Goal: Communication & Community: Answer question/provide support

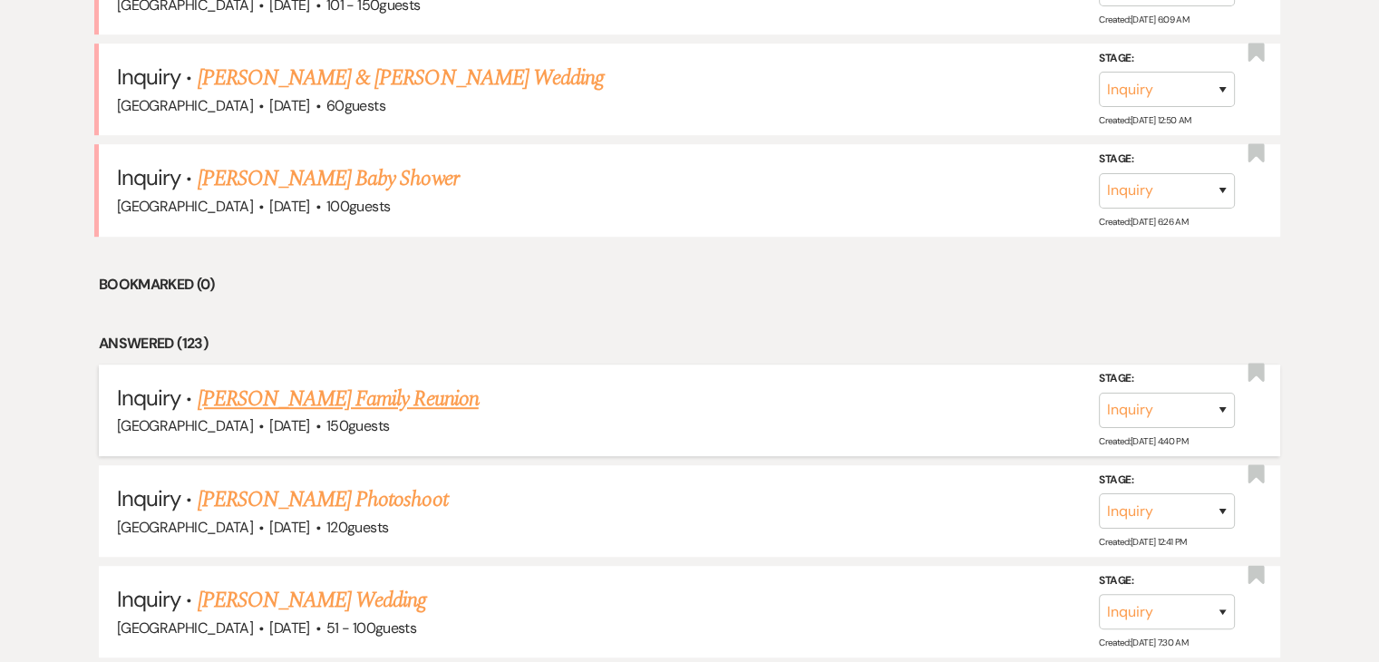
scroll to position [996, 0]
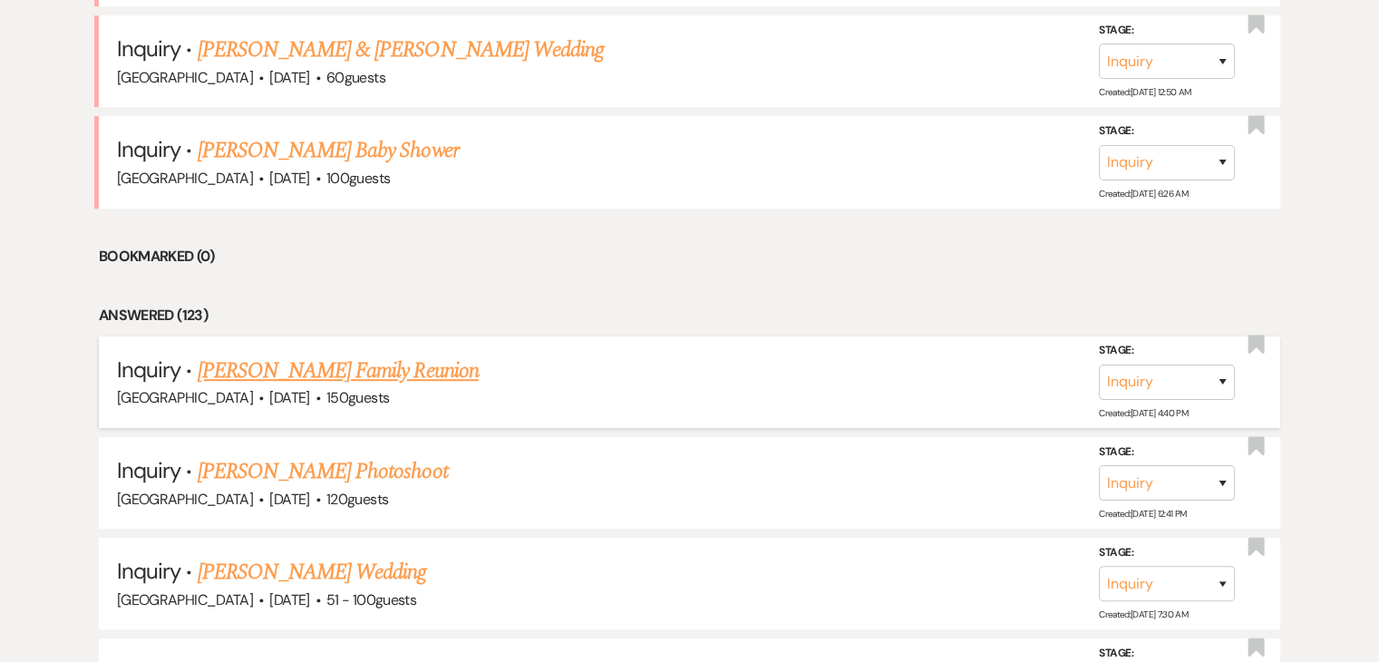
click at [359, 364] on link "Christine Beauchamp's Family Reunion" at bounding box center [338, 371] width 281 height 33
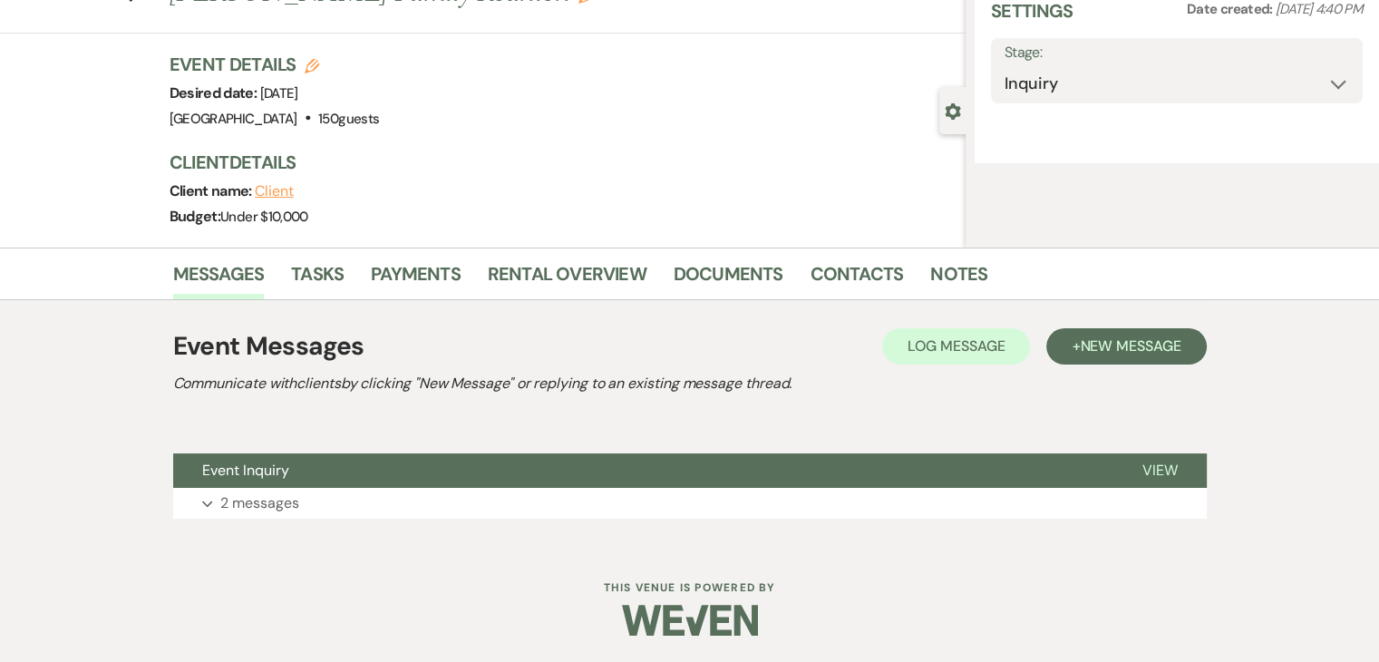
select select "5"
select select "13"
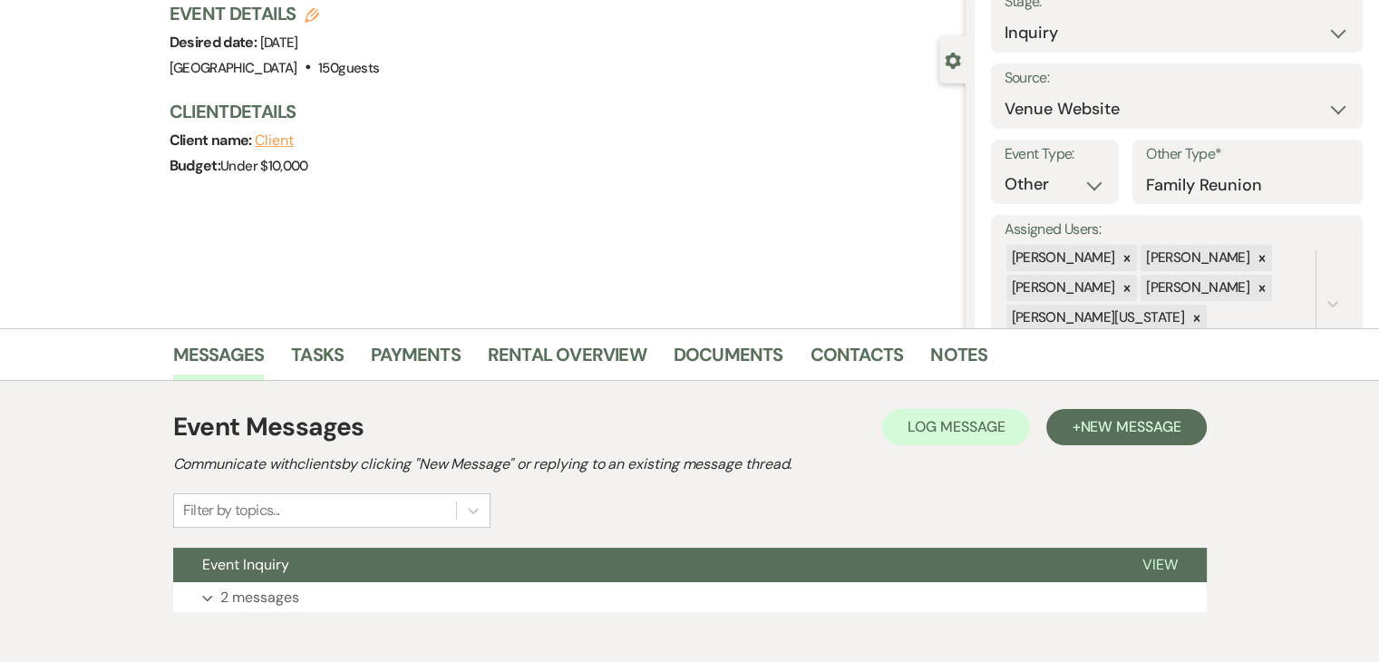
scroll to position [221, 0]
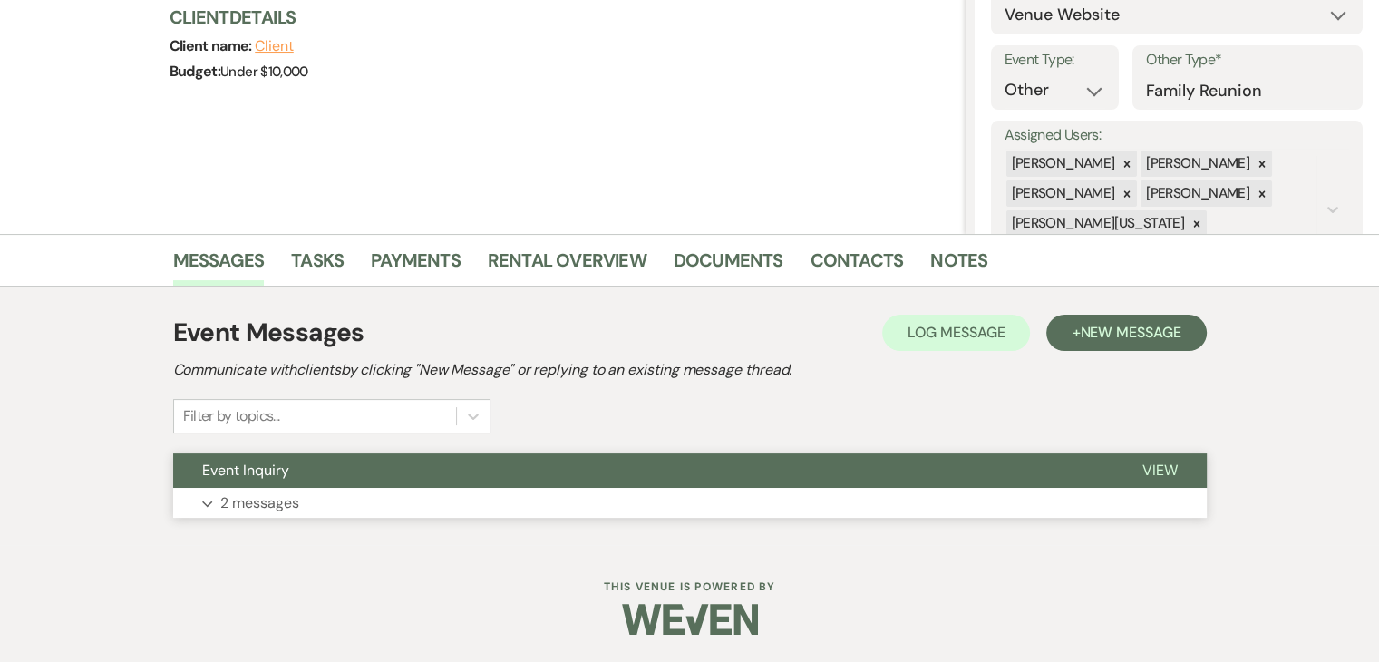
click at [296, 502] on p "2 messages" at bounding box center [259, 504] width 79 height 24
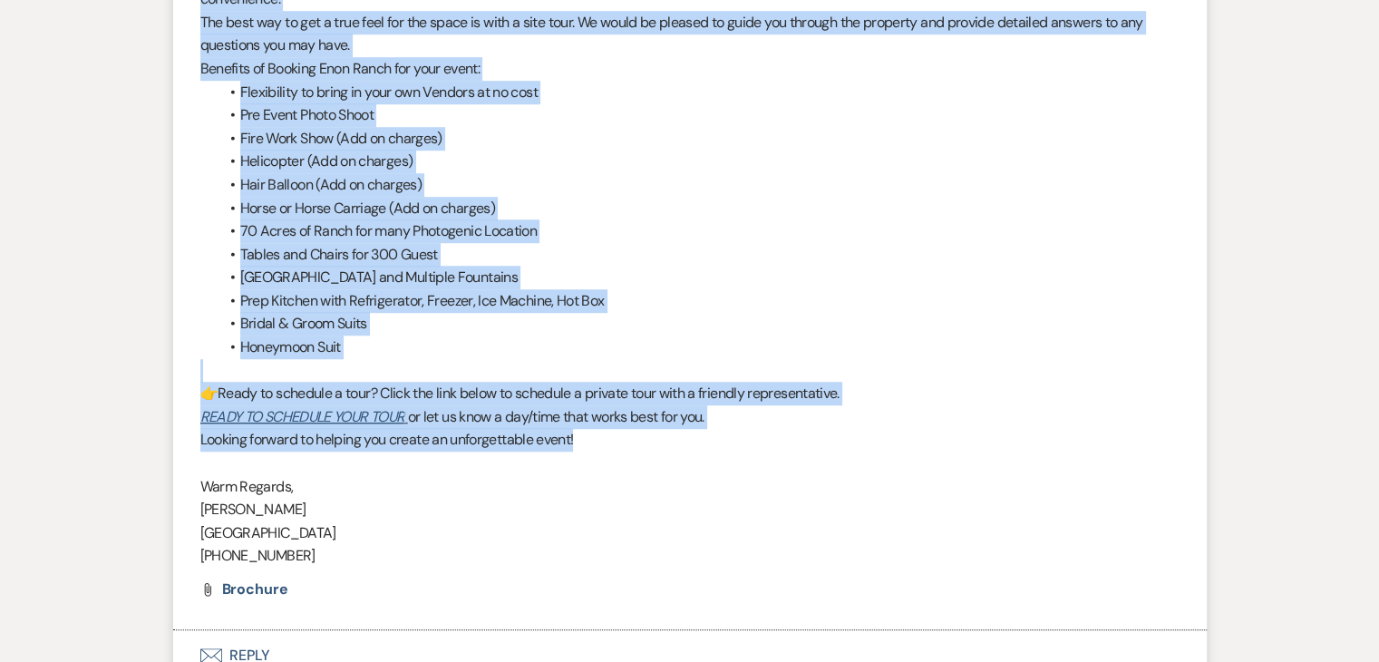
scroll to position [1310, 0]
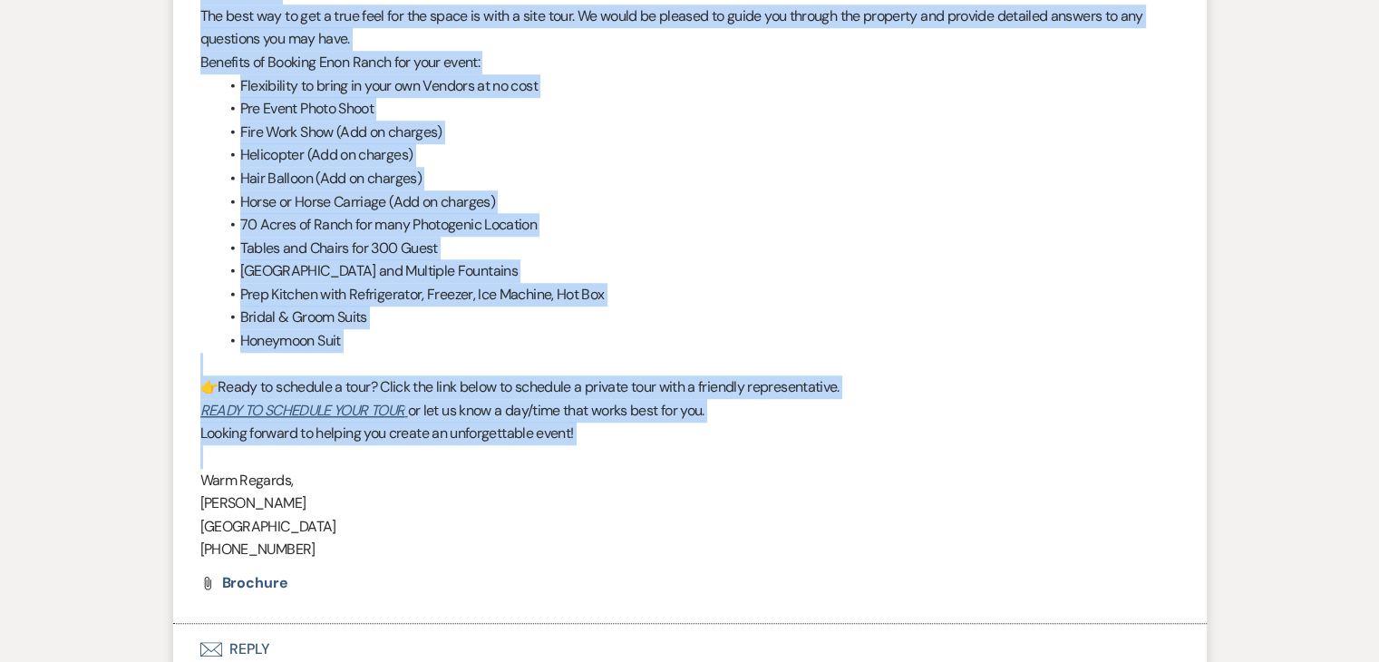
drag, startPoint x: 200, startPoint y: 127, endPoint x: 862, endPoint y: 447, distance: 735.4
click at [862, 447] on div "Dear Christine , Thank you for reaching out to us at Enon Ranch! We are delight…" at bounding box center [689, 201] width 979 height 719
copy div "Dear Christine , Thank you for reaching out to us at Enon Ranch! We are delight…"
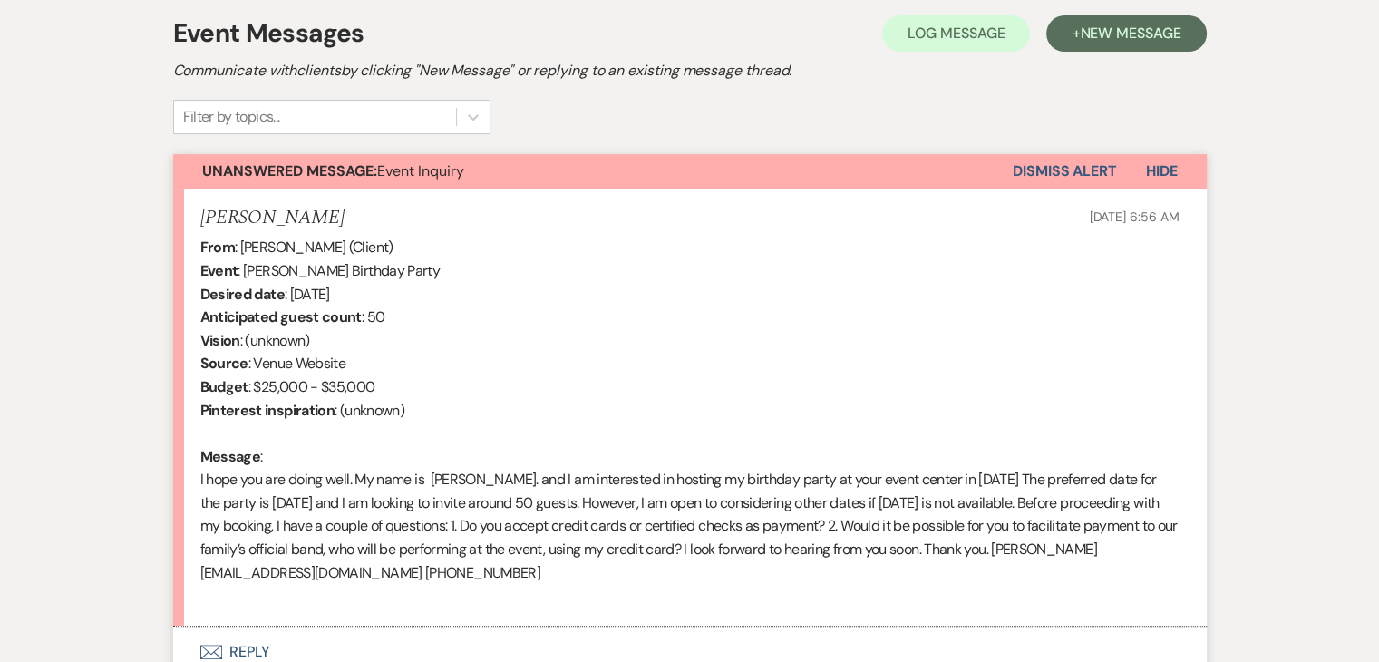
scroll to position [635, 0]
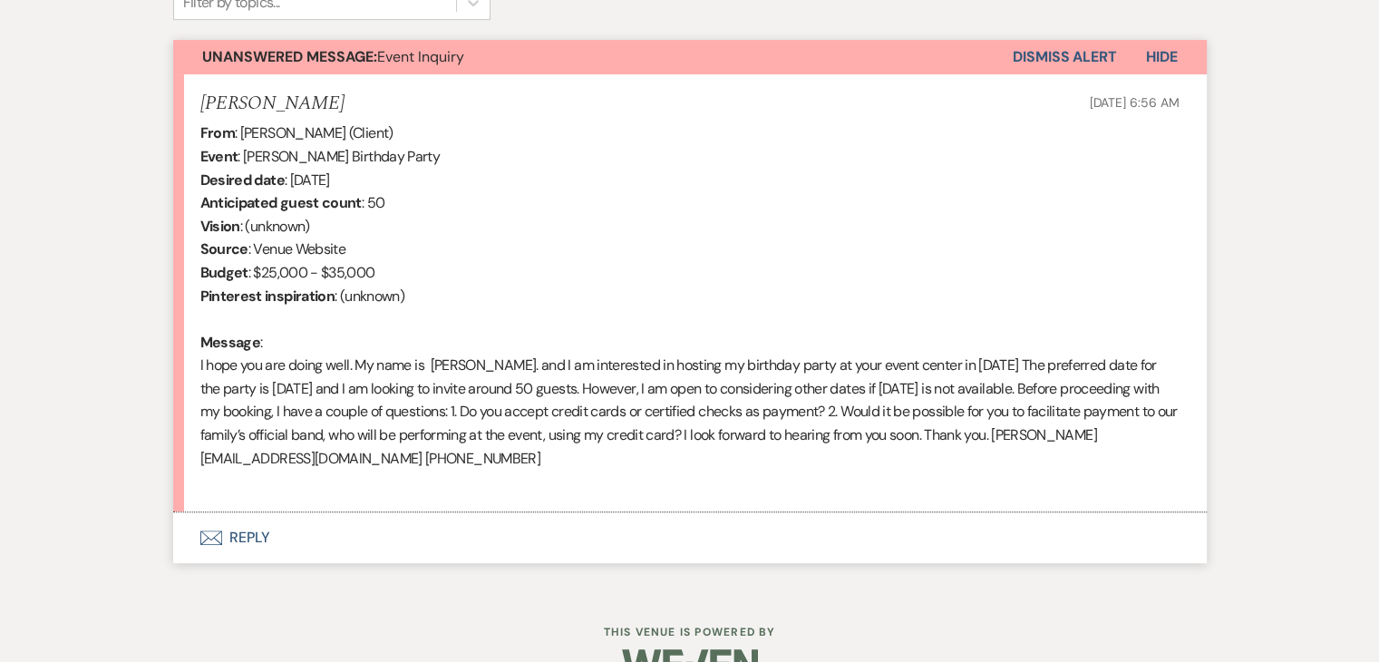
click at [228, 537] on button "Envelope Reply" at bounding box center [690, 537] width 1034 height 51
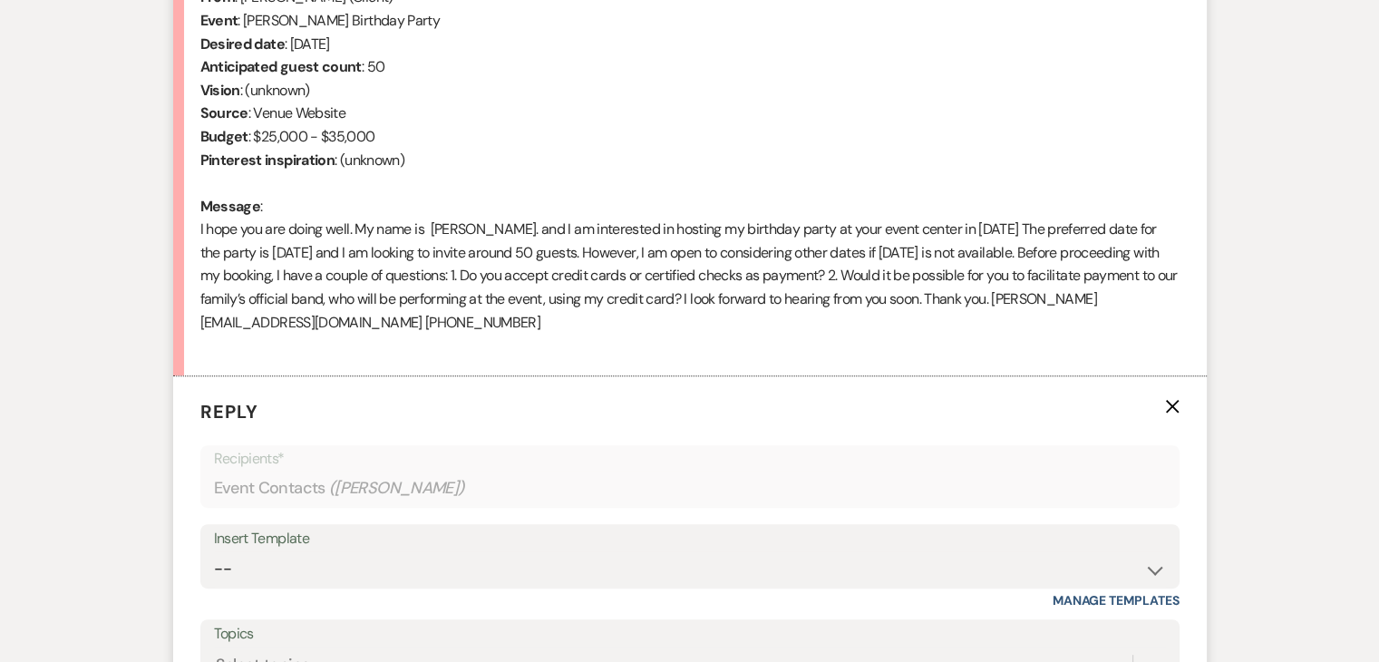
scroll to position [1003, 0]
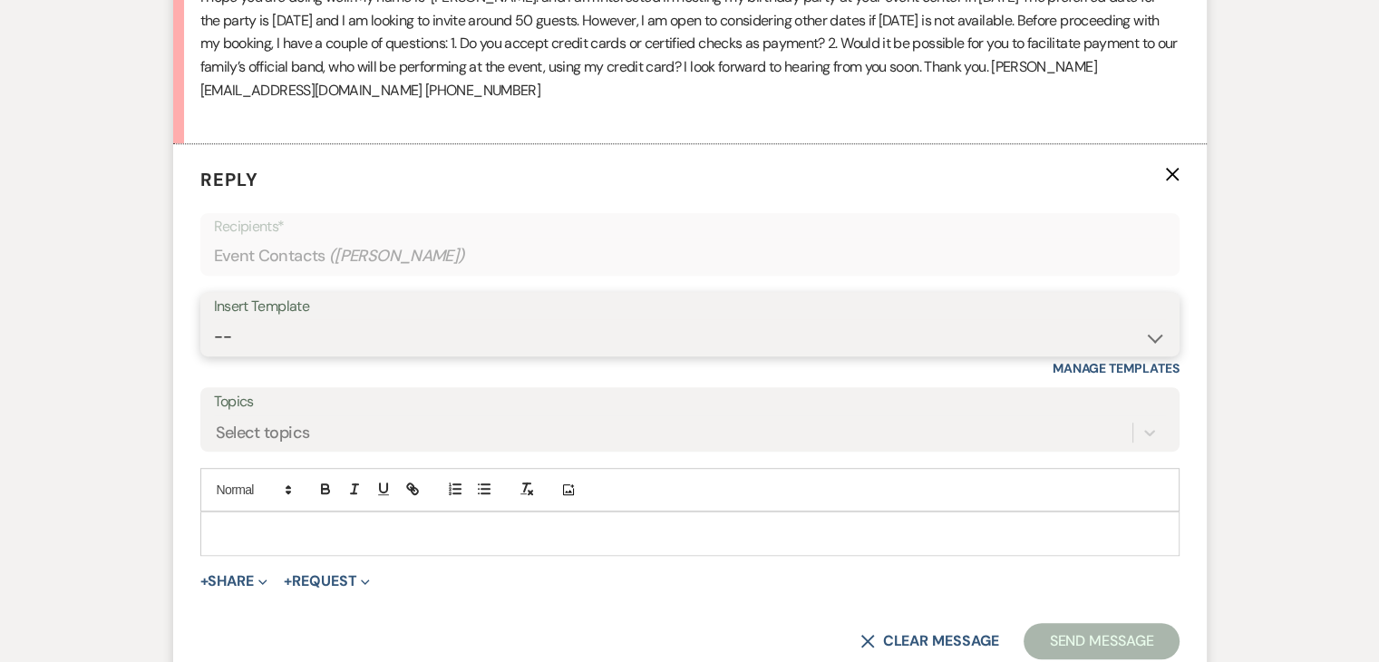
click at [334, 341] on select "-- Inquiry Follow Up Email #2 Contract Sending Template Payment Template Rental…" at bounding box center [690, 336] width 952 height 35
select select "2137"
click at [214, 319] on select "-- Inquiry Follow Up Email #2 Contract Sending Template Payment Template Rental…" at bounding box center [690, 336] width 952 height 35
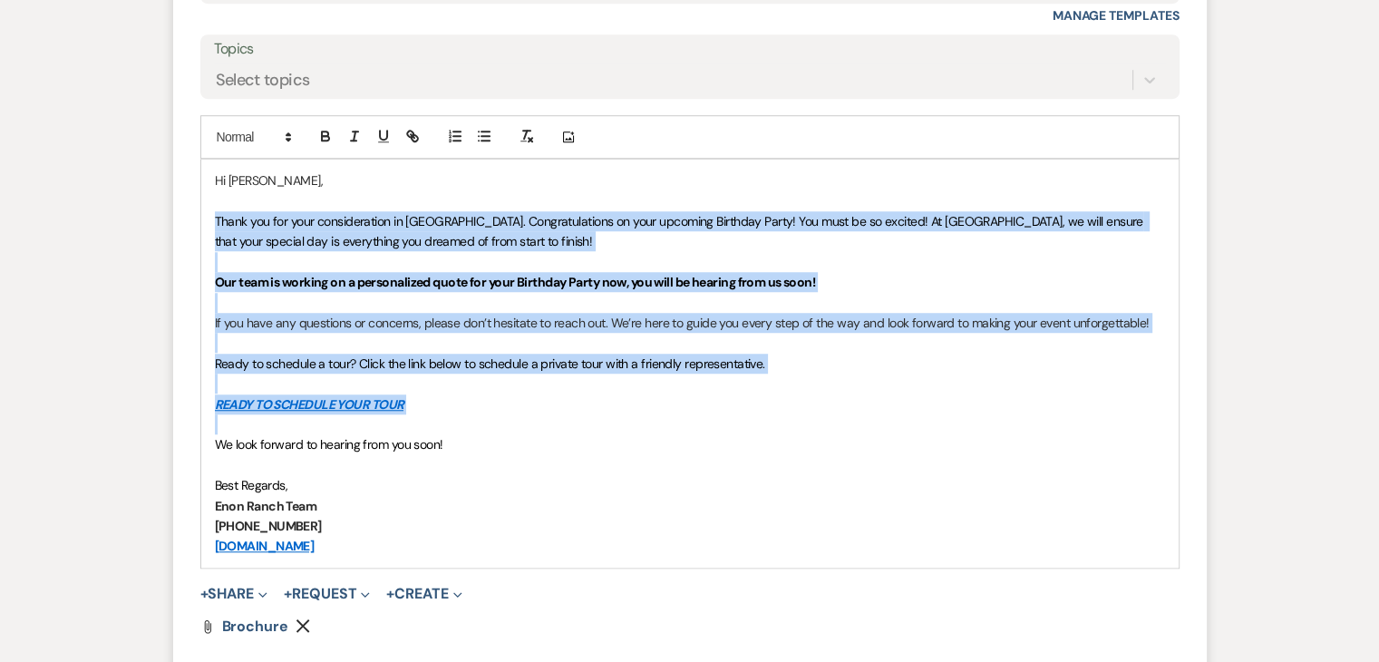
scroll to position [1367, 0]
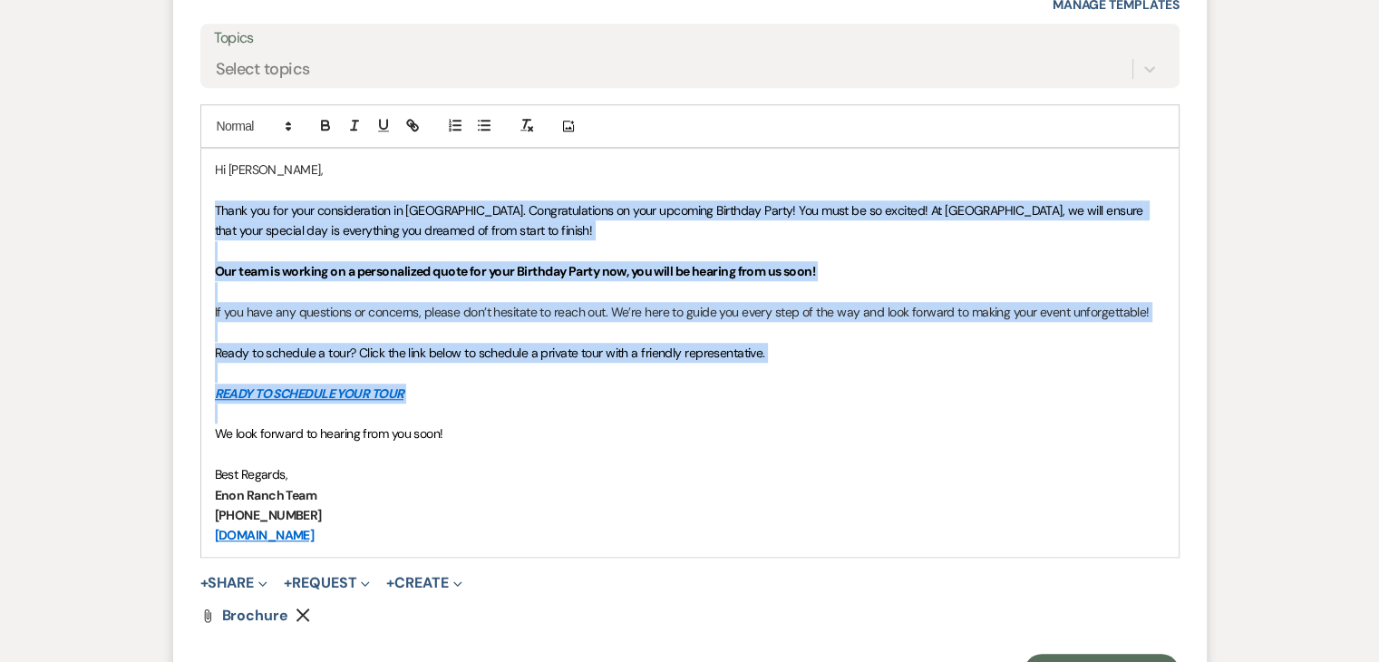
drag, startPoint x: 216, startPoint y: 385, endPoint x: 776, endPoint y: 430, distance: 562.2
click at [776, 430] on div "Hi Vincent, Thank you for your consideration in Enon Ranch. Congratulations on …" at bounding box center [690, 352] width 978 height 407
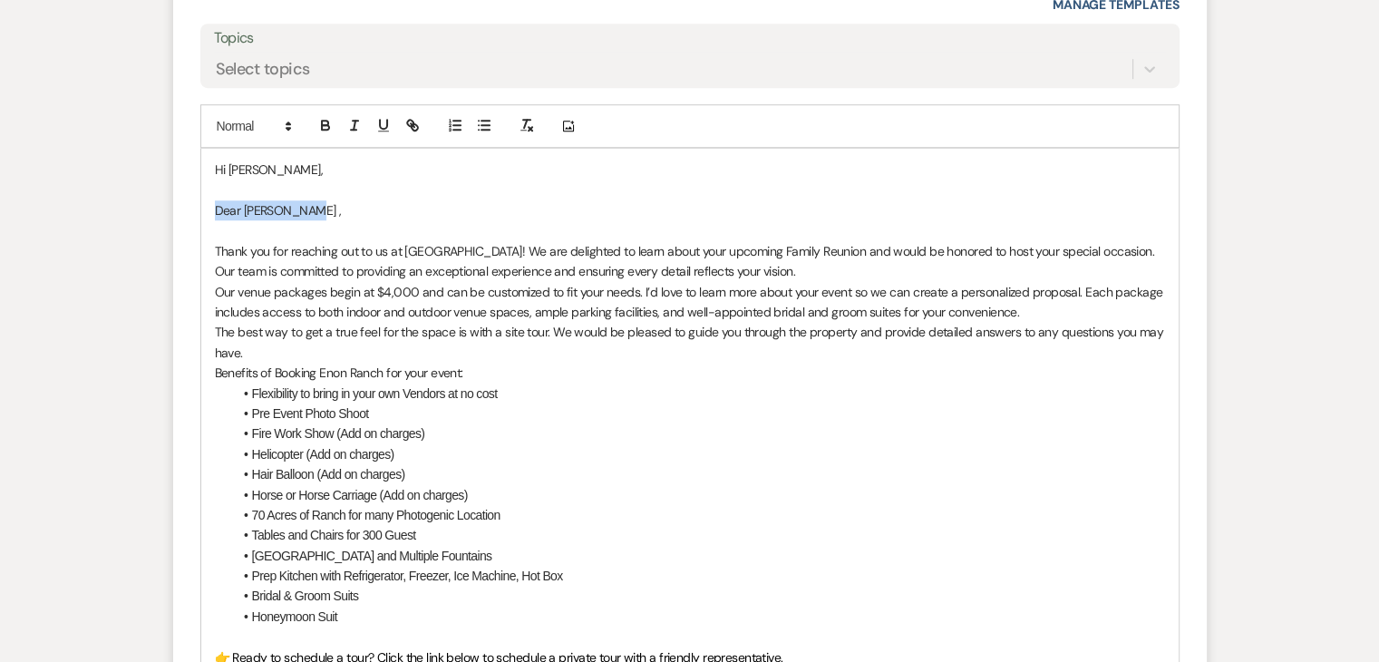
drag, startPoint x: 297, startPoint y: 211, endPoint x: 175, endPoint y: 210, distance: 122.5
click at [175, 210] on form "Reply X Saving draft... Recipients* Event Contacts ( Vincent Jasper ) Insert Te…" at bounding box center [690, 388] width 1034 height 1215
click at [254, 226] on p at bounding box center [690, 230] width 950 height 20
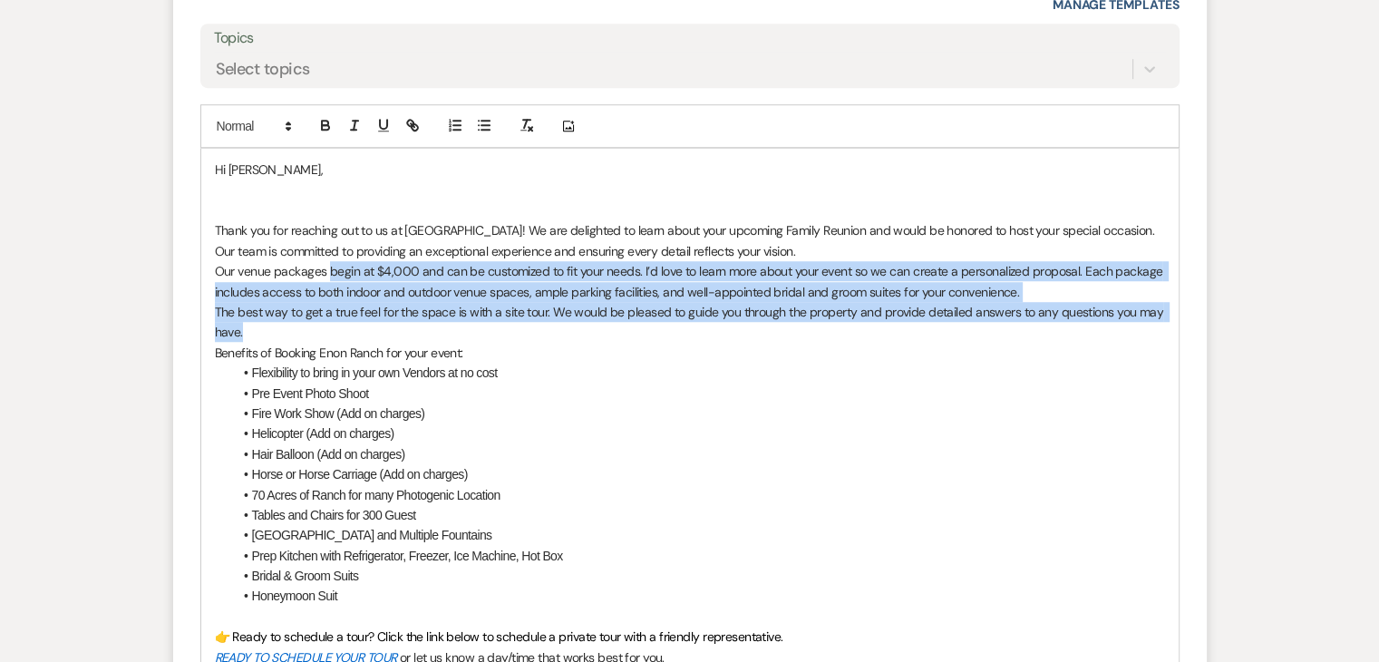
drag, startPoint x: 328, startPoint y: 270, endPoint x: 381, endPoint y: 334, distance: 82.4
click at [381, 334] on div "Hi Vincent, Thank you for reaching out to us at Enon Ranch! We are delighted to…" at bounding box center [690, 485] width 978 height 672
click at [381, 334] on p "The best way to get a true feel for the space is with a site tour. We would be …" at bounding box center [690, 322] width 950 height 41
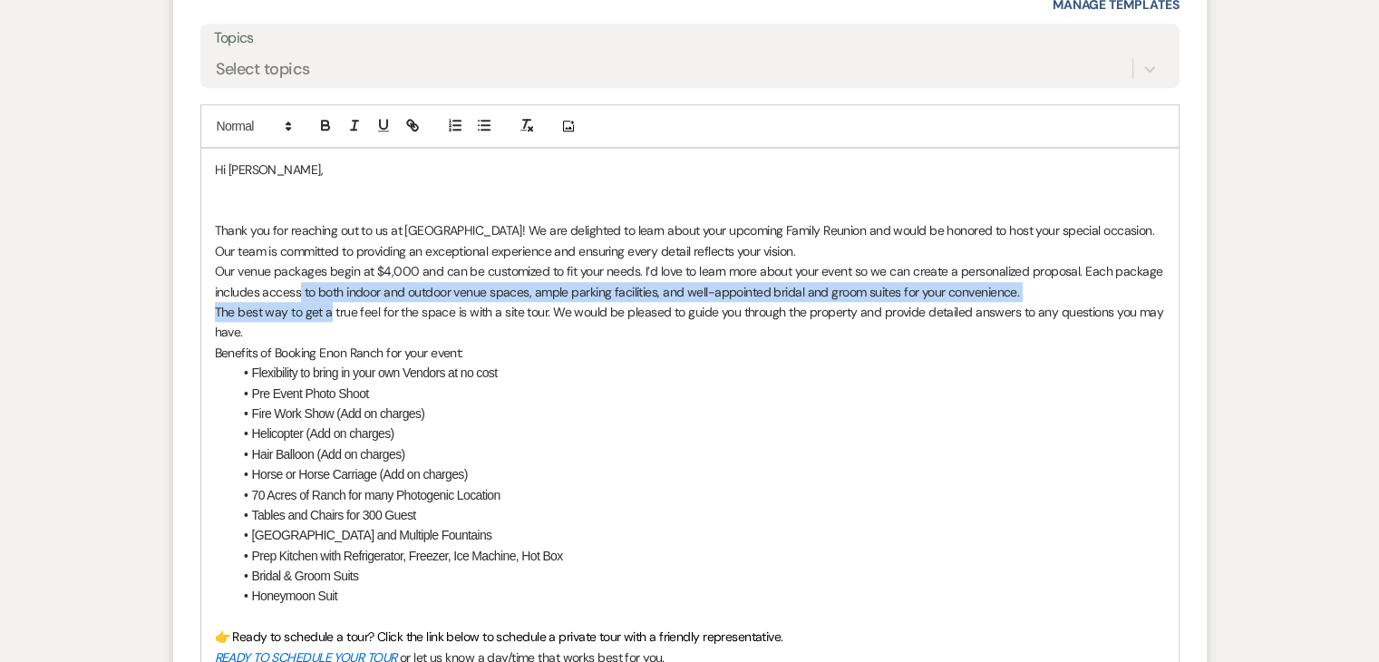
drag, startPoint x: 301, startPoint y: 286, endPoint x: 326, endPoint y: 315, distance: 38.6
click at [326, 315] on div "Hi Vincent, Thank you for reaching out to us at Enon Ranch! We are delighted to…" at bounding box center [690, 485] width 978 height 672
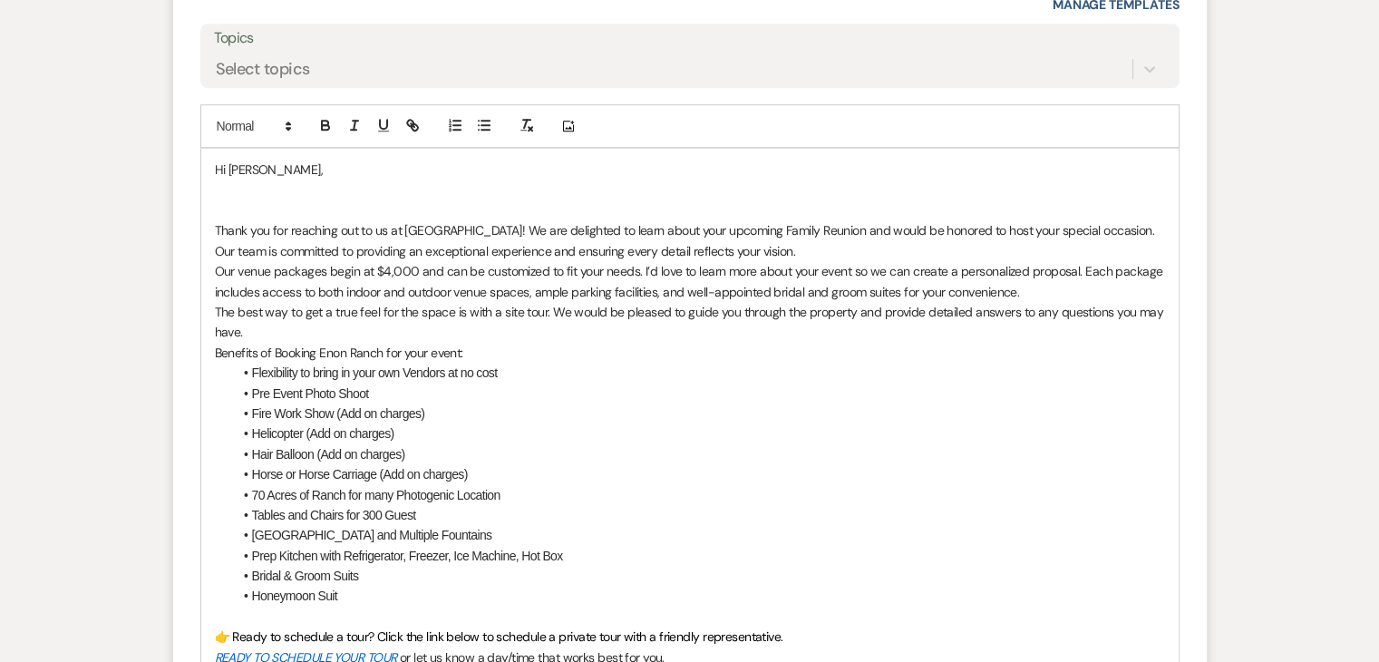
click at [410, 302] on p "The best way to get a true feel for the space is with a site tour. We would be …" at bounding box center [690, 322] width 950 height 41
drag, startPoint x: 809, startPoint y: 228, endPoint x: 727, endPoint y: 219, distance: 82.1
click at [727, 220] on p "Thank you for reaching out to us at Enon Ranch! We are delighted to learn about…" at bounding box center [690, 240] width 950 height 41
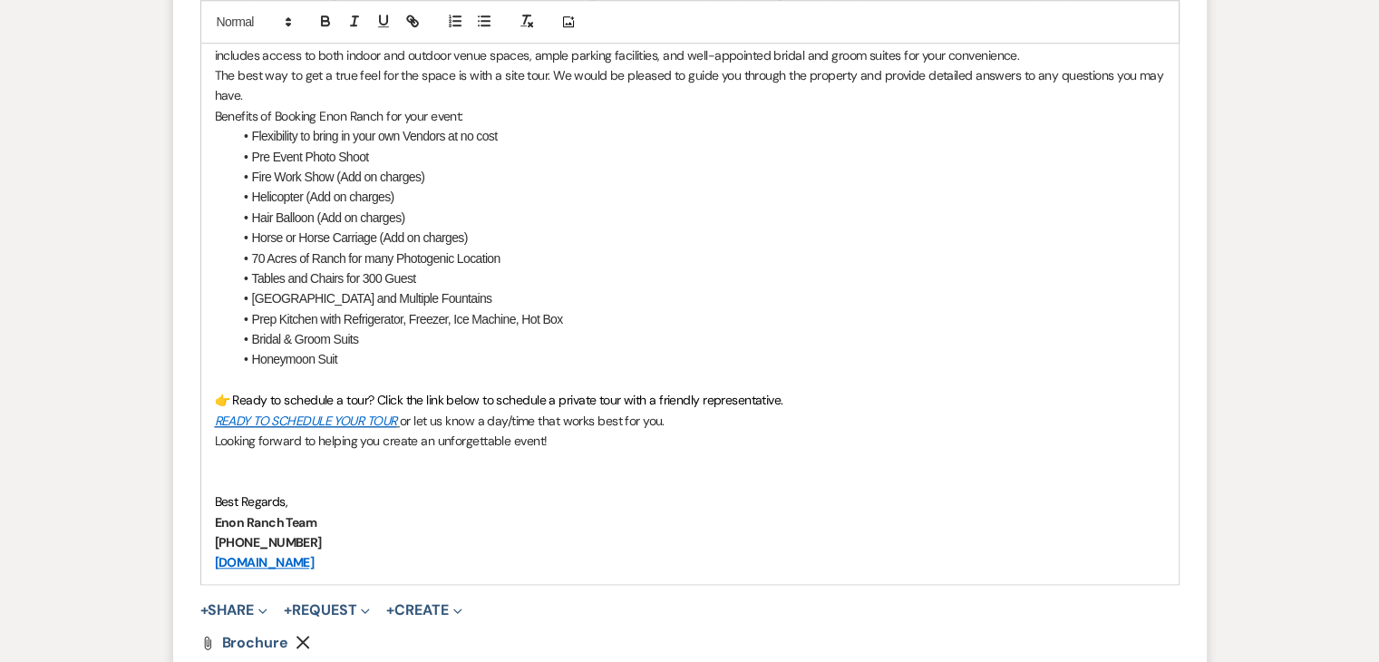
scroll to position [1639, 0]
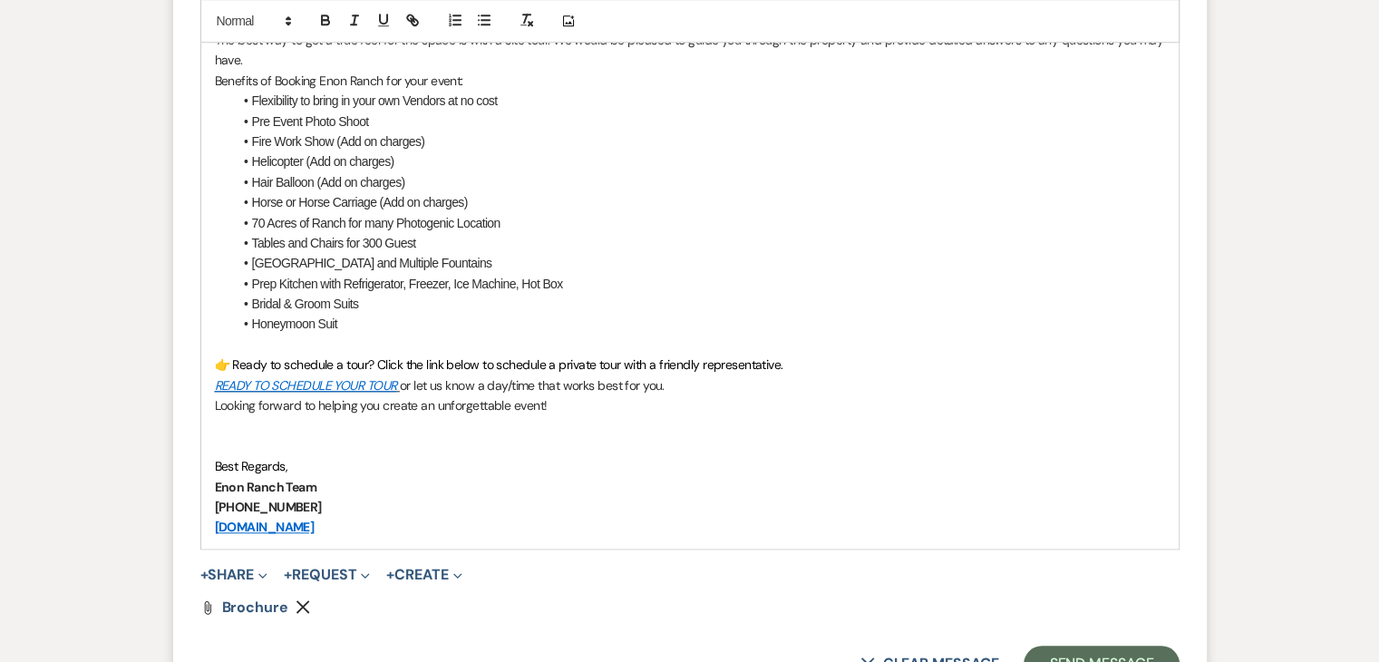
click at [305, 463] on p "Best Regards," at bounding box center [690, 466] width 950 height 20
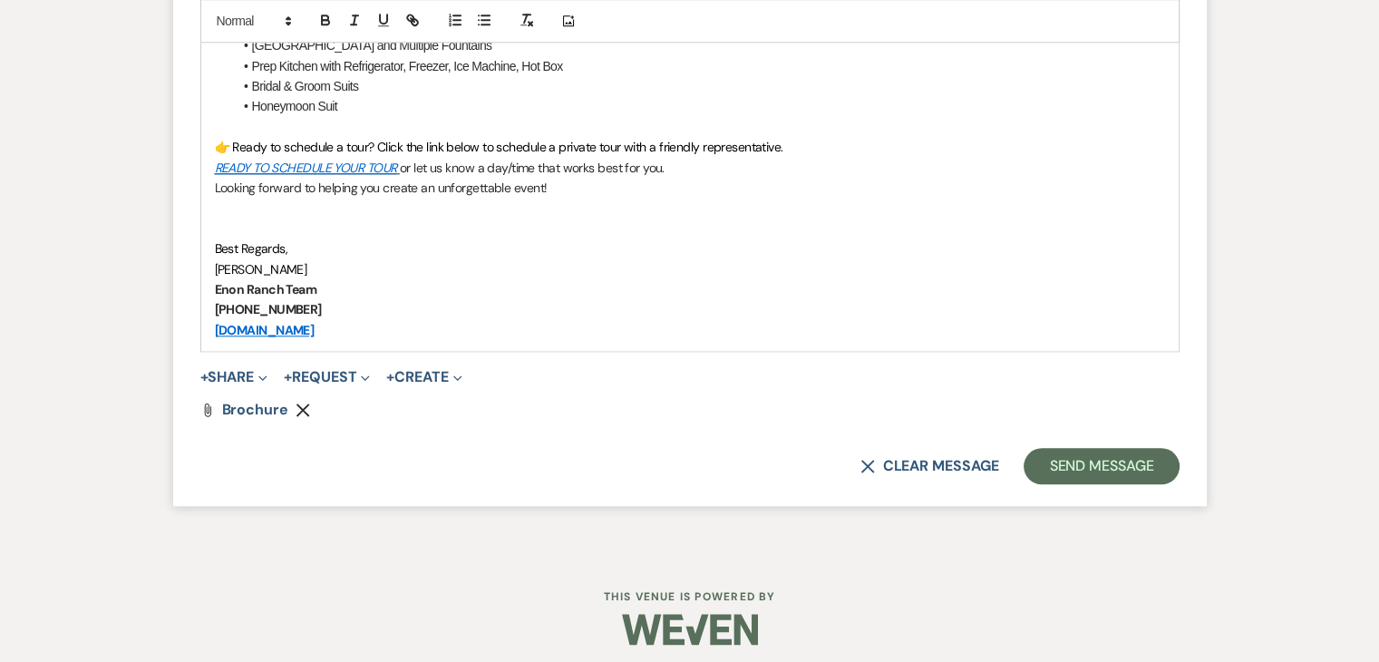
scroll to position [1865, 0]
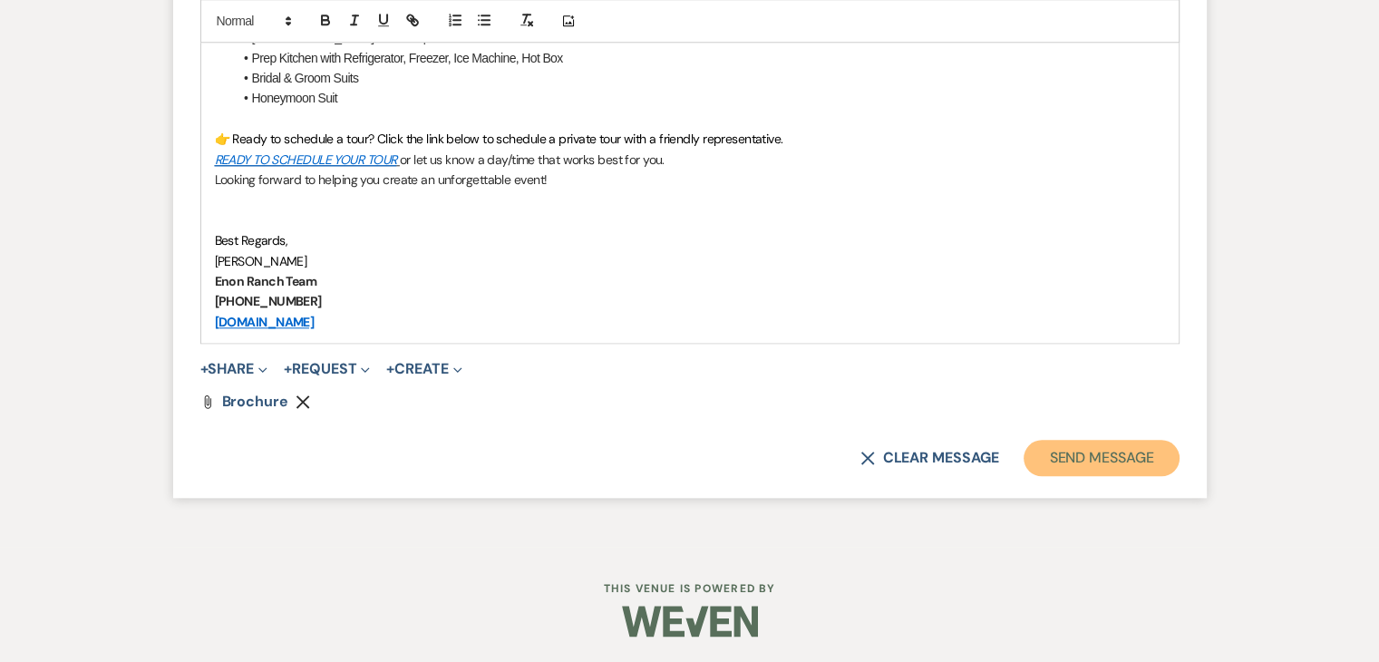
click at [1045, 463] on button "Send Message" at bounding box center [1101, 458] width 155 height 36
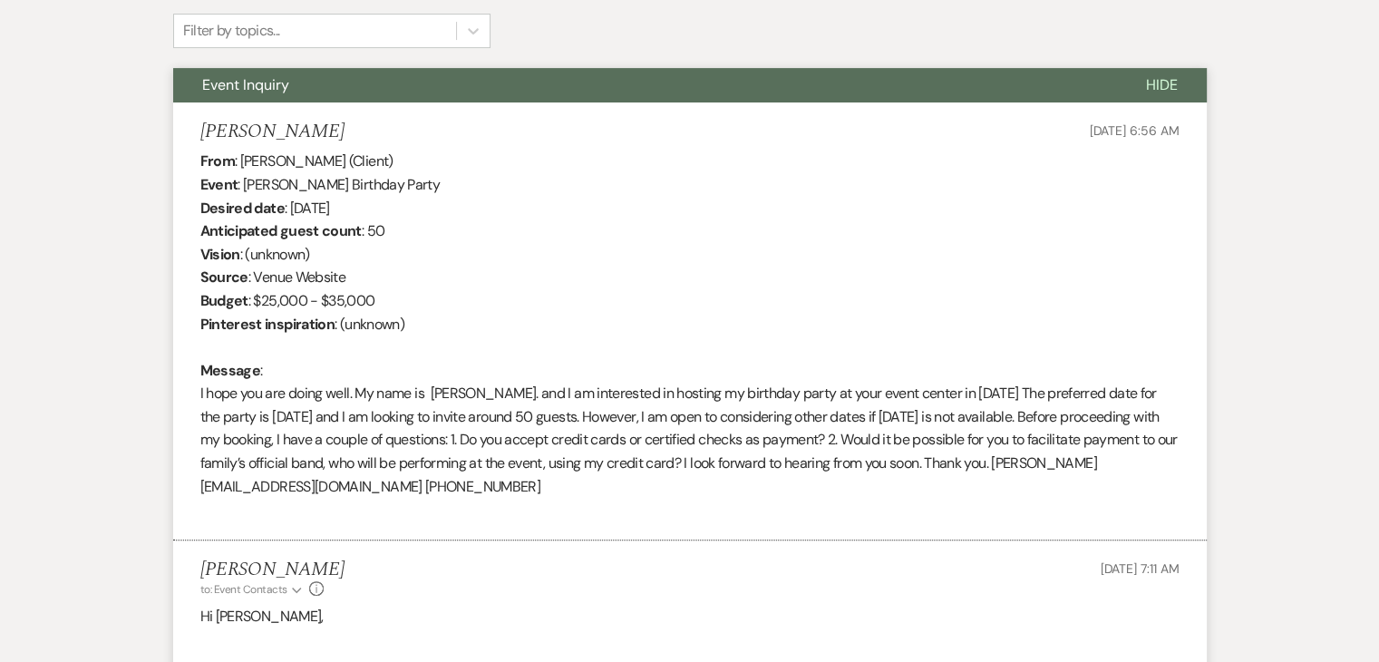
scroll to position [598, 0]
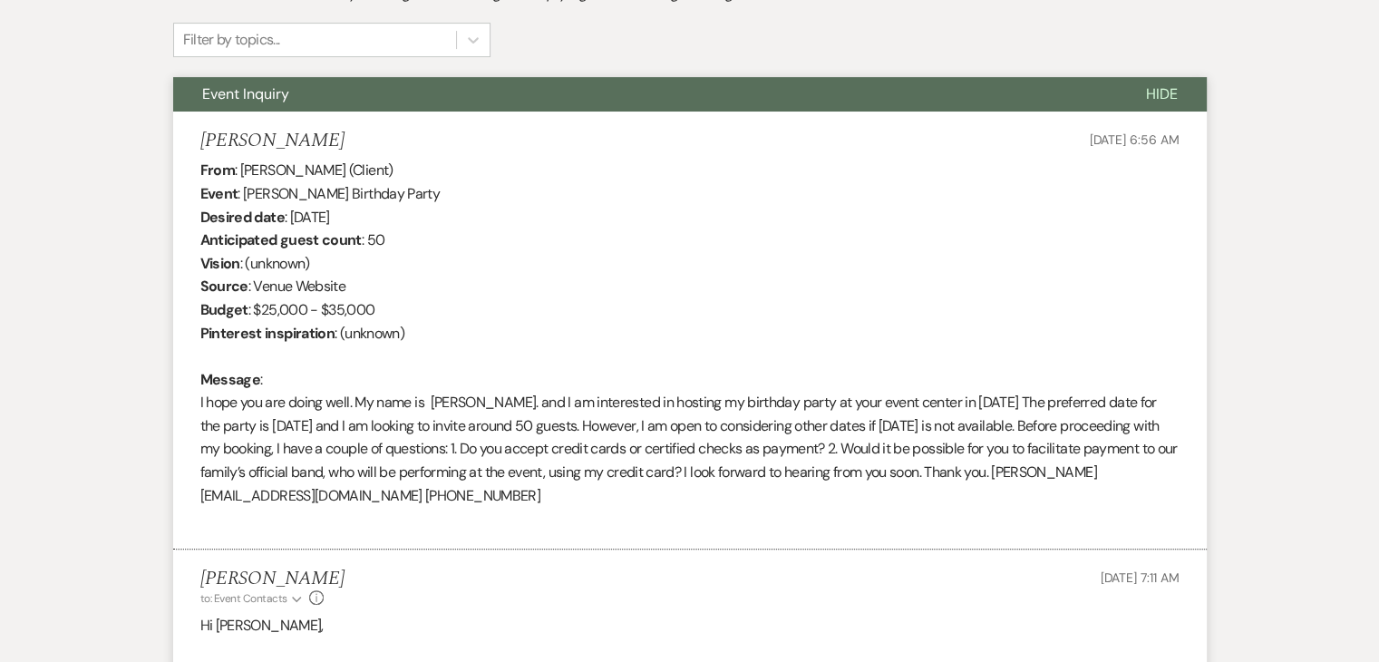
drag, startPoint x: 548, startPoint y: 496, endPoint x: 642, endPoint y: 486, distance: 94.8
click at [642, 486] on div "From : Vincent Jasper (Client) Event : Vincent Jasper's Birthday Party Desired …" at bounding box center [689, 345] width 979 height 372
copy div "903-751-5564"
click at [424, 509] on div "From : Vincent Jasper (Client) Event : Vincent Jasper's Birthday Party Desired …" at bounding box center [689, 345] width 979 height 372
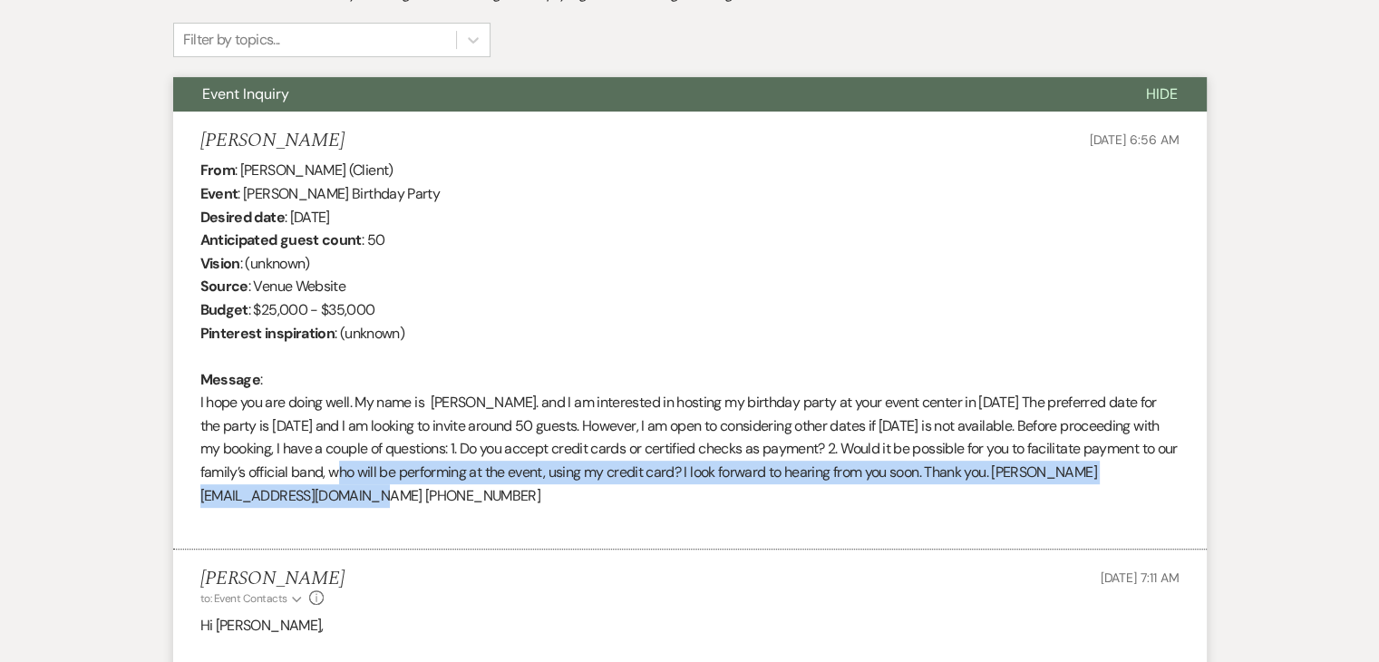
drag, startPoint x: 401, startPoint y: 491, endPoint x: 484, endPoint y: 482, distance: 83.9
click at [484, 482] on div "From : Vincent Jasper (Client) Event : Vincent Jasper's Birthday Party Desired …" at bounding box center [689, 345] width 979 height 372
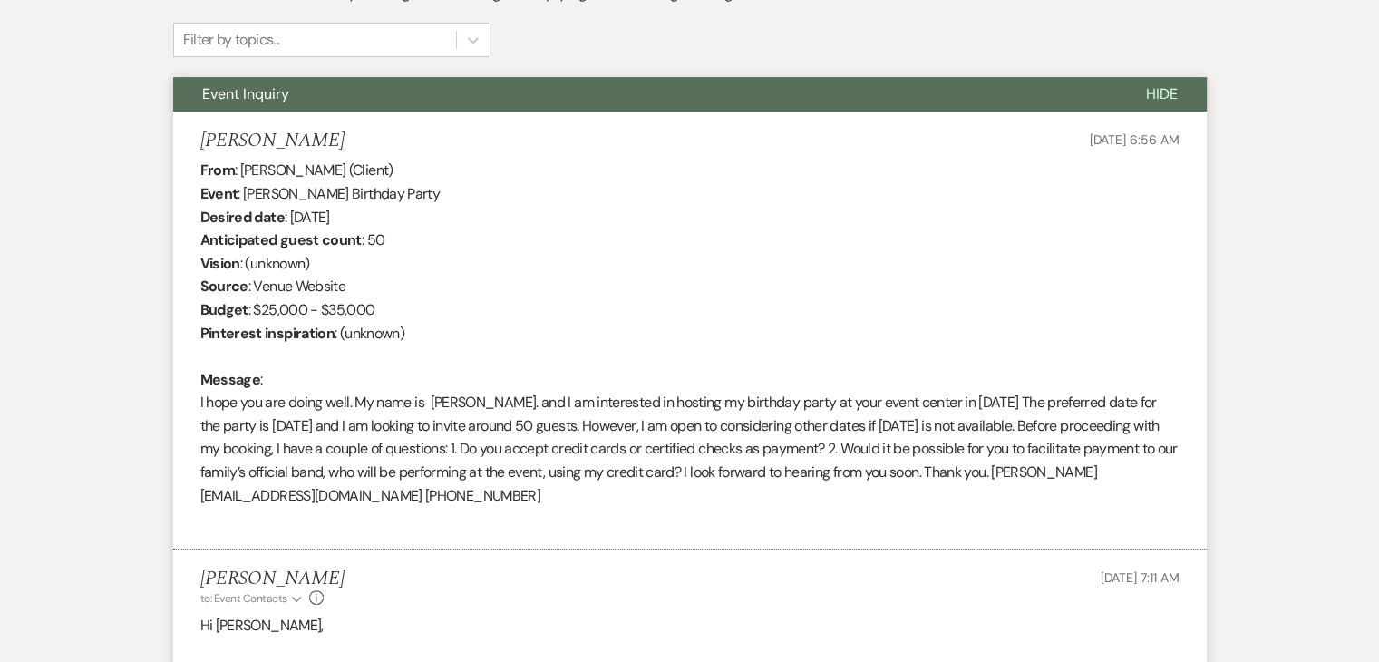
drag, startPoint x: 542, startPoint y: 494, endPoint x: 403, endPoint y: 491, distance: 139.7
click at [403, 491] on div "From : Vincent Jasper (Client) Event : Vincent Jasper's Birthday Party Desired …" at bounding box center [689, 345] width 979 height 372
copy div "vjasper175@gmail.com"
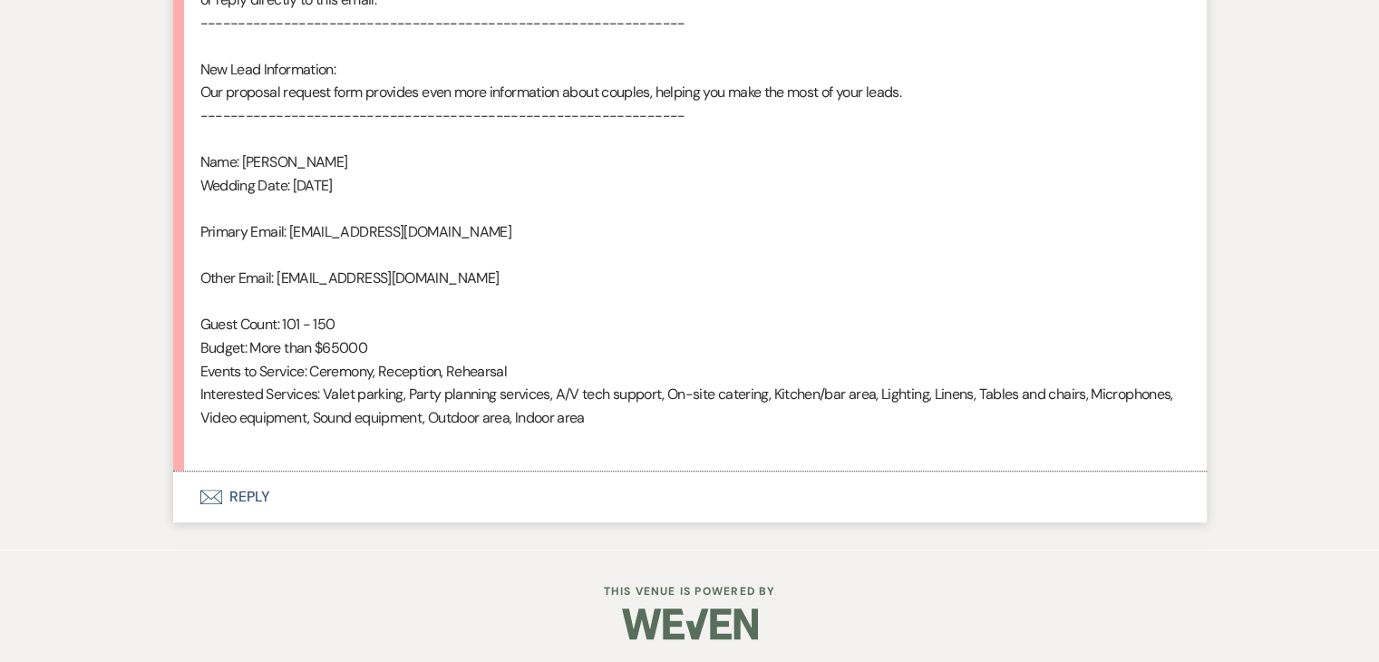
scroll to position [1190, 0]
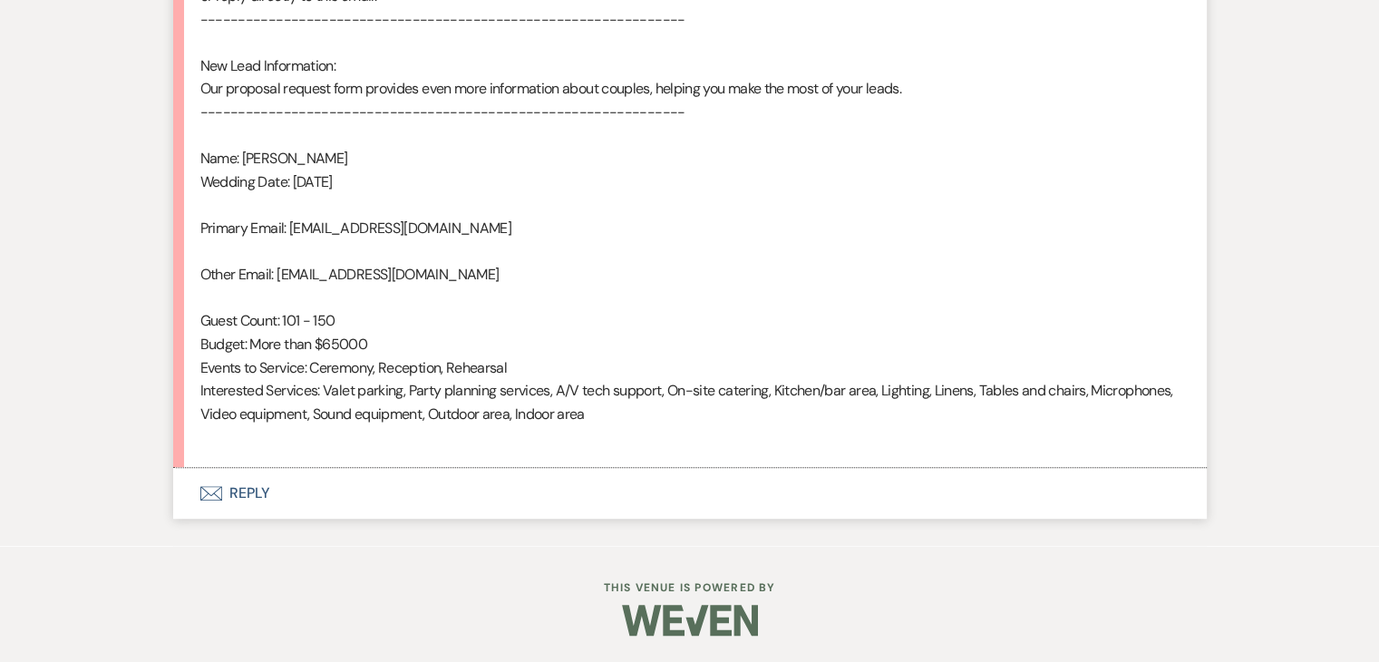
click at [238, 492] on button "Envelope Reply" at bounding box center [690, 493] width 1034 height 51
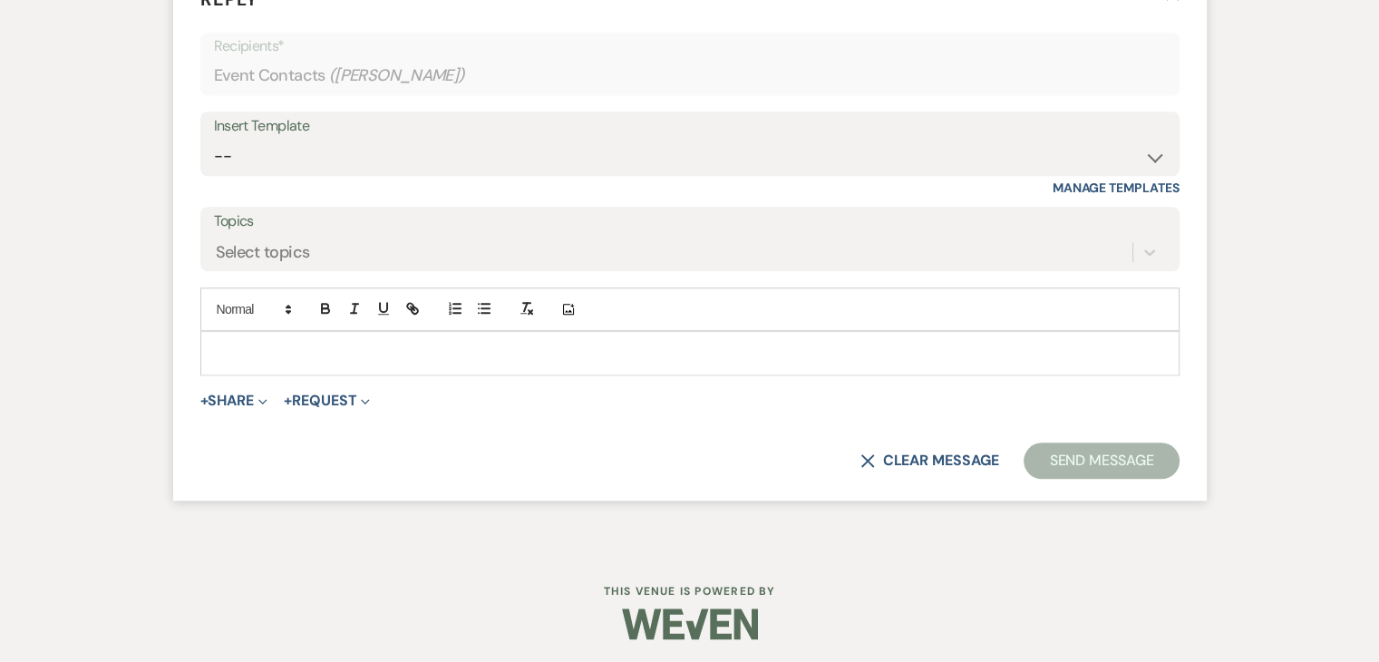
scroll to position [1695, 0]
click at [404, 135] on div "Insert Template" at bounding box center [690, 125] width 952 height 26
click at [401, 135] on div "Insert Template" at bounding box center [690, 125] width 952 height 26
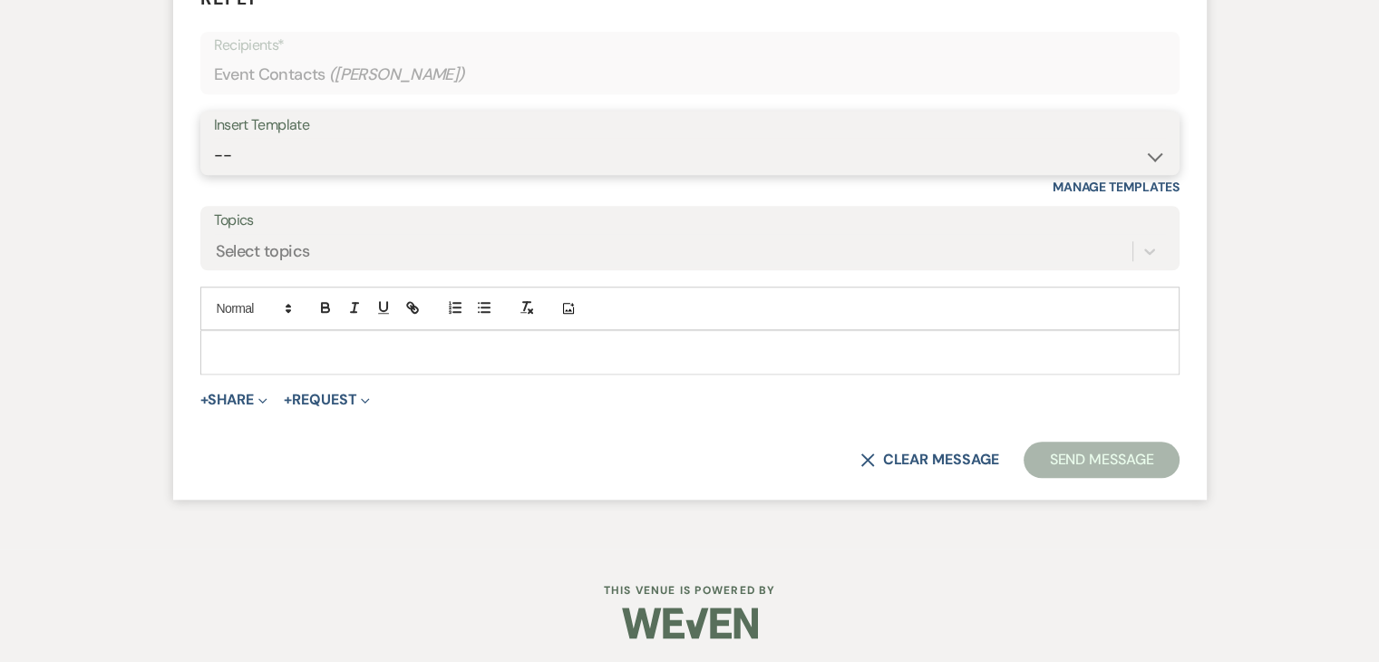
click at [658, 140] on select "-- Inquiry Follow Up Email #2 Contract Sending Template Payment Template Rental…" at bounding box center [690, 155] width 952 height 35
select select "2137"
click at [214, 138] on select "-- Inquiry Follow Up Email #2 Contract Sending Template Payment Template Rental…" at bounding box center [690, 155] width 952 height 35
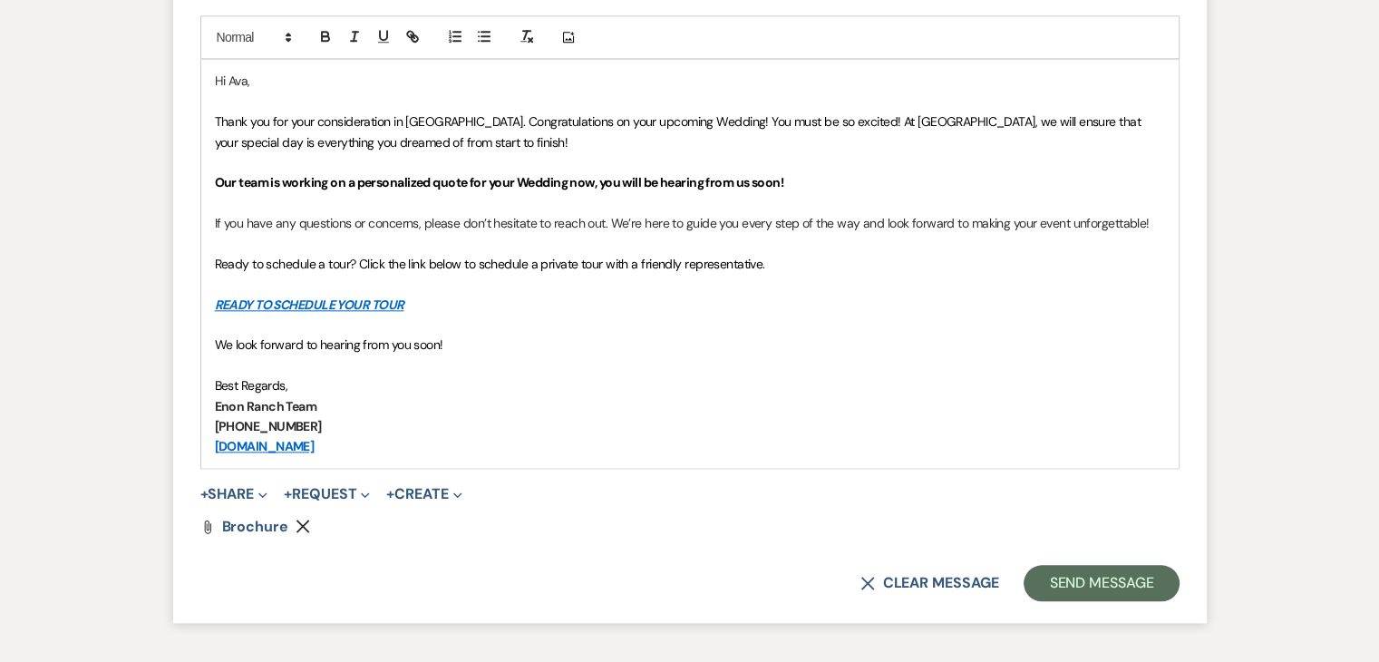
scroll to position [1968, 0]
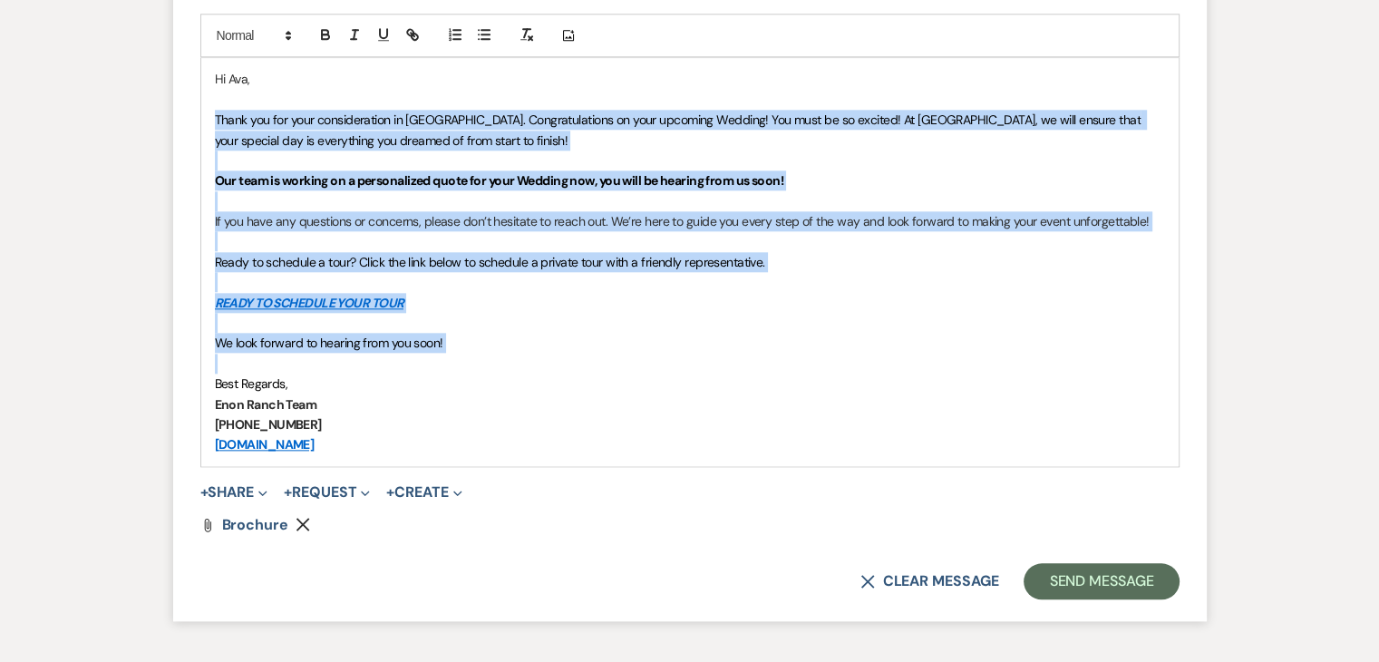
drag, startPoint x: 212, startPoint y: 384, endPoint x: 751, endPoint y: 359, distance: 539.3
click at [751, 359] on div "Hi Ava, Thank you for your consideration in Enon Ranch. Congratulations on your…" at bounding box center [690, 261] width 978 height 407
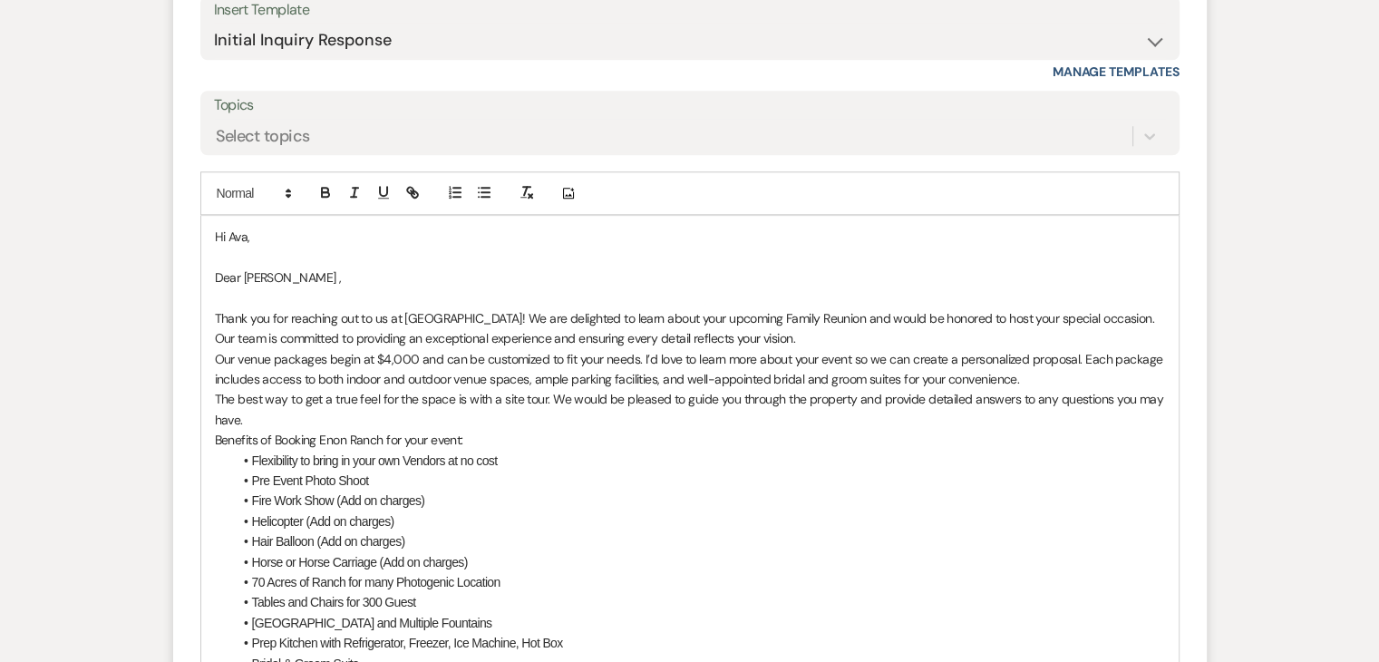
scroll to position [1787, 0]
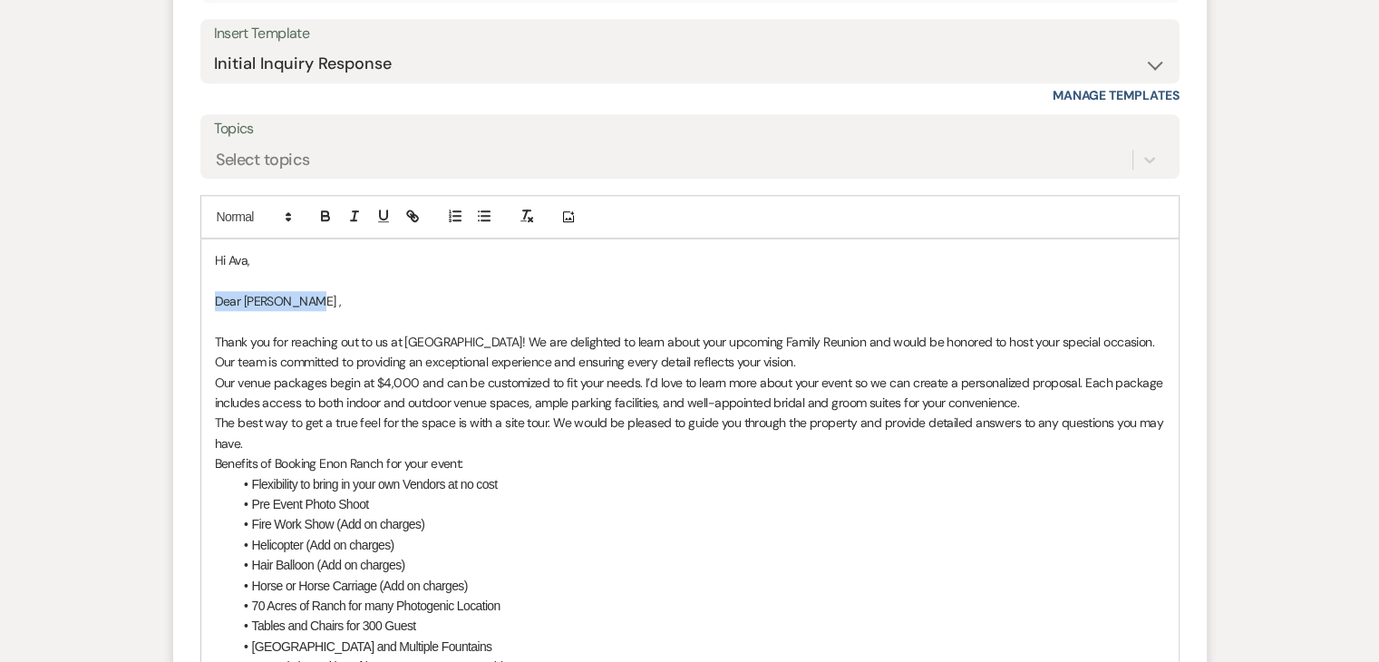
drag, startPoint x: 321, startPoint y: 306, endPoint x: 209, endPoint y: 294, distance: 113.1
click at [209, 298] on div "Hi Ava, Dear Christine , Thank you for reaching out to us at Enon Ranch! We are…" at bounding box center [690, 575] width 978 height 672
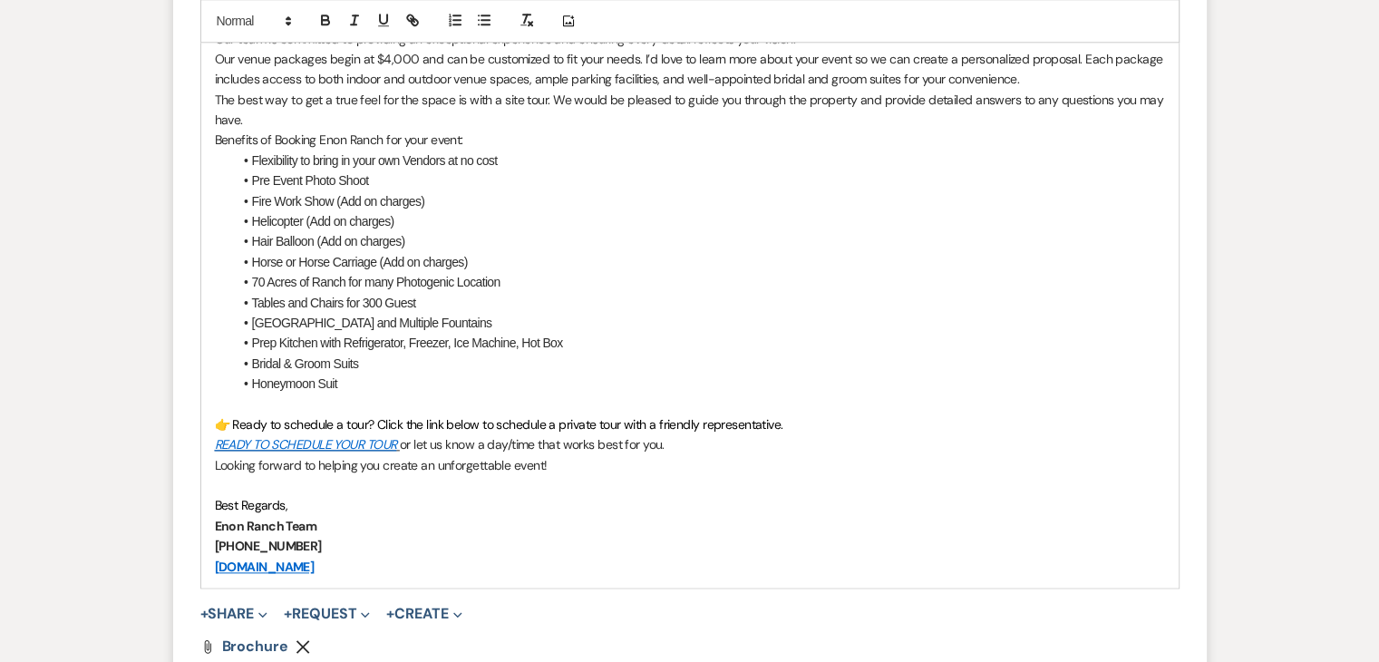
scroll to position [2130, 0]
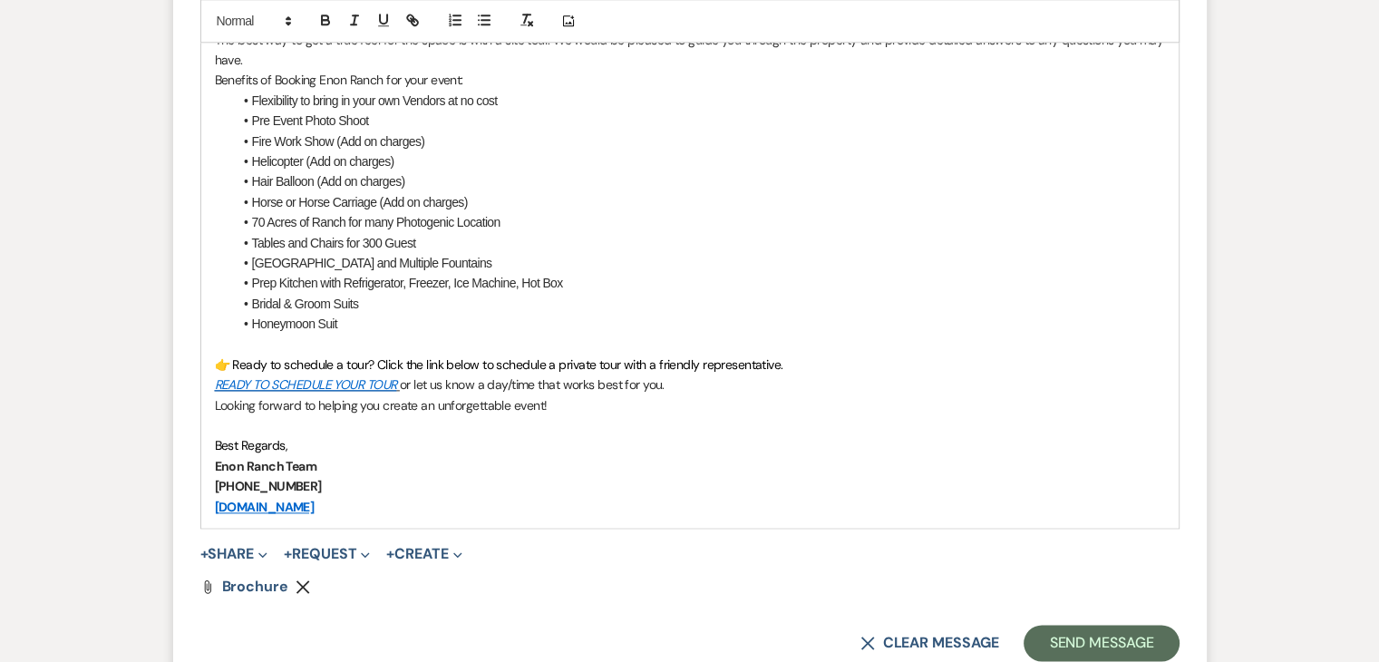
click at [298, 447] on p "Best Regards," at bounding box center [690, 445] width 950 height 20
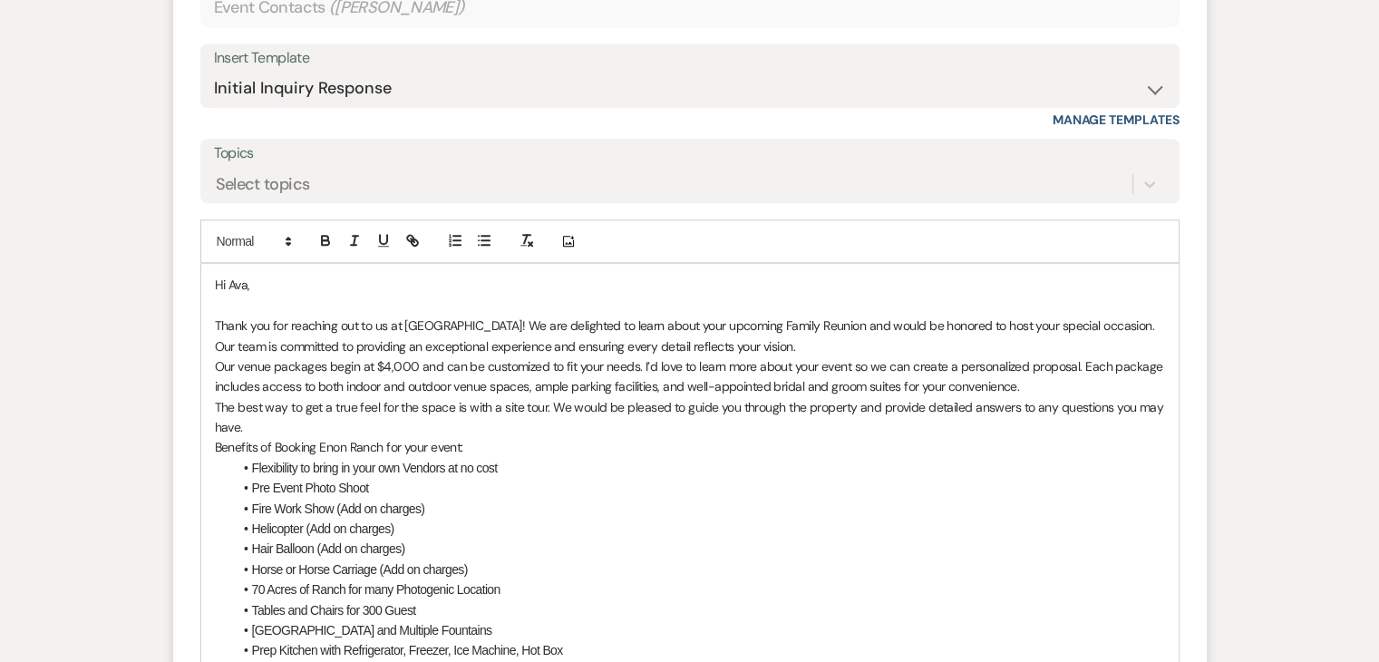
scroll to position [1767, 0]
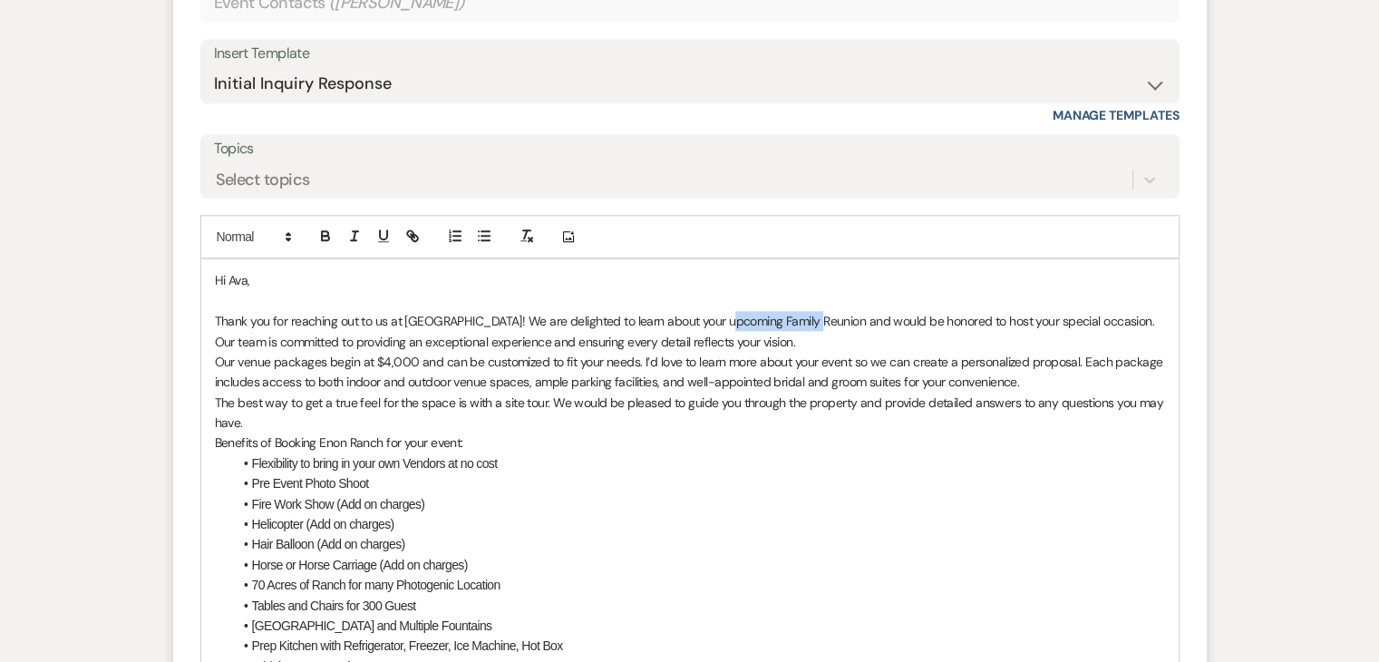
drag, startPoint x: 809, startPoint y: 318, endPoint x: 728, endPoint y: 317, distance: 80.7
click at [728, 317] on p "Thank you for reaching out to us at Enon Ranch! We are delighted to learn about…" at bounding box center [690, 331] width 950 height 41
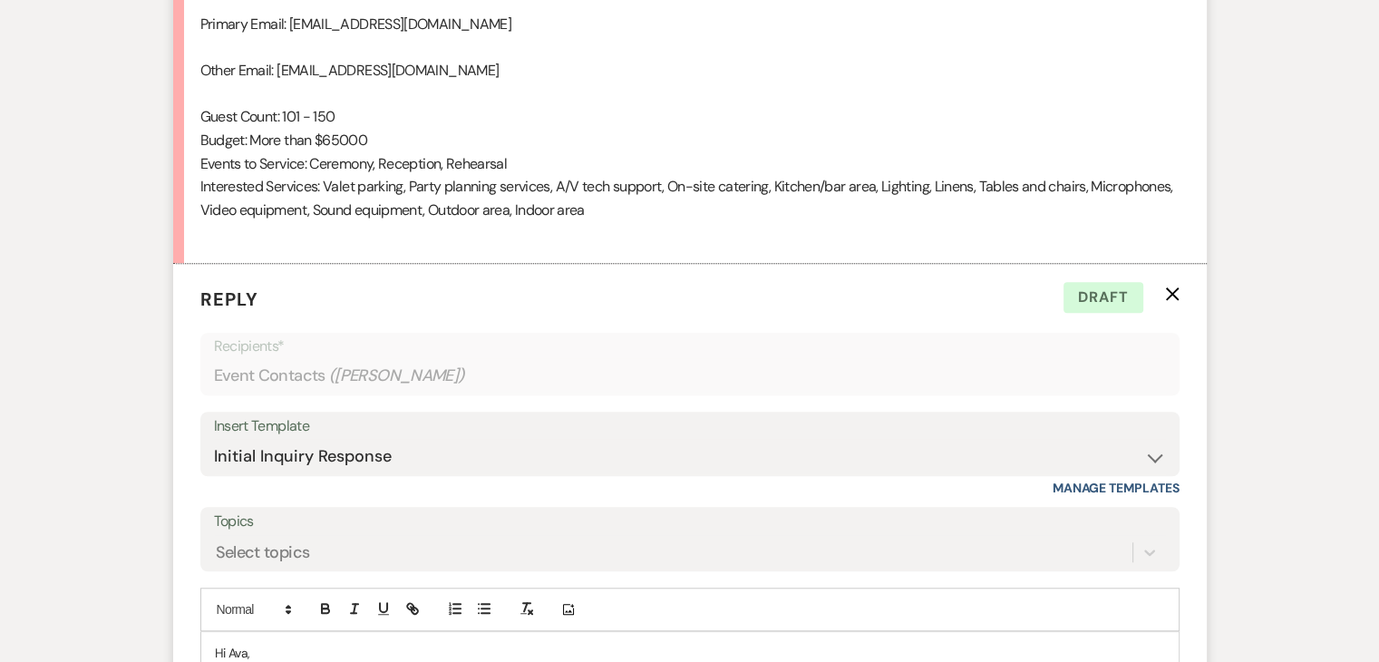
scroll to position [1676, 0]
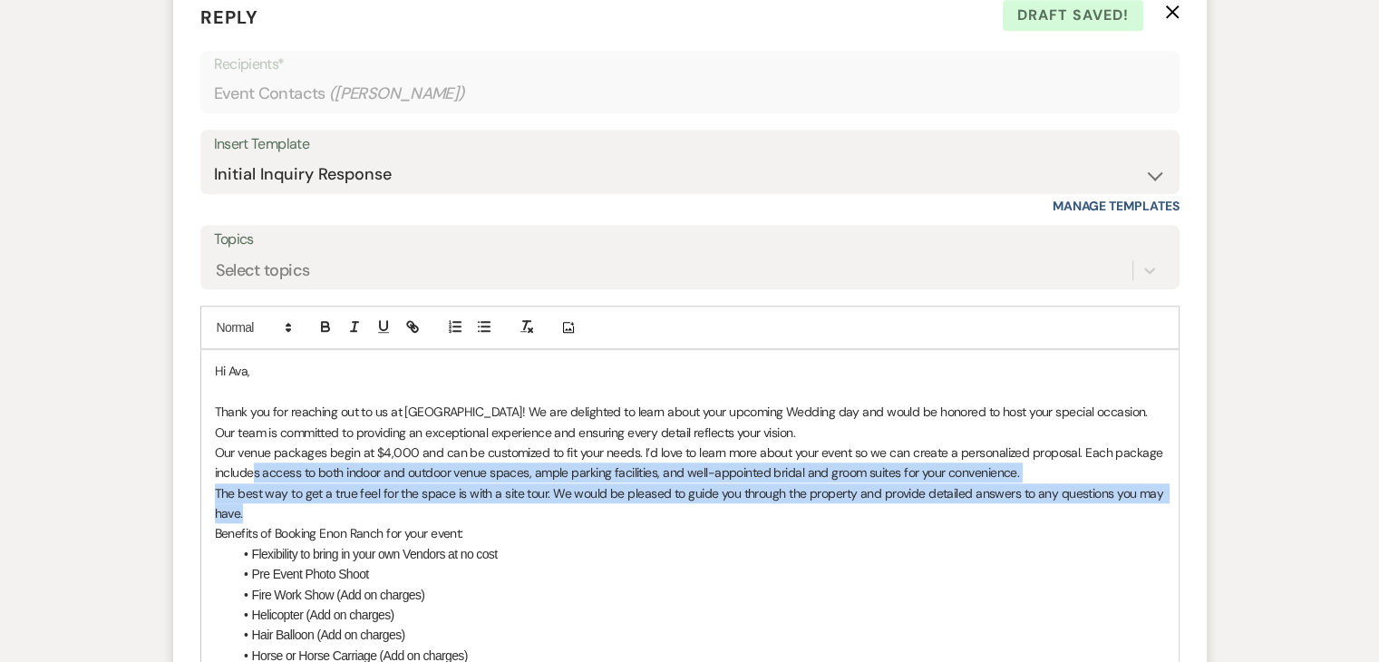
drag, startPoint x: 253, startPoint y: 463, endPoint x: 280, endPoint y: 510, distance: 54.4
click at [280, 510] on p "The best way to get a true feel for the space is with a site tour. We would be …" at bounding box center [690, 503] width 950 height 41
drag, startPoint x: 406, startPoint y: 472, endPoint x: 417, endPoint y: 514, distance: 44.0
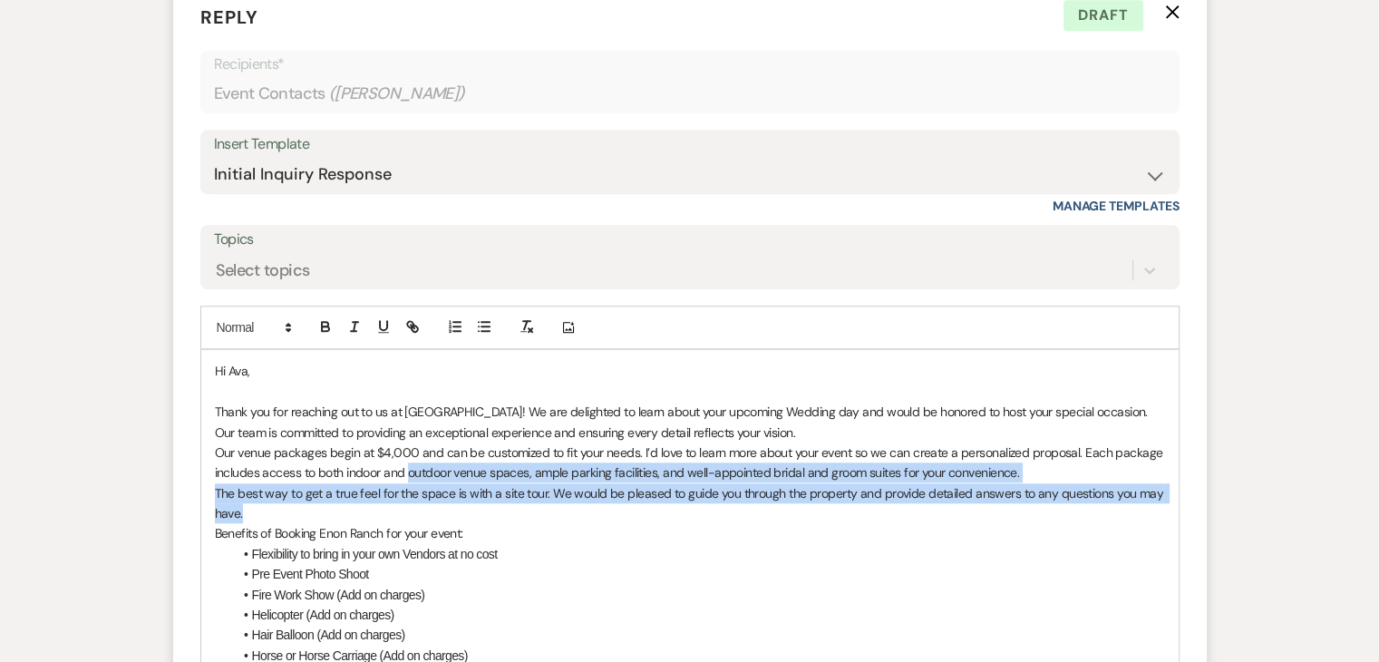
click at [417, 514] on p "The best way to get a true feel for the space is with a site tour. We would be …" at bounding box center [690, 503] width 950 height 41
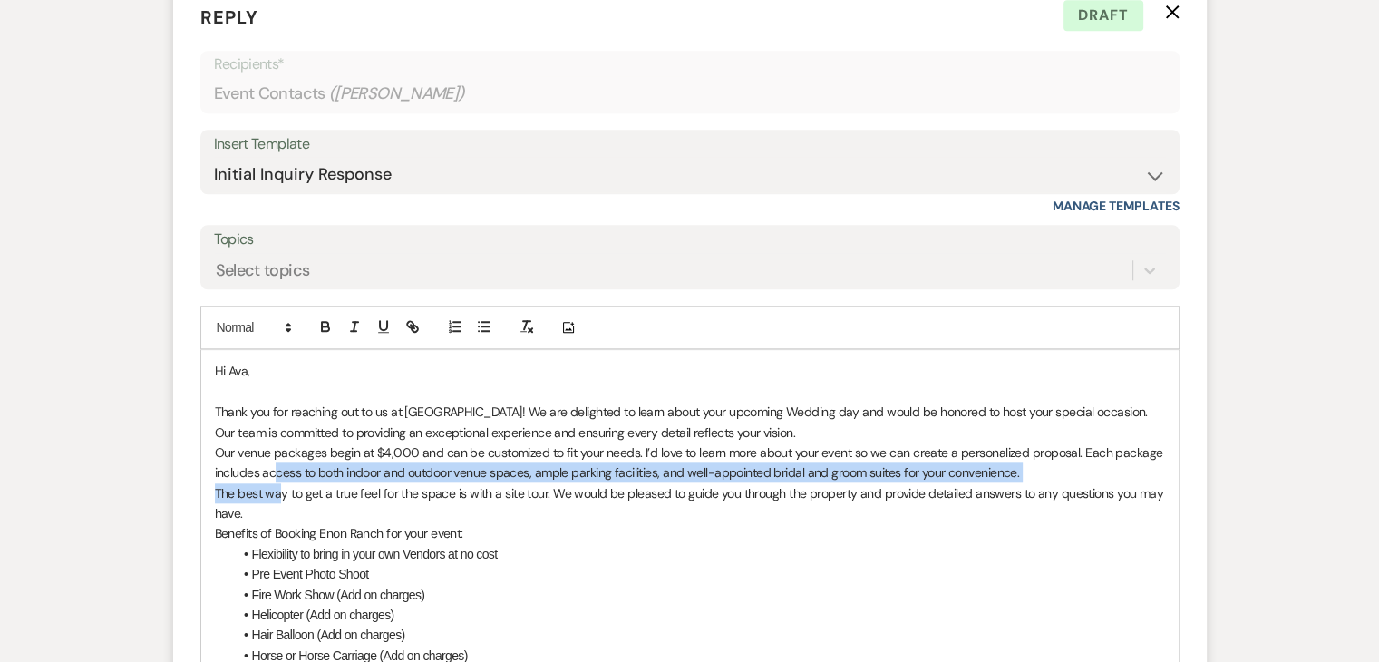
drag, startPoint x: 278, startPoint y: 463, endPoint x: 282, endPoint y: 482, distance: 20.5
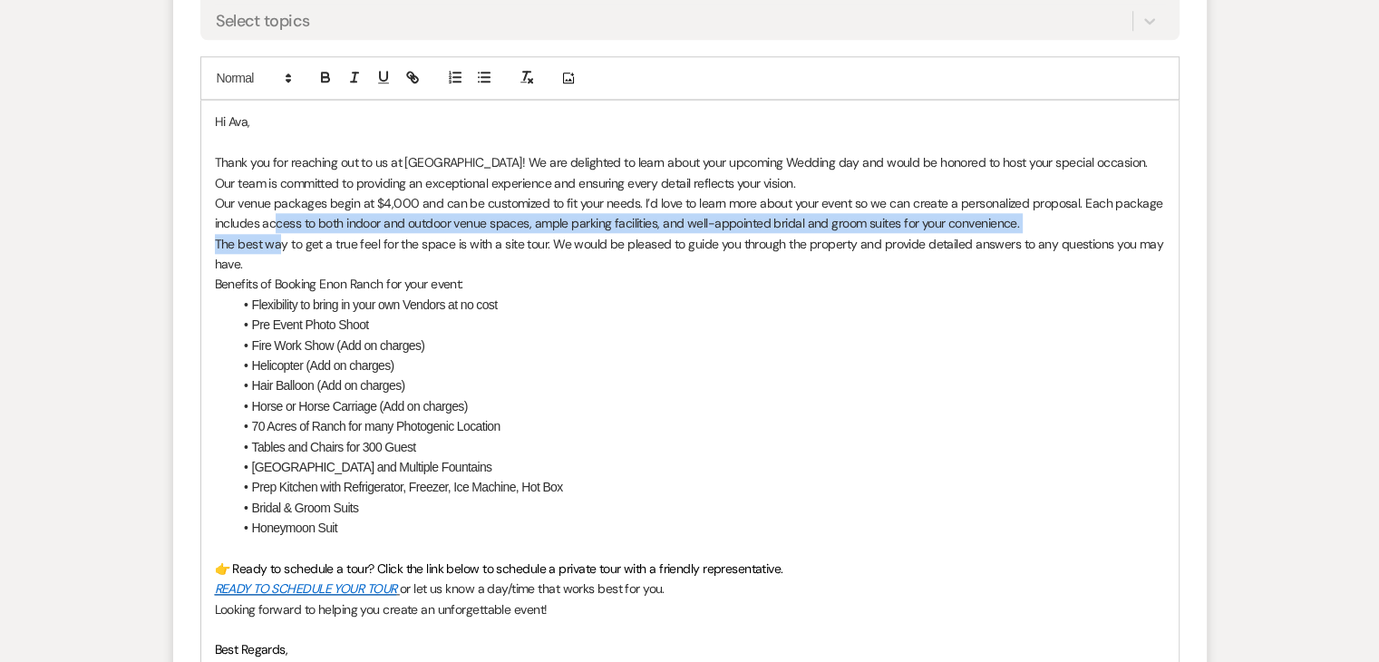
scroll to position [1948, 0]
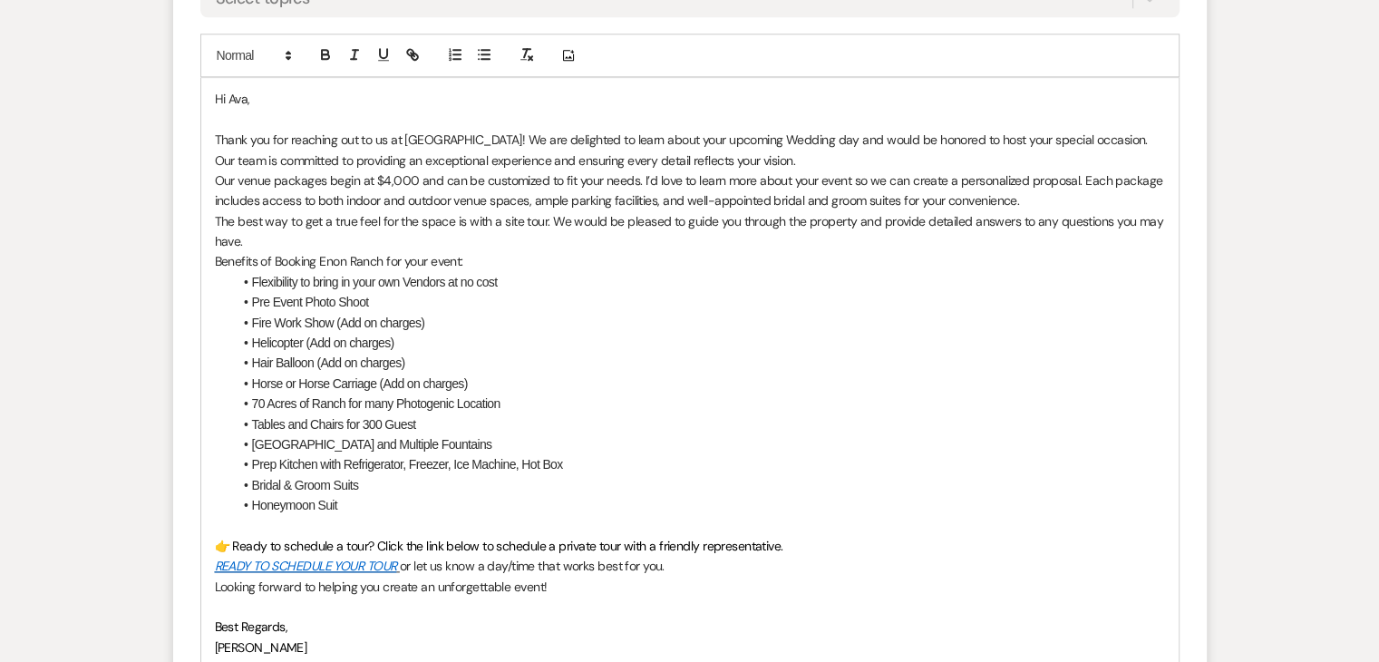
click at [414, 288] on li "Flexibility to bring in your own Vendors at no cost" at bounding box center [699, 282] width 932 height 20
click at [440, 408] on li "70 Acres of Ranch for many Photogenic Location" at bounding box center [699, 404] width 932 height 20
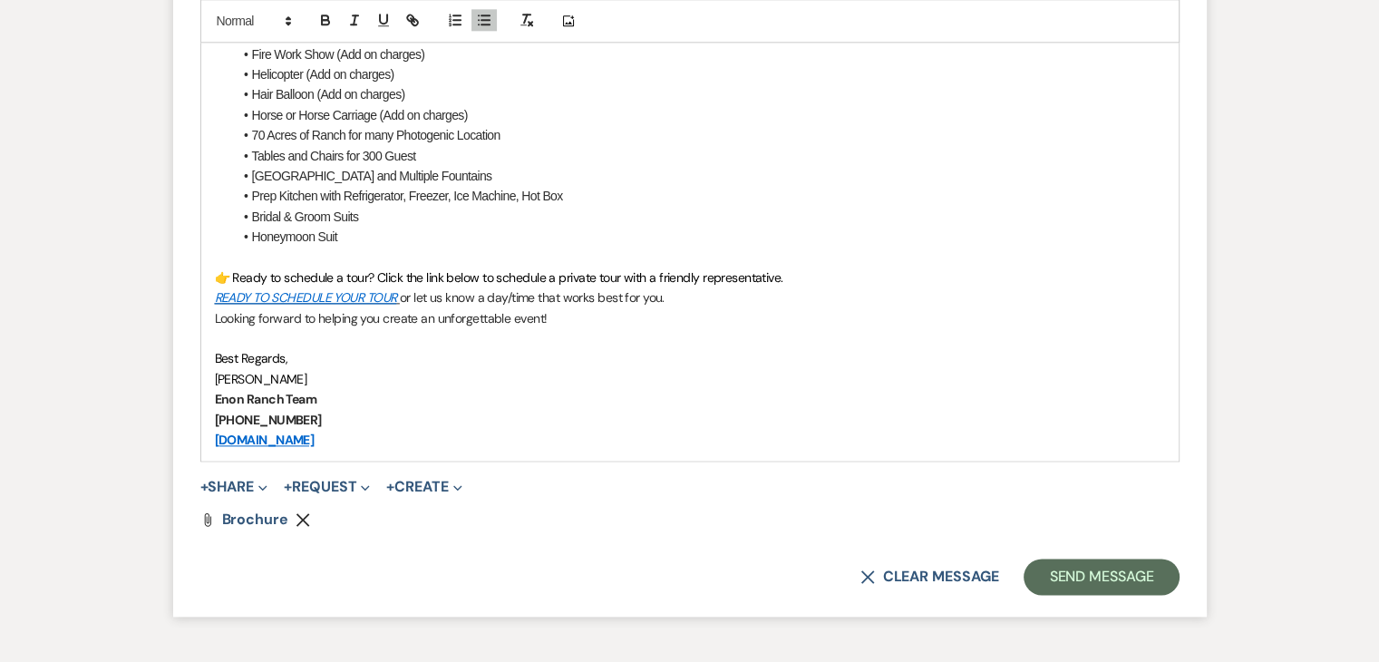
scroll to position [2220, 0]
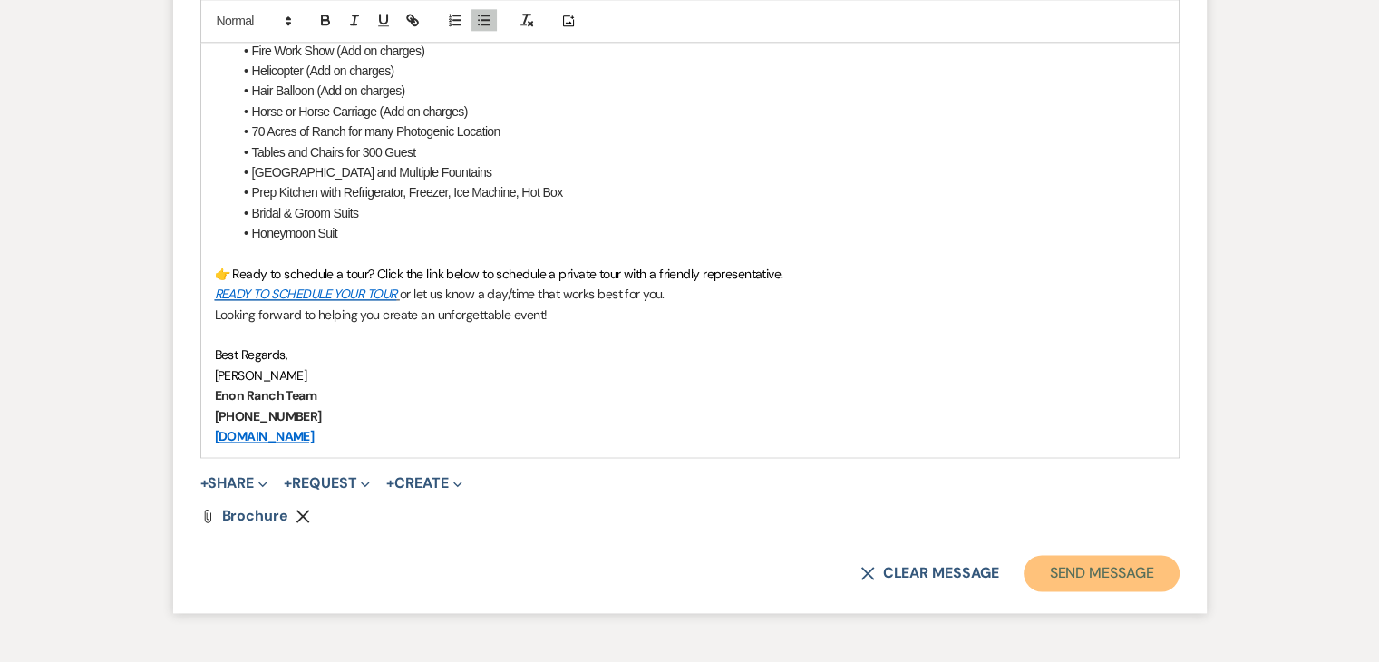
click at [1106, 555] on button "Send Message" at bounding box center [1101, 573] width 155 height 36
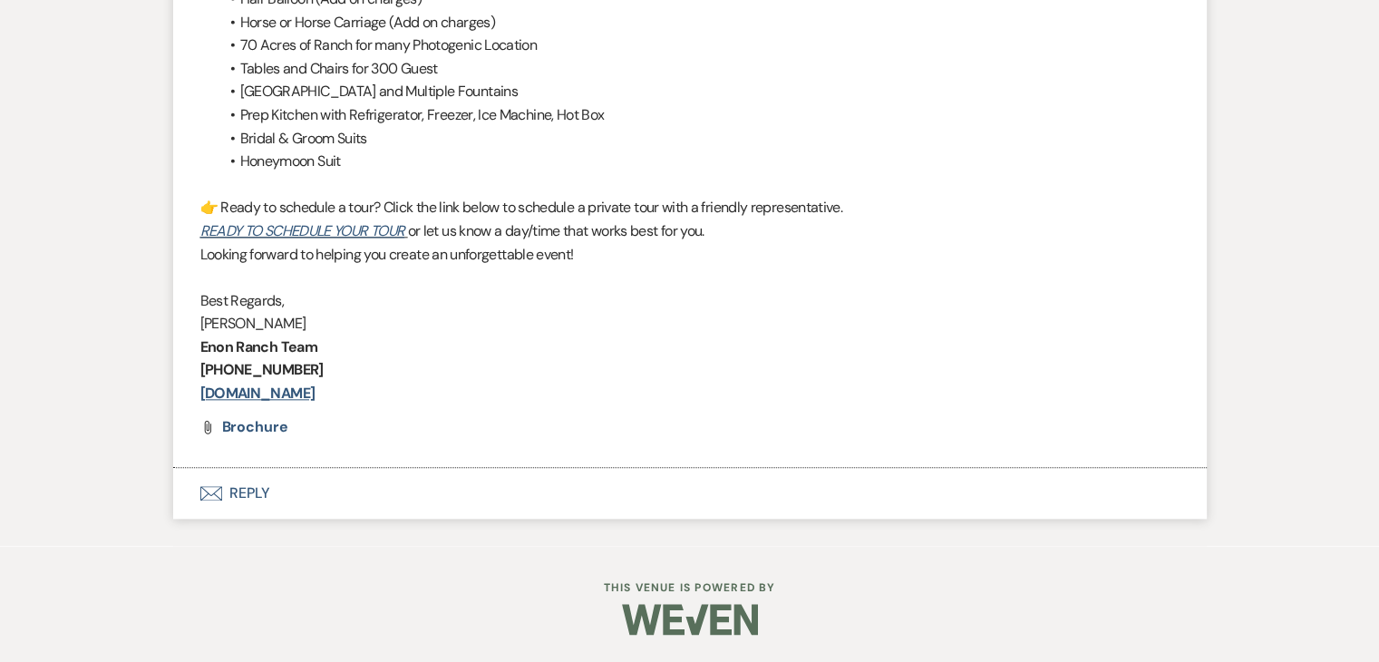
scroll to position [2060, 0]
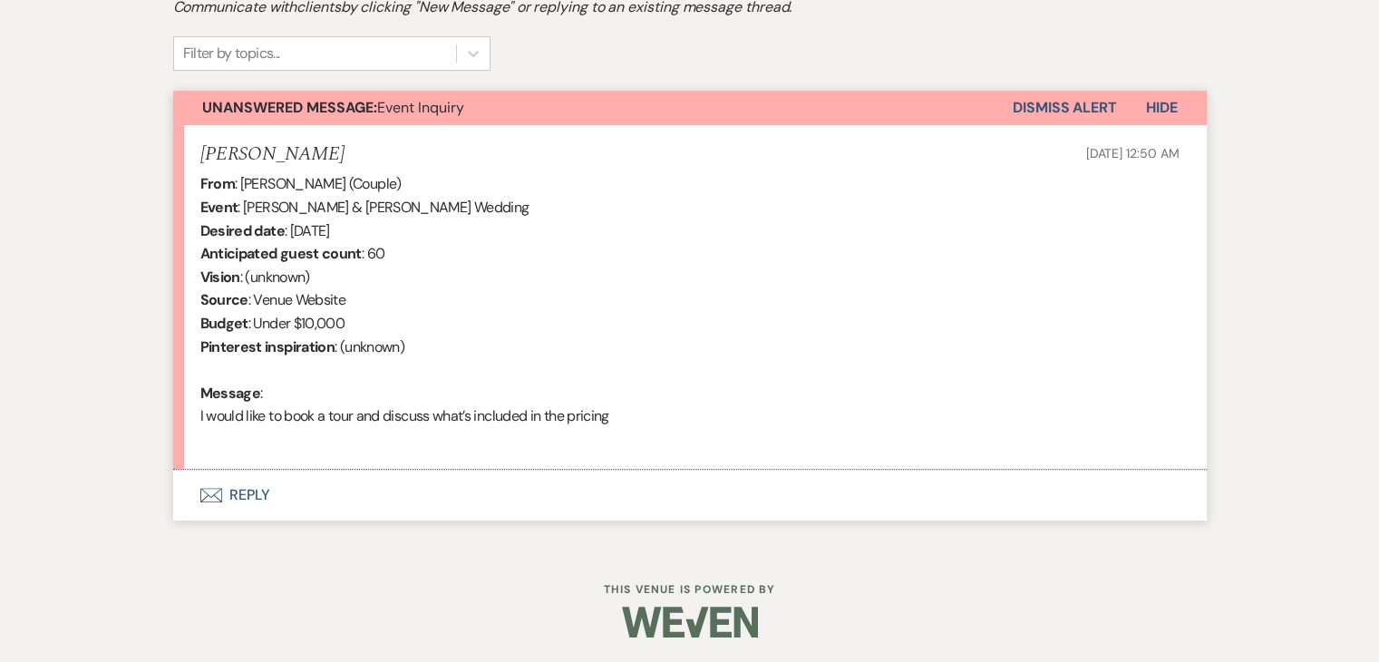
scroll to position [586, 0]
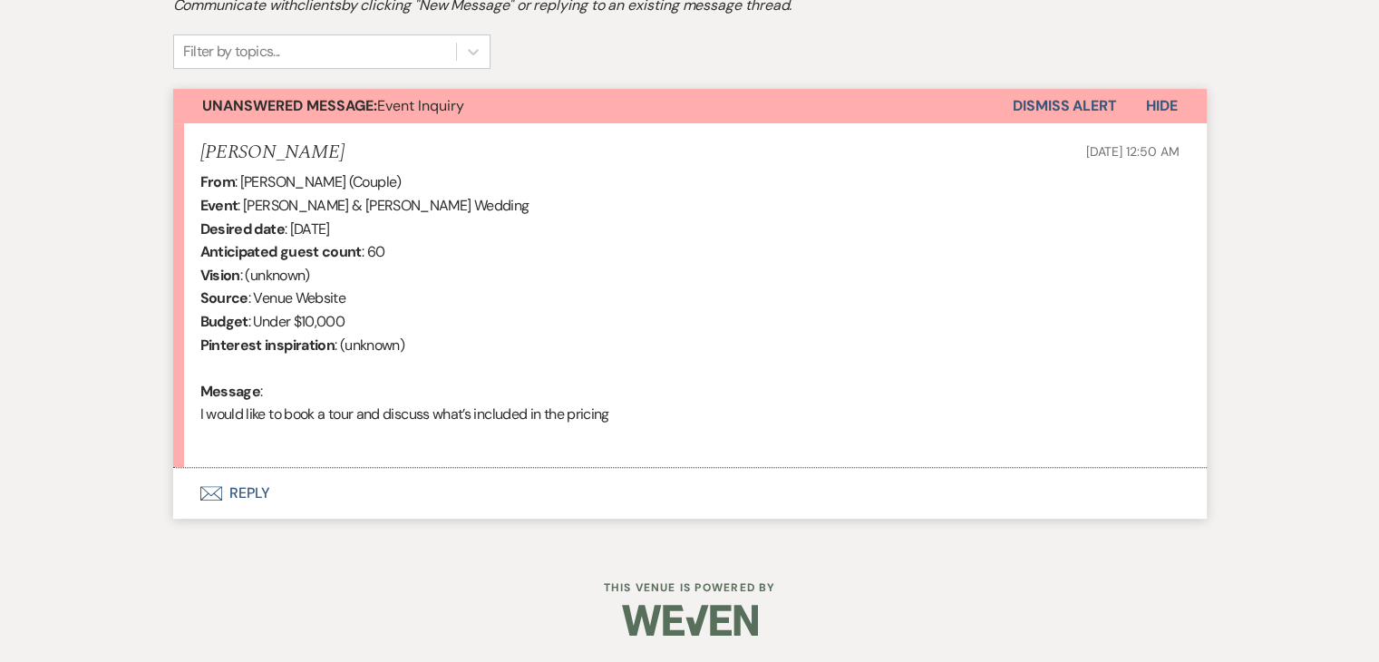
click at [208, 502] on button "Envelope Reply" at bounding box center [690, 493] width 1034 height 51
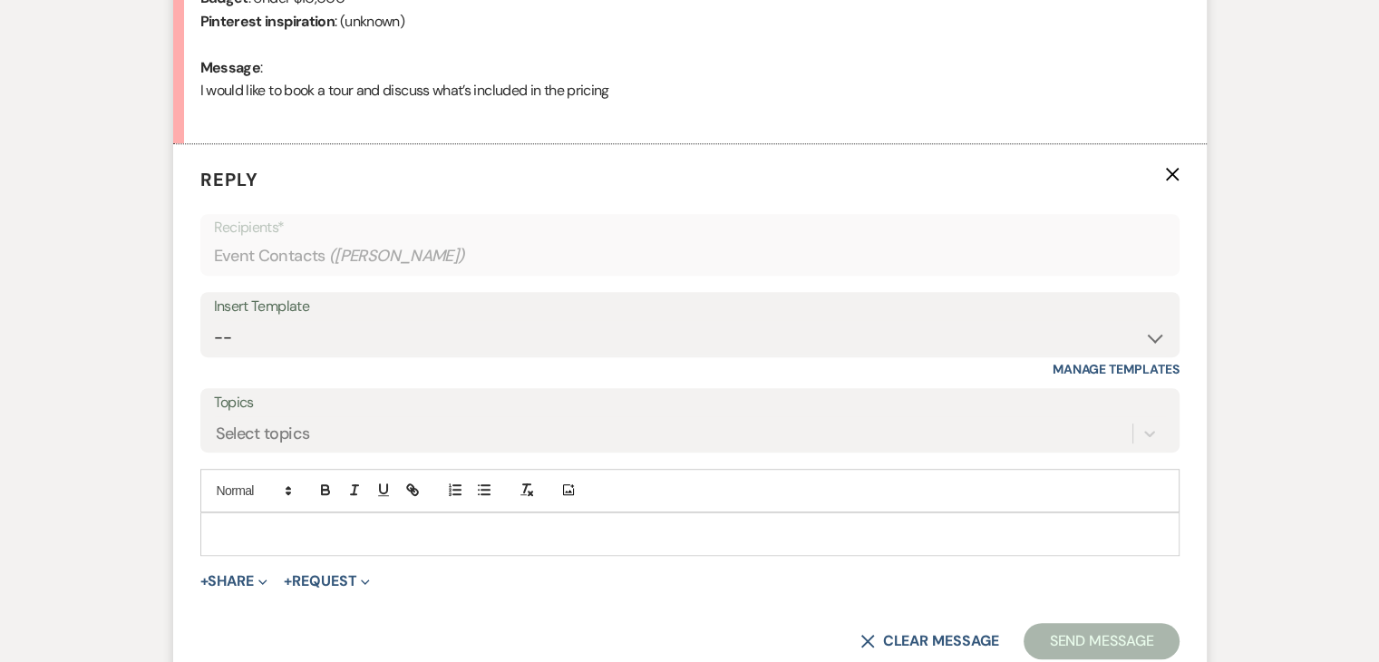
scroll to position [911, 0]
click at [283, 355] on div "Insert Template -- Inquiry Follow Up Email #2 Contract Sending Template Payment…" at bounding box center [689, 323] width 979 height 65
click at [290, 338] on select "-- Inquiry Follow Up Email #2 Contract Sending Template Payment Template Rental…" at bounding box center [690, 336] width 952 height 35
select select "2137"
click at [214, 319] on select "-- Inquiry Follow Up Email #2 Contract Sending Template Payment Template Rental…" at bounding box center [690, 336] width 952 height 35
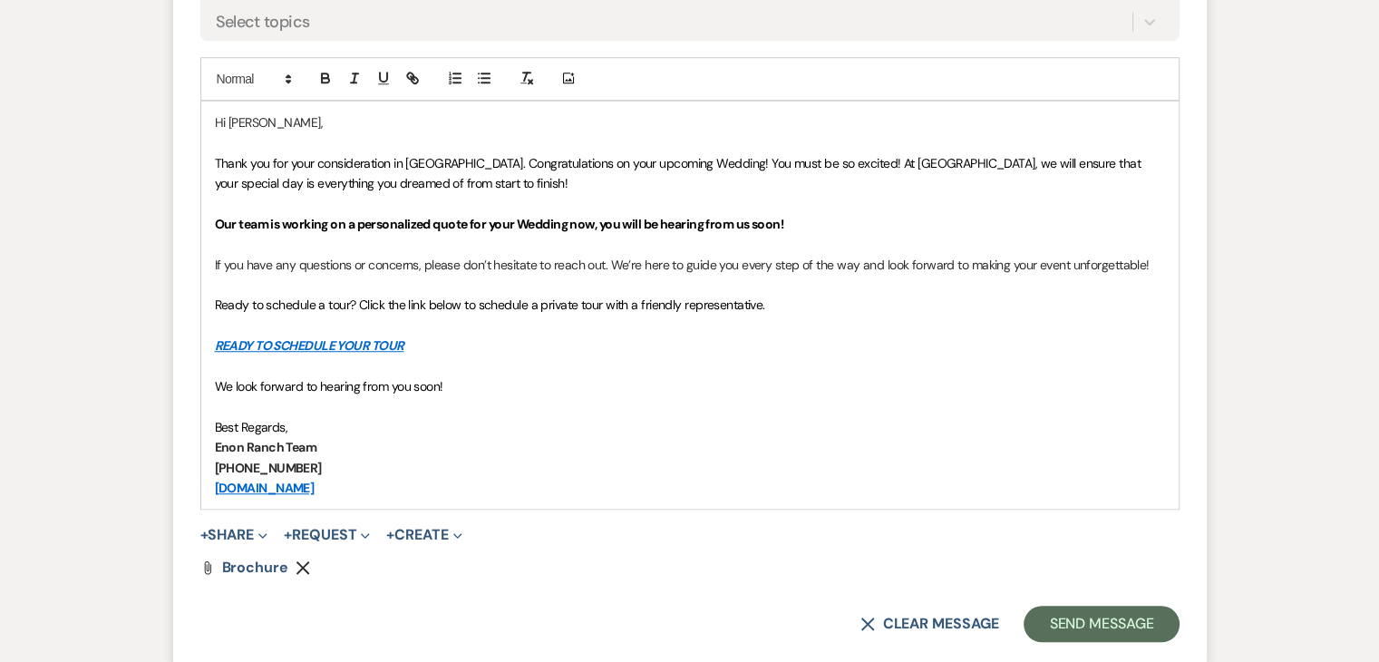
scroll to position [1364, 0]
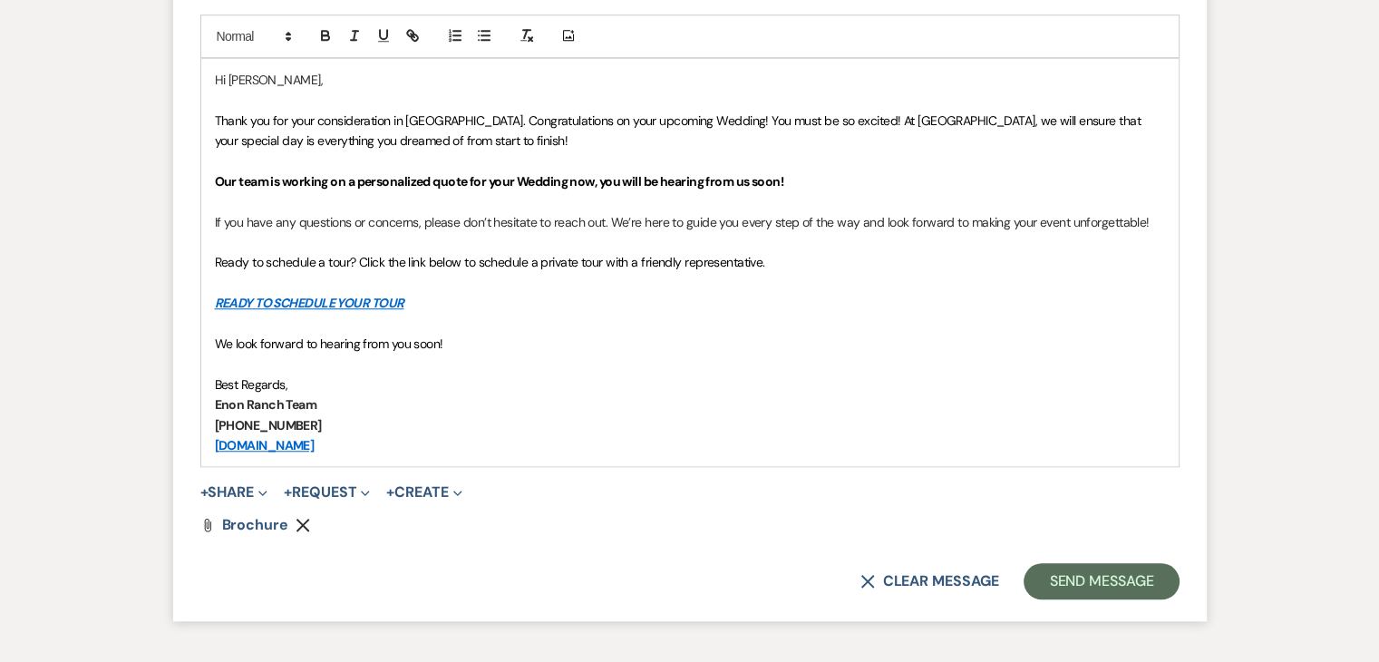
drag, startPoint x: 214, startPoint y: 107, endPoint x: 646, endPoint y: 349, distance: 495.0
click at [646, 349] on div "Hi Erin, Thank you for your consideration in Enon Ranch. Congratulations on you…" at bounding box center [690, 262] width 978 height 407
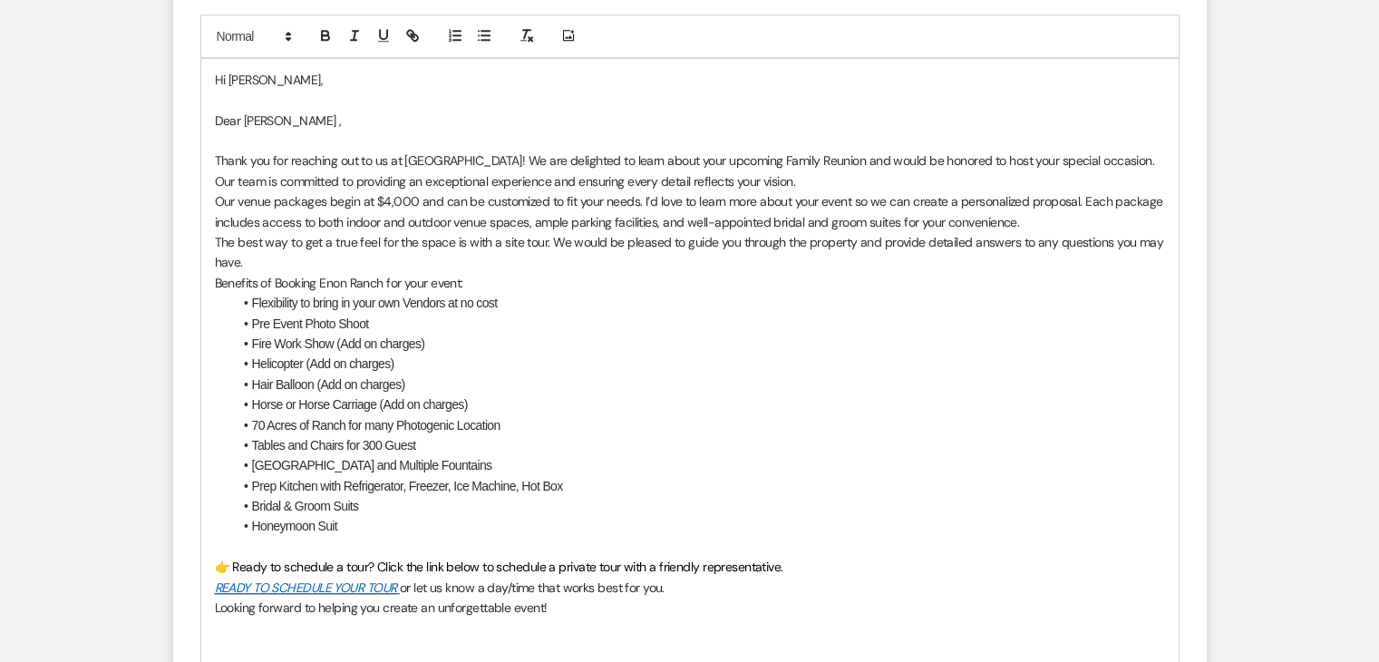
click at [809, 154] on p "Thank you for reaching out to us at [GEOGRAPHIC_DATA]! We are delighted to lear…" at bounding box center [690, 171] width 950 height 41
click at [548, 276] on p "Benefits of Booking Enon Ranch for your event:" at bounding box center [690, 283] width 950 height 20
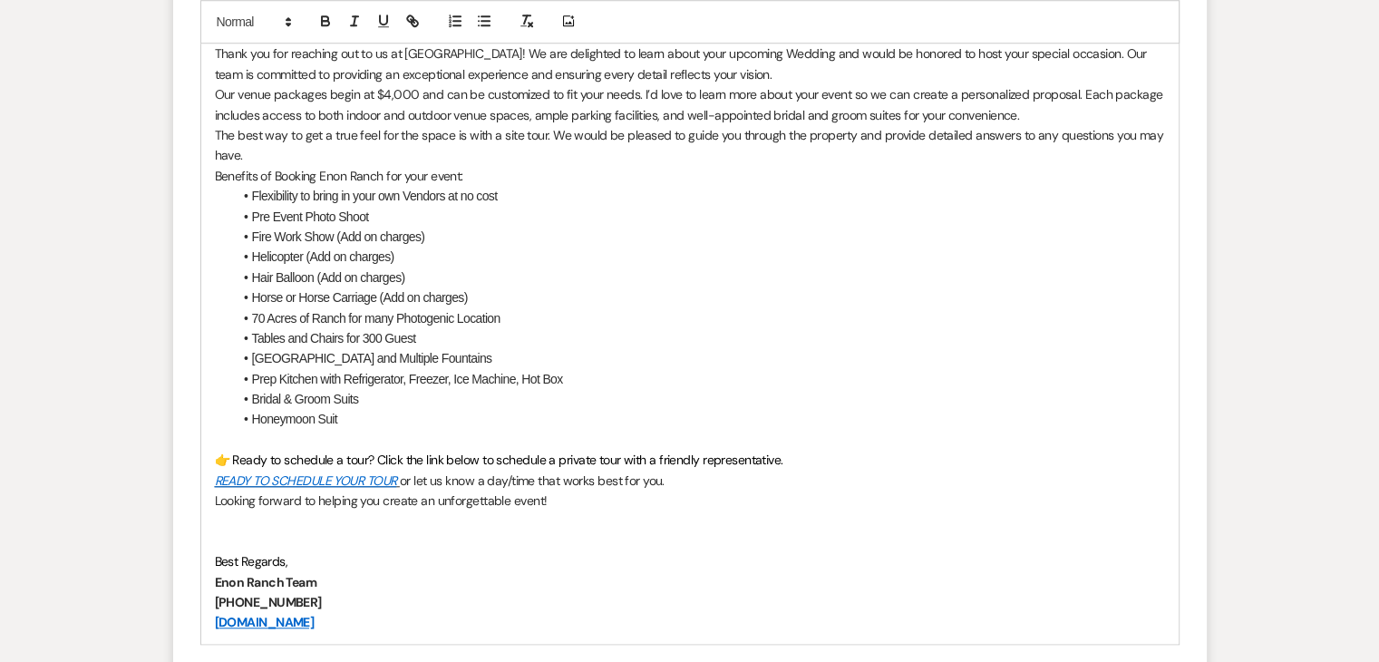
scroll to position [1727, 0]
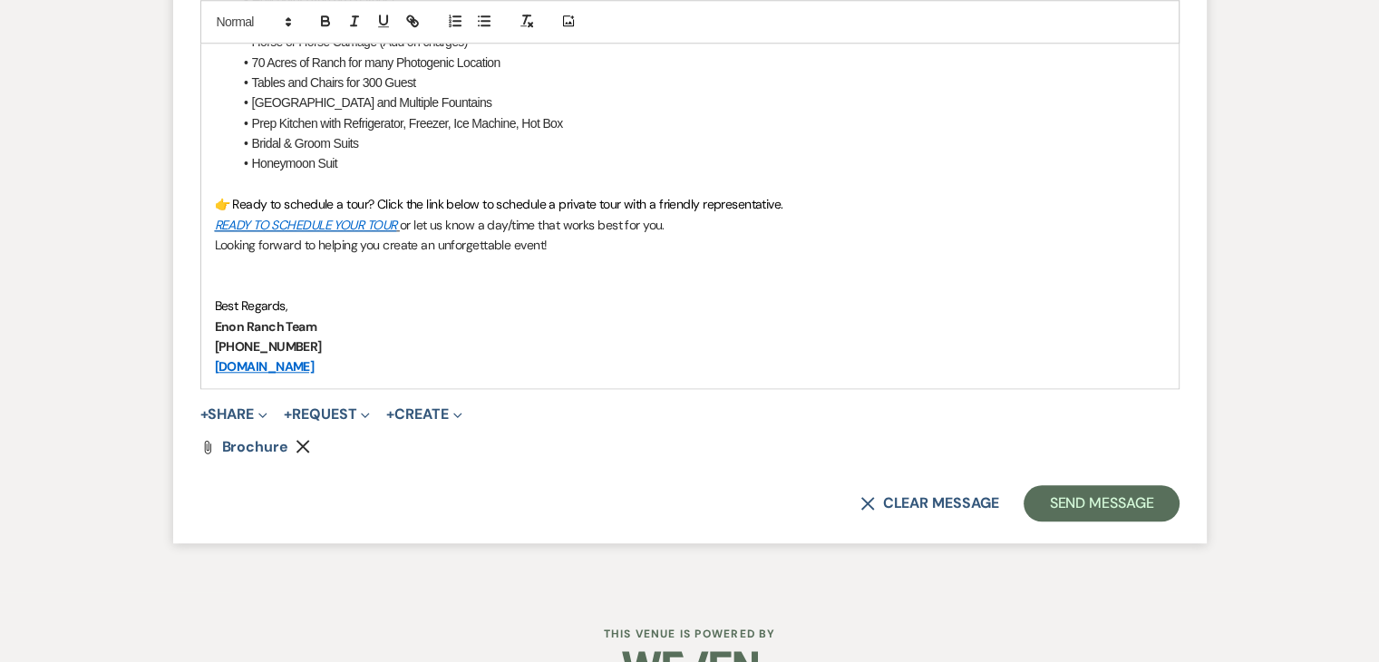
click at [312, 309] on p "Best Regards," at bounding box center [690, 306] width 950 height 20
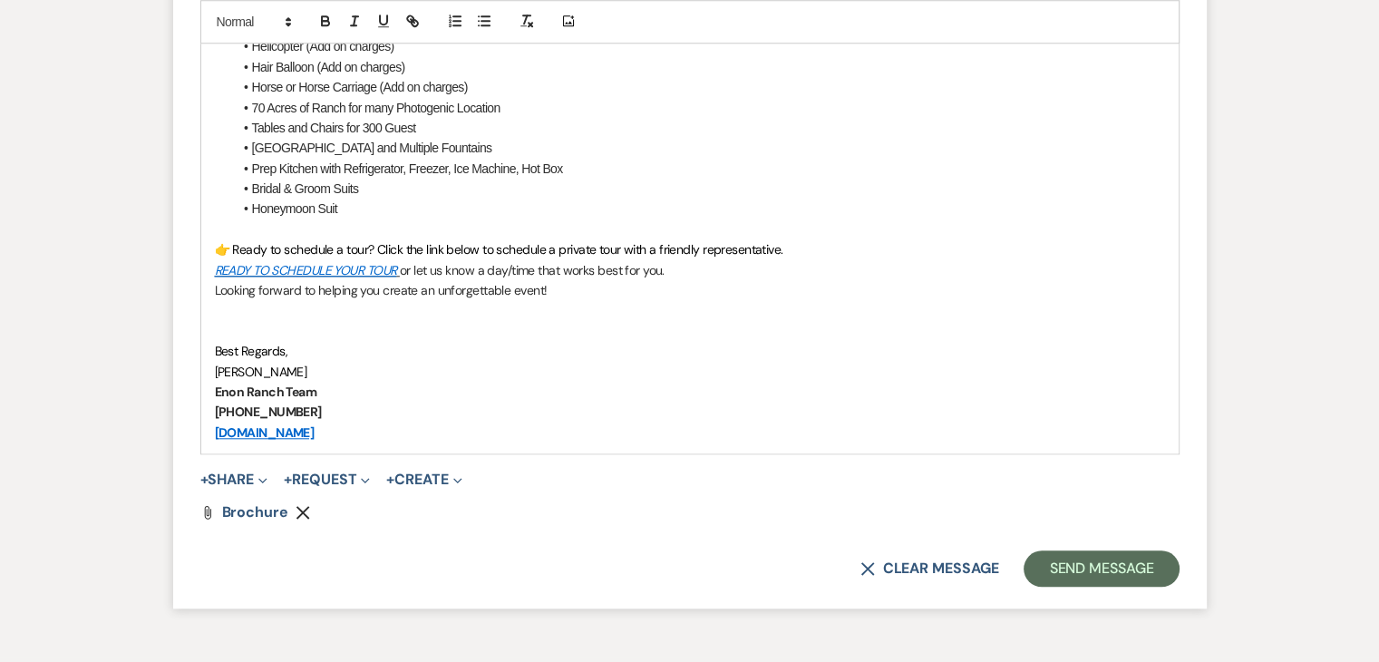
scroll to position [1455, 0]
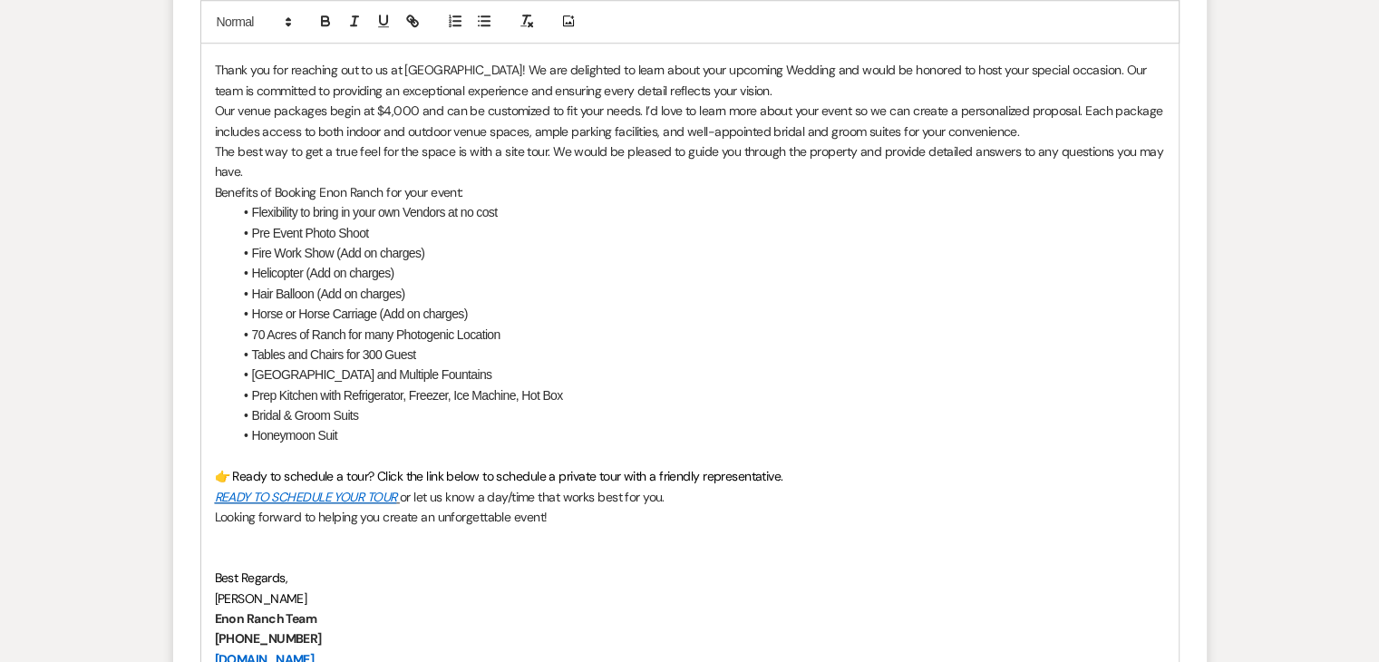
click at [387, 111] on p "Our venue packages begin at $4,000 and can be customized to fit your needs. I’d…" at bounding box center [690, 121] width 950 height 41
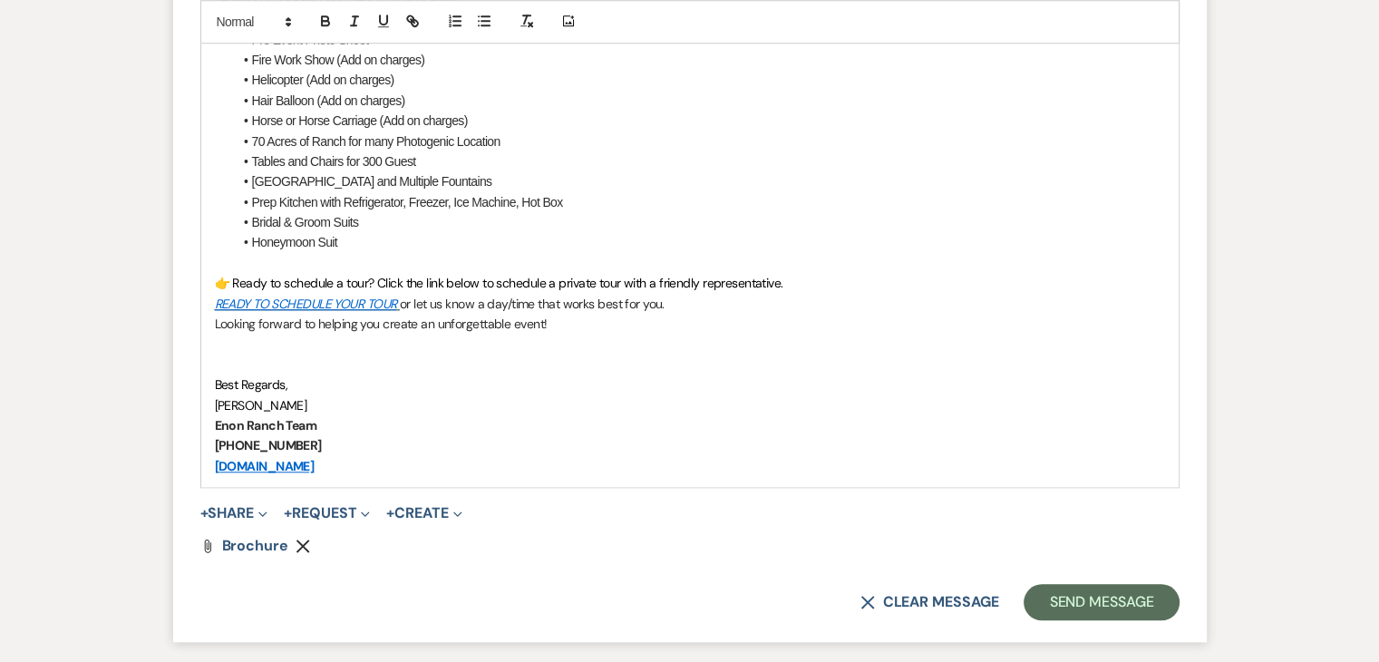
scroll to position [1792, 0]
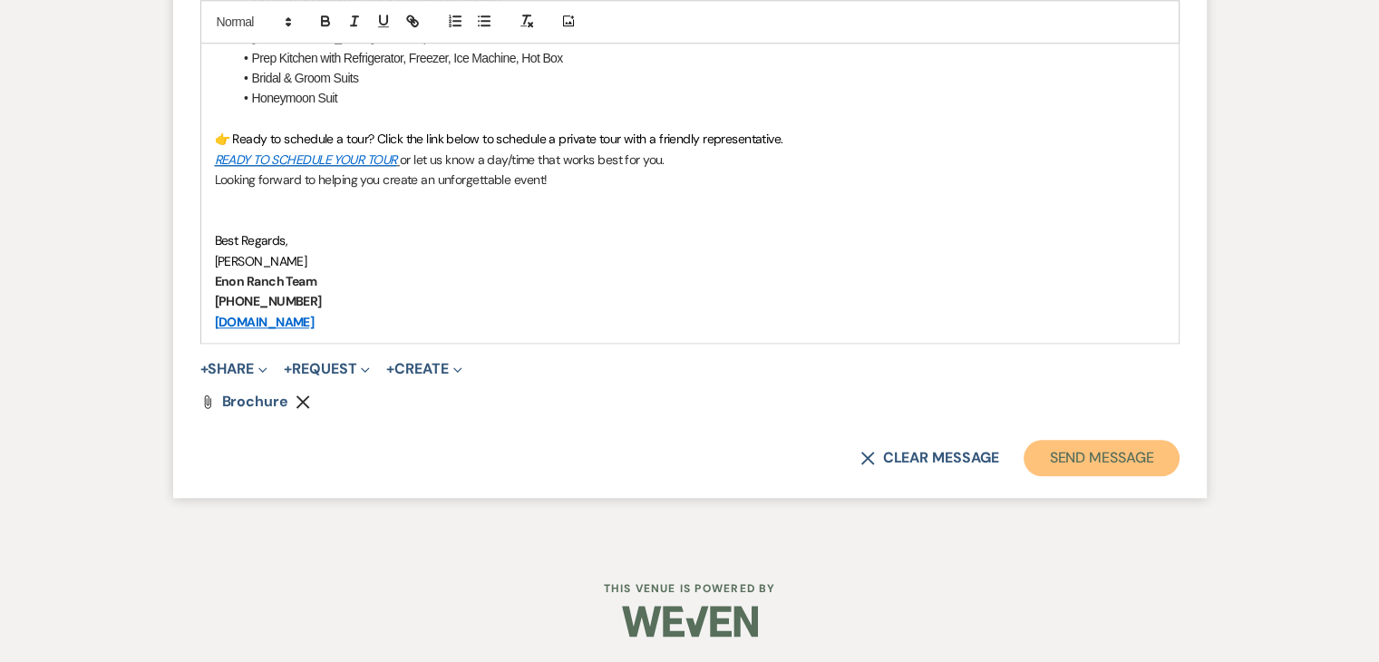
click at [1126, 456] on button "Send Message" at bounding box center [1101, 458] width 155 height 36
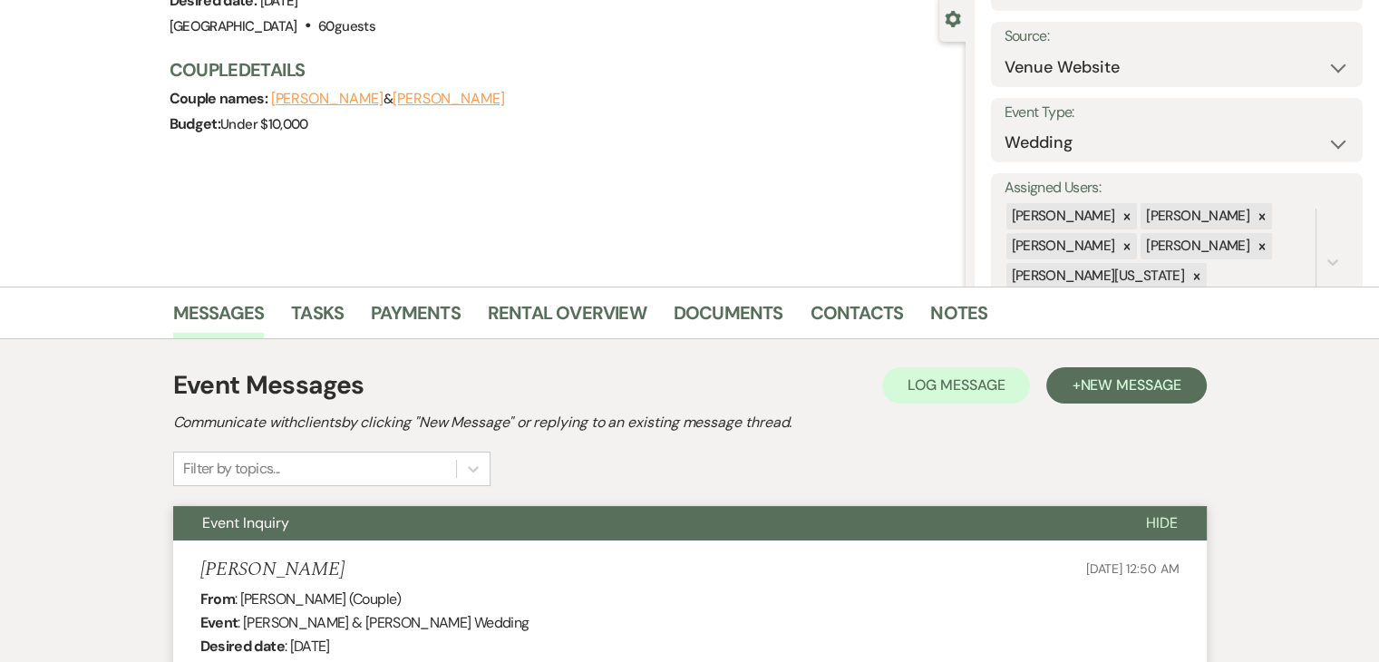
scroll to position [165, 0]
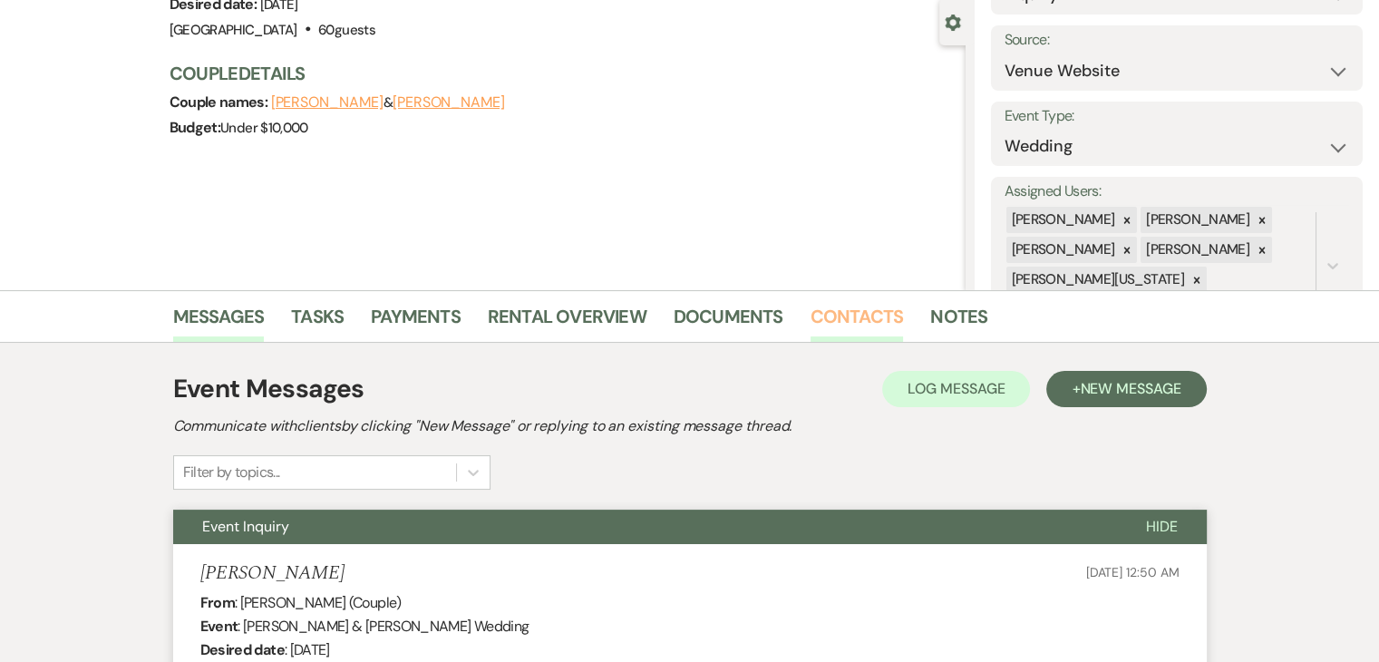
click at [857, 311] on link "Contacts" at bounding box center [857, 322] width 93 height 40
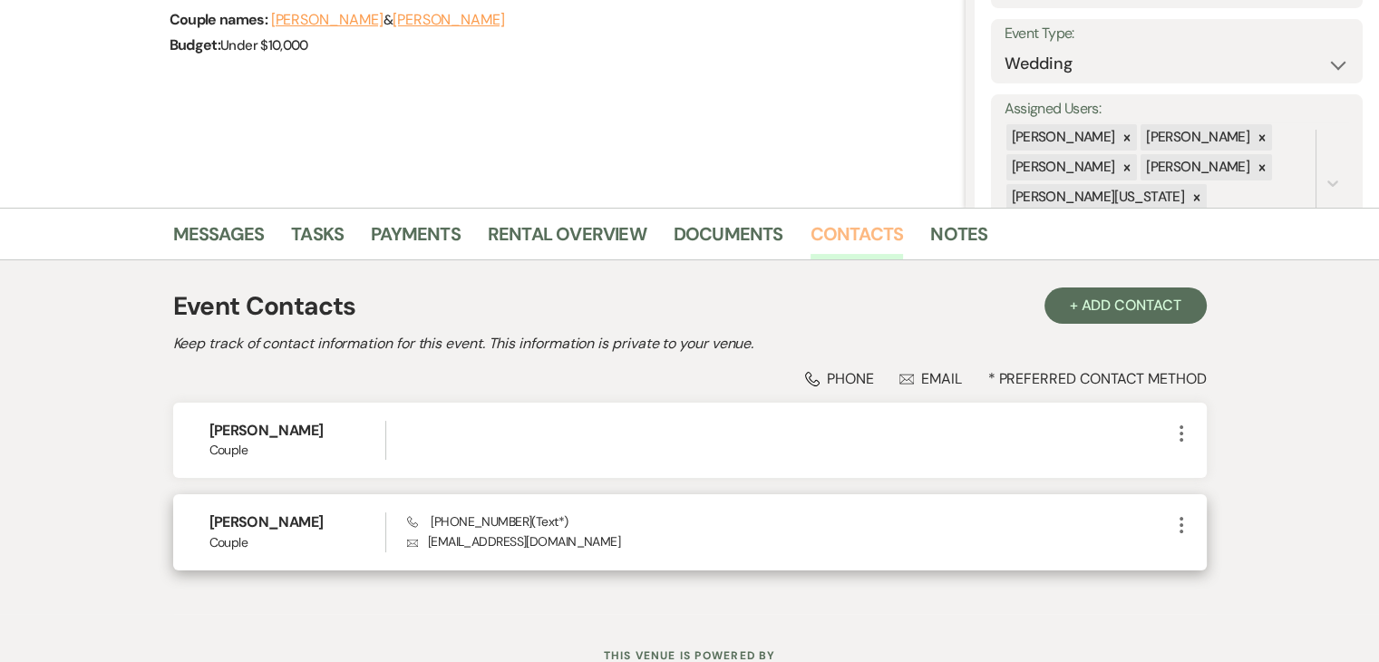
scroll to position [272, 0]
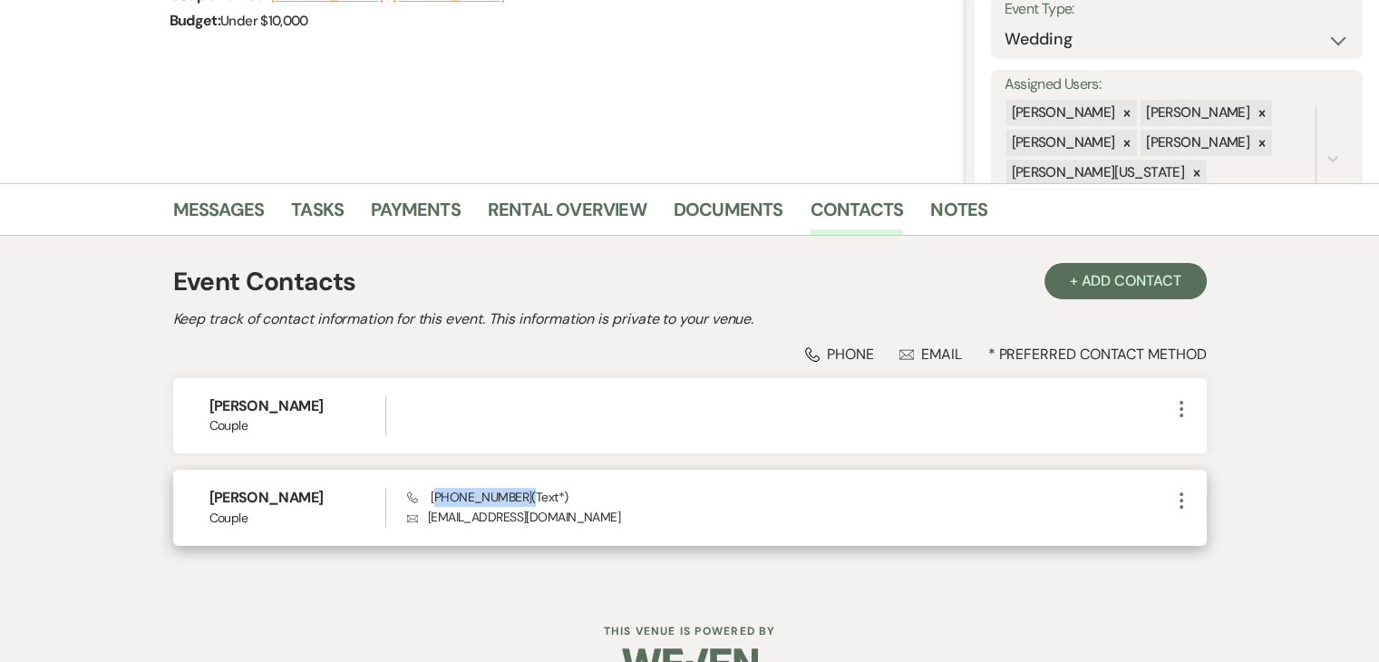
drag, startPoint x: 435, startPoint y: 495, endPoint x: 521, endPoint y: 502, distance: 86.5
click at [521, 502] on span "Phone (470) 234-5433 (Text*)" at bounding box center [487, 497] width 161 height 16
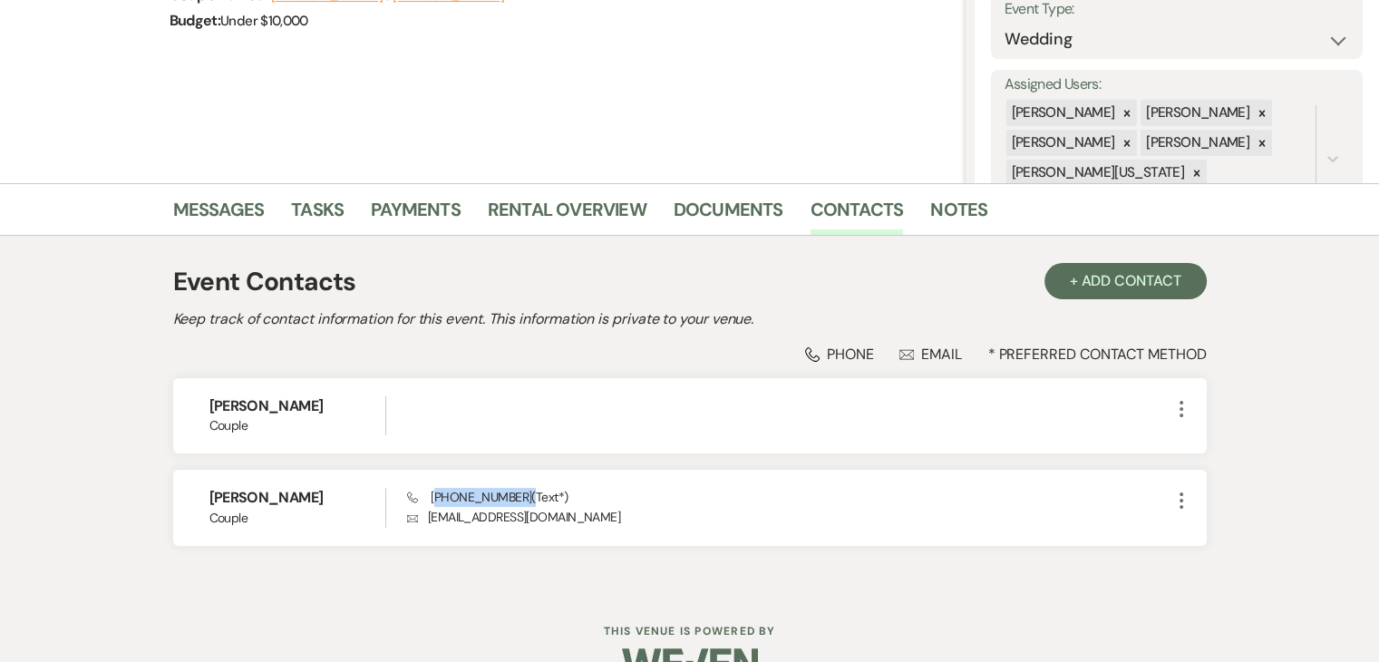
copy span "470) 234-5433"
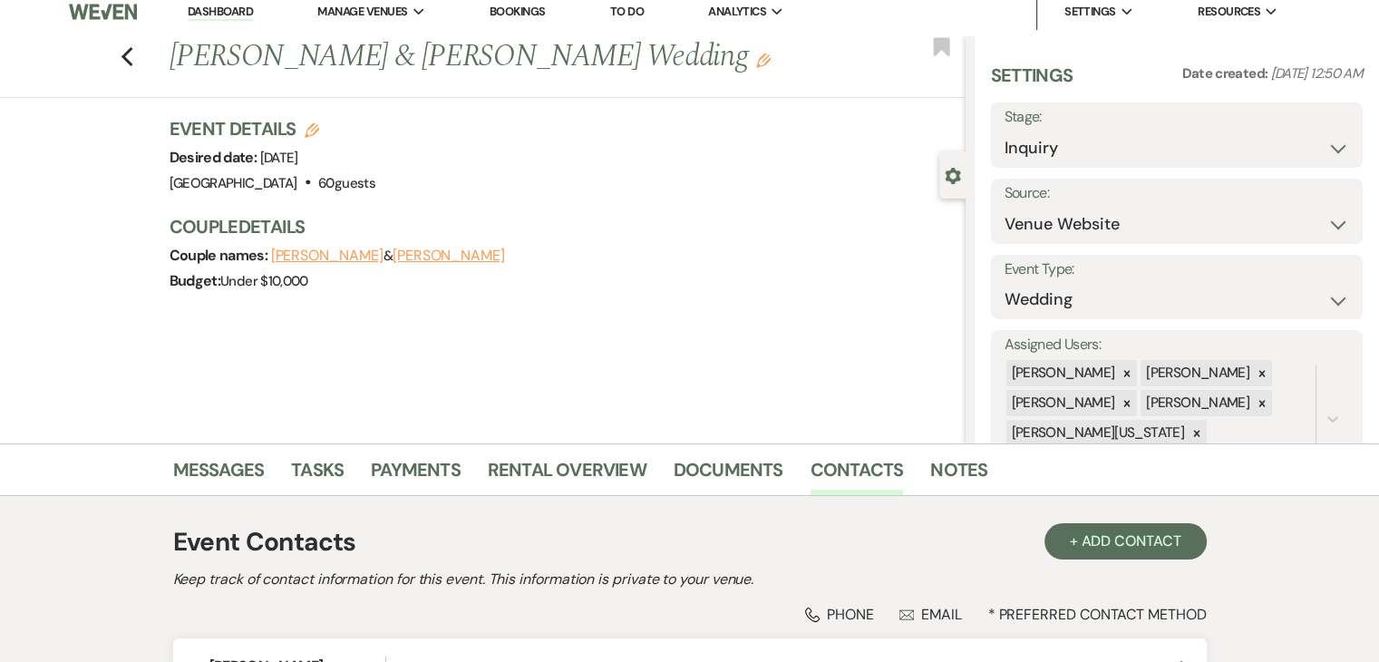
scroll to position [0, 0]
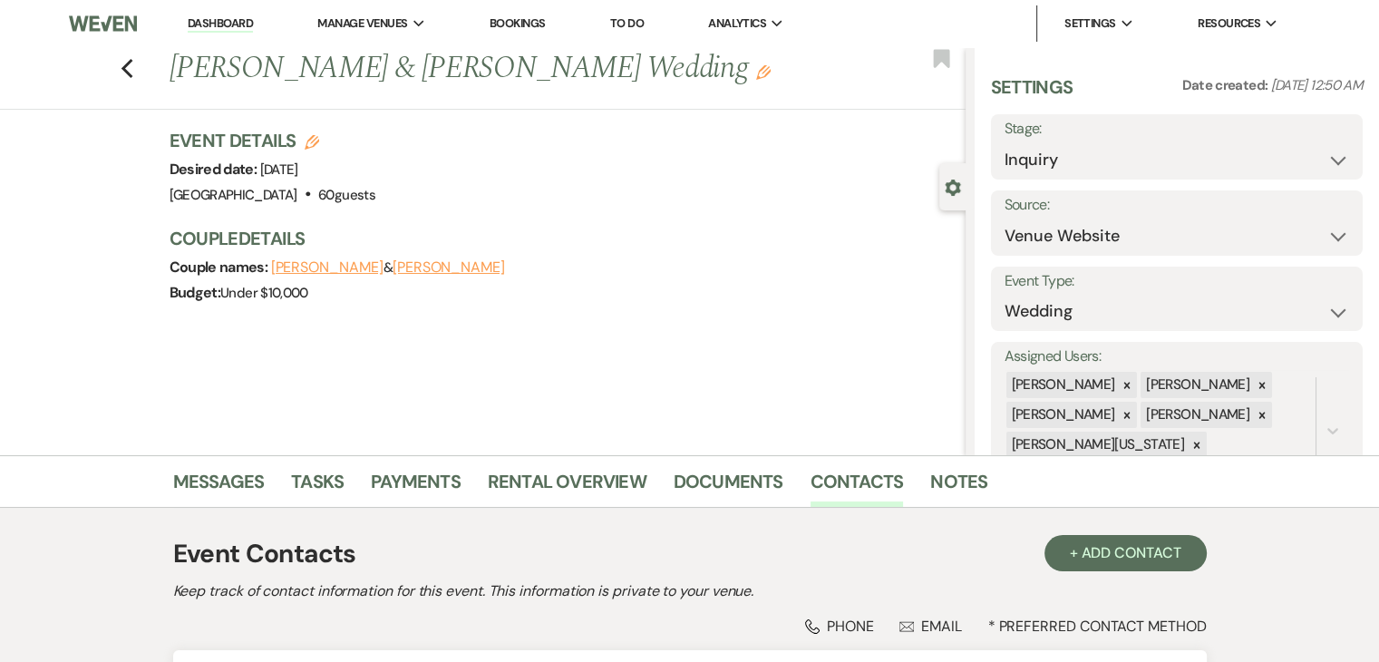
click at [247, 26] on link "Dashboard" at bounding box center [220, 23] width 65 height 17
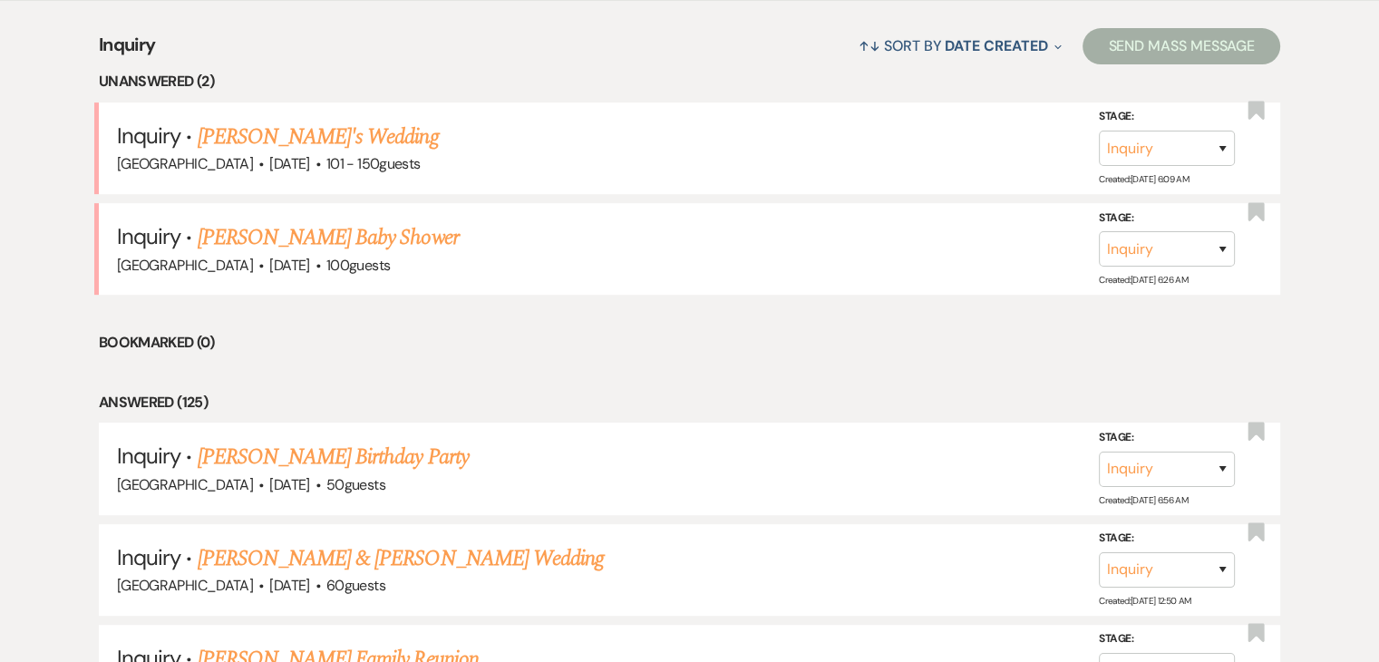
scroll to position [723, 0]
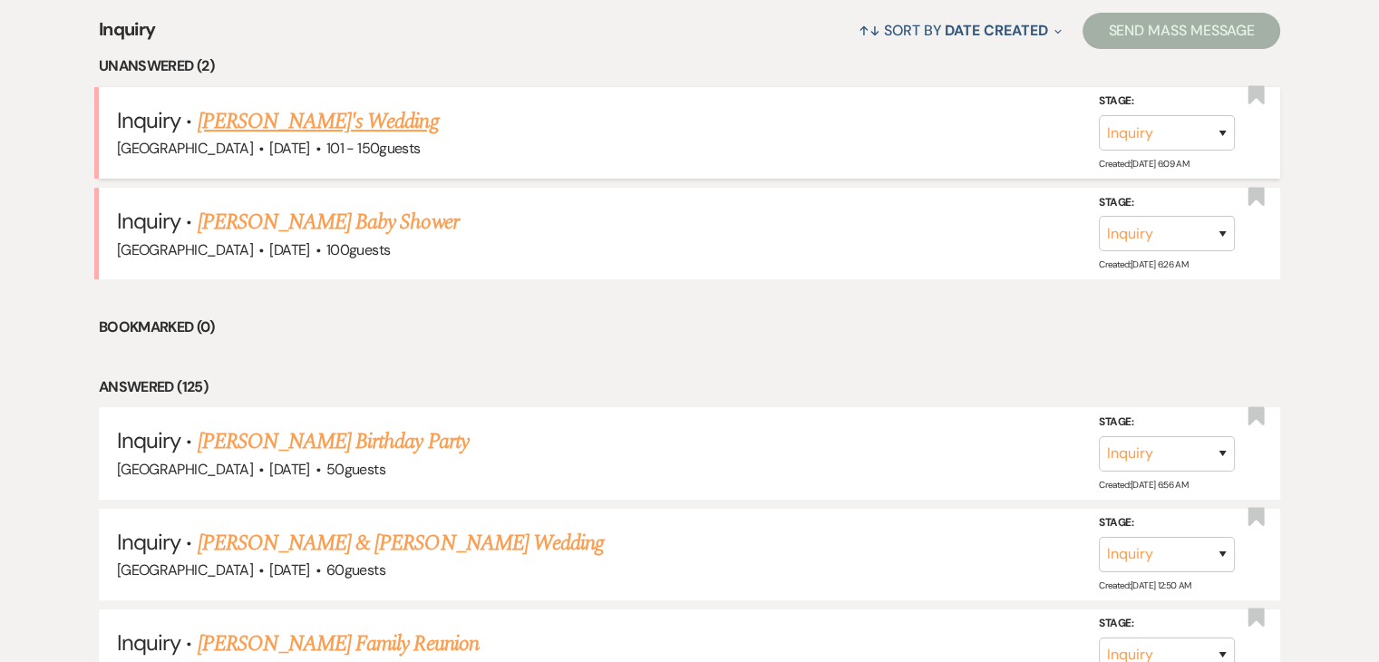
click at [334, 110] on link "Ava Kaughen's Wedding" at bounding box center [318, 121] width 241 height 33
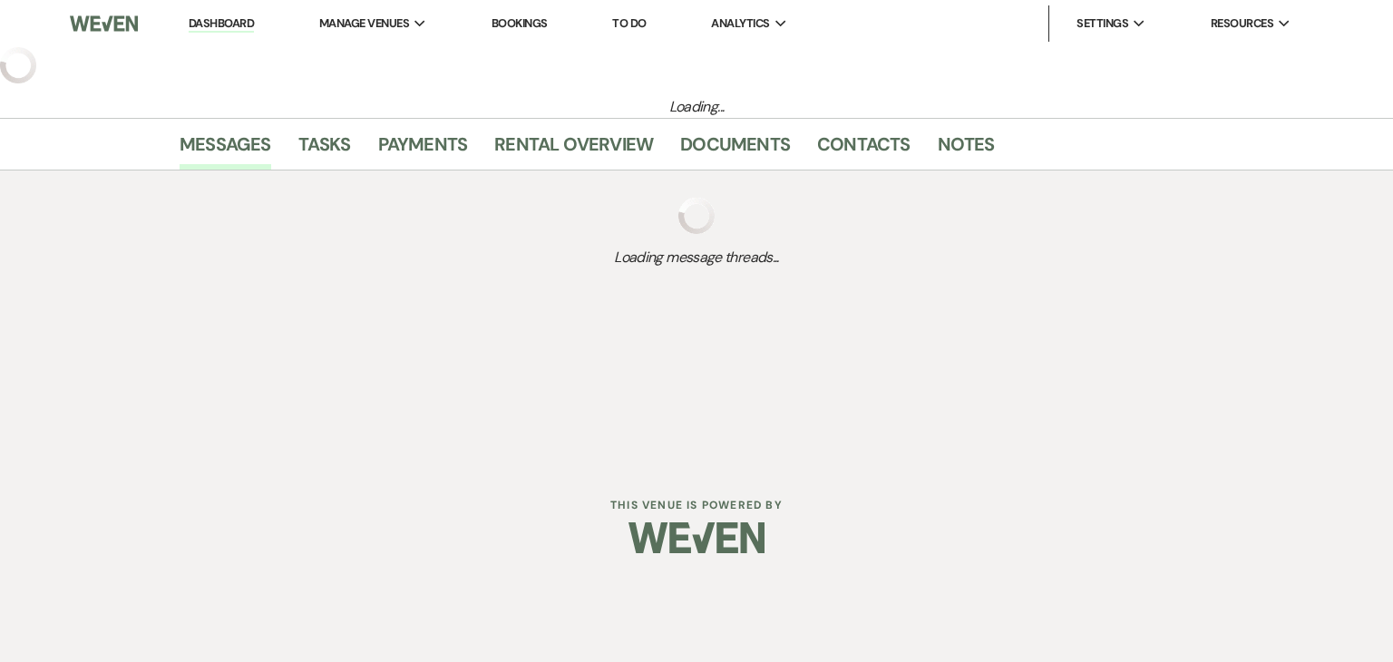
select select "2"
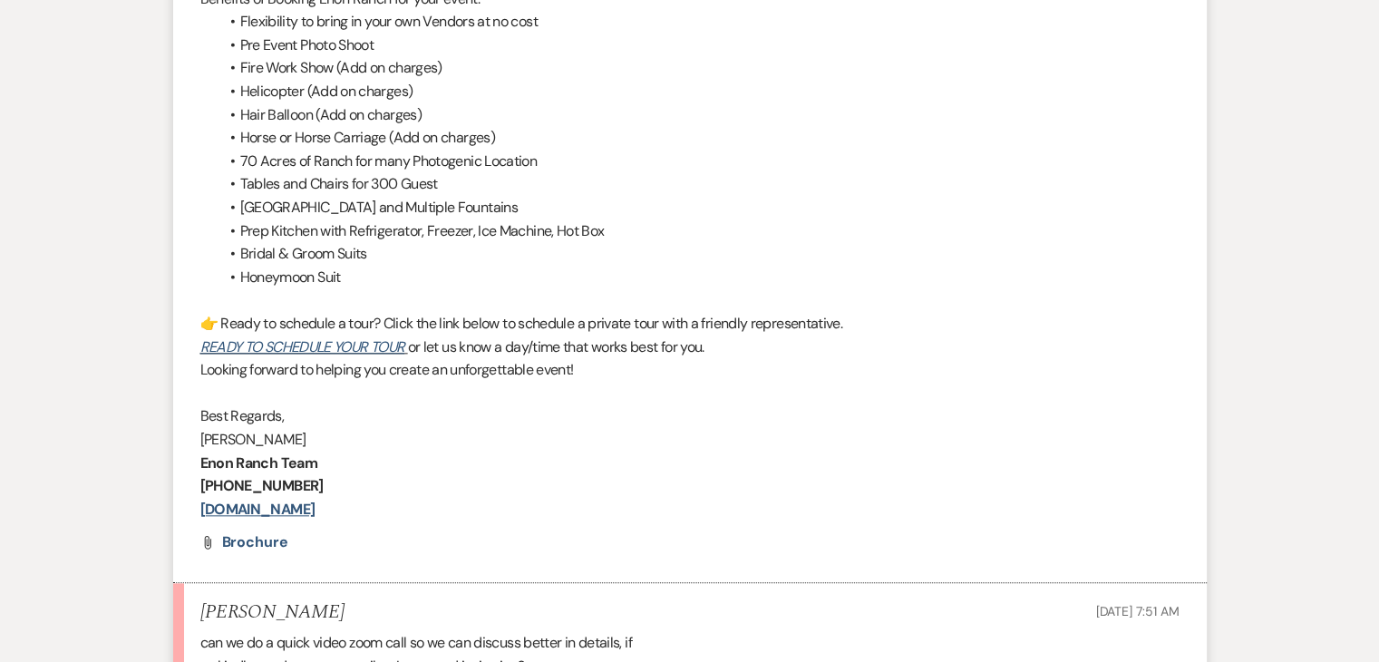
scroll to position [2086, 0]
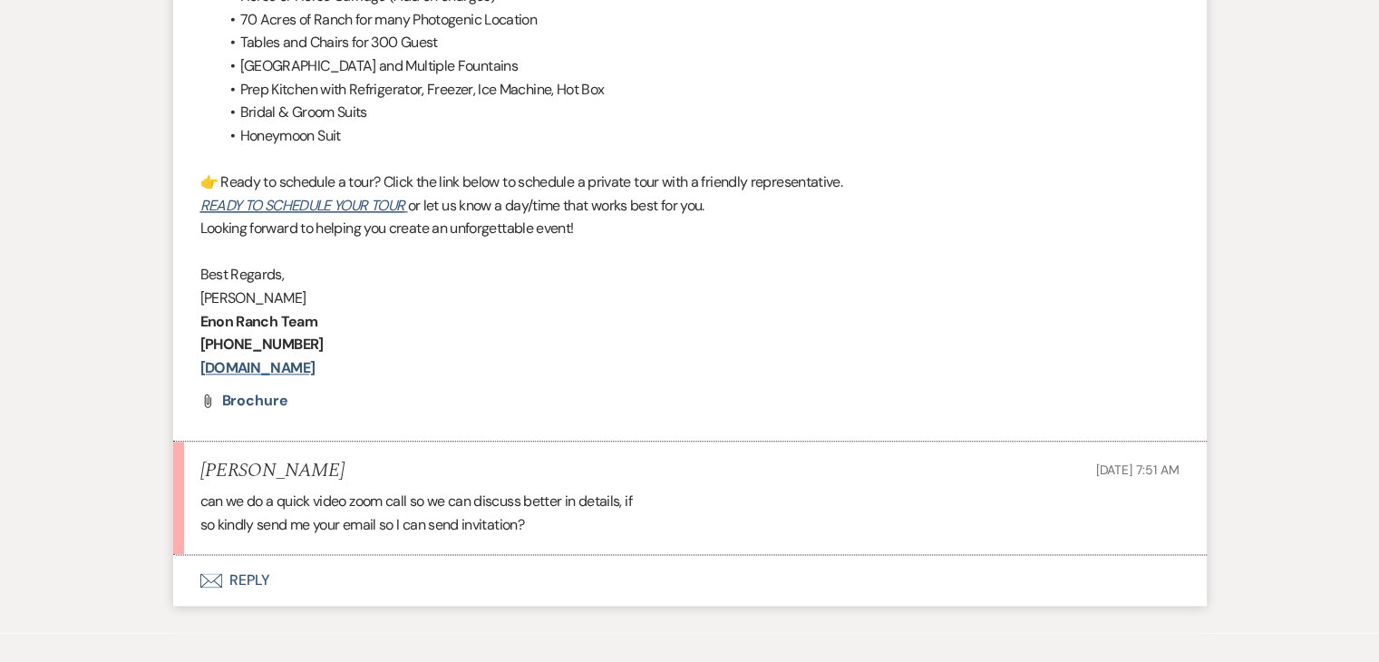
click at [238, 579] on button "Envelope Reply" at bounding box center [690, 580] width 1034 height 51
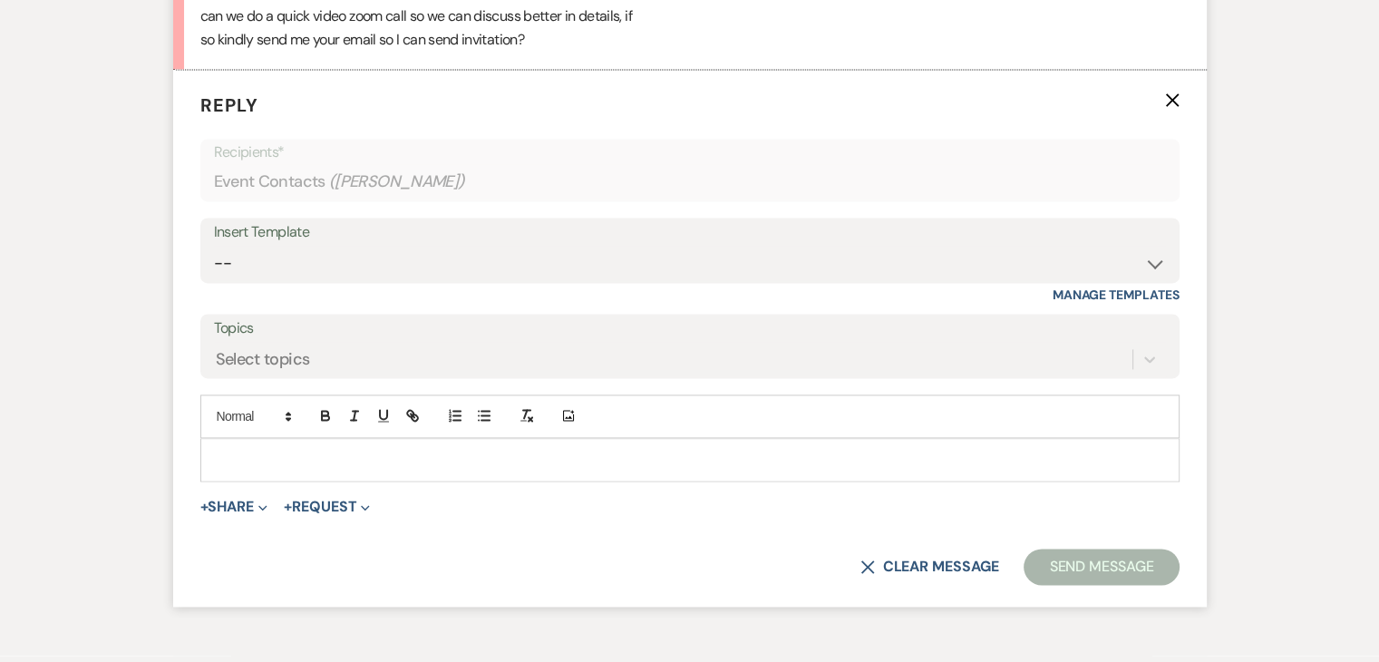
scroll to position [2578, 0]
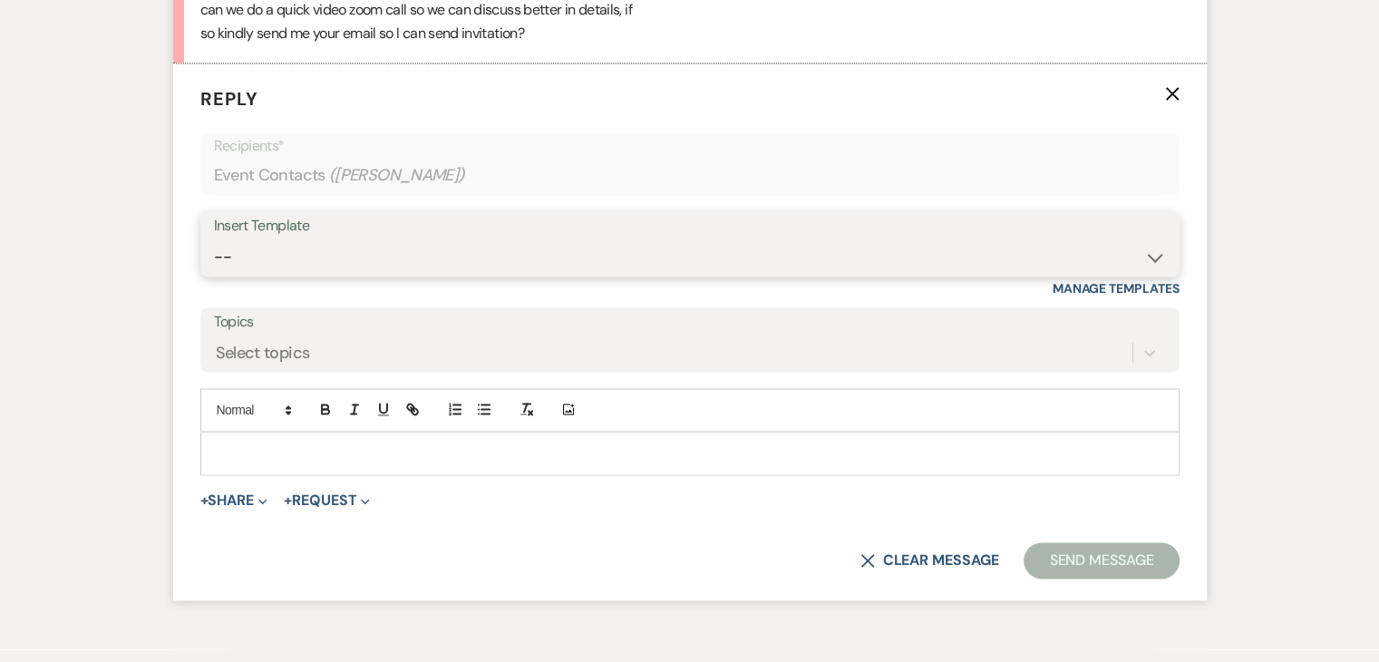
click at [283, 258] on select "-- Inquiry Follow Up Email #2 Contract Sending Template Payment Template Rental…" at bounding box center [690, 256] width 952 height 35
select select "1402"
click at [214, 239] on select "-- Inquiry Follow Up Email #2 Contract Sending Template Payment Template Rental…" at bounding box center [690, 256] width 952 height 35
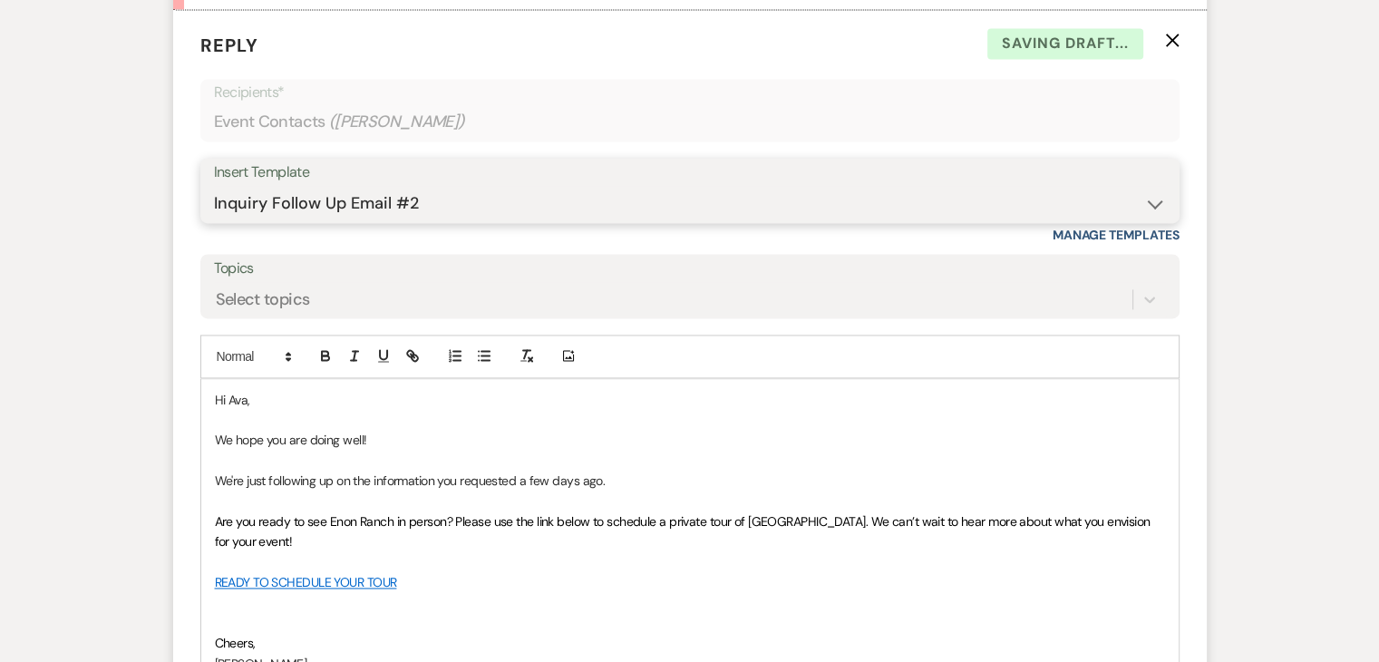
scroll to position [2759, 0]
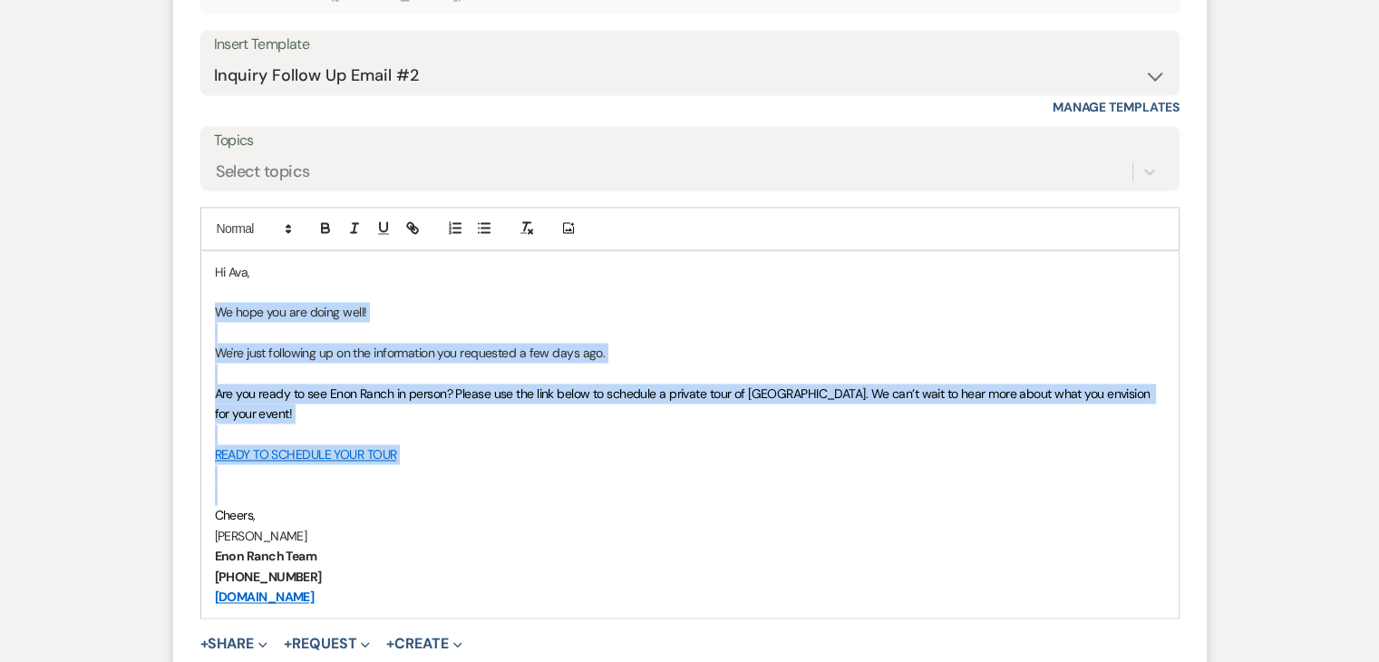
drag, startPoint x: 577, startPoint y: 482, endPoint x: 207, endPoint y: 307, distance: 409.7
click at [207, 307] on div "Hi Ava, We hope you are doing well! We're just following up on the information …" at bounding box center [690, 434] width 978 height 367
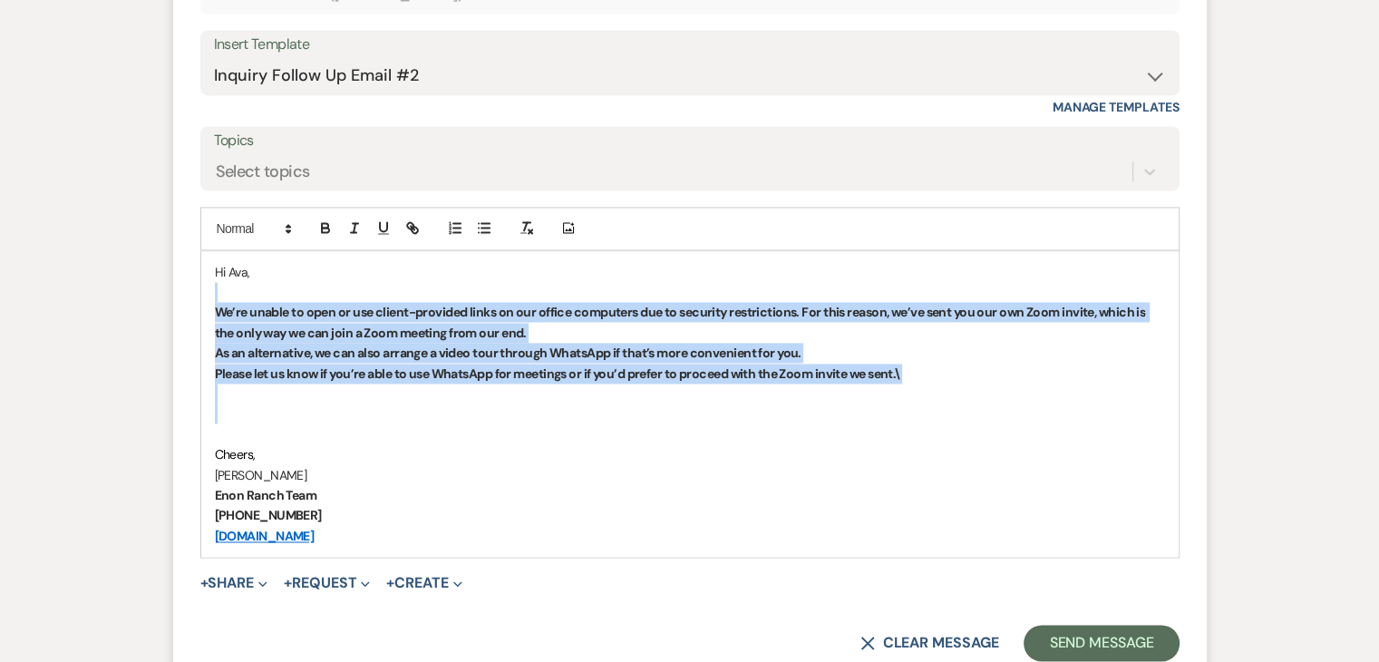
drag, startPoint x: 206, startPoint y: 298, endPoint x: 578, endPoint y: 401, distance: 385.7
click at [578, 401] on div "Hi Ava, We’re unable to open or use client-provided links on our office compute…" at bounding box center [690, 404] width 978 height 306
click at [318, 224] on icon "button" at bounding box center [325, 227] width 16 height 16
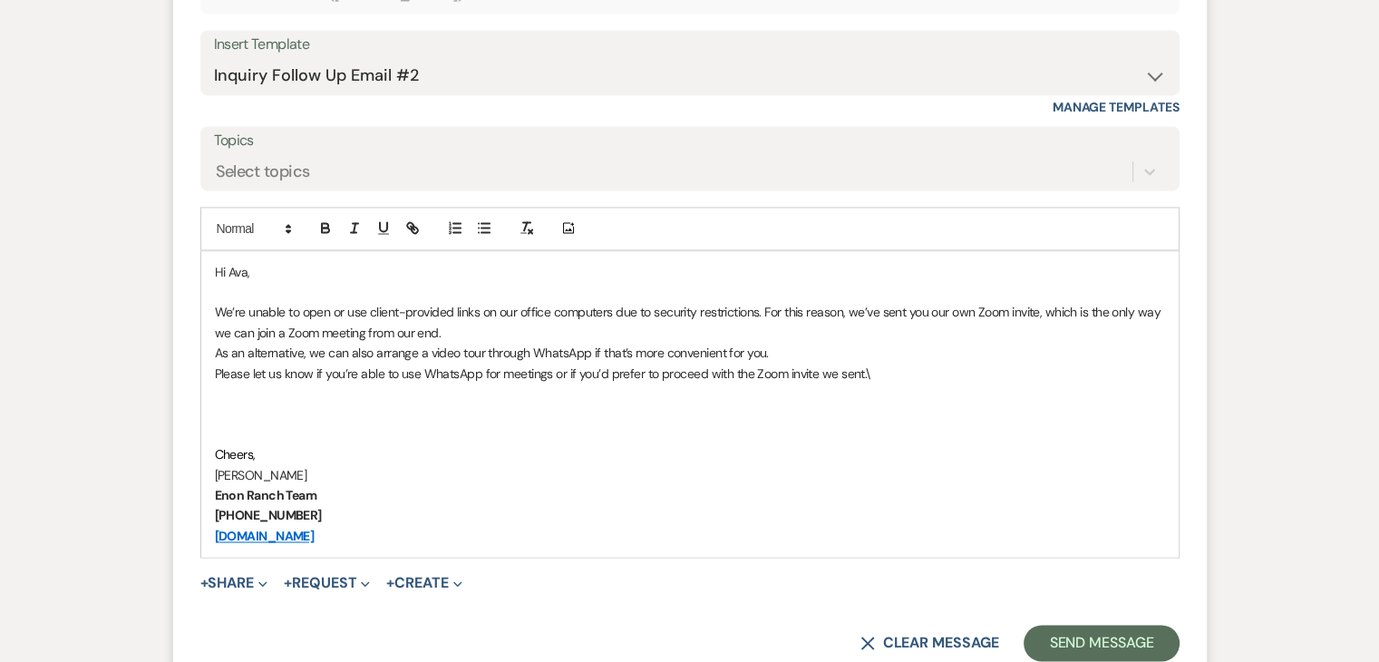
click at [258, 424] on p at bounding box center [690, 434] width 950 height 20
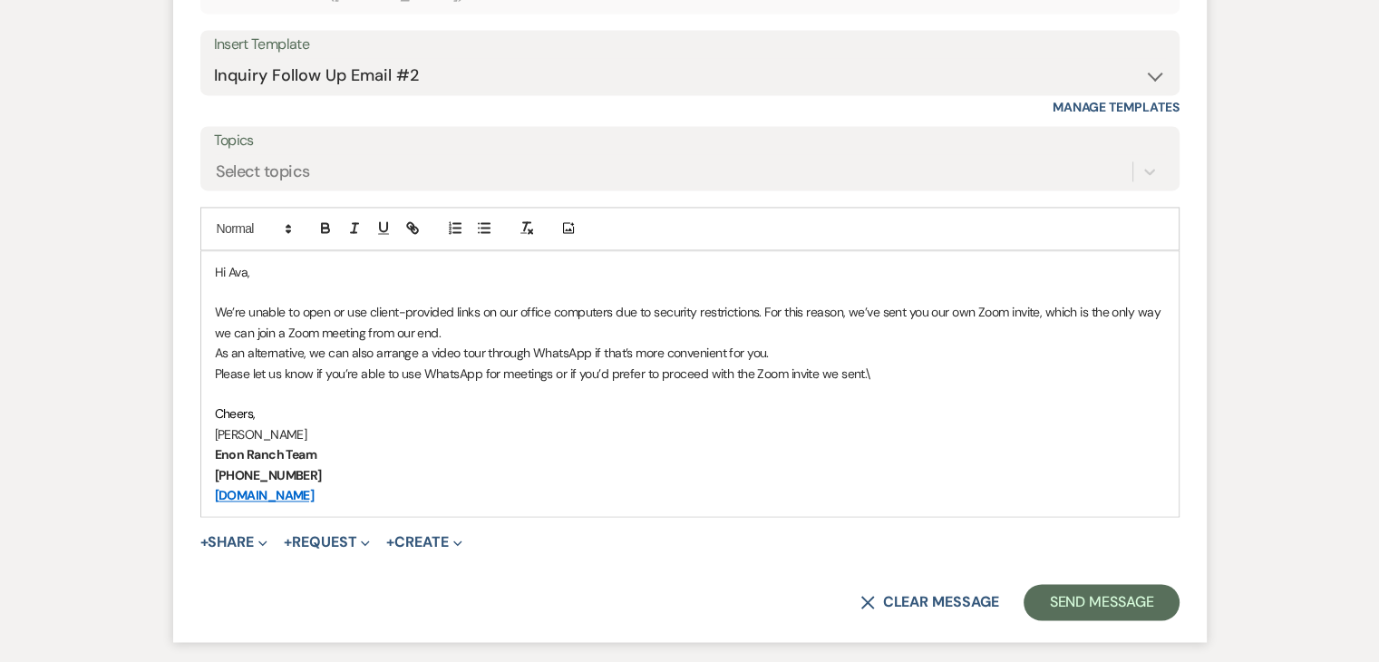
click at [882, 375] on p "Please let us know if you’re able to use WhatsApp for meetings or if you’d pref…" at bounding box center [690, 374] width 950 height 20
drag, startPoint x: 743, startPoint y: 476, endPoint x: 512, endPoint y: 382, distance: 249.8
click at [512, 382] on div "Hi Ava, We’re unable to open or use client-provided links on our office compute…" at bounding box center [690, 384] width 978 height 266
click at [565, 444] on p "Enon Ranch Team" at bounding box center [690, 454] width 950 height 20
drag, startPoint x: 453, startPoint y: 495, endPoint x: 210, endPoint y: 268, distance: 333.7
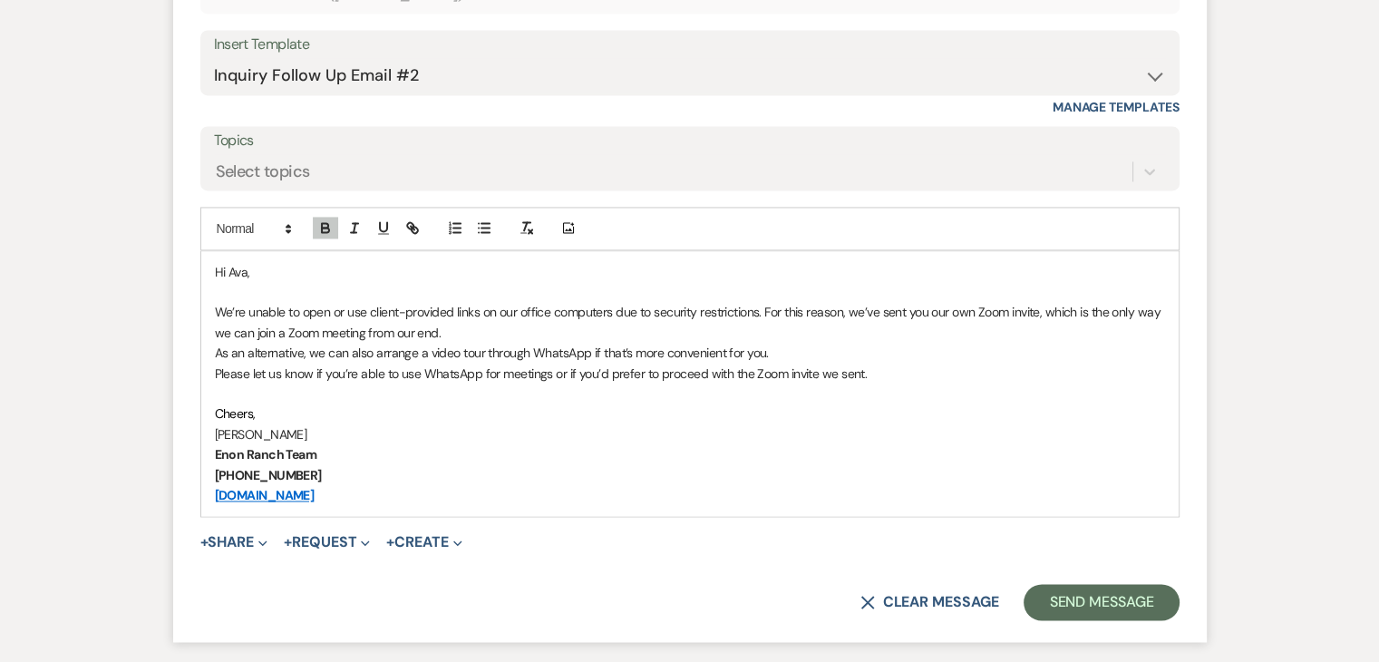
click at [210, 268] on div "Hi Ava, We’re unable to open or use client-provided links on our office compute…" at bounding box center [690, 384] width 978 height 266
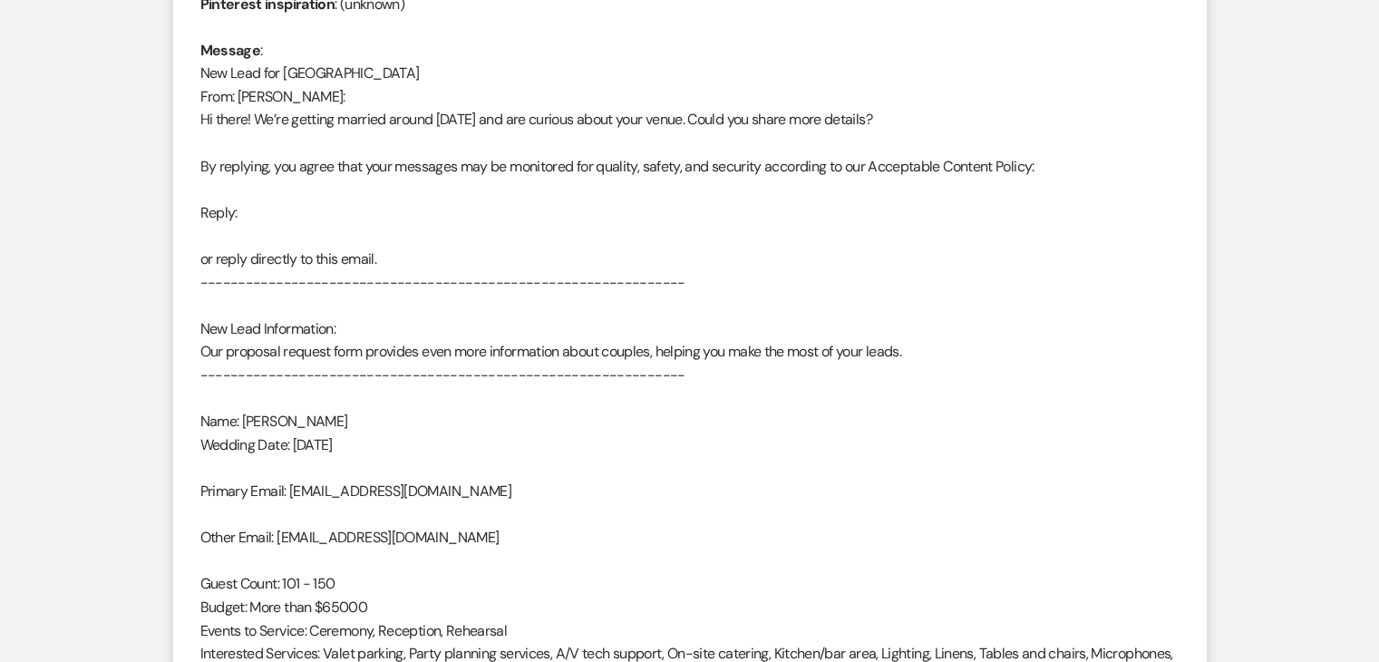
scroll to position [1047, 0]
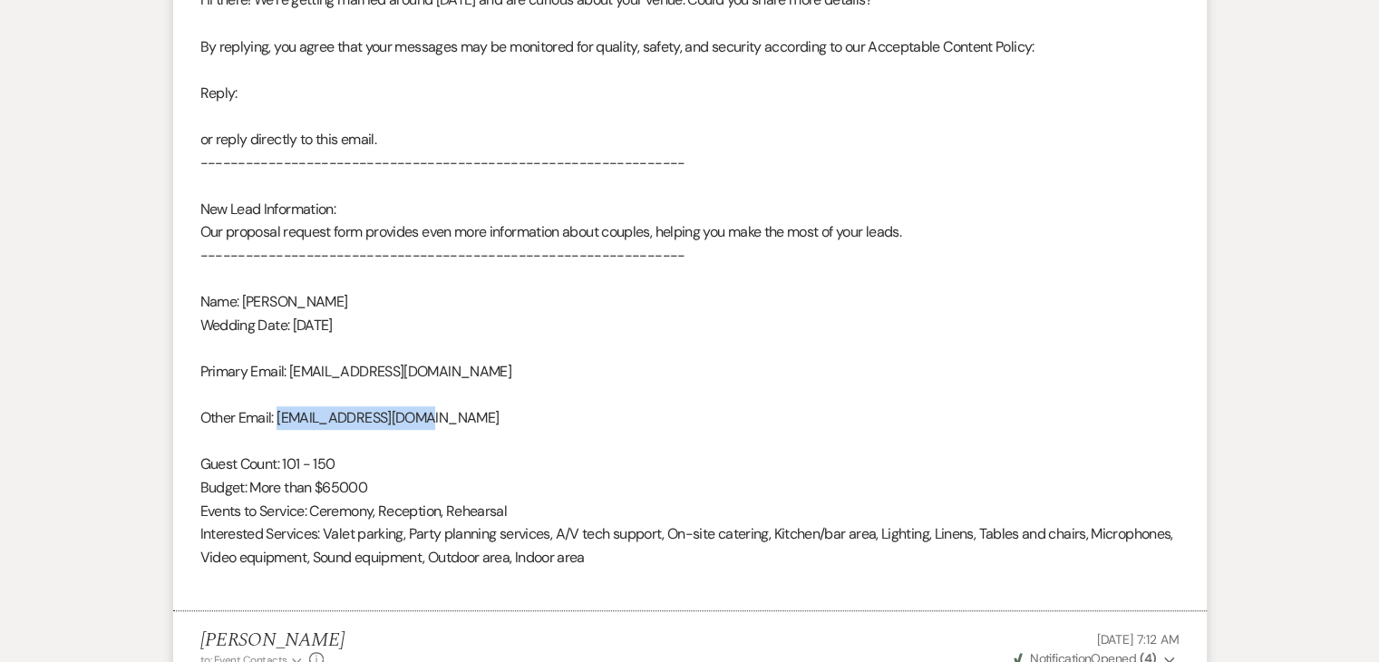
drag, startPoint x: 479, startPoint y: 422, endPoint x: 278, endPoint y: 424, distance: 200.4
click at [278, 424] on div "From : Ava Kaughen Event : Ava Kaughen's Event Desired date : January 10th 2026…" at bounding box center [689, 151] width 979 height 882
copy div "[EMAIL_ADDRESS][DOMAIN_NAME]"
click at [381, 293] on div "From : Ava Kaughen Event : Ava Kaughen's Event Desired date : January 10th 2026…" at bounding box center [689, 151] width 979 height 882
drag, startPoint x: 385, startPoint y: 326, endPoint x: 200, endPoint y: 297, distance: 187.3
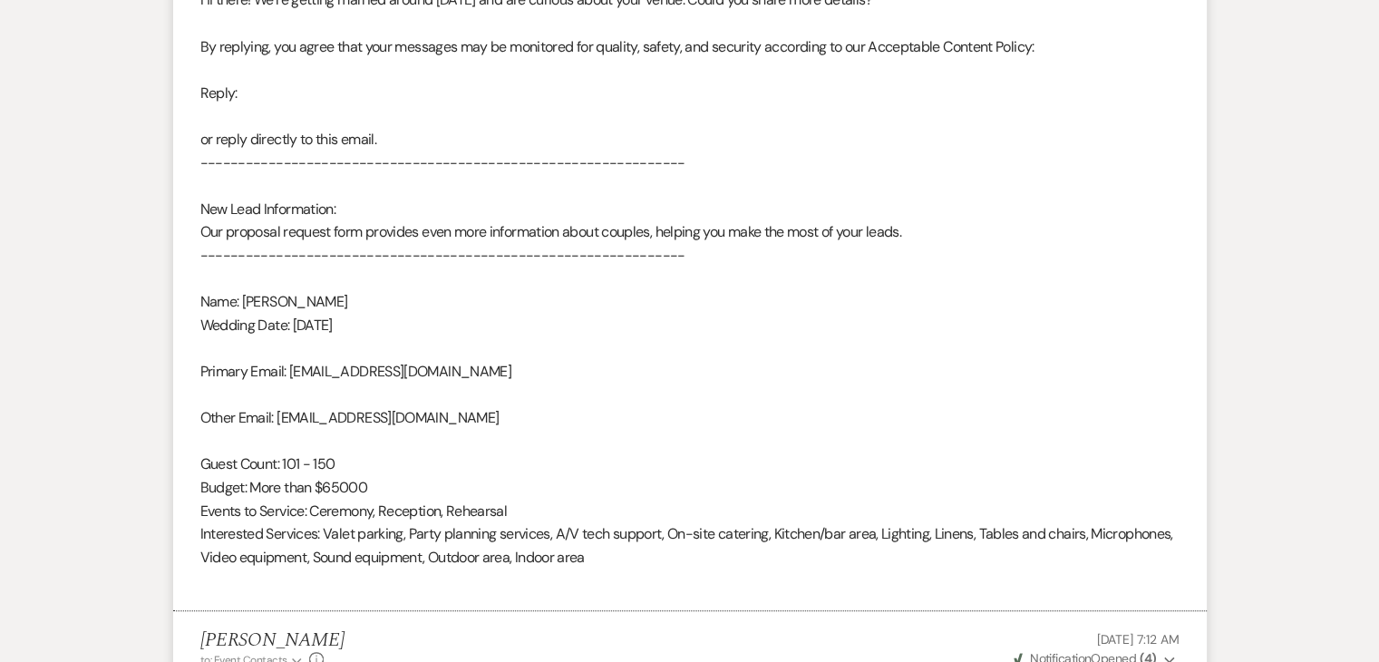
click at [200, 297] on div "From : Ava Kaughen Event : Ava Kaughen's Event Desired date : January 10th 2026…" at bounding box center [689, 151] width 979 height 882
copy div "Name: Ava Kaughen Wedding Date: Sat 1/10/2026"
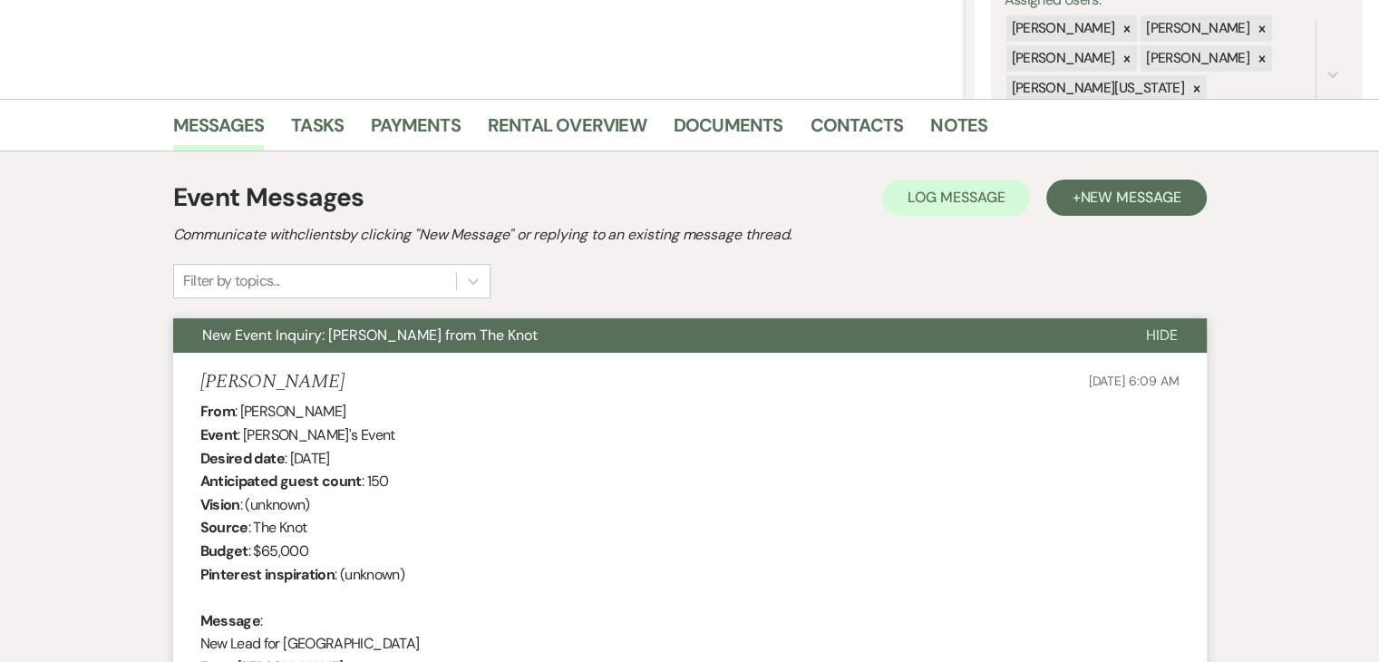
scroll to position [246, 0]
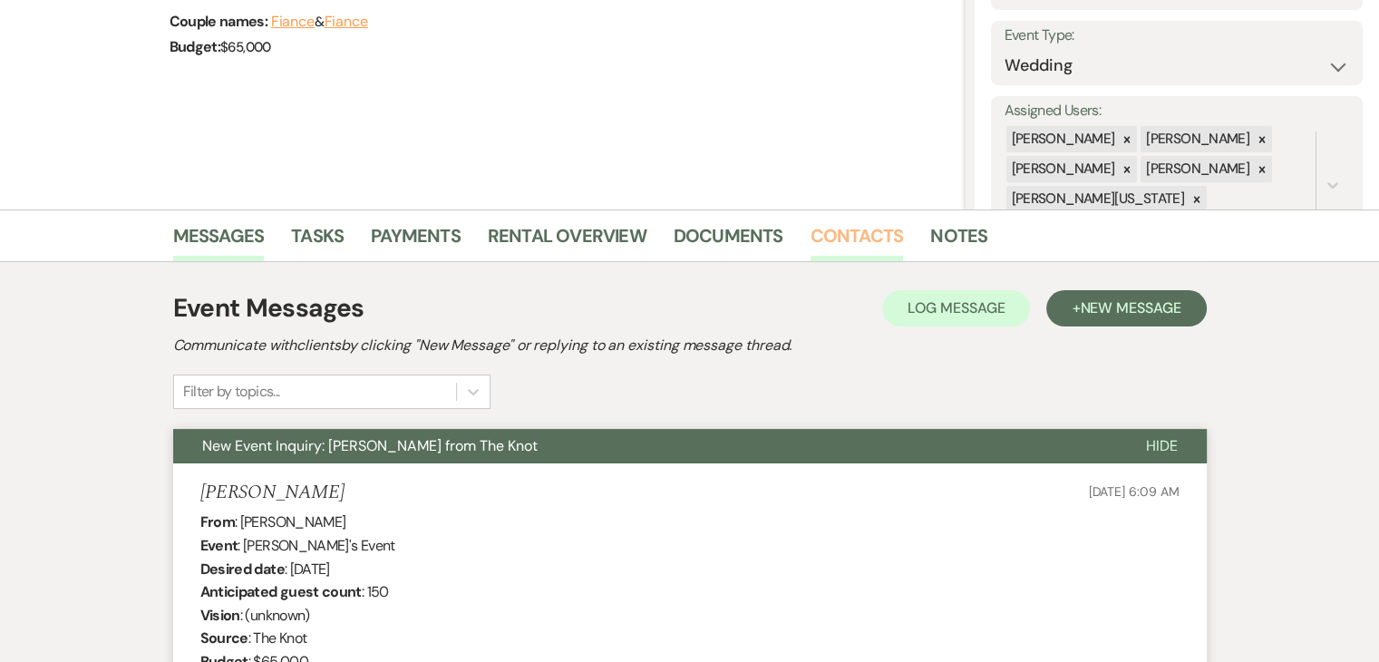
click at [845, 233] on link "Contacts" at bounding box center [857, 241] width 93 height 40
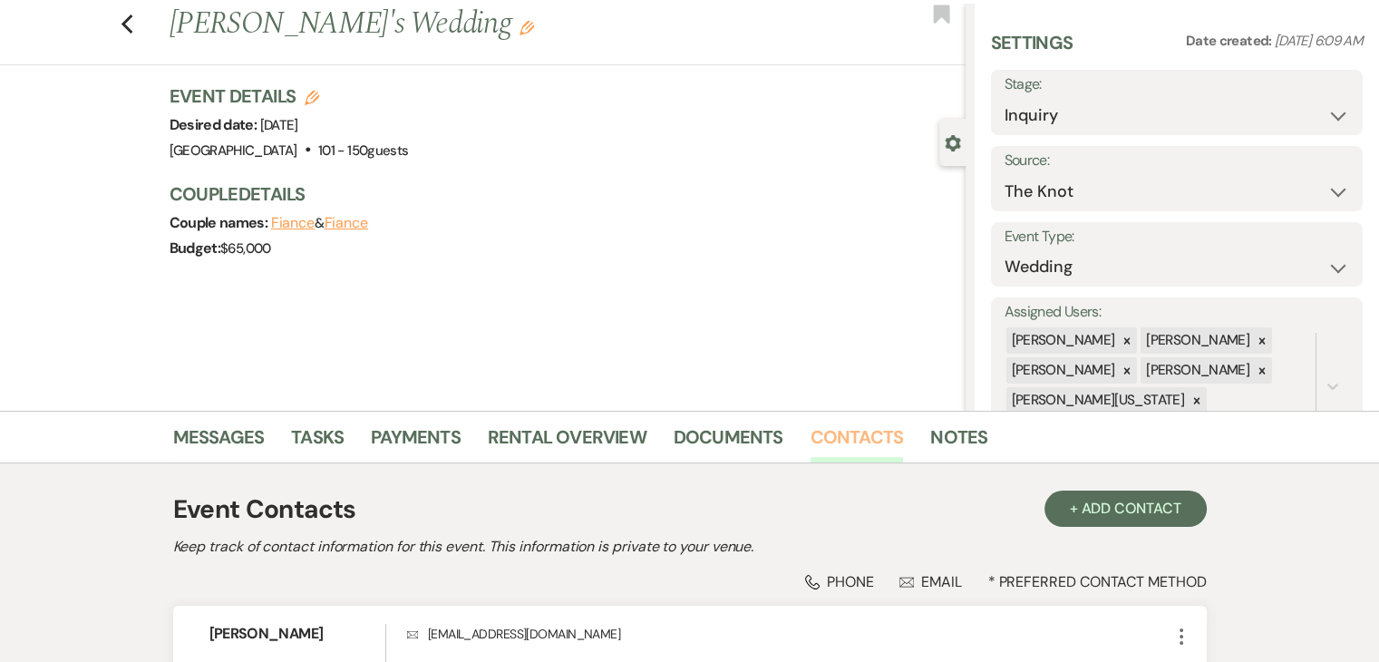
scroll to position [224, 0]
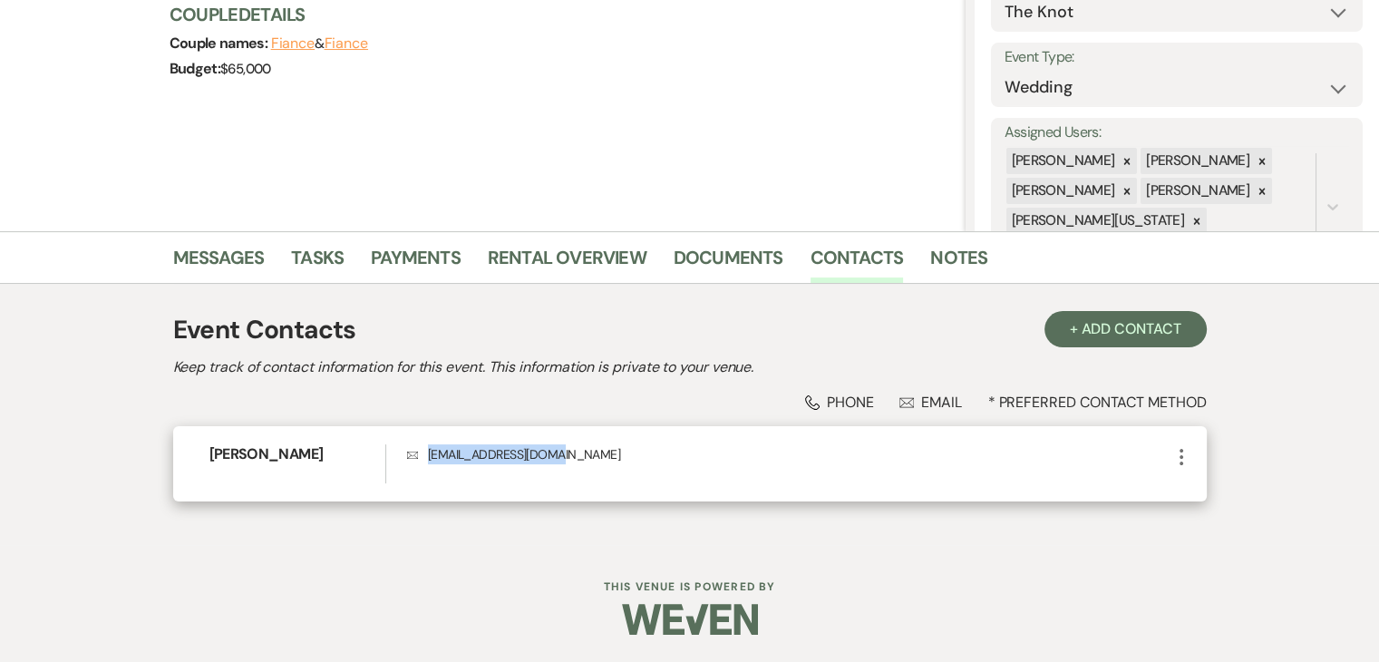
drag, startPoint x: 562, startPoint y: 457, endPoint x: 426, endPoint y: 458, distance: 136.0
click at [426, 458] on p "Envelope avakaughen@gmail.com" at bounding box center [788, 454] width 763 height 20
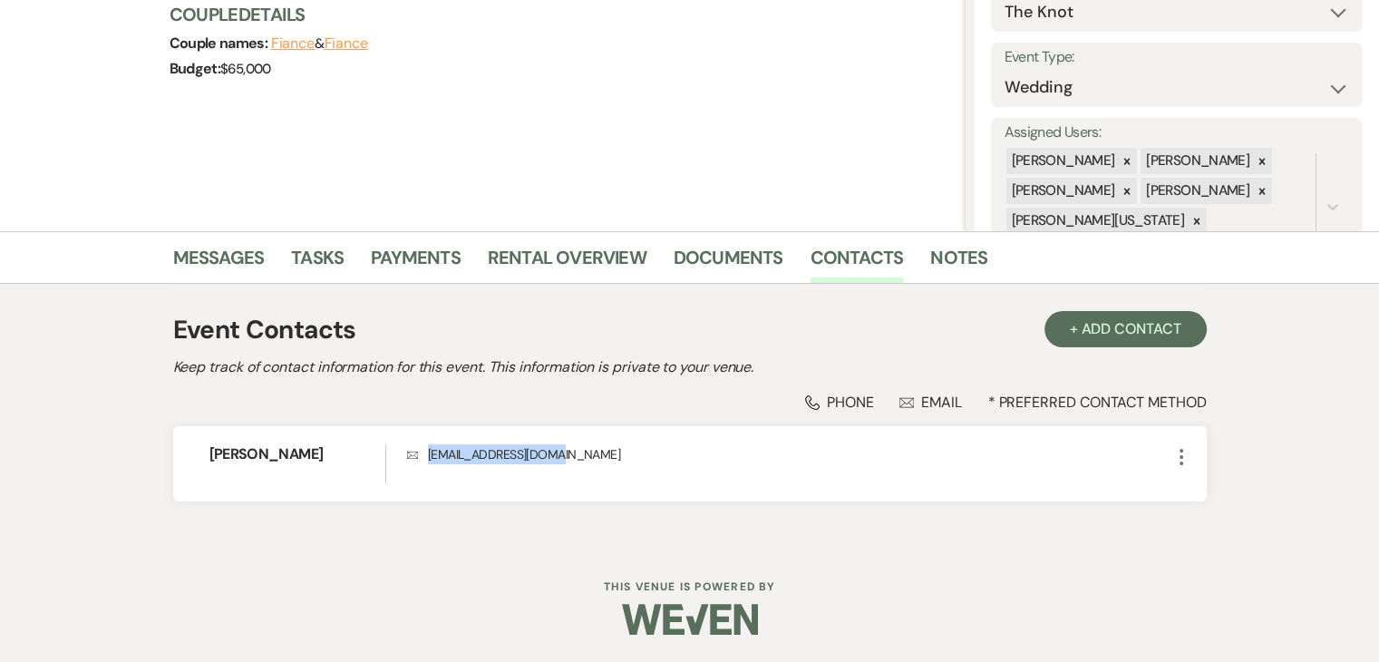
copy p "avakaughen@gmail.com"
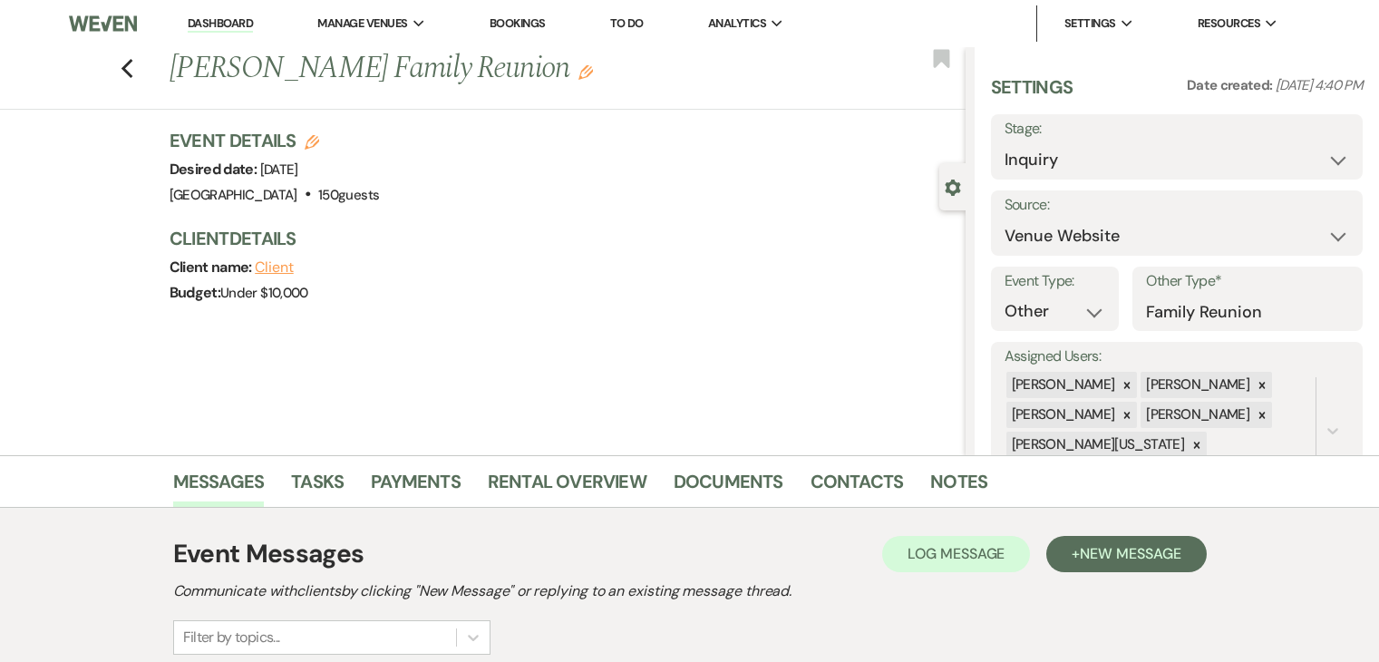
select select "5"
select select "13"
drag, startPoint x: 221, startPoint y: 25, endPoint x: 229, endPoint y: 5, distance: 22.1
click at [221, 25] on link "Dashboard" at bounding box center [220, 23] width 65 height 17
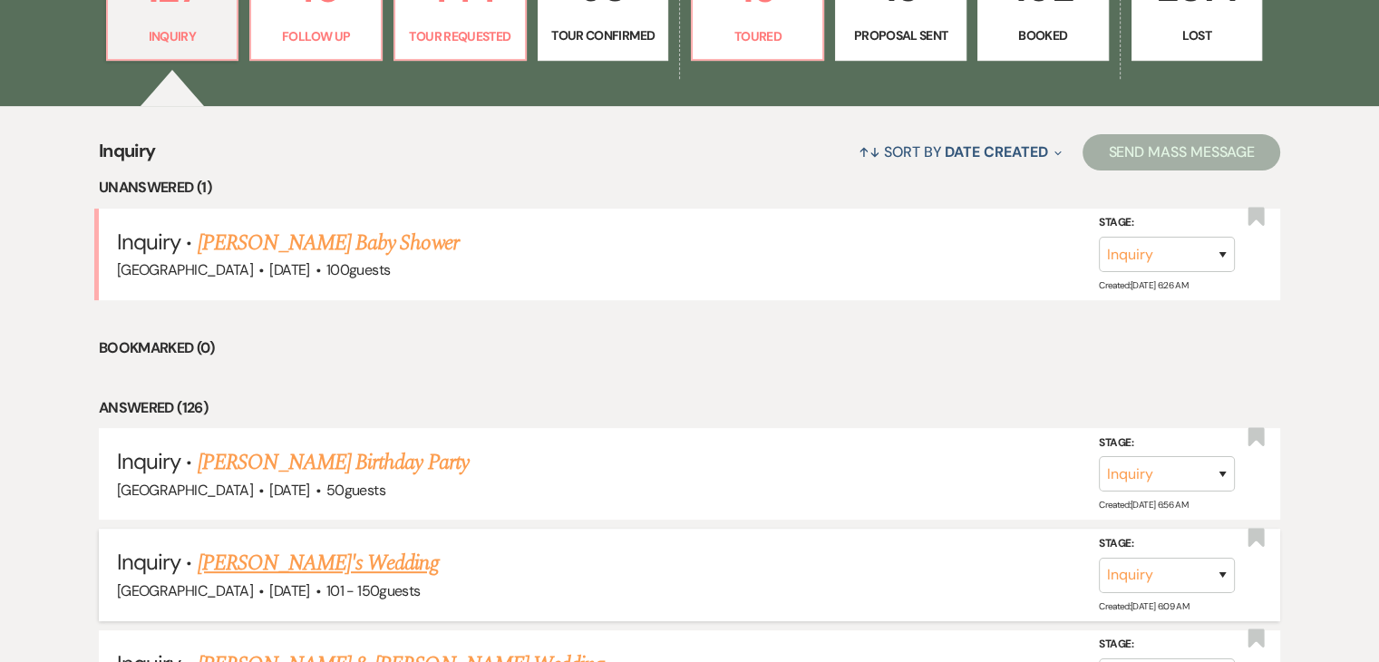
scroll to position [635, 0]
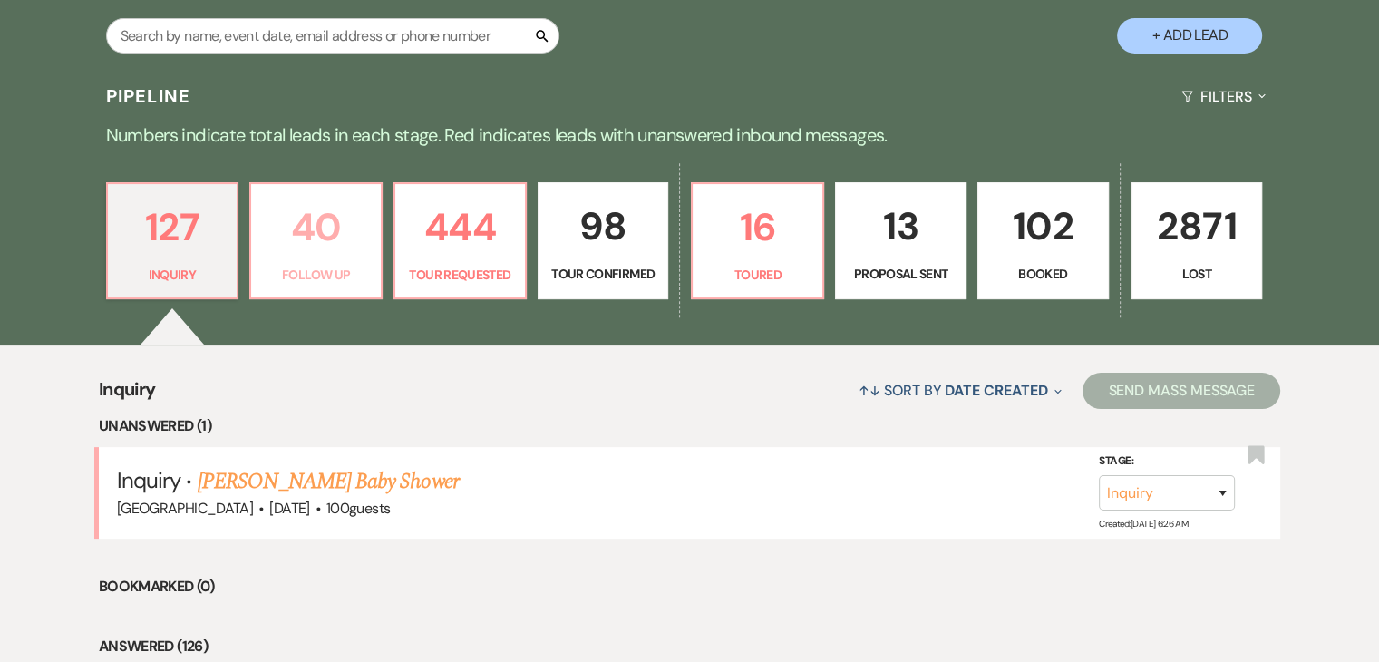
click at [341, 250] on p "40" at bounding box center [316, 227] width 108 height 61
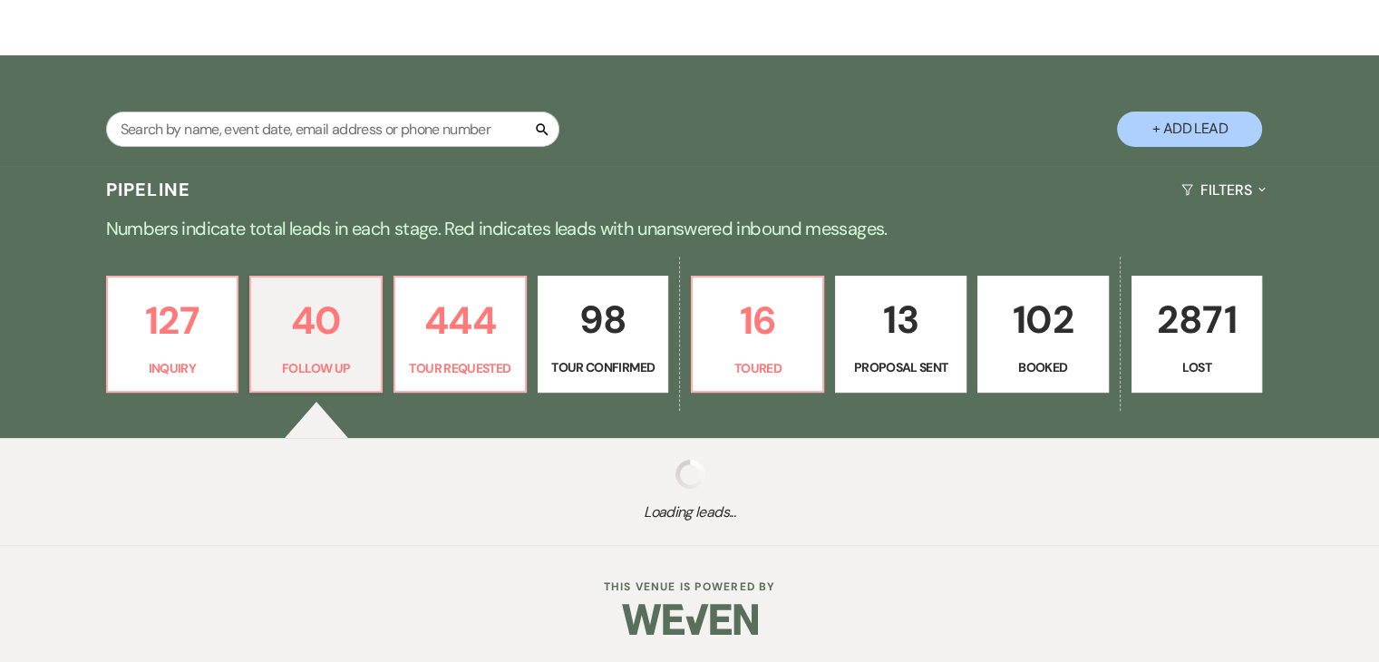
select select "9"
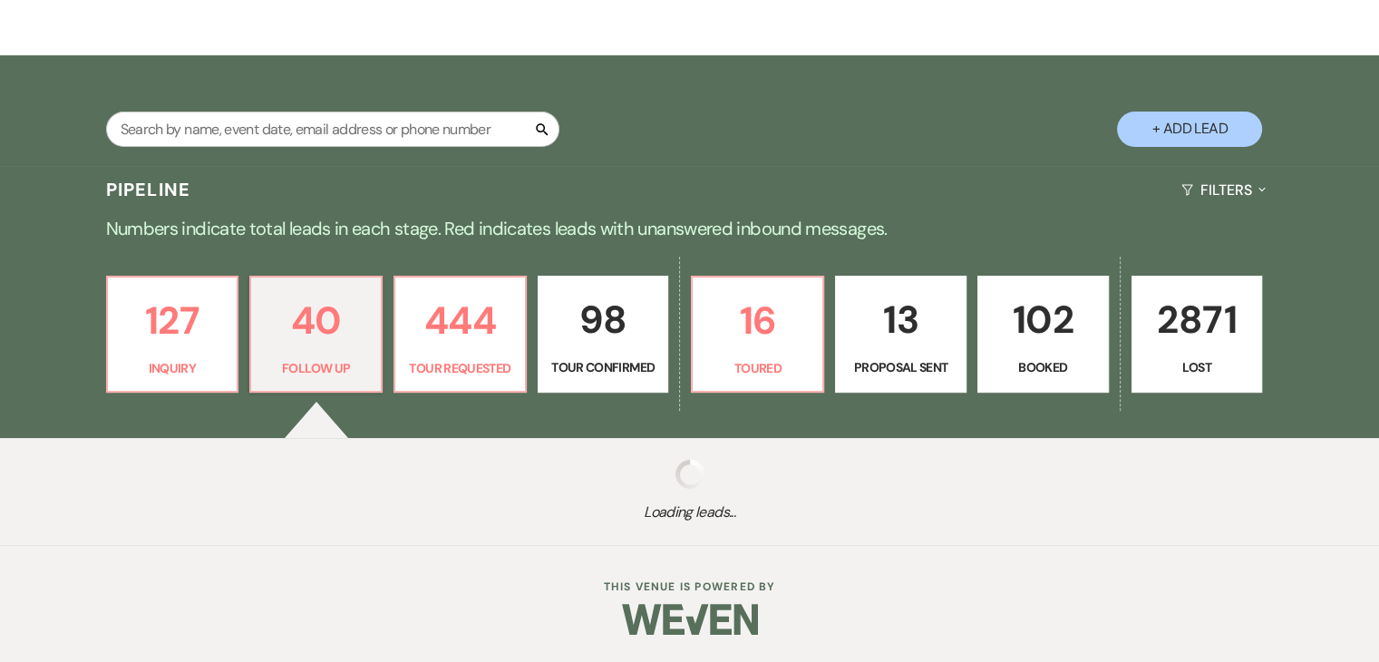
select select "9"
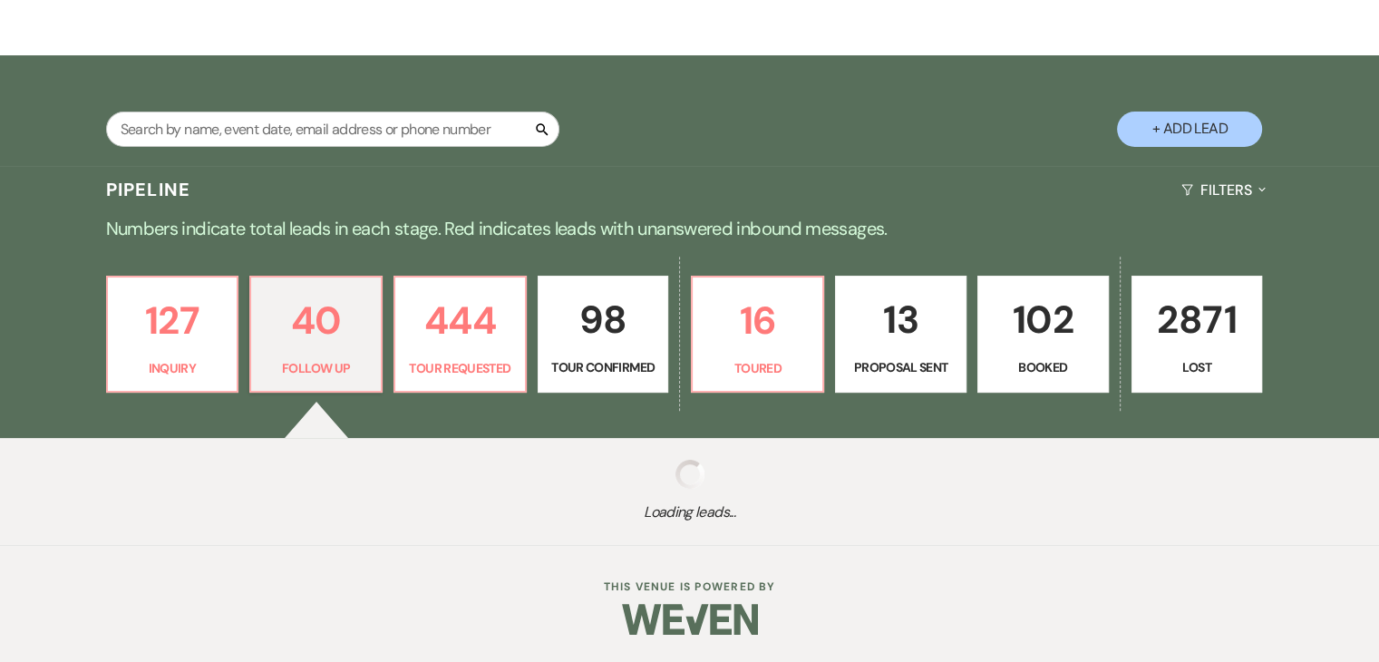
select select "9"
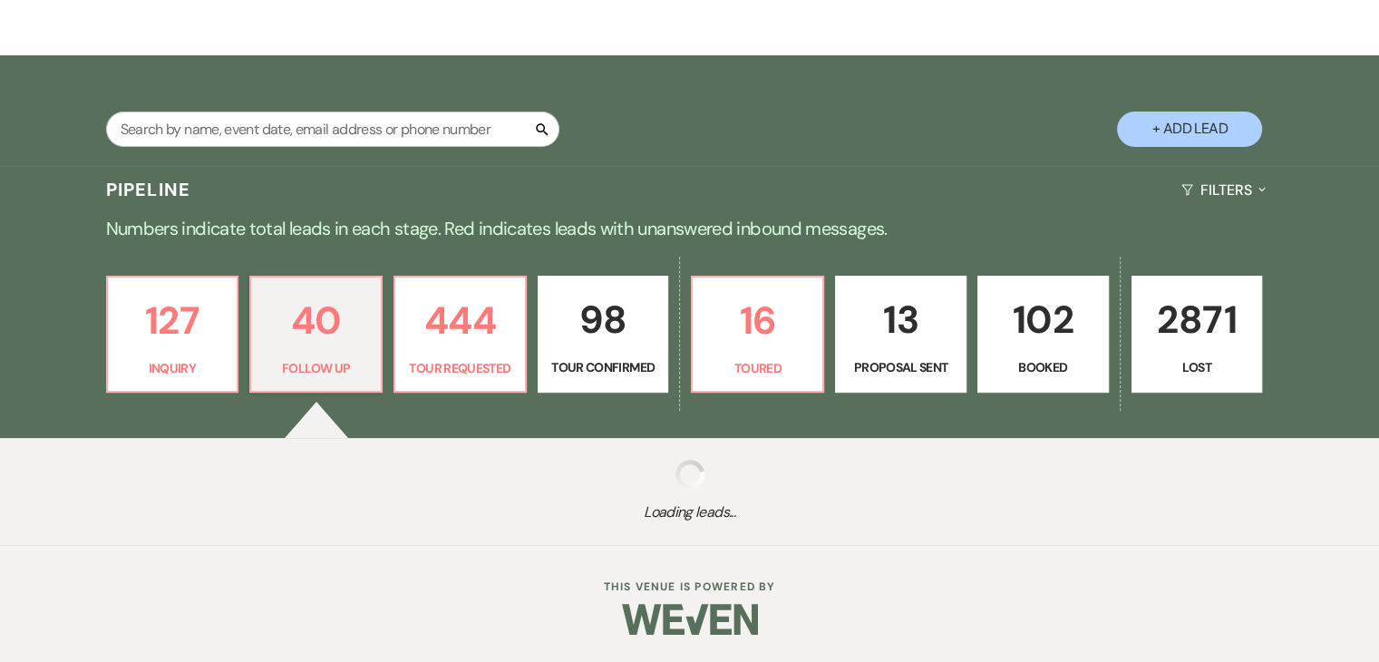
select select "9"
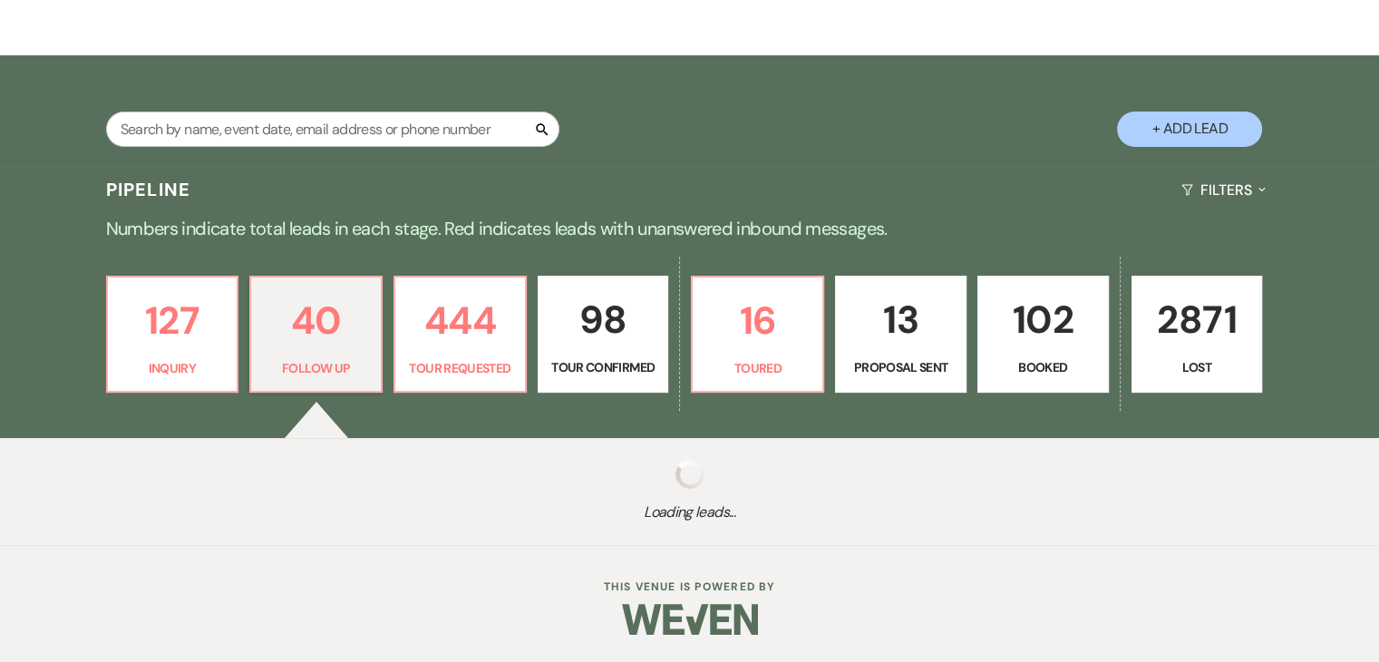
select select "9"
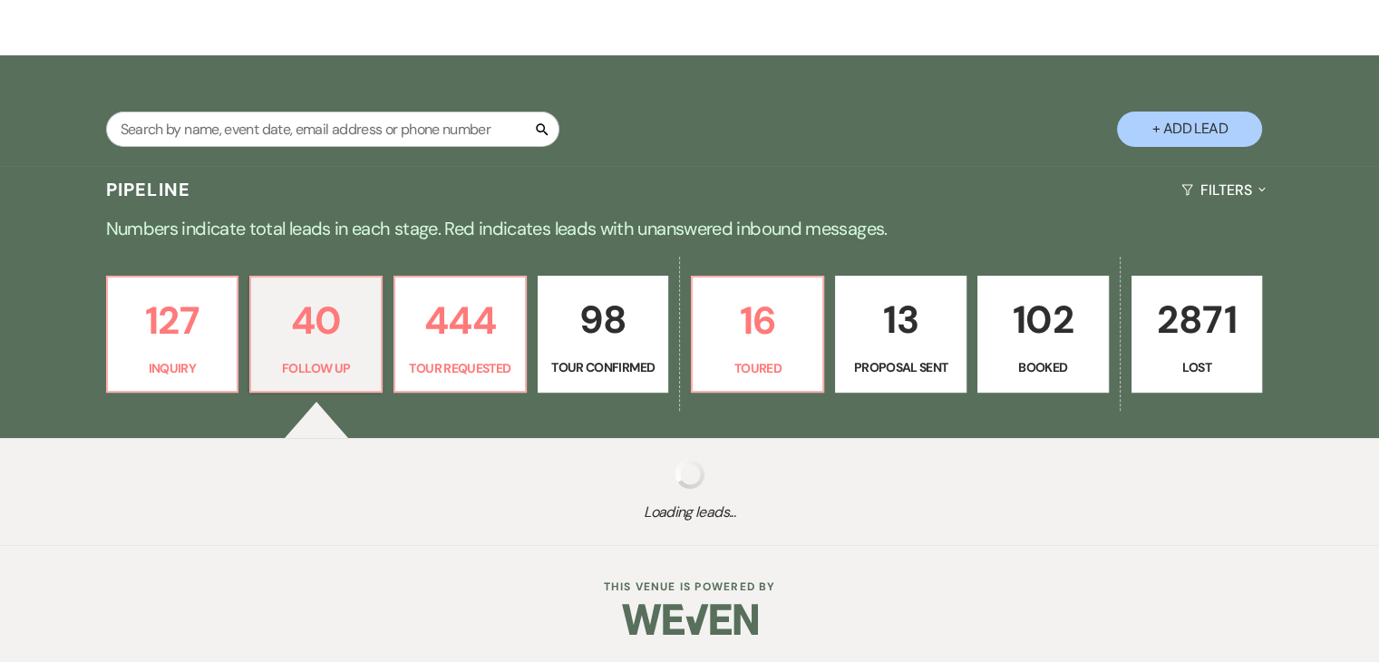
select select "9"
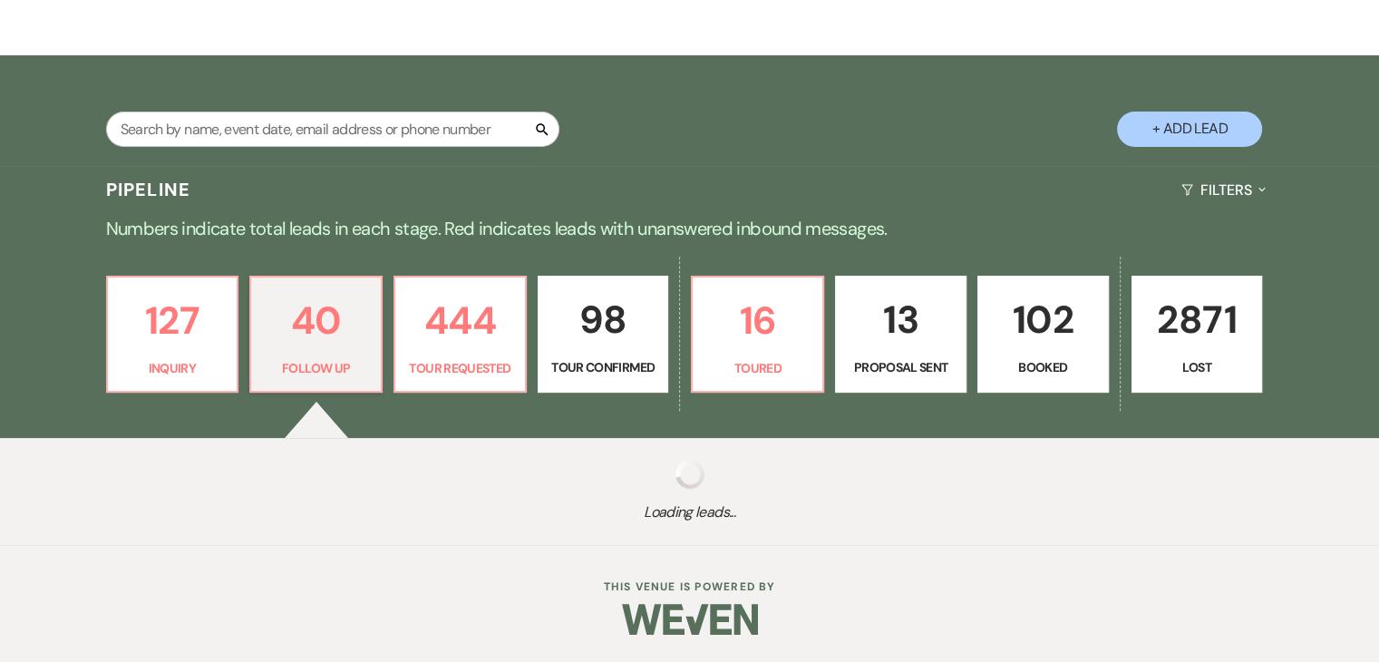
select select "9"
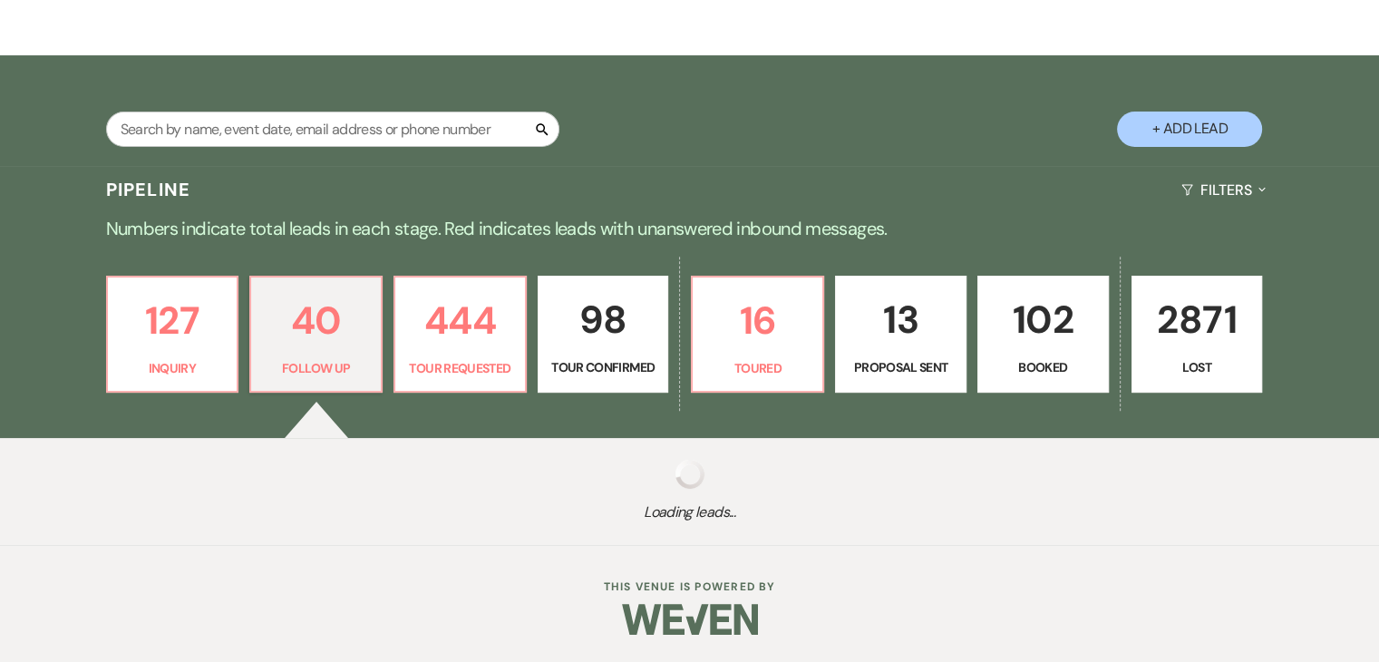
select select "9"
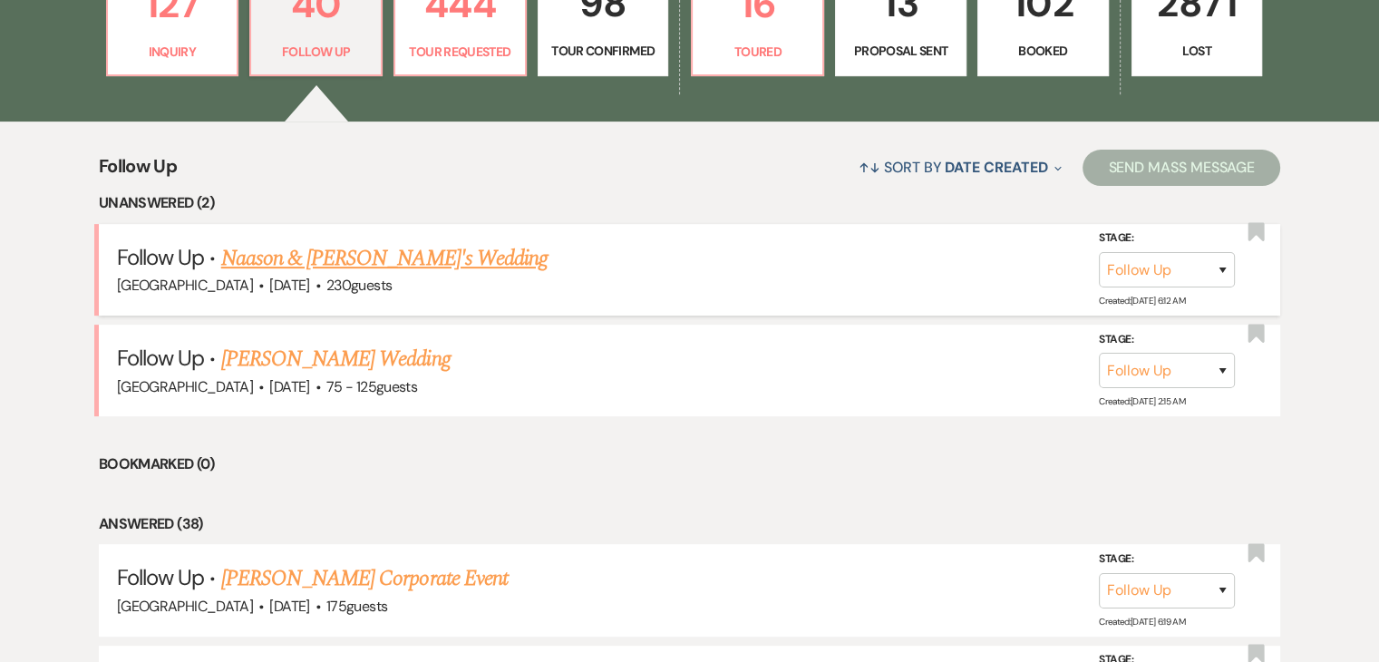
scroll to position [635, 0]
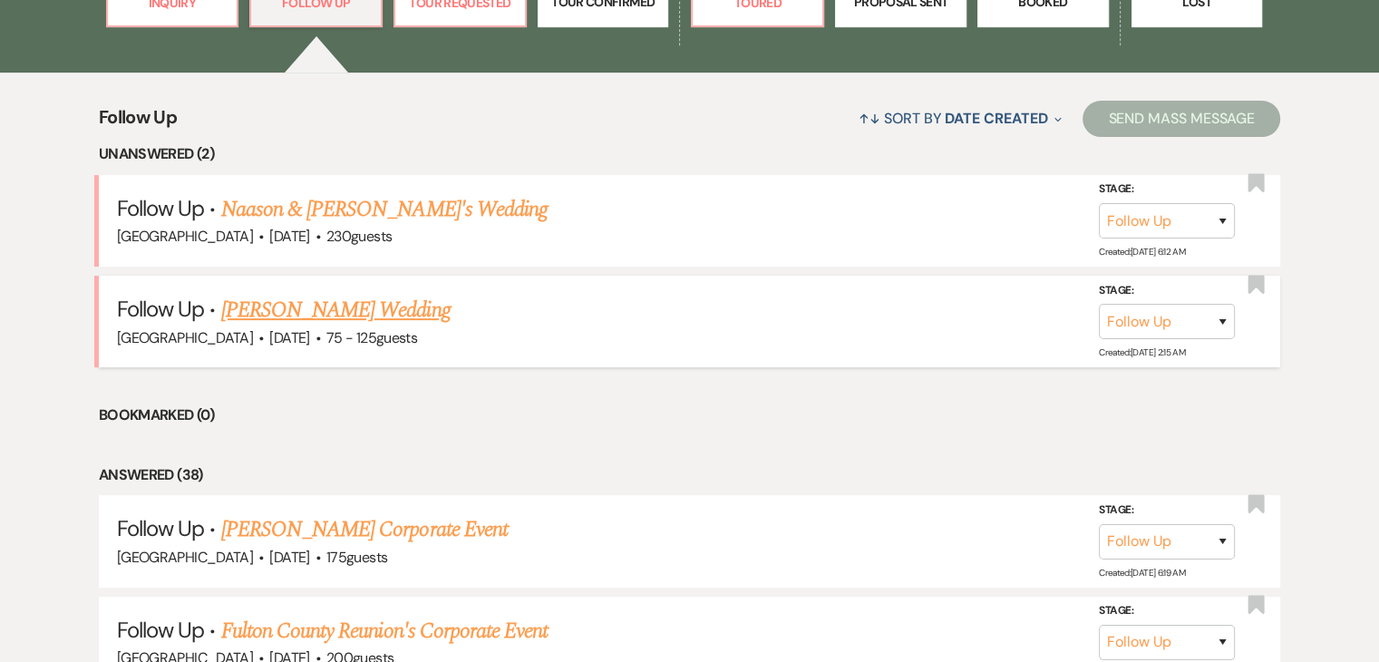
click at [358, 310] on link "Jasmine Malloy's Wedding" at bounding box center [335, 310] width 229 height 33
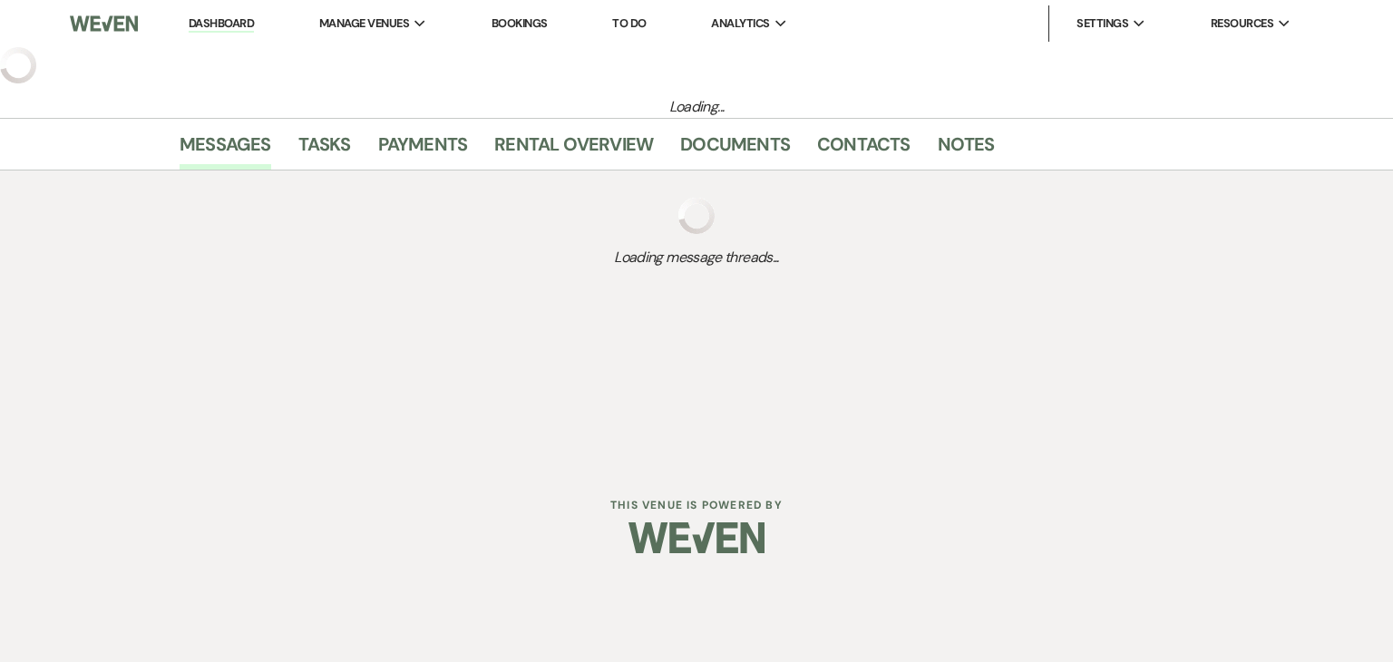
select select "9"
select select "3"
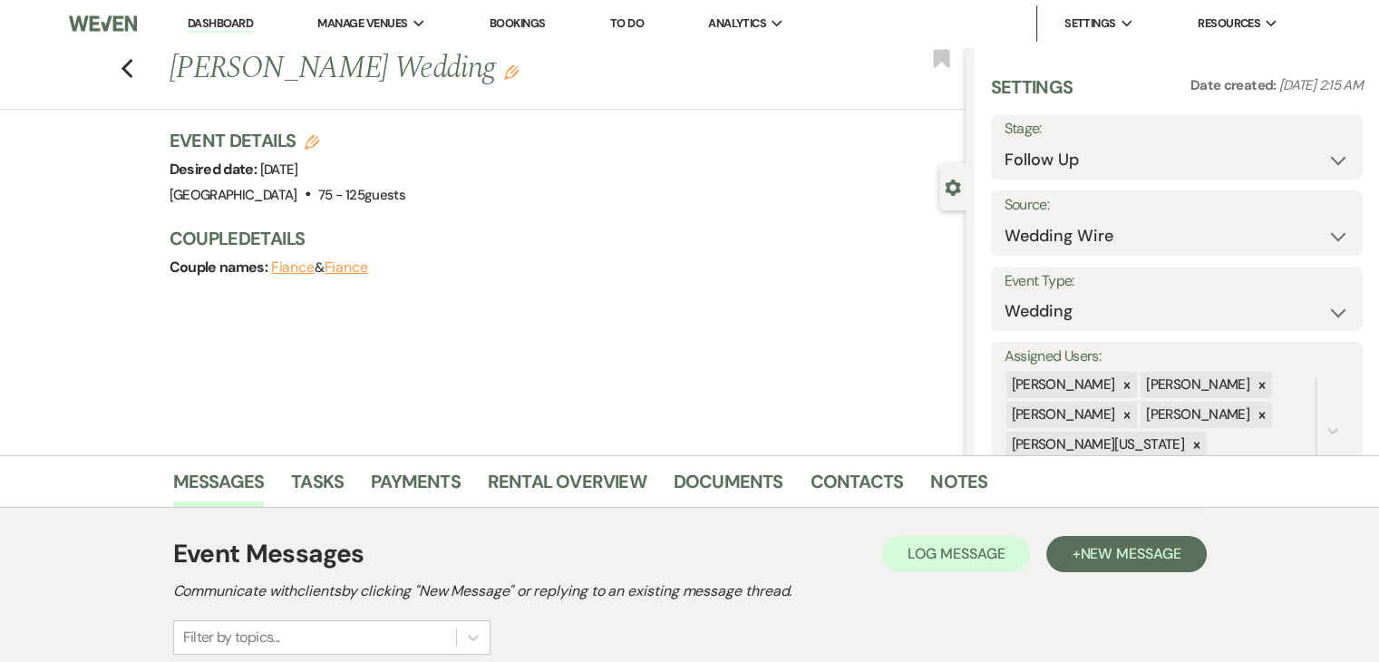
click at [232, 15] on link "Dashboard" at bounding box center [220, 23] width 65 height 17
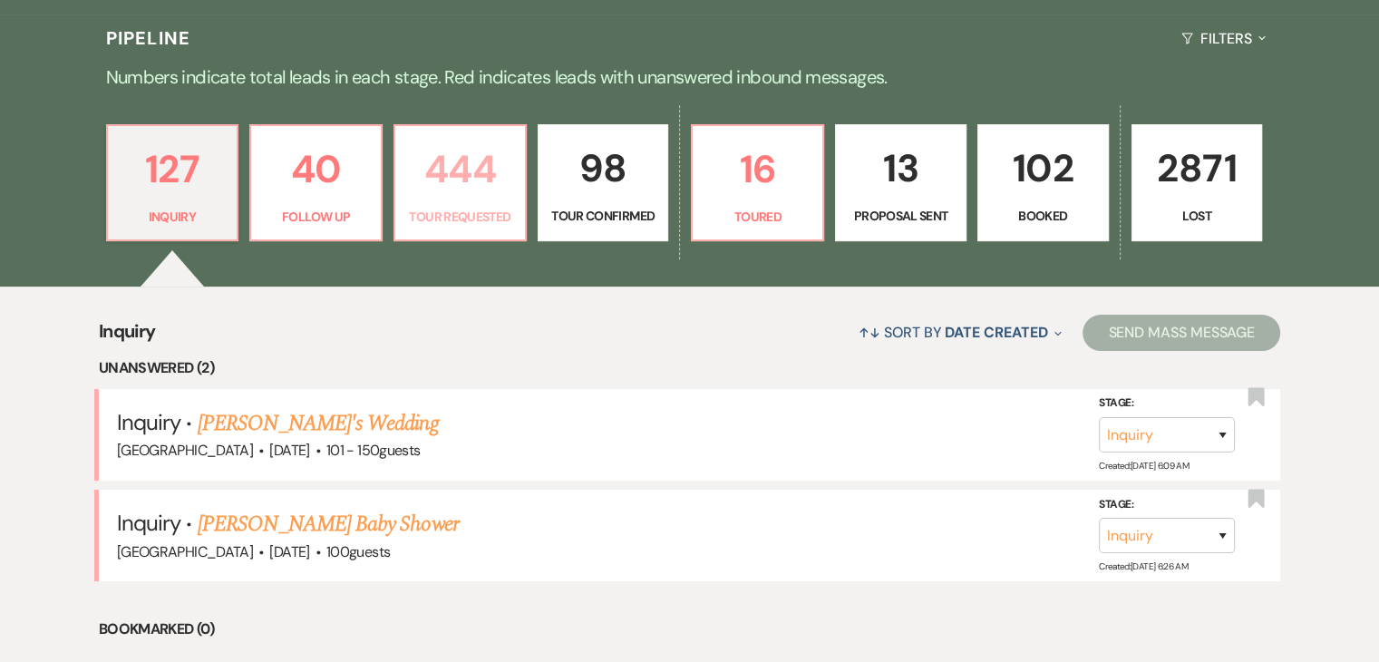
scroll to position [453, 0]
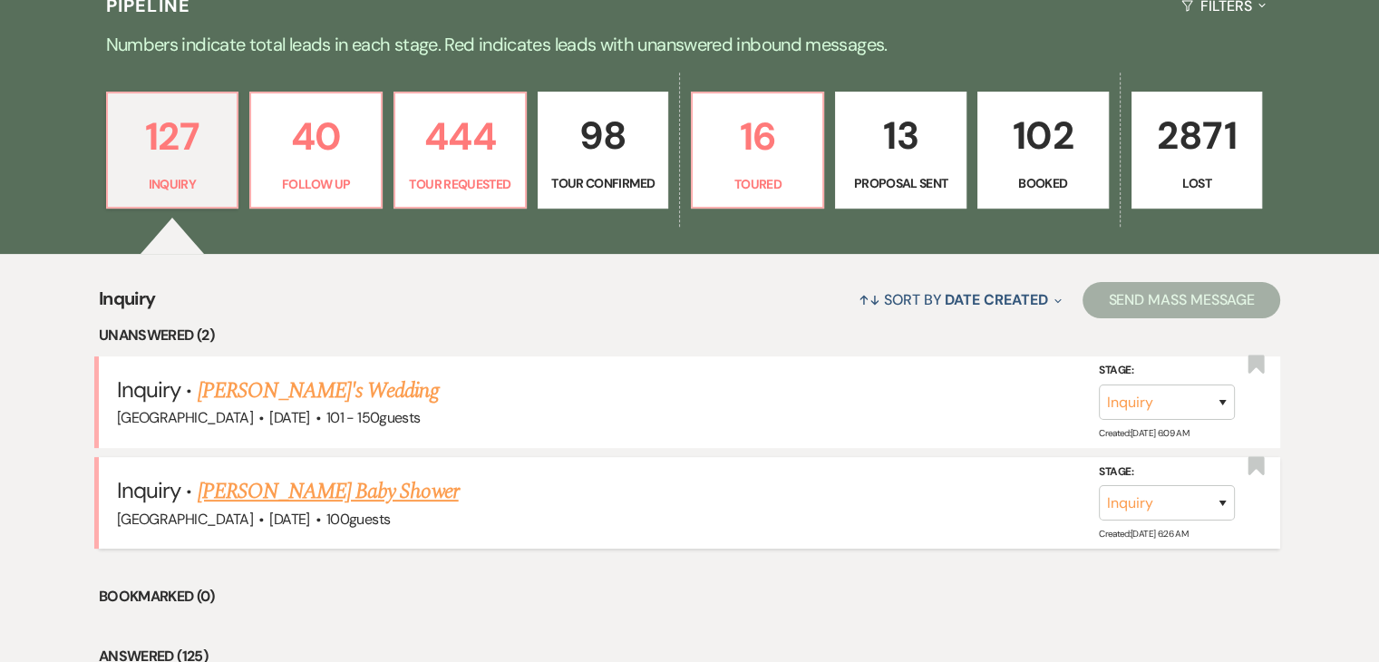
click at [324, 491] on link "[PERSON_NAME] Baby Shower" at bounding box center [328, 491] width 261 height 33
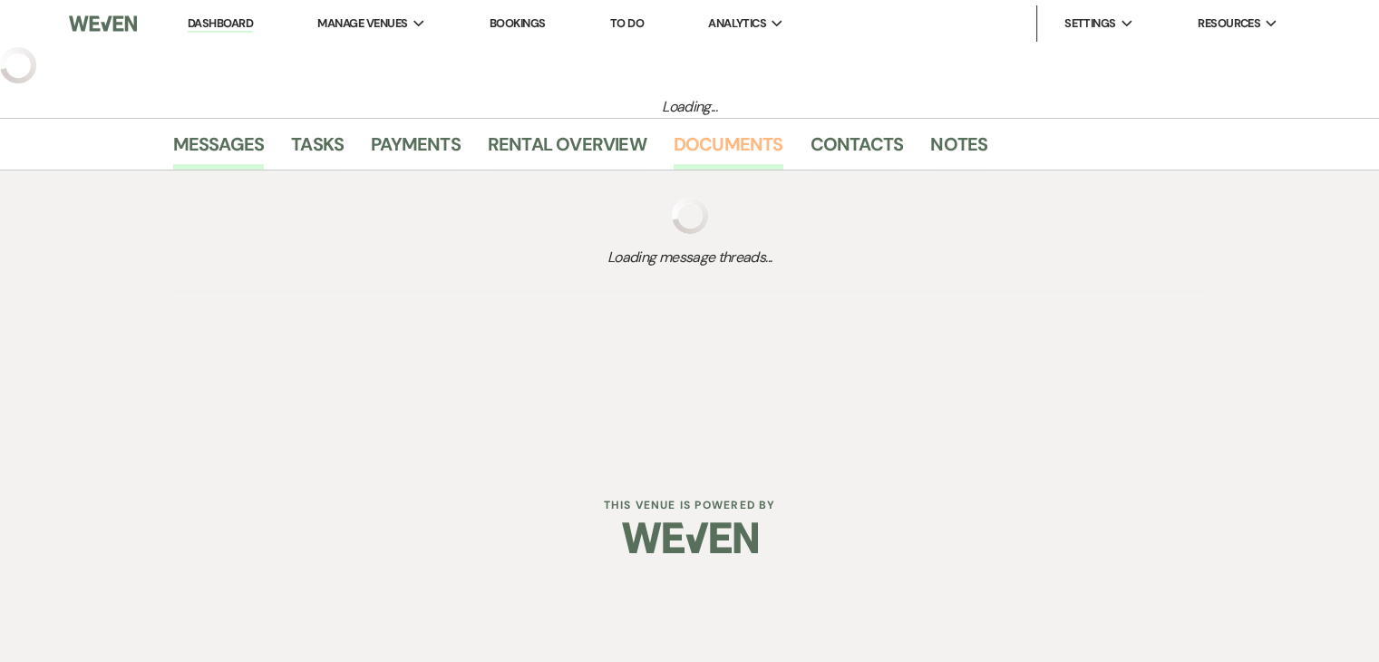
select select "5"
select select "13"
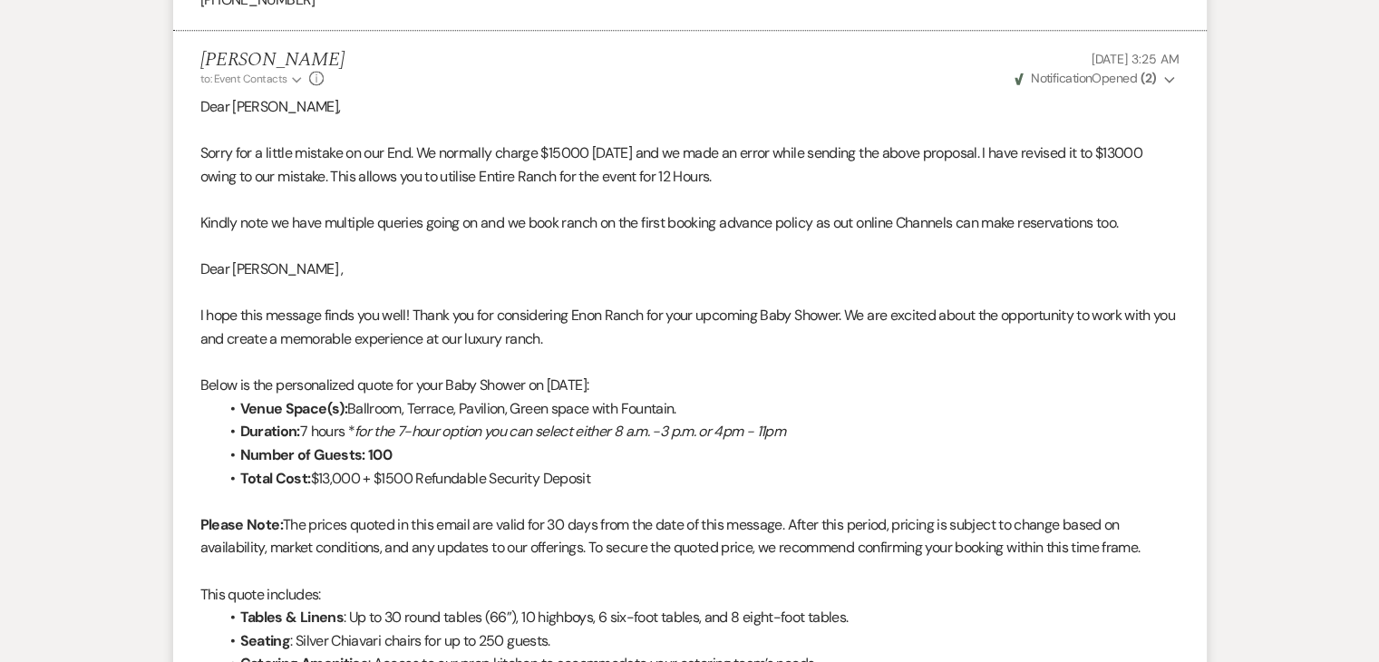
scroll to position [2539, 0]
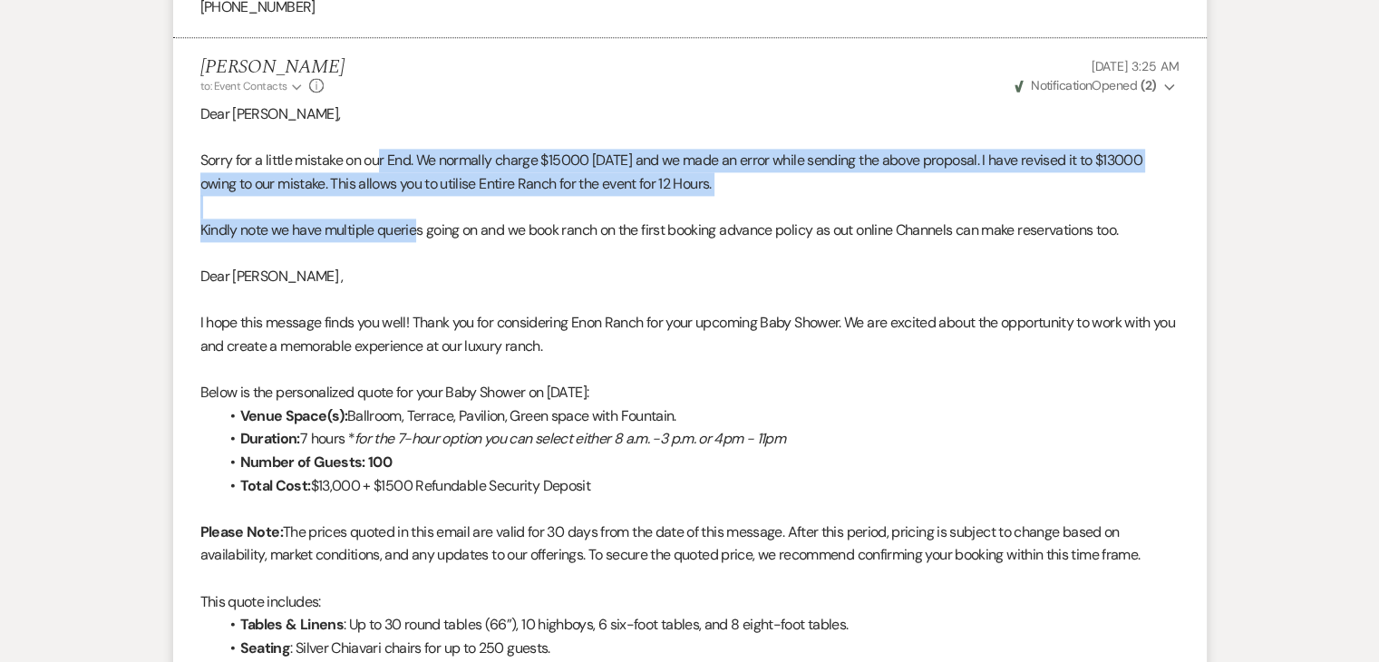
drag, startPoint x: 379, startPoint y: 153, endPoint x: 415, endPoint y: 226, distance: 81.1
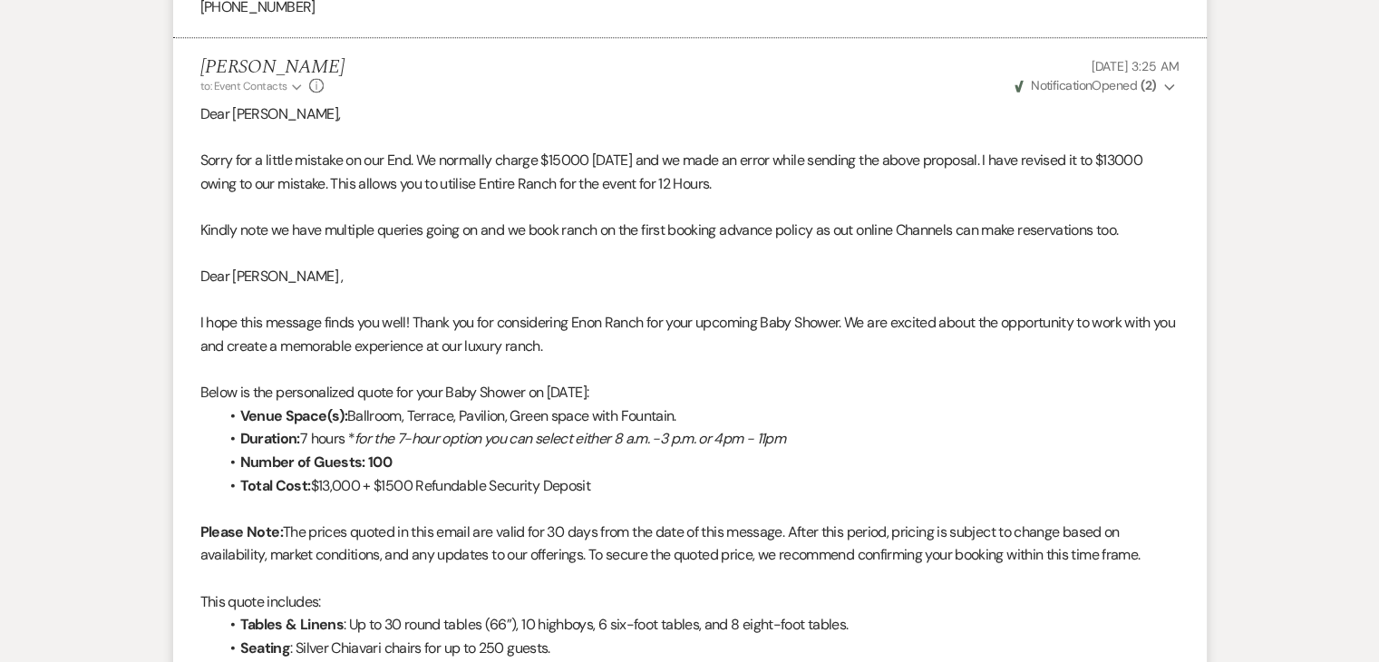
click at [427, 262] on p at bounding box center [689, 254] width 979 height 24
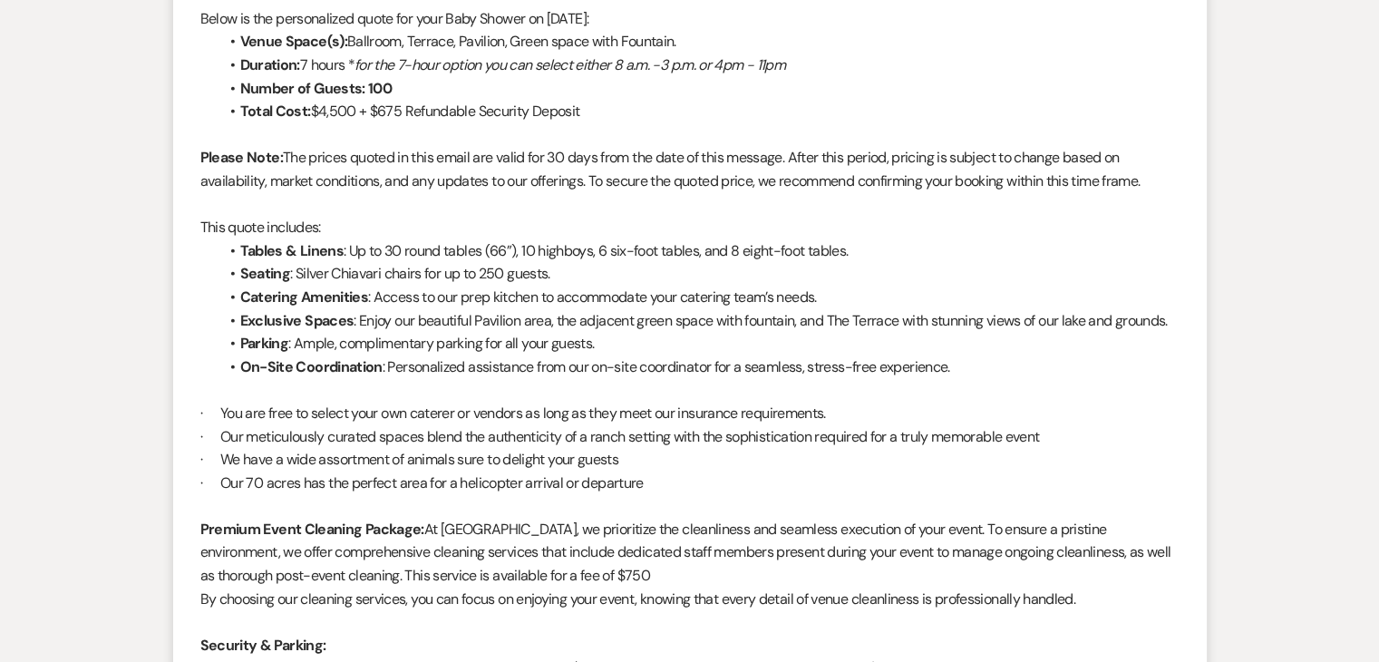
scroll to position [1179, 0]
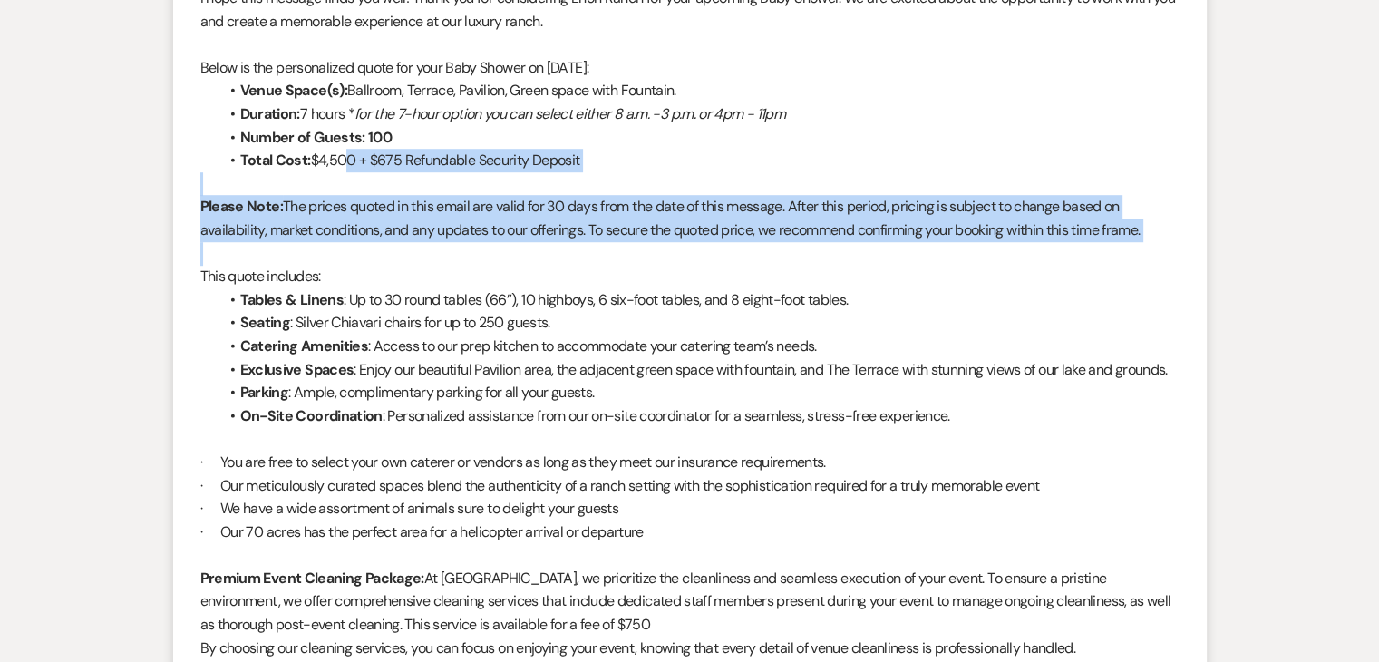
drag, startPoint x: 335, startPoint y: 155, endPoint x: 421, endPoint y: 244, distance: 123.8
click at [421, 244] on div "Dear Jacki , I hope this message finds you well! Thank you for considering Enon…" at bounding box center [689, 659] width 979 height 1439
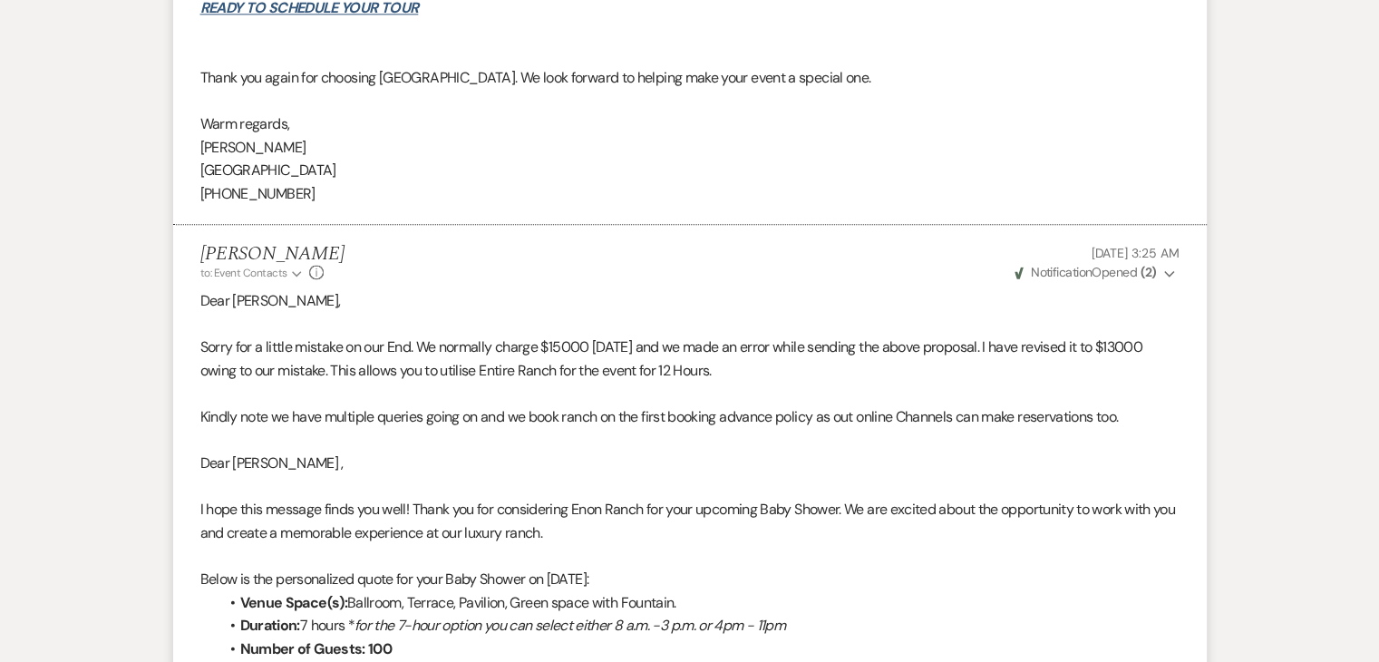
scroll to position [2358, 0]
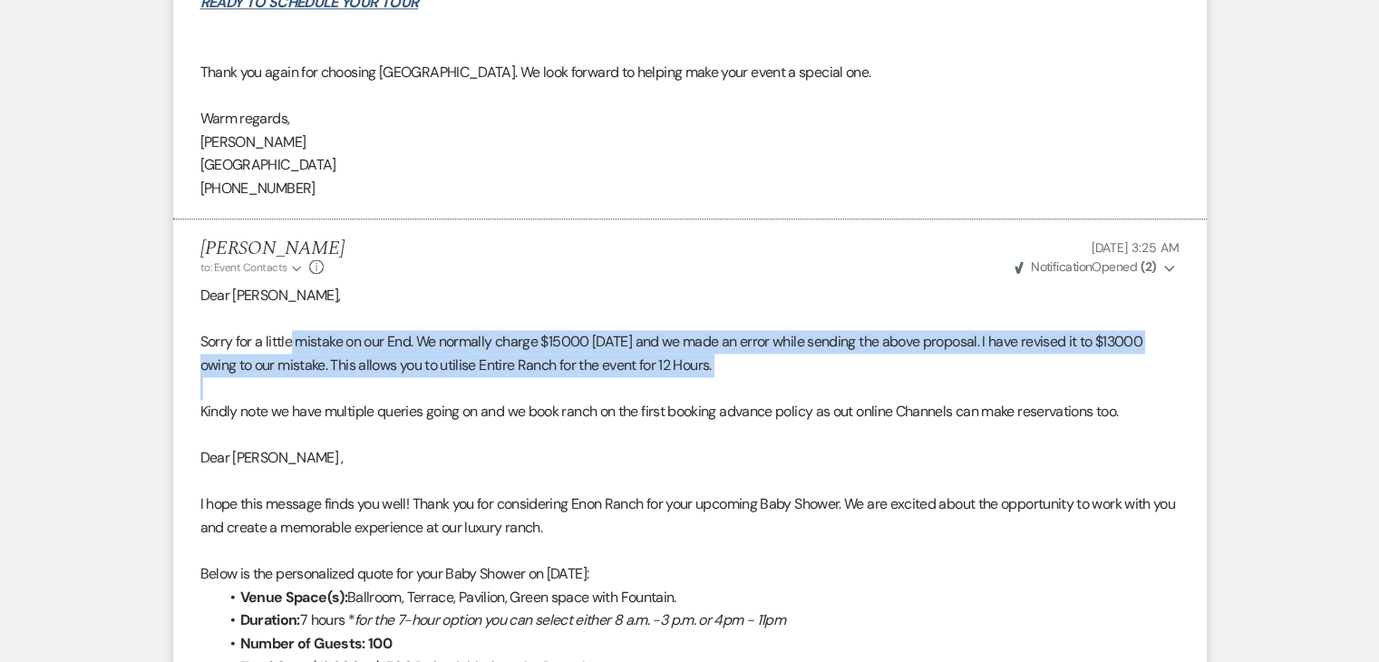
drag, startPoint x: 293, startPoint y: 349, endPoint x: 771, endPoint y: 389, distance: 479.6
click at [771, 389] on p at bounding box center [689, 388] width 979 height 24
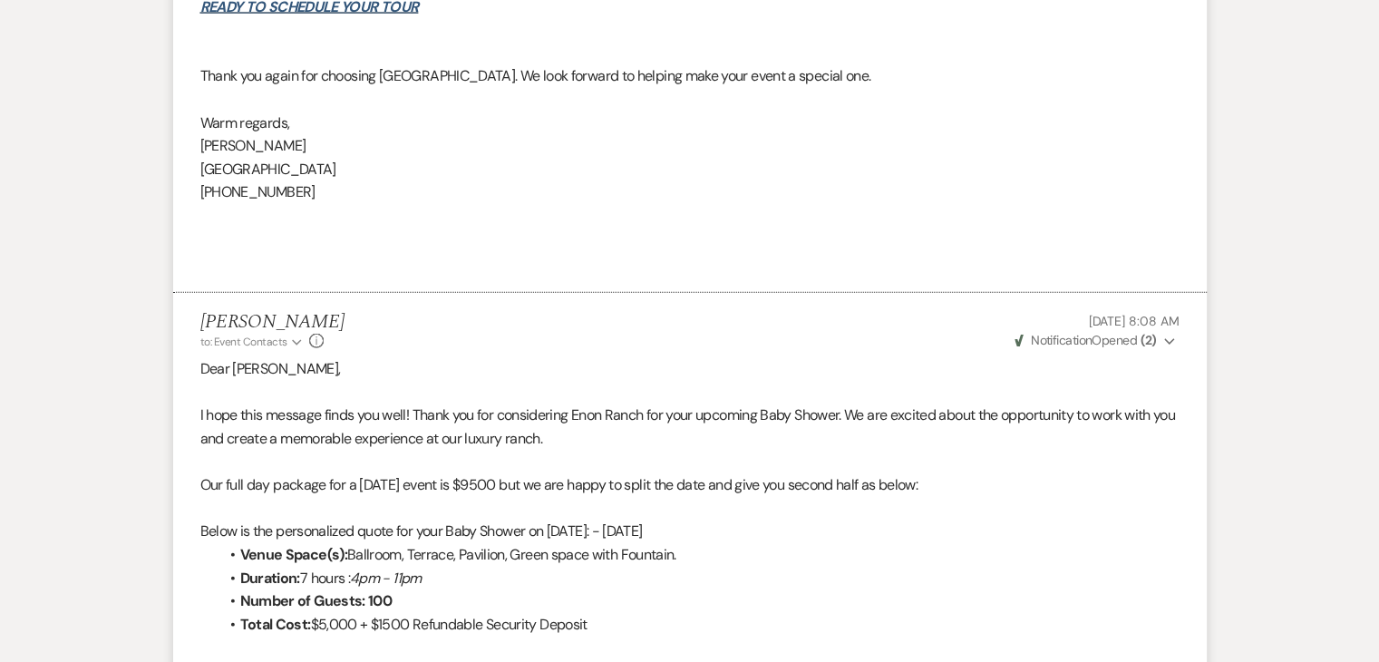
scroll to position [4172, 0]
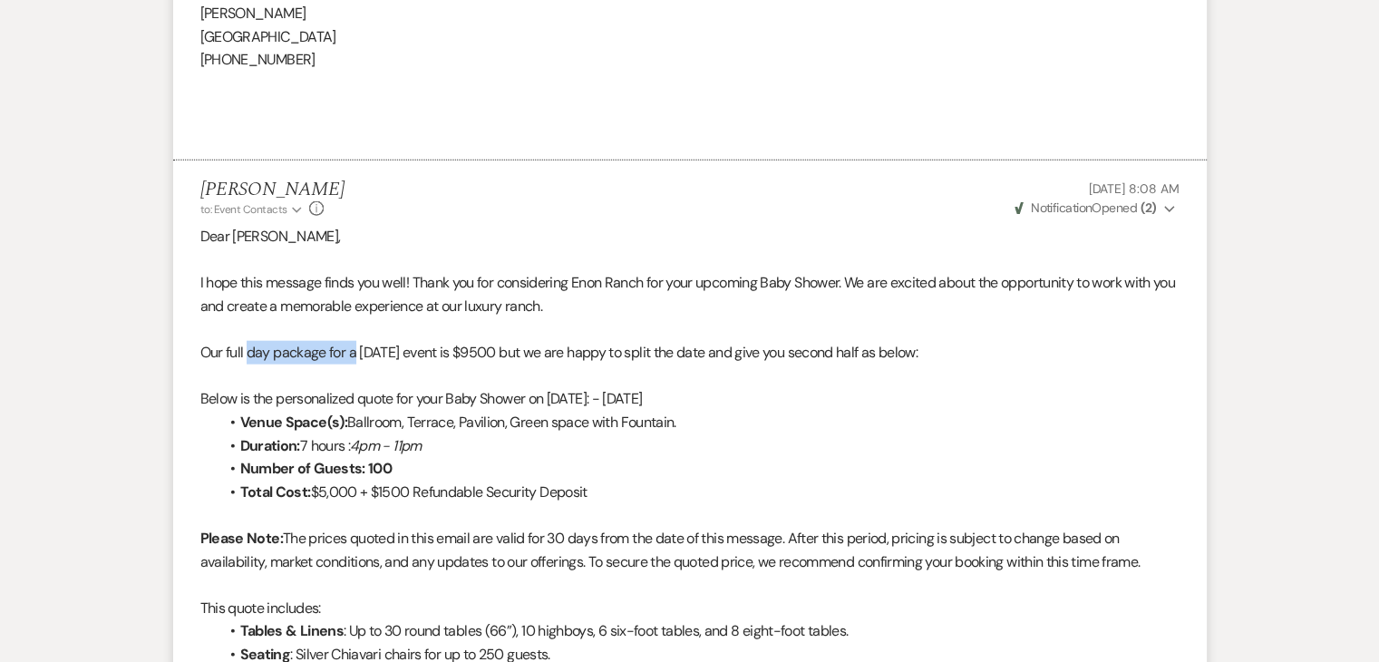
drag, startPoint x: 248, startPoint y: 353, endPoint x: 356, endPoint y: 363, distance: 108.4
click at [356, 363] on p "Our full day package for a Sunday event is $9500 but we are happy to split the …" at bounding box center [689, 353] width 979 height 24
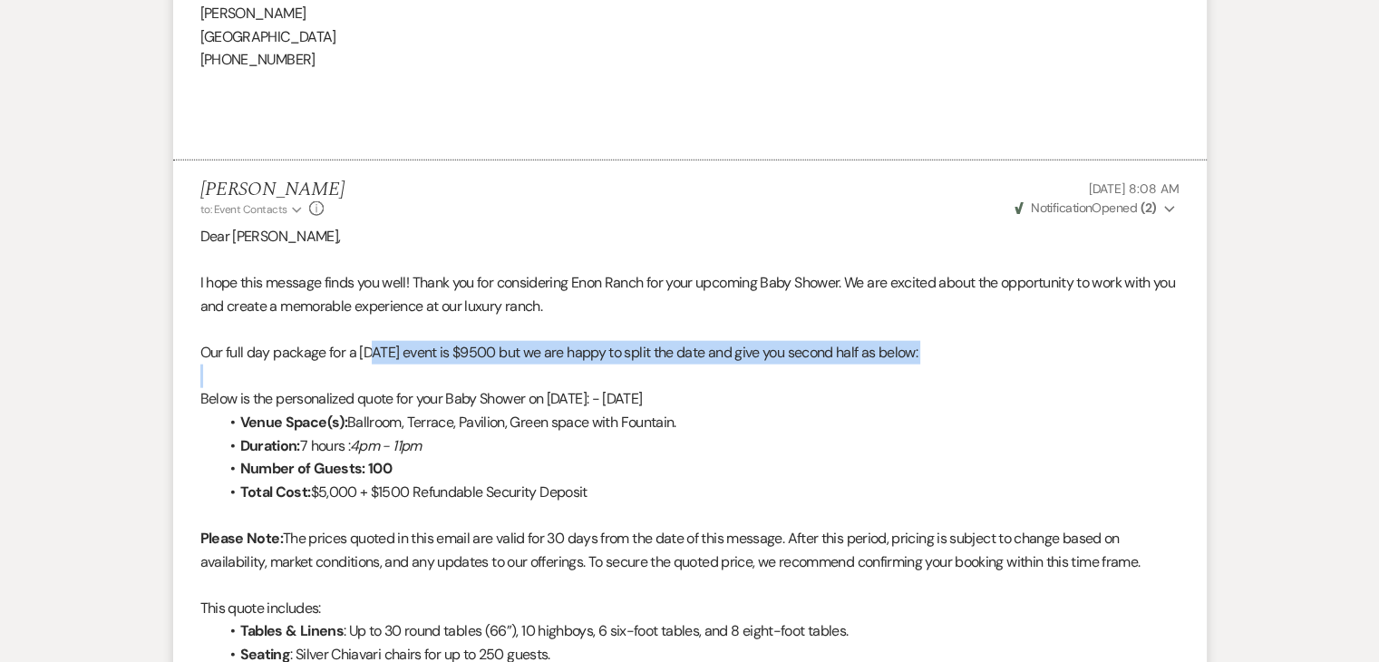
drag, startPoint x: 376, startPoint y: 357, endPoint x: 767, endPoint y: 385, distance: 391.8
click at [767, 385] on p at bounding box center [689, 377] width 979 height 24
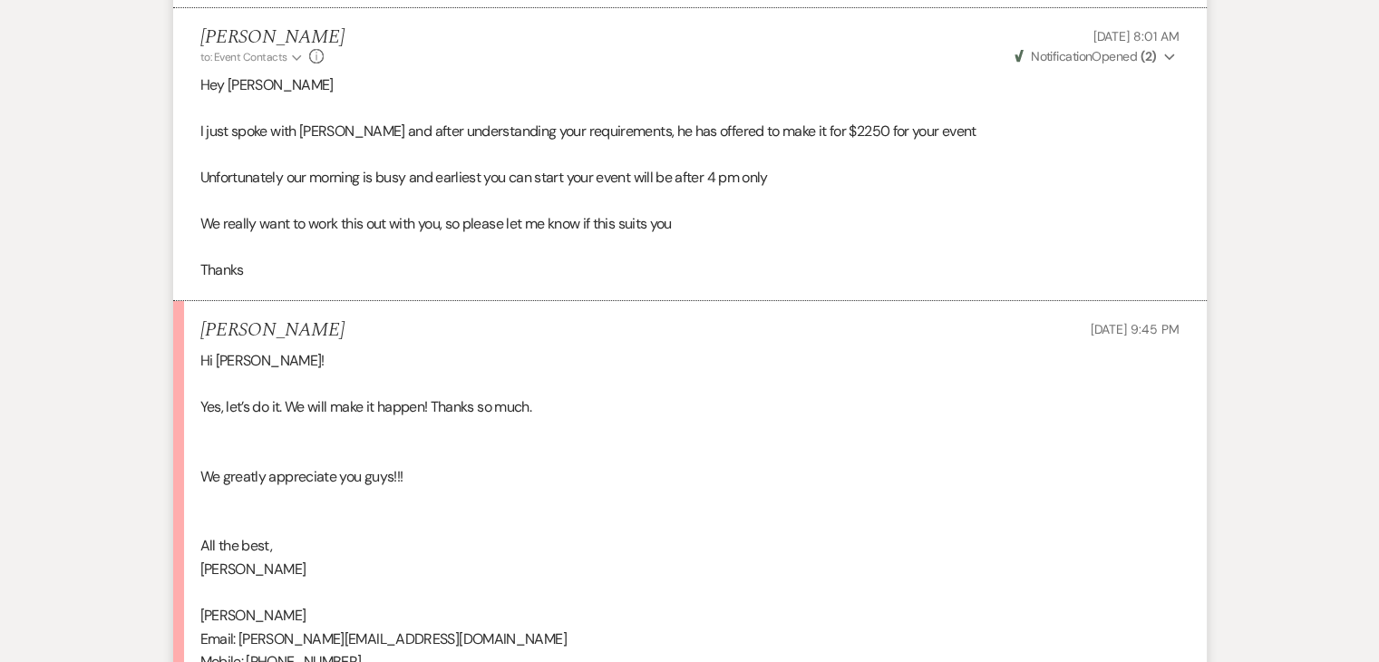
scroll to position [6621, 0]
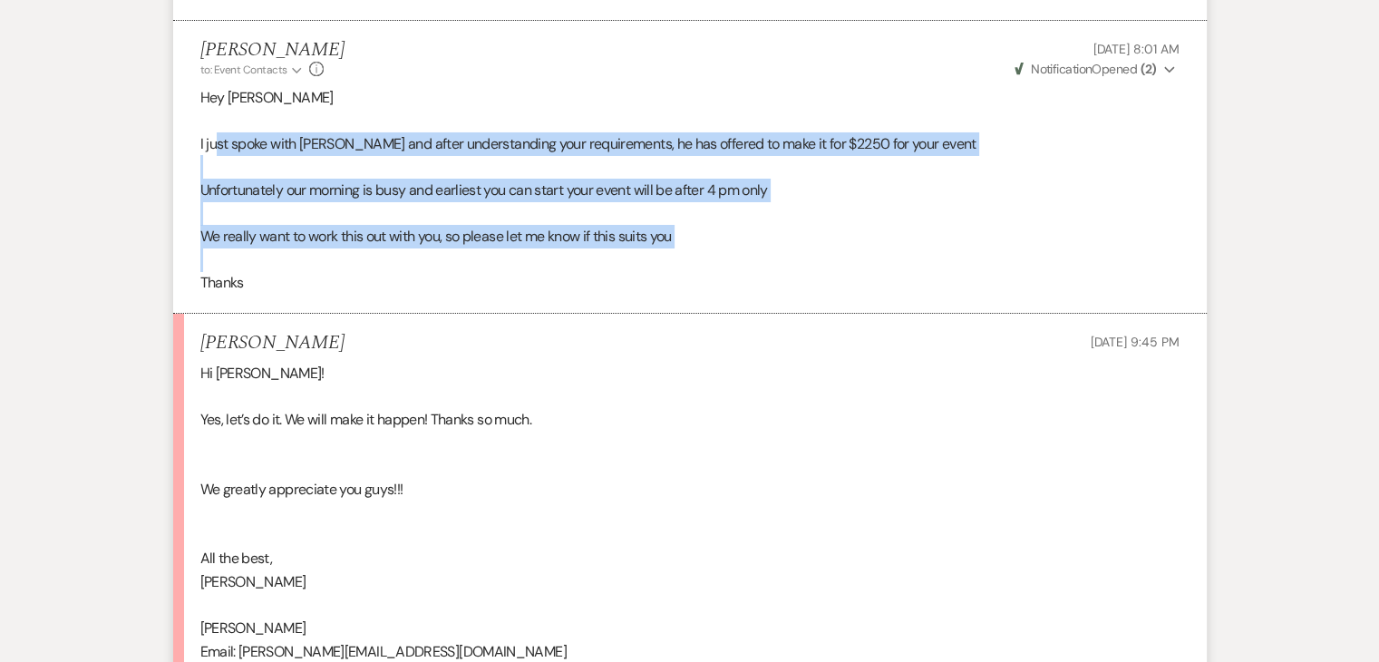
drag, startPoint x: 217, startPoint y: 142, endPoint x: 750, endPoint y: 258, distance: 545.8
click at [750, 258] on div "Hey Jackie I just spoke with Mr Katoot and after understanding your requirement…" at bounding box center [689, 190] width 979 height 209
click at [750, 258] on p at bounding box center [689, 261] width 979 height 24
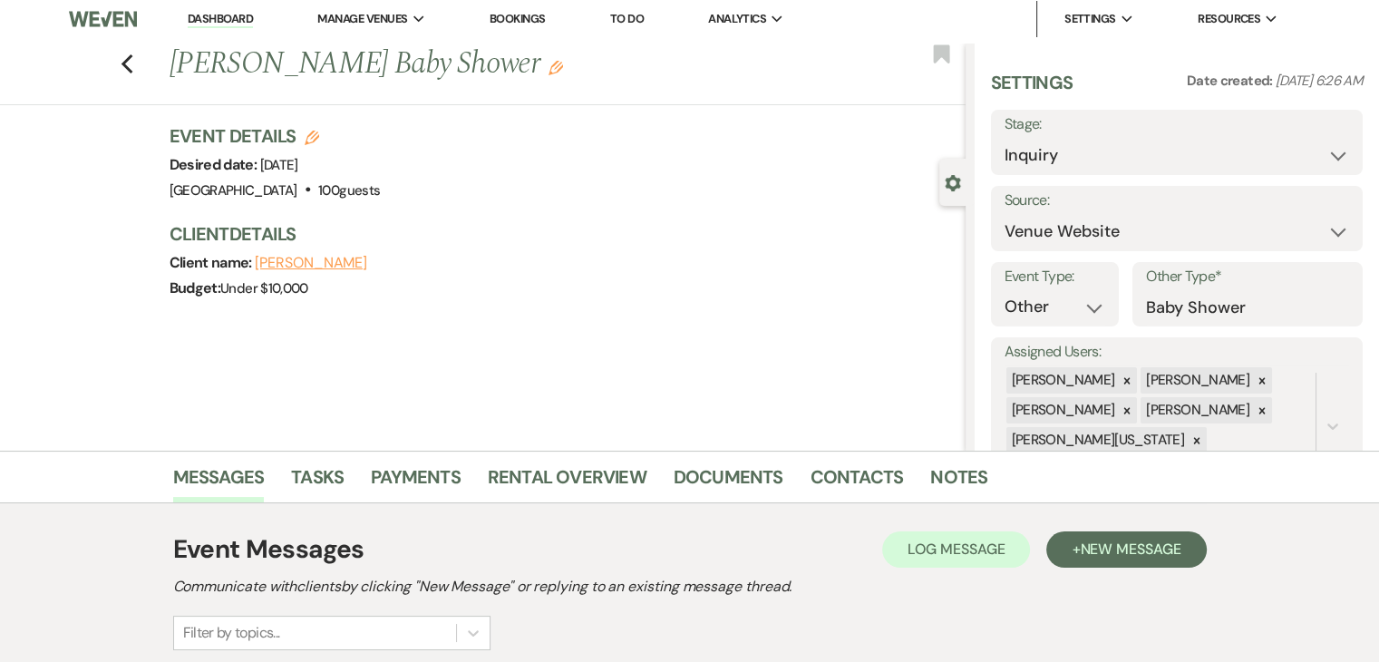
scroll to position [0, 0]
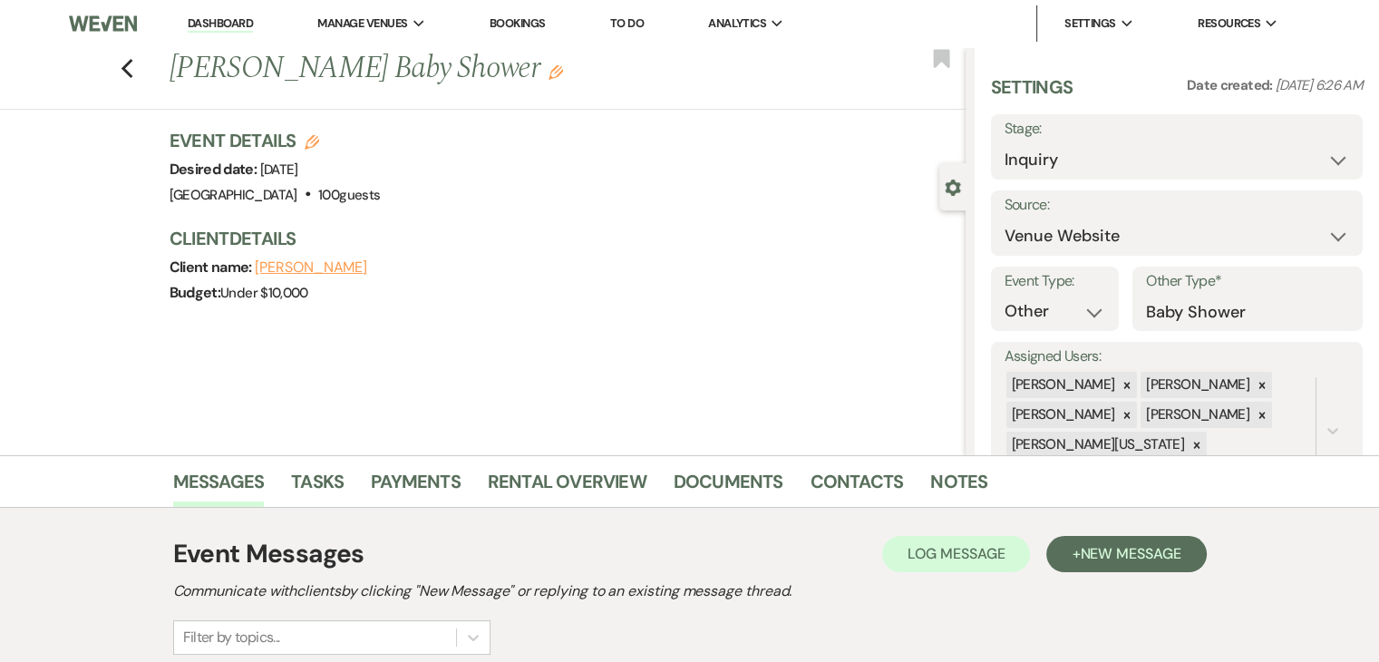
click at [226, 34] on li "Dashboard" at bounding box center [220, 23] width 83 height 36
click at [237, 17] on link "Dashboard" at bounding box center [220, 23] width 65 height 17
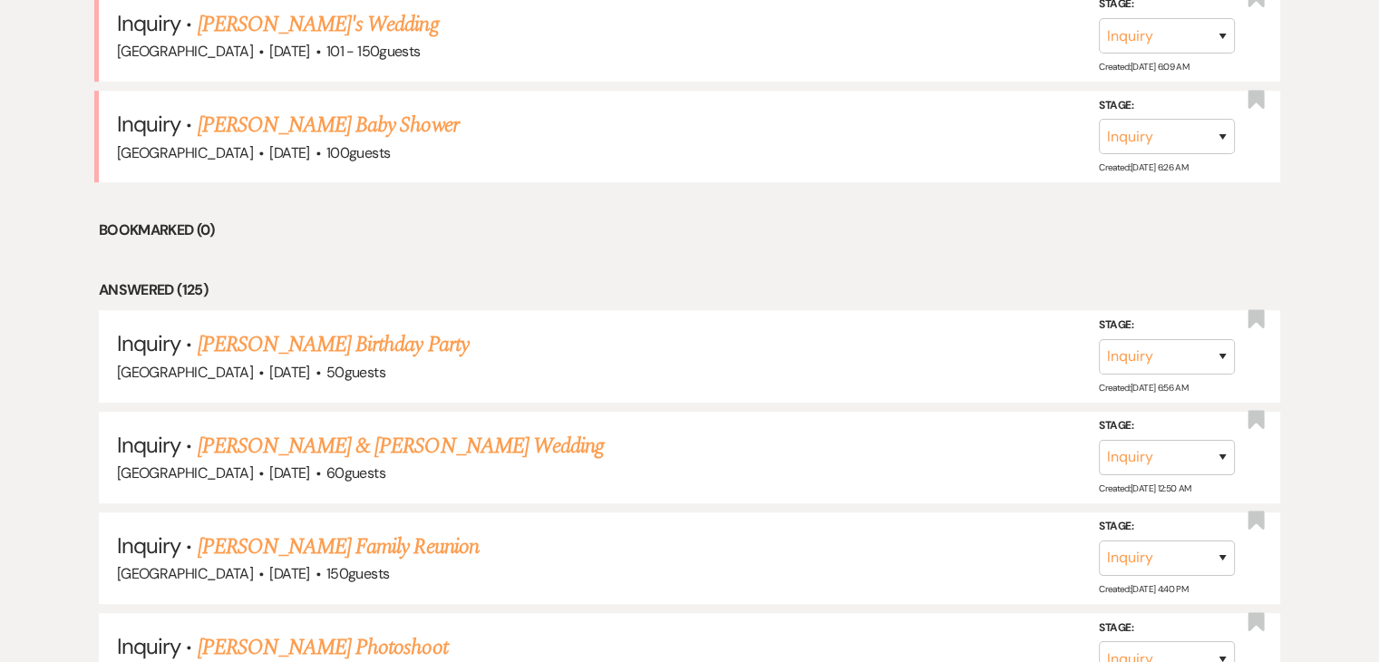
scroll to position [635, 0]
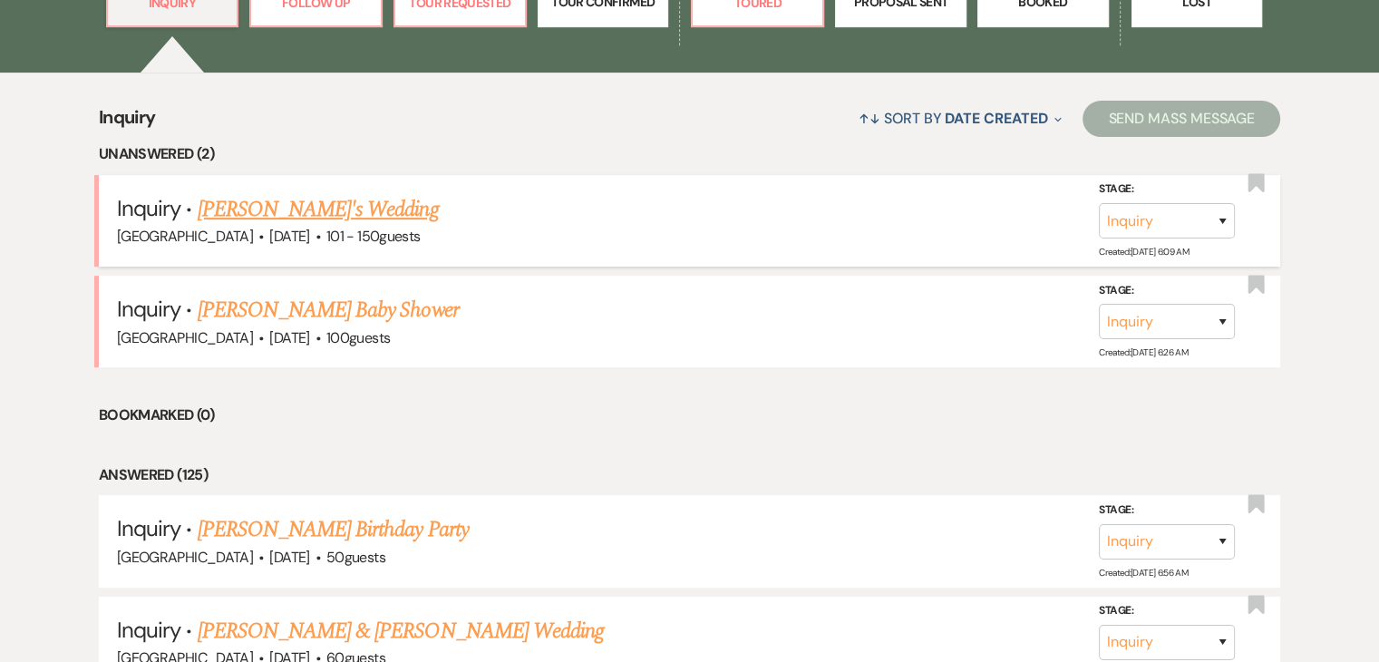
click at [331, 208] on link "[PERSON_NAME]'s Wedding" at bounding box center [318, 209] width 241 height 33
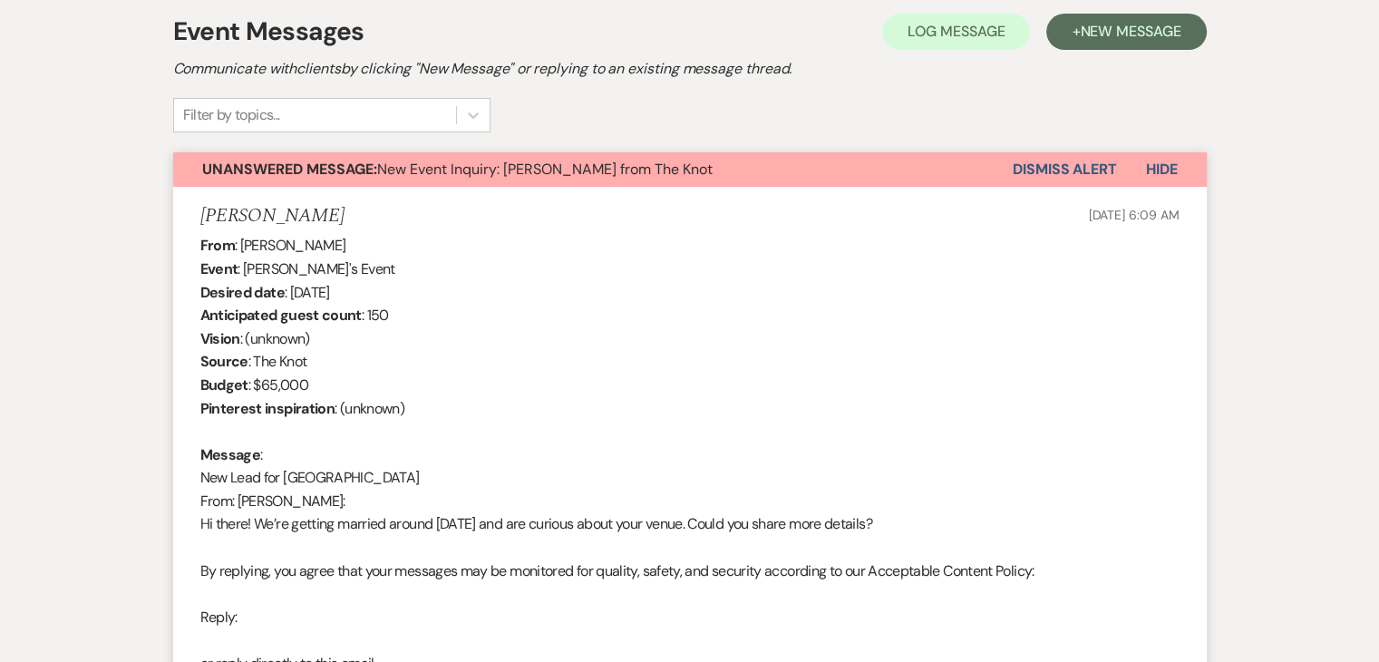
select select "2"
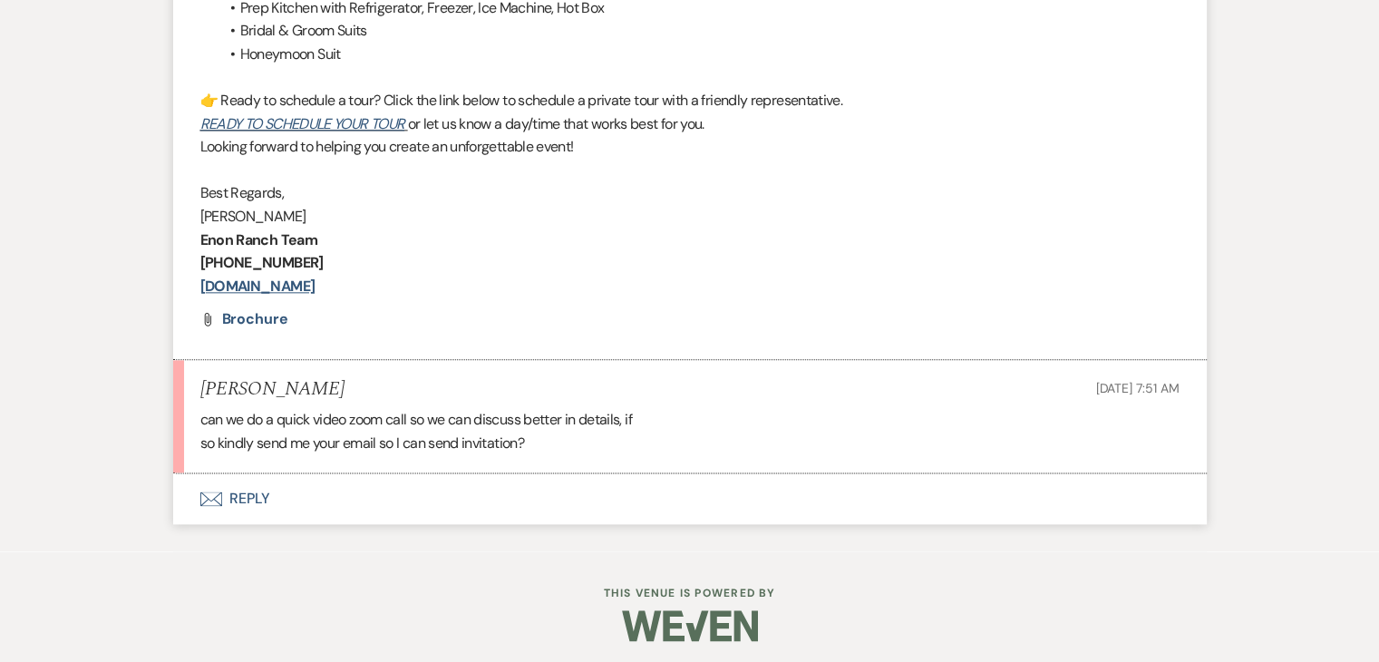
scroll to position [2173, 0]
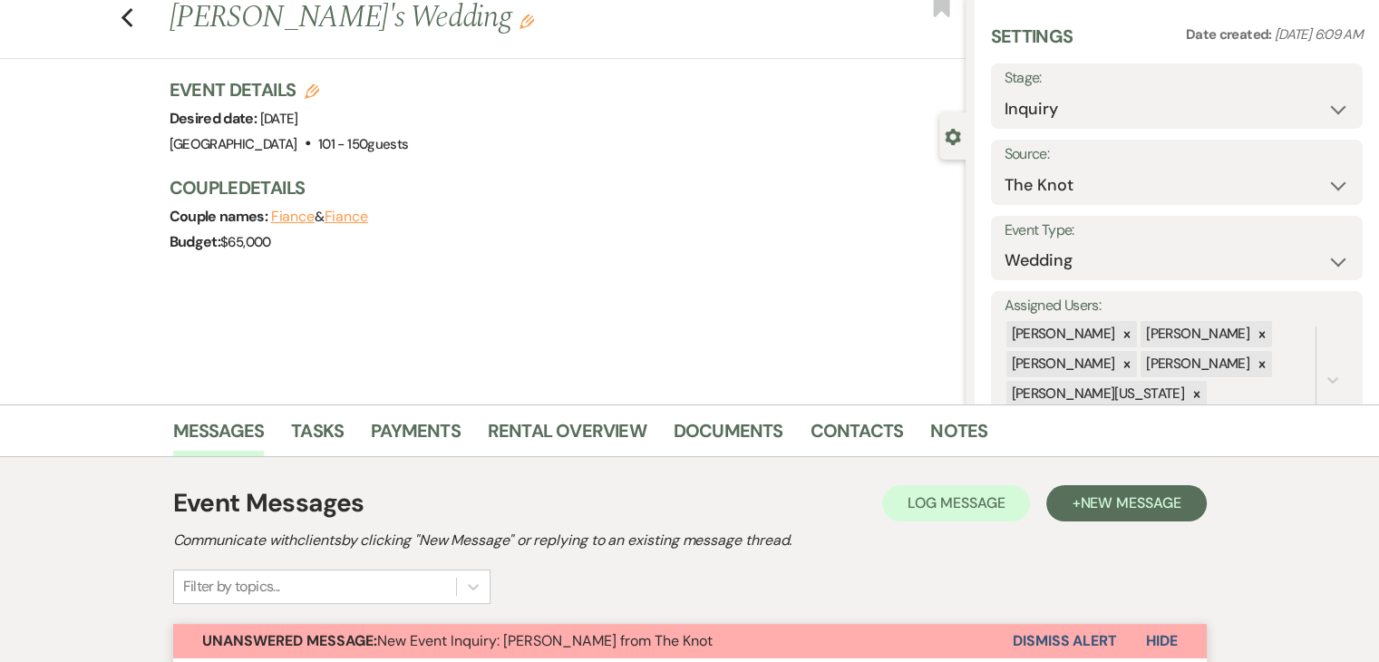
scroll to position [0, 0]
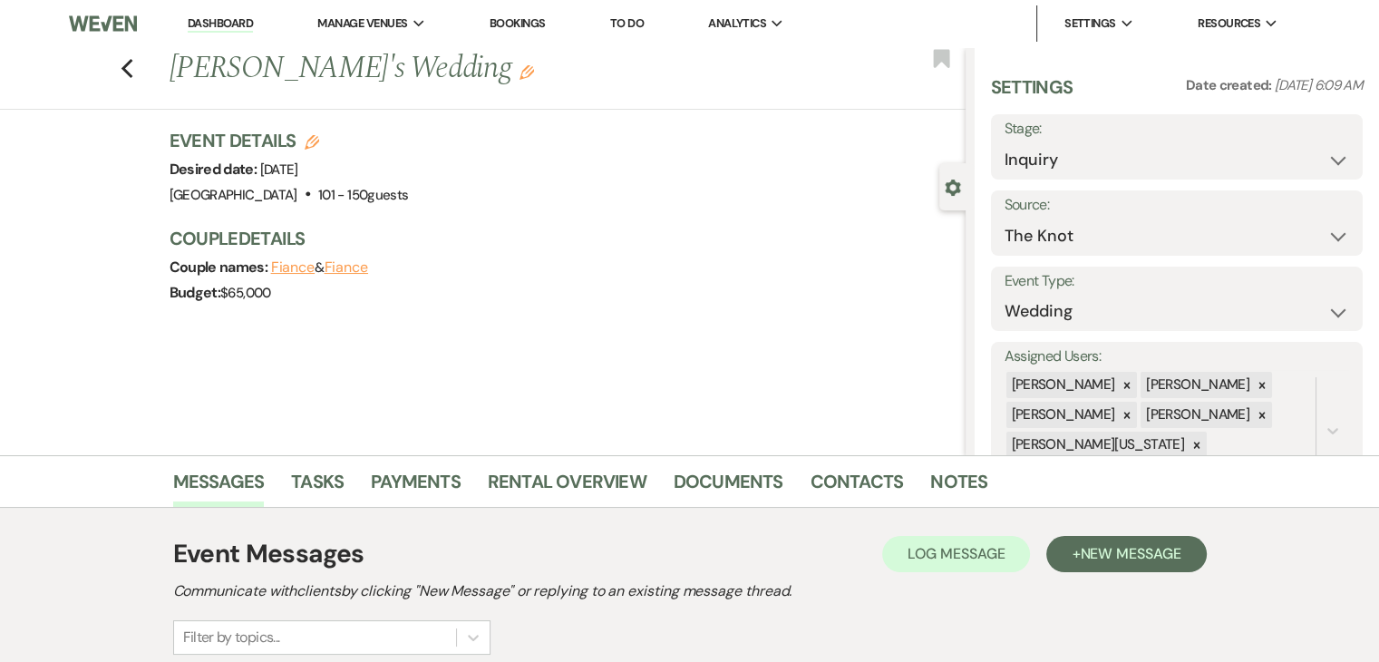
click at [221, 15] on link "Dashboard" at bounding box center [220, 23] width 65 height 17
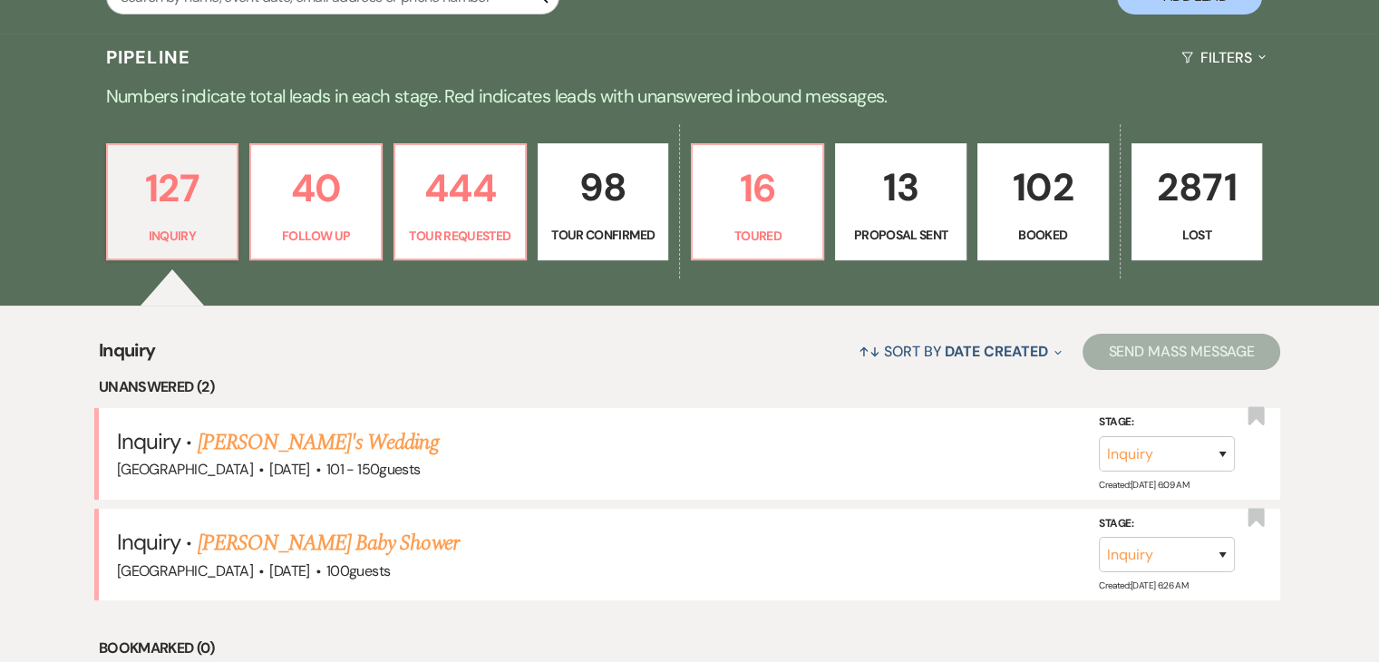
scroll to position [453, 0]
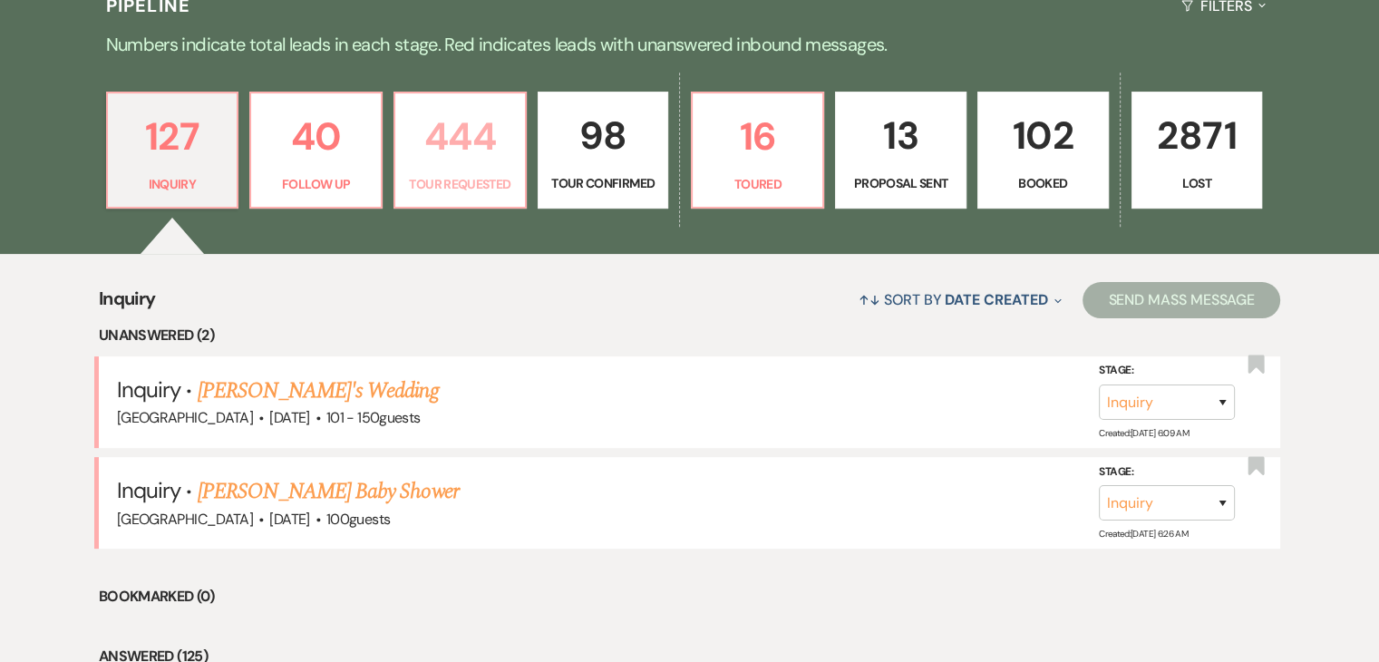
click at [461, 179] on p "Tour Requested" at bounding box center [460, 184] width 108 height 20
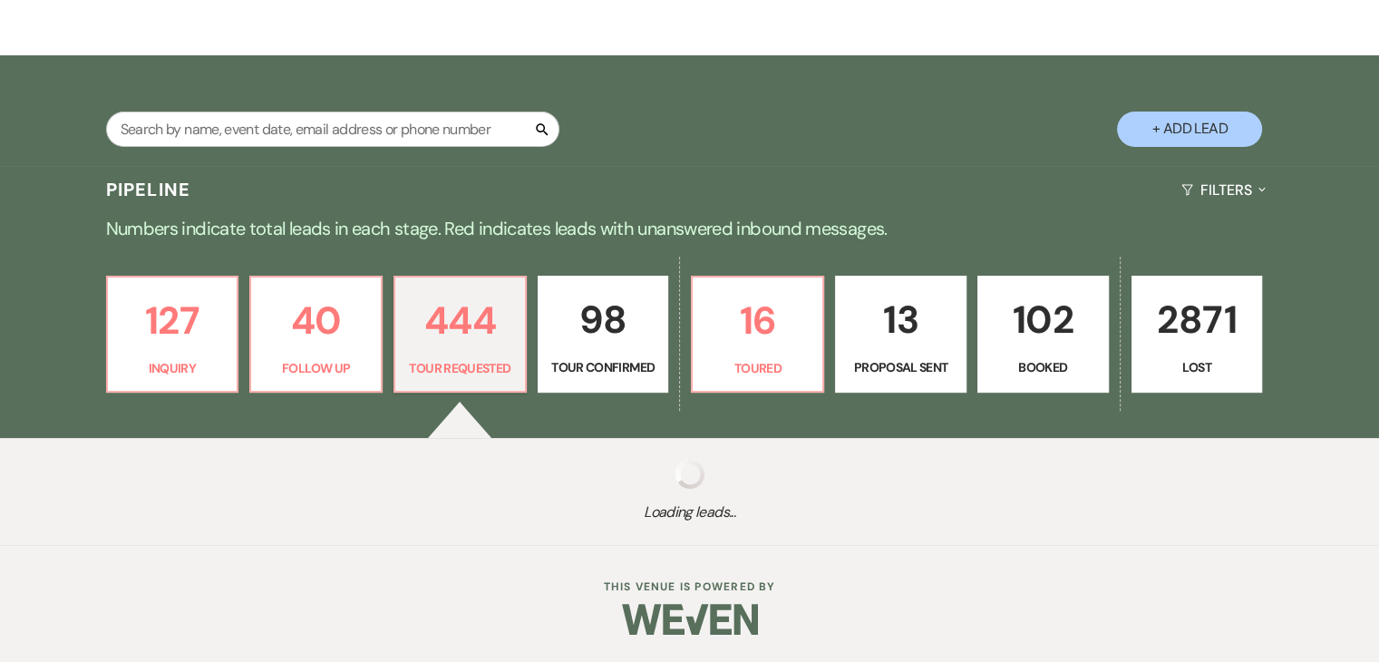
scroll to position [269, 0]
select select "2"
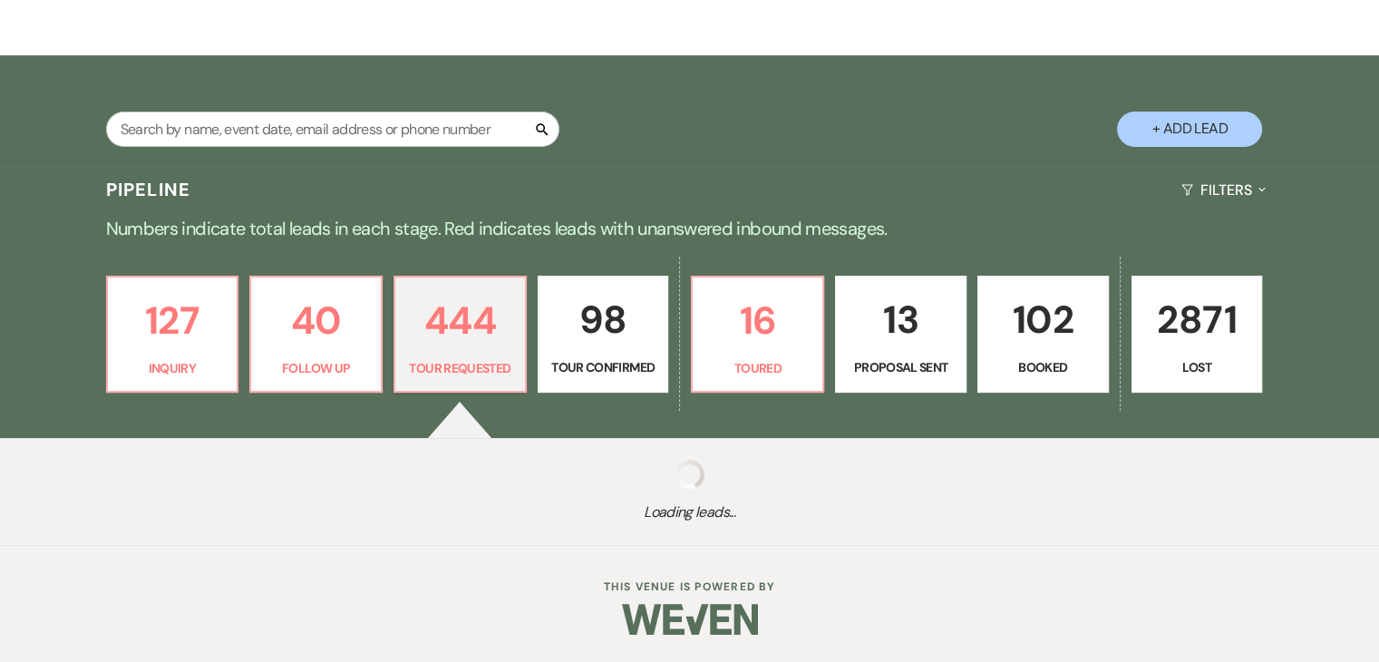
select select "2"
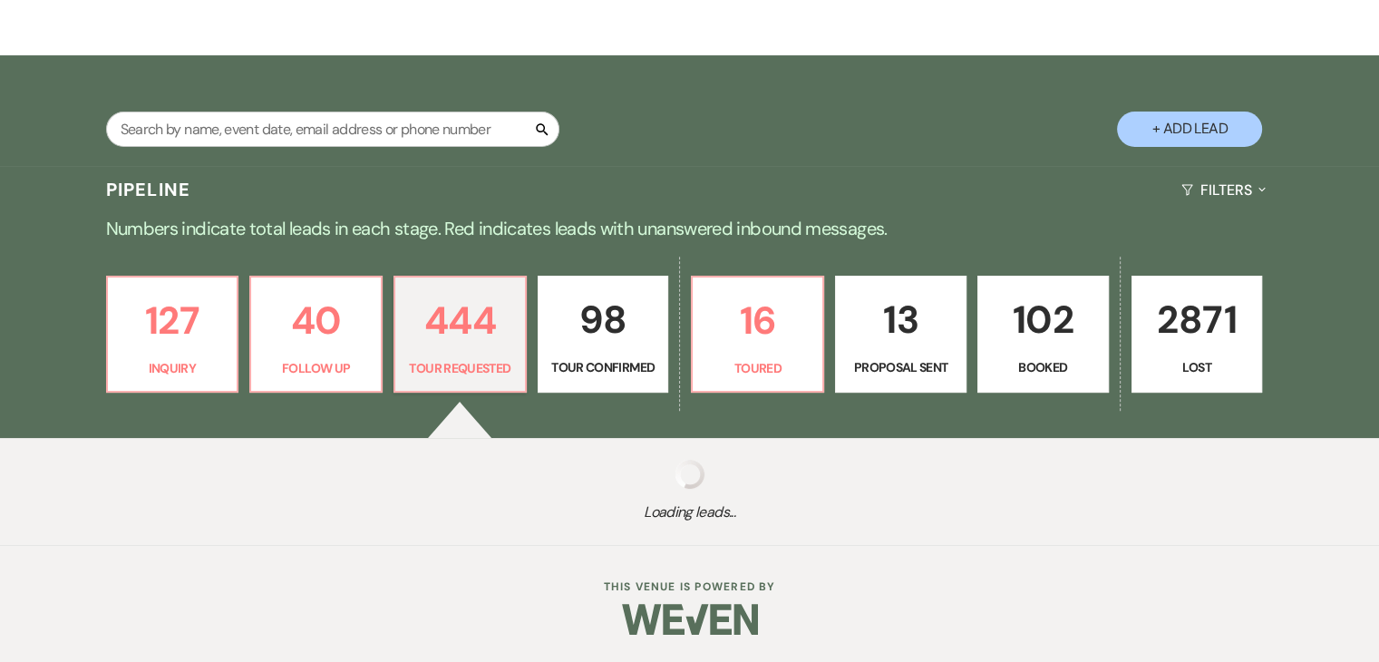
select select "2"
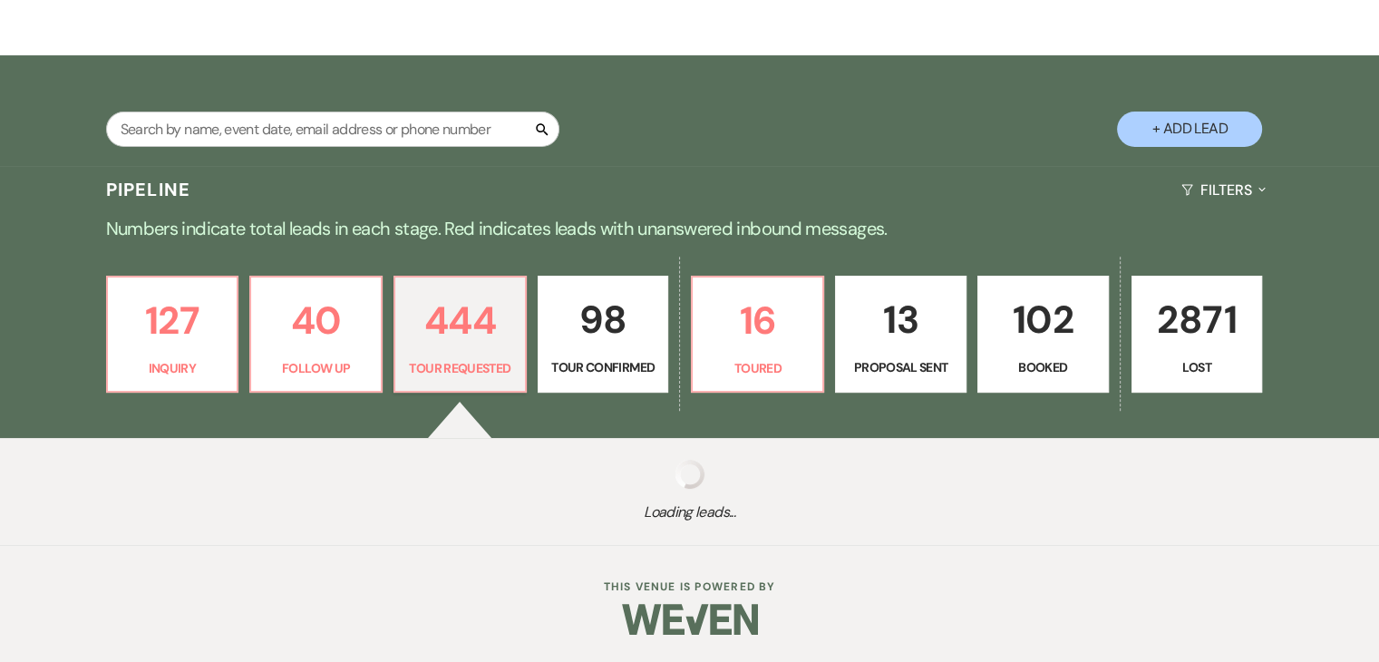
select select "2"
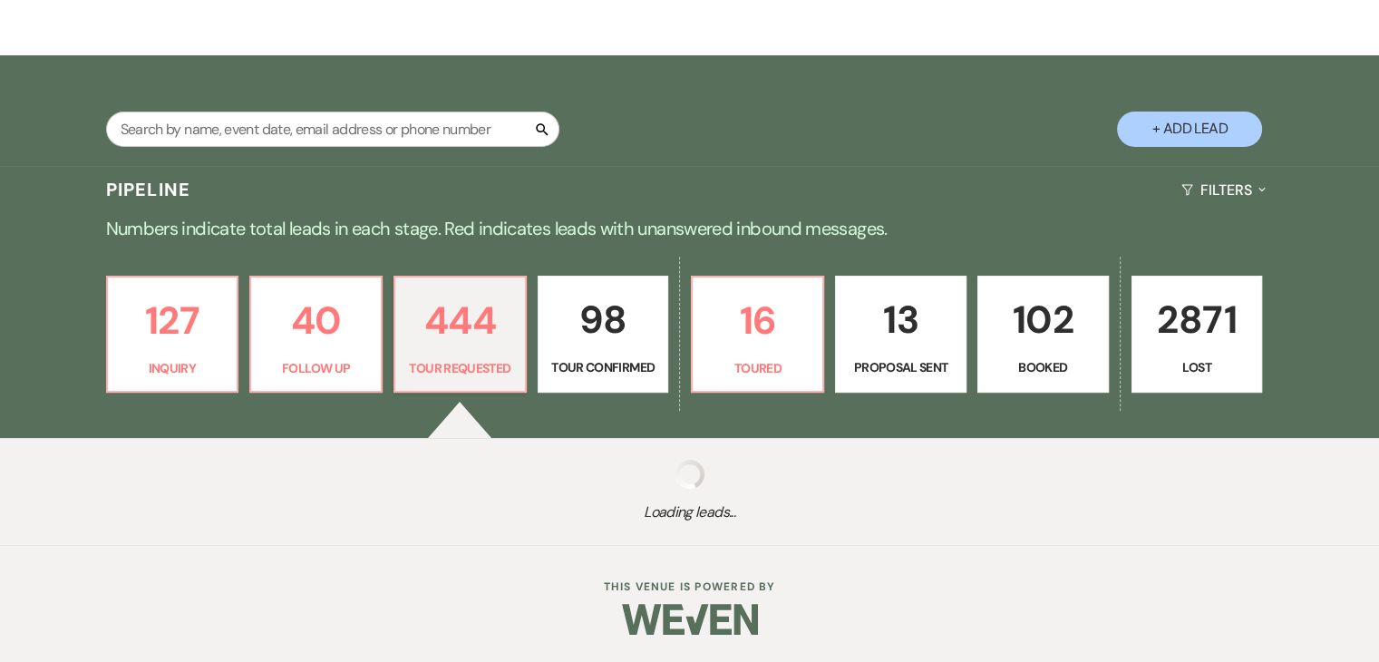
select select "2"
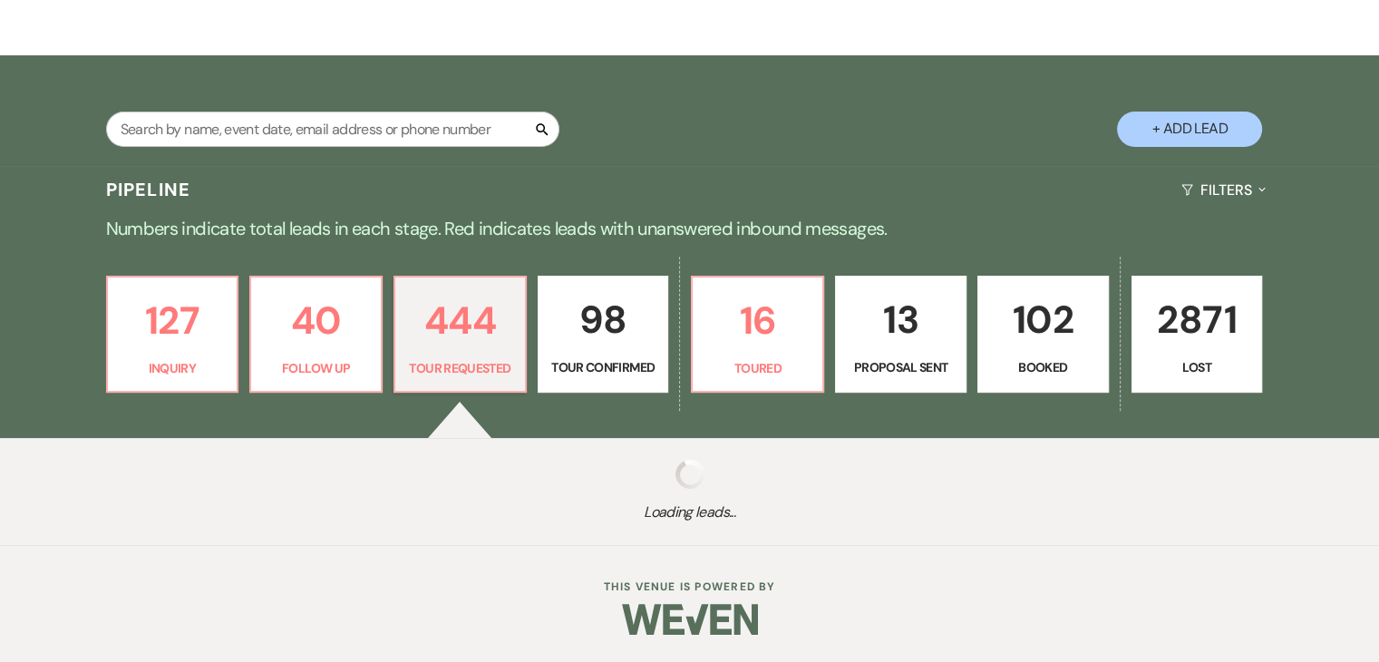
select select "2"
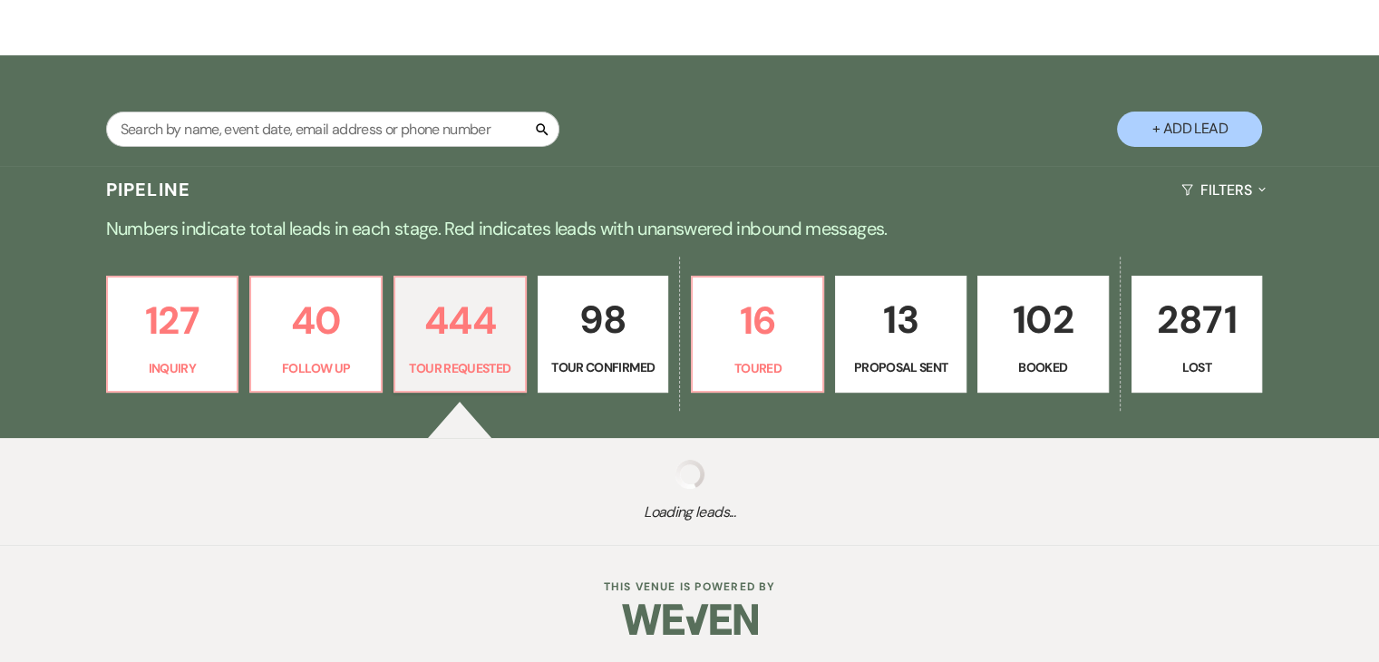
select select "2"
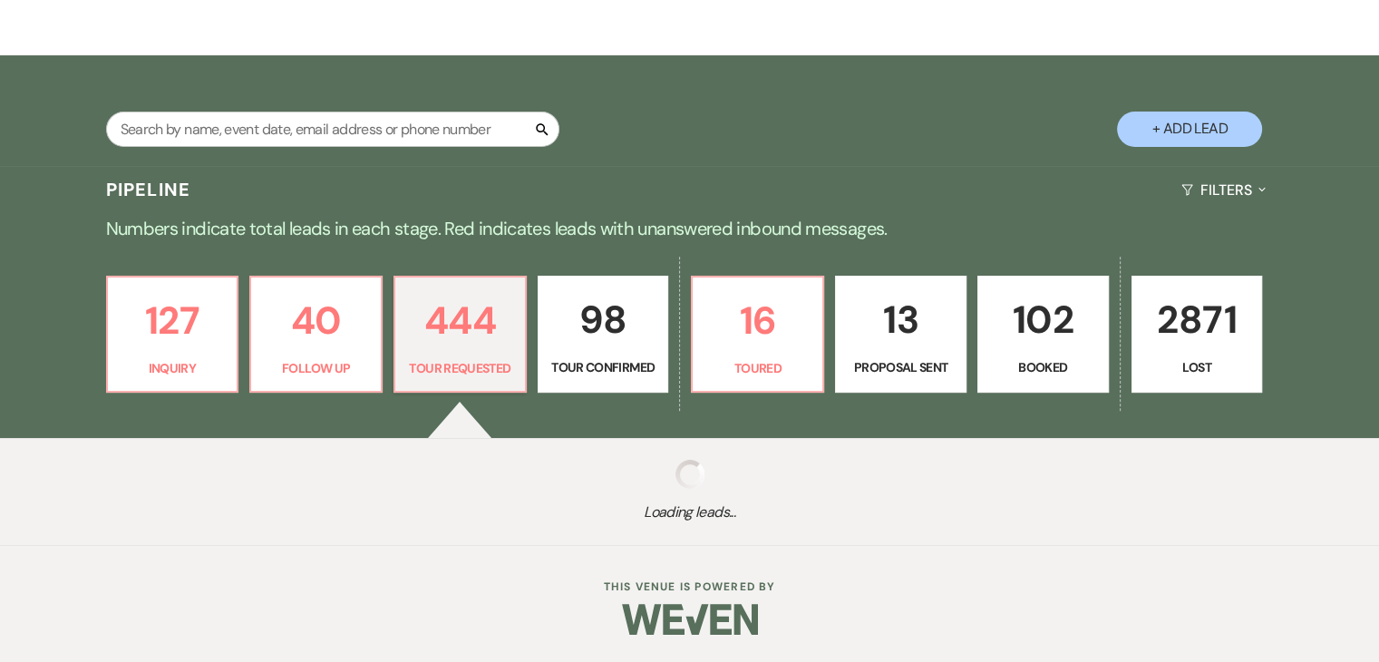
select select "2"
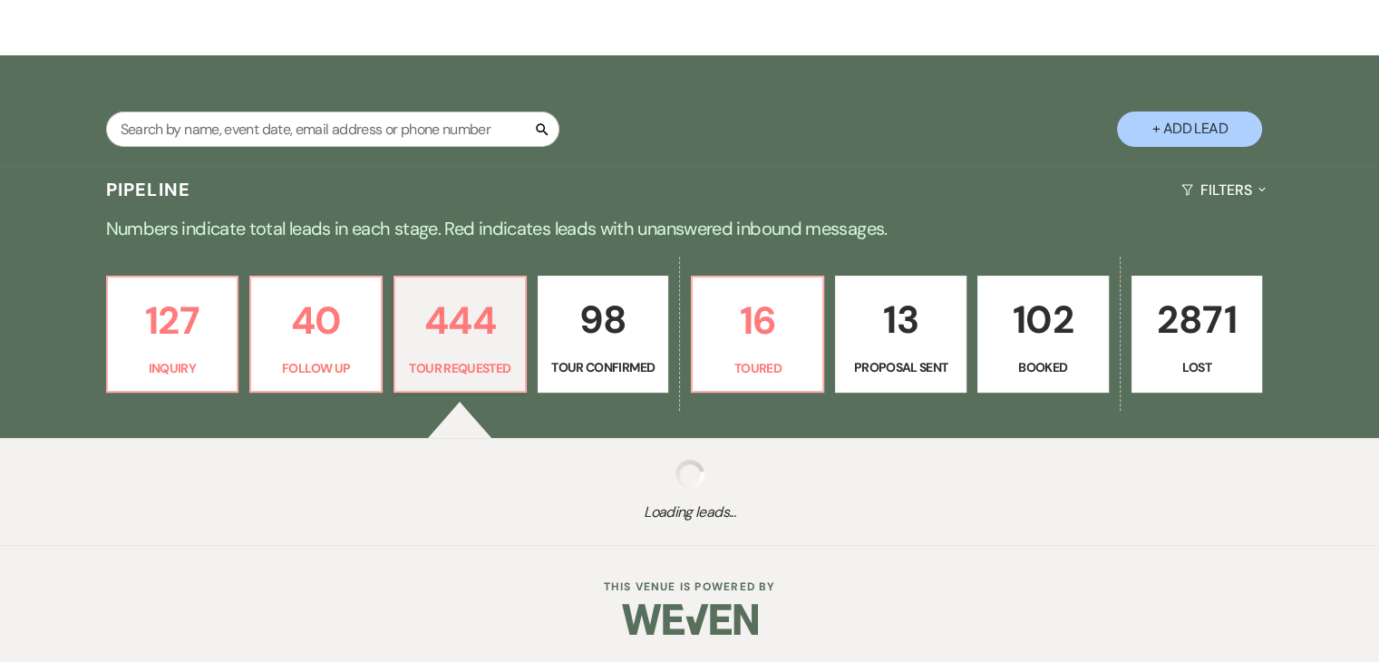
select select "2"
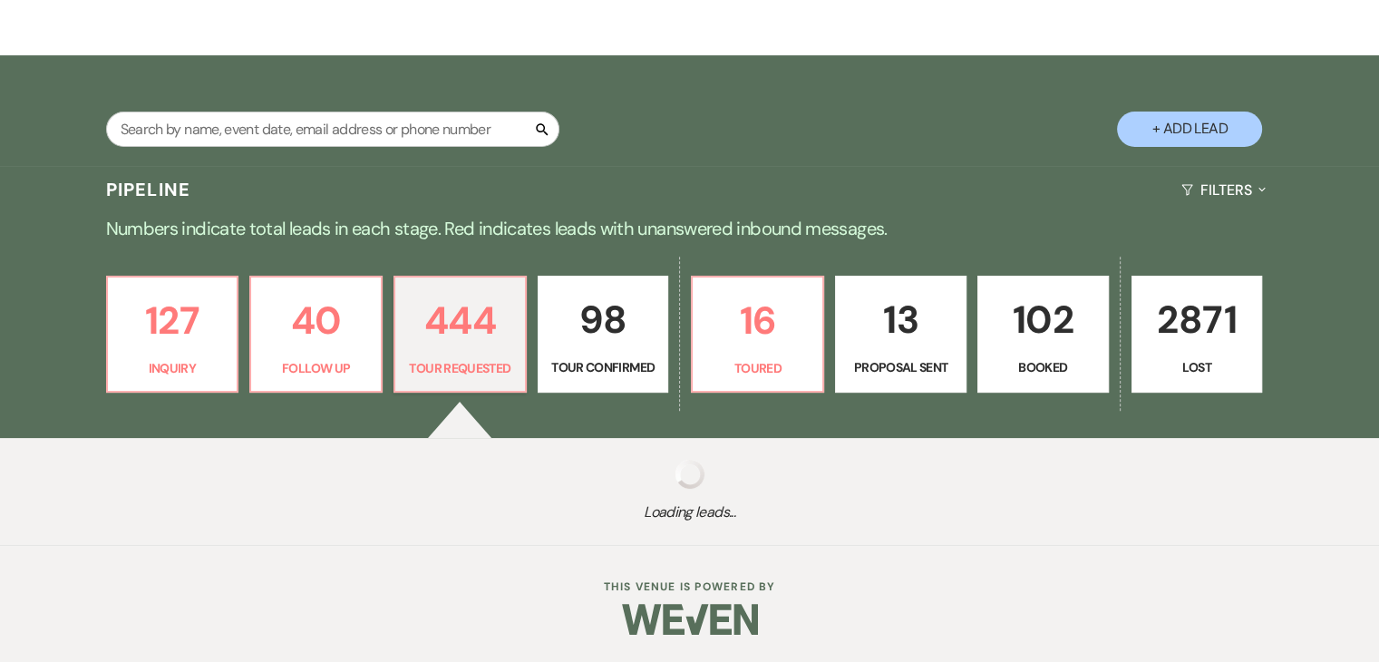
select select "2"
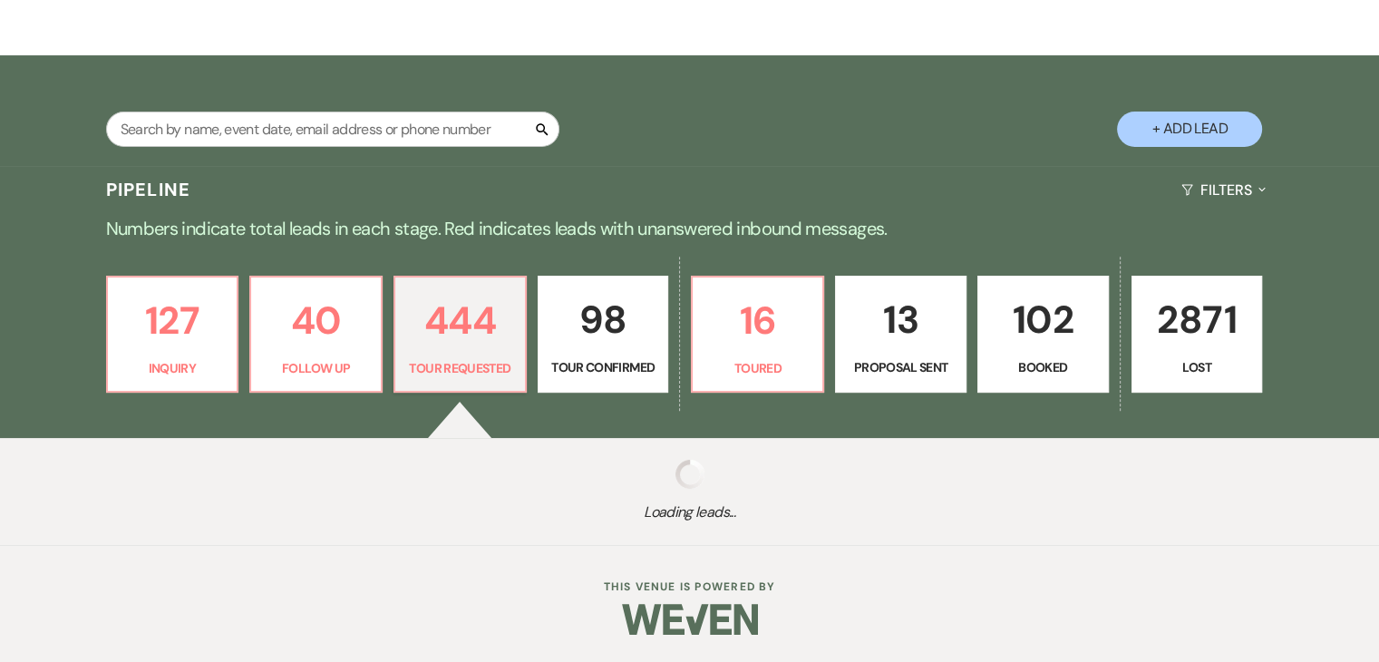
select select "2"
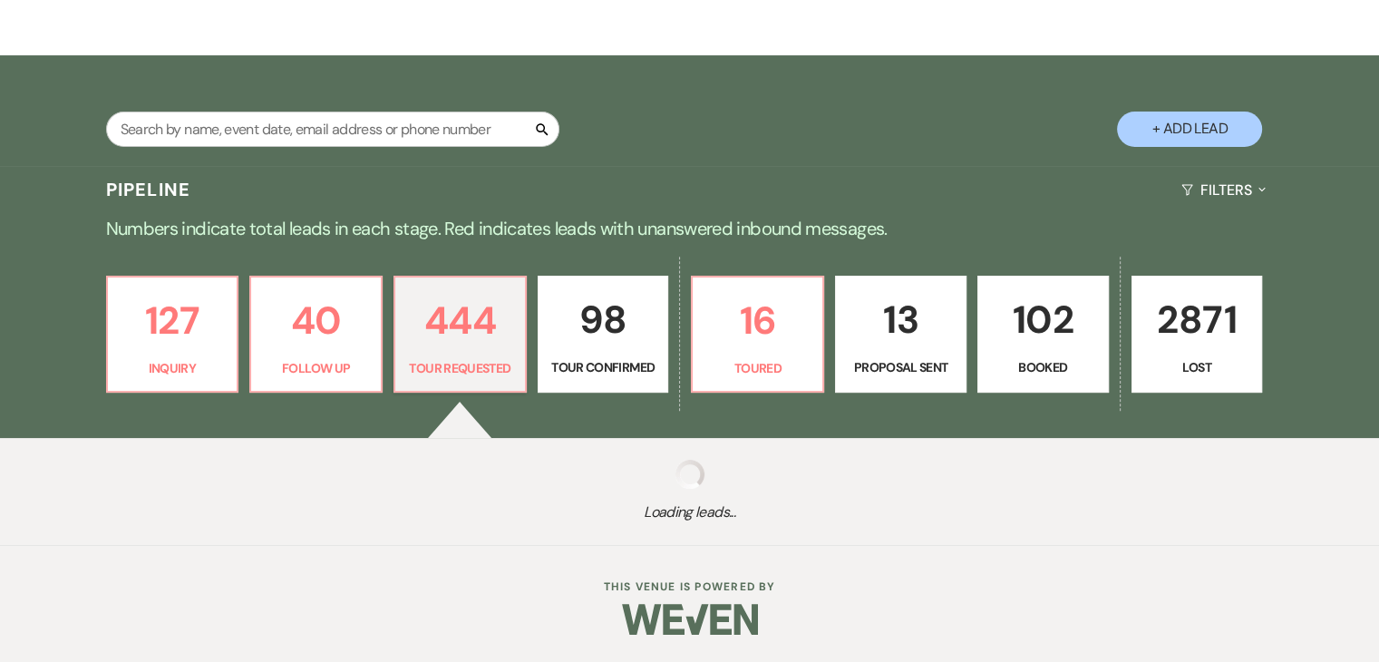
select select "2"
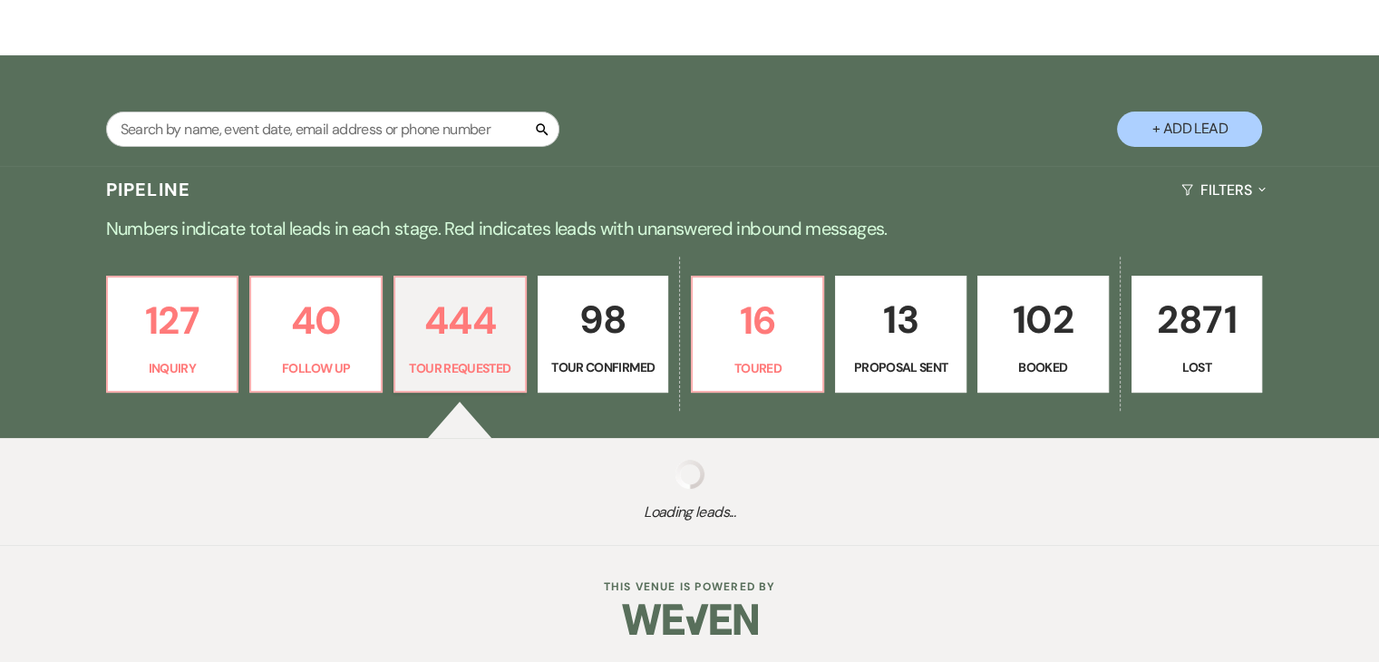
select select "2"
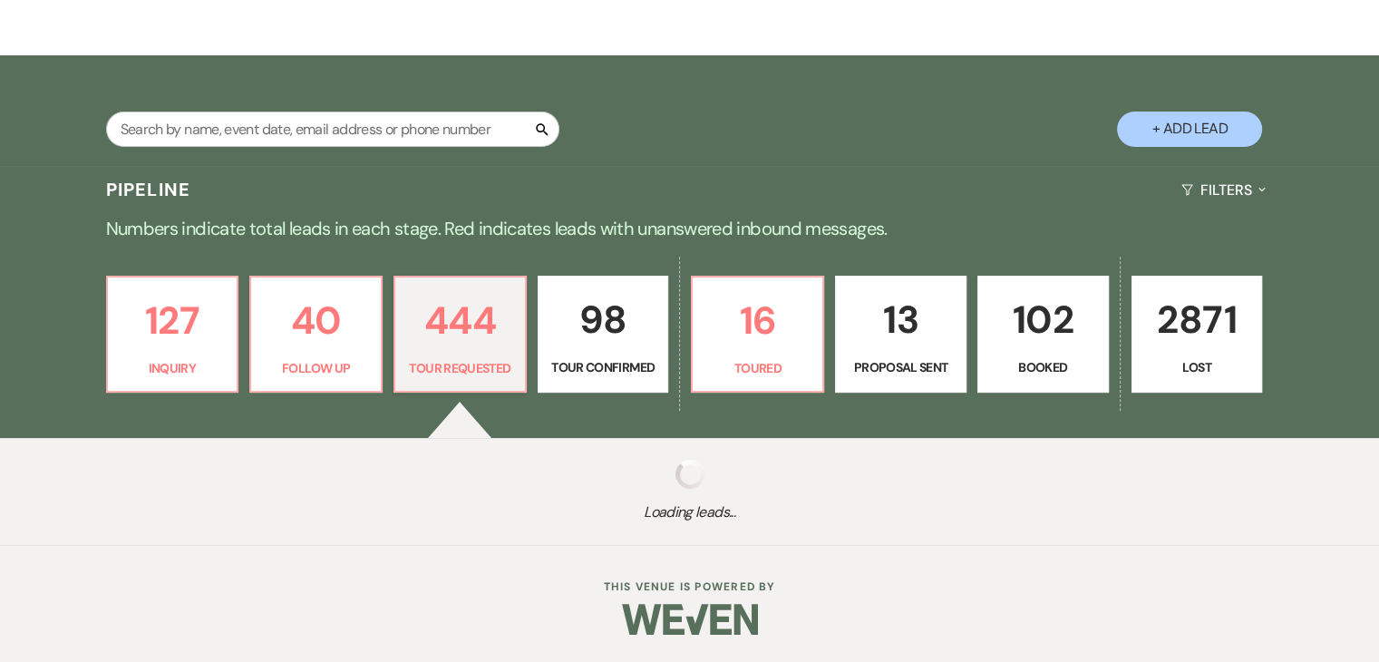
select select "2"
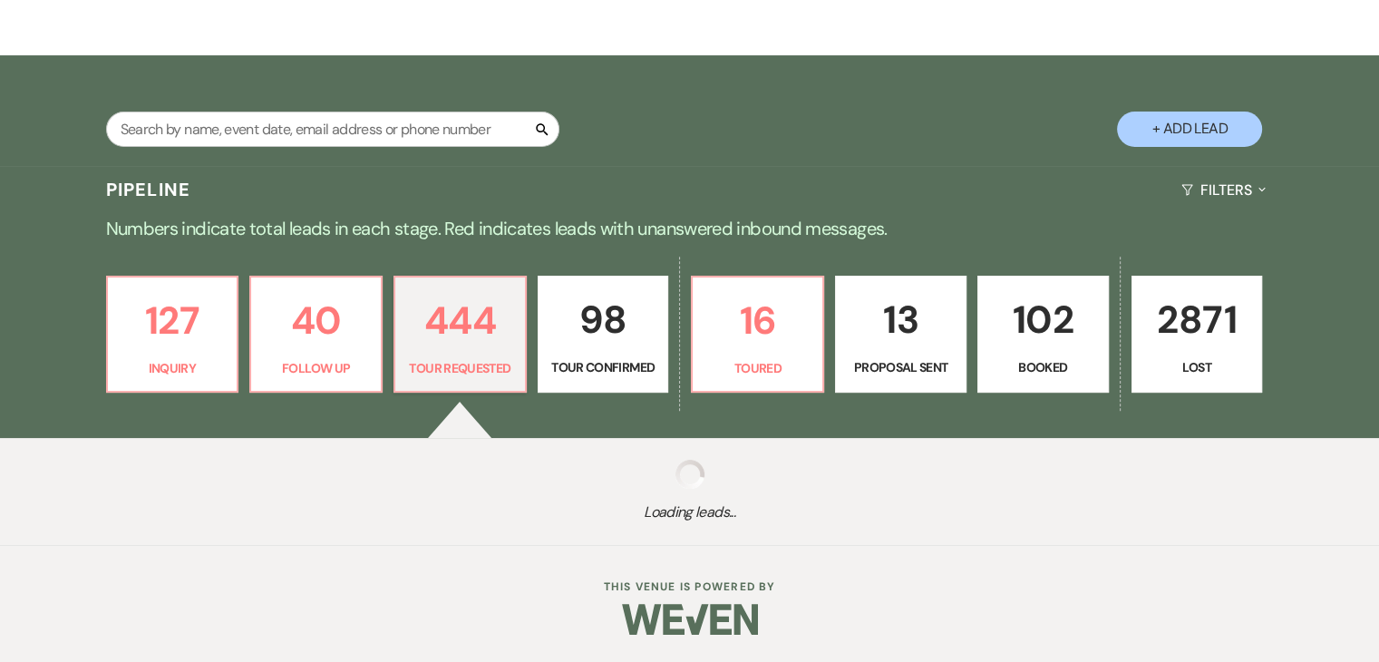
select select "2"
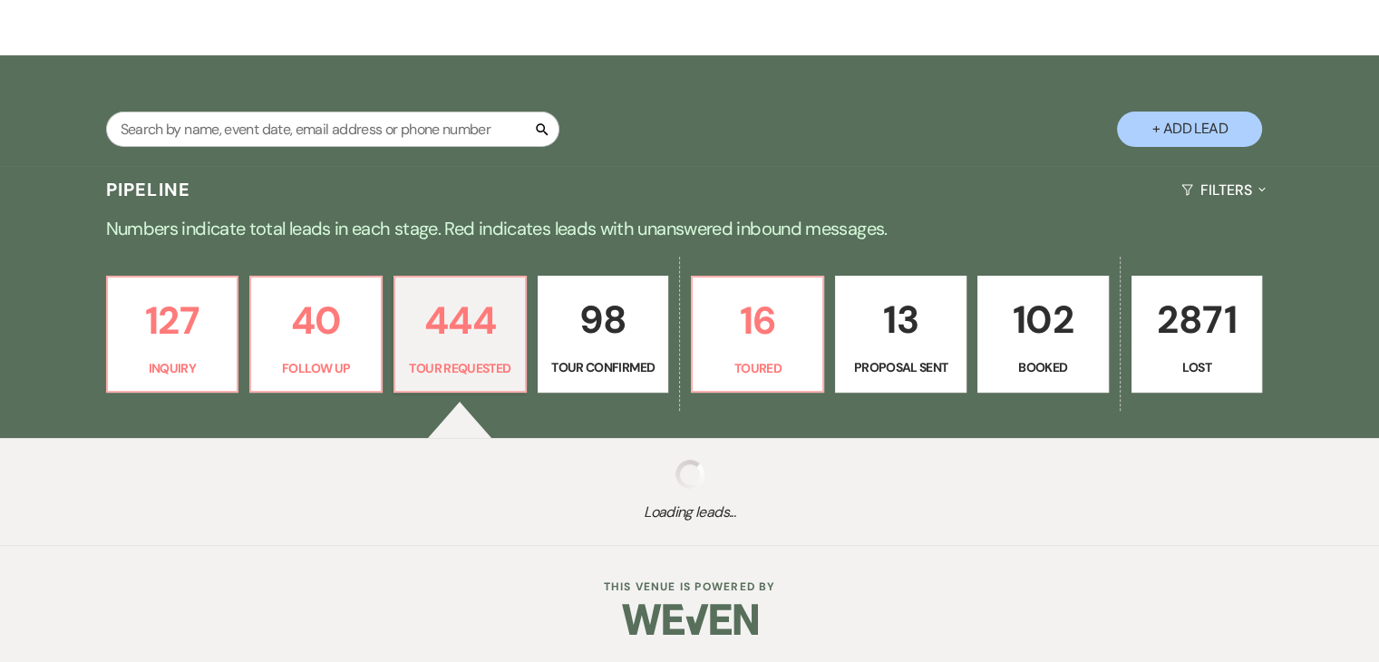
select select "2"
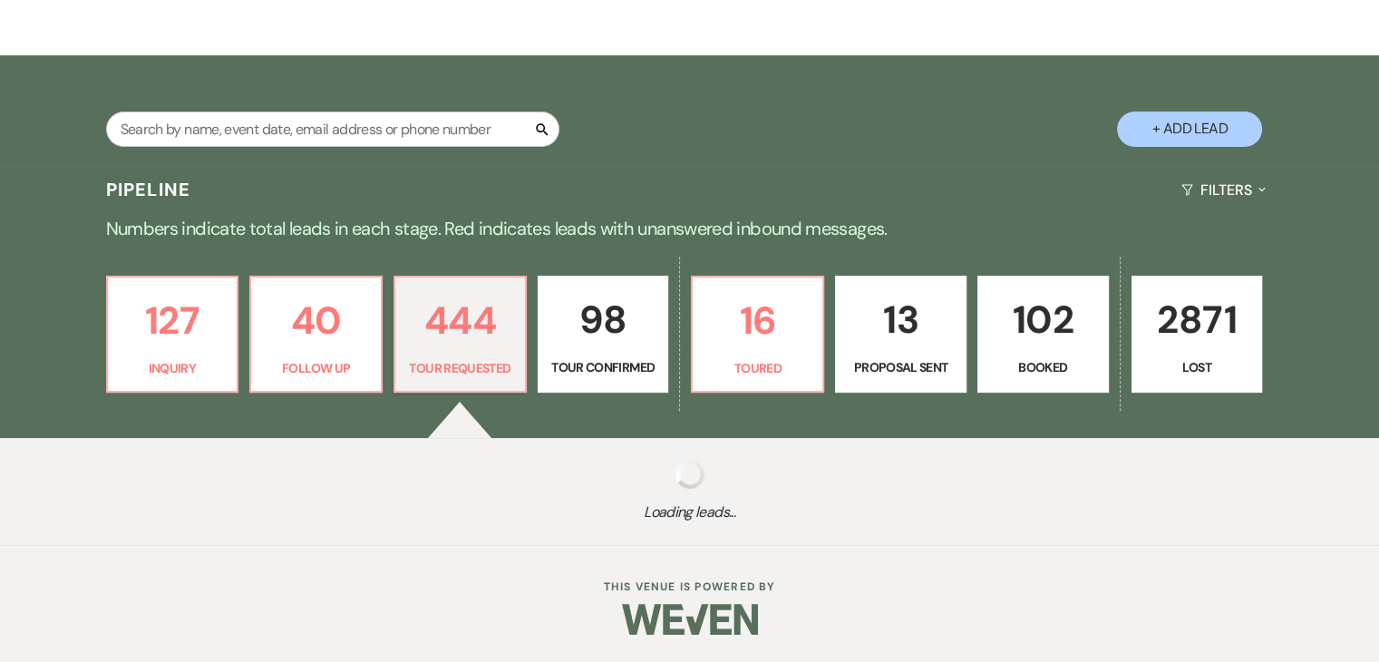
select select "2"
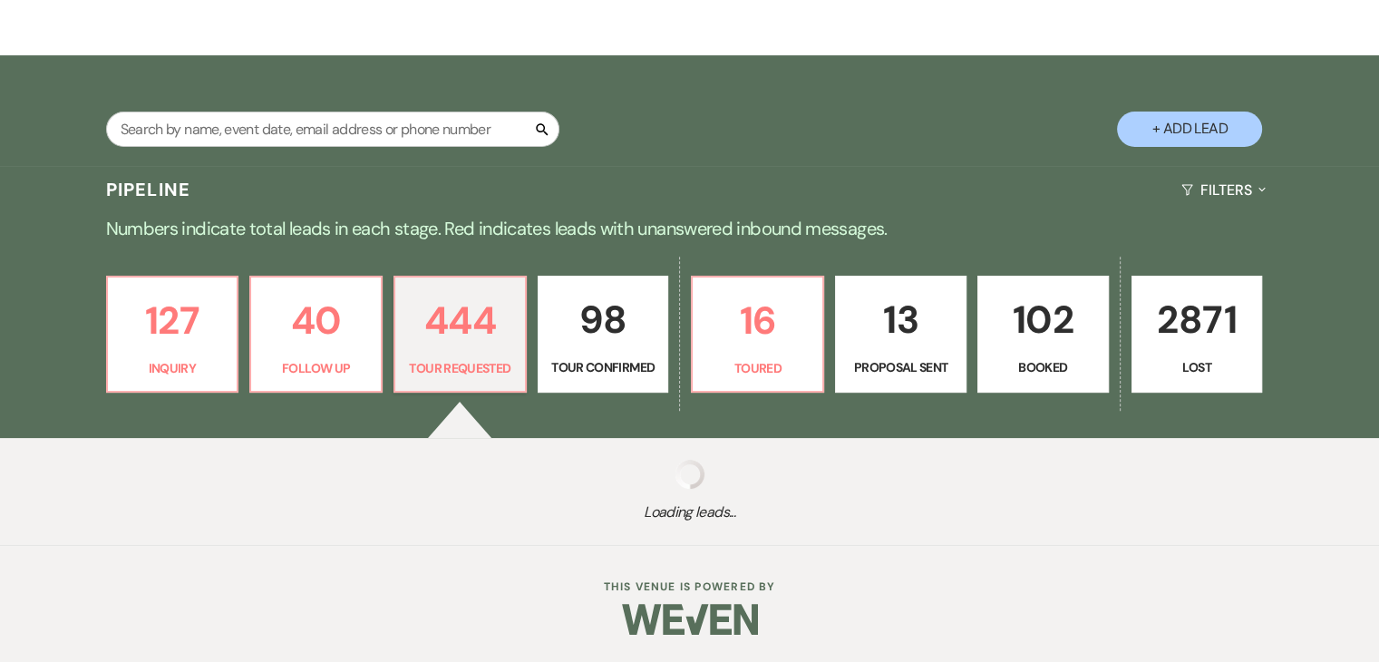
select select "2"
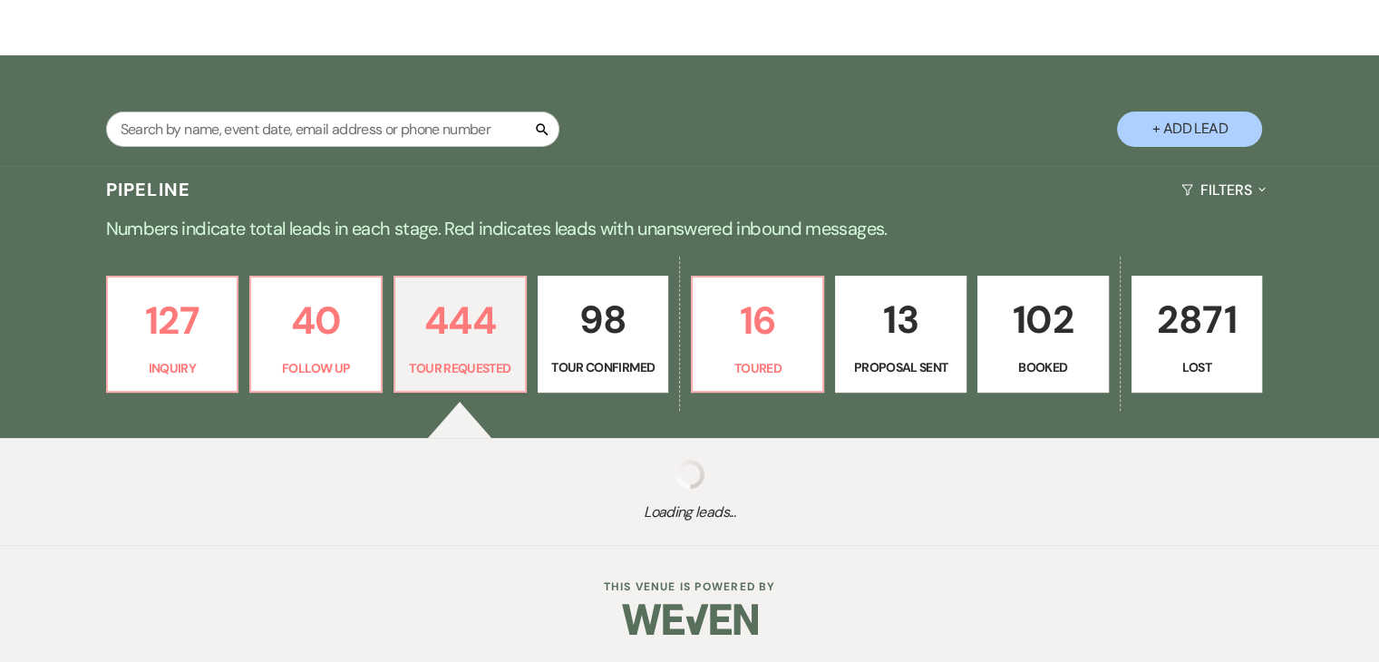
select select "2"
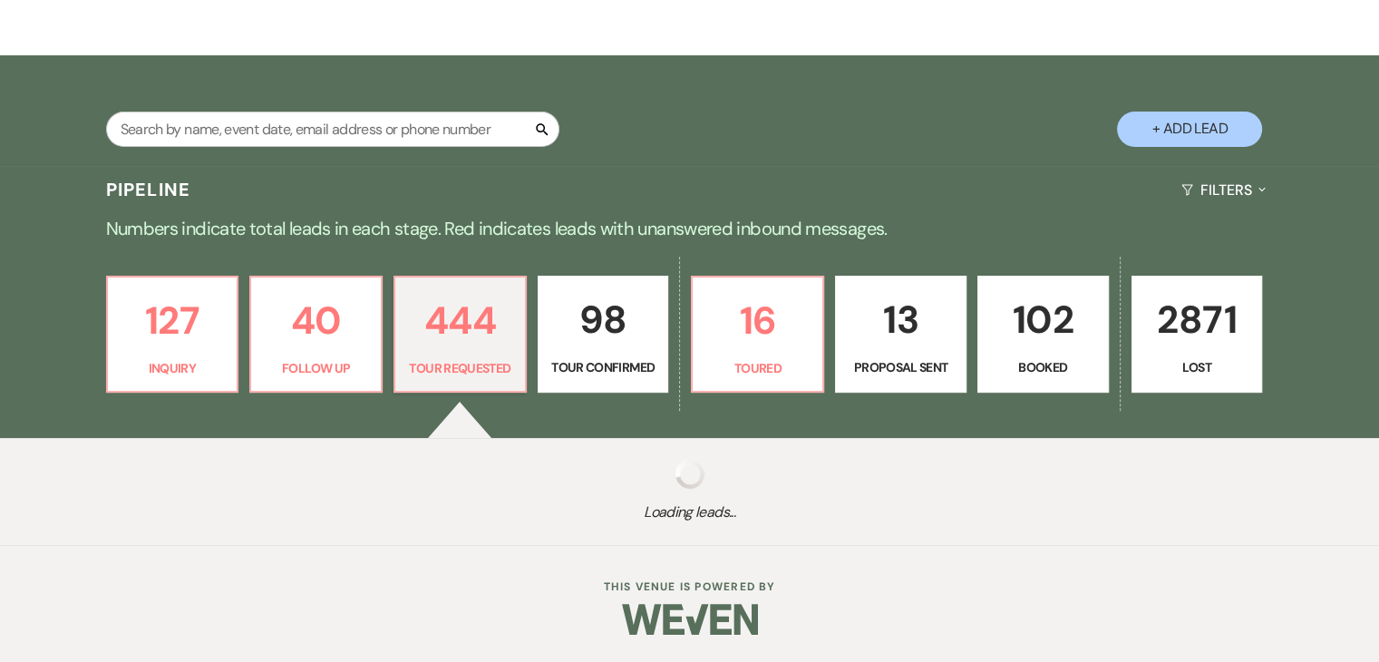
select select "2"
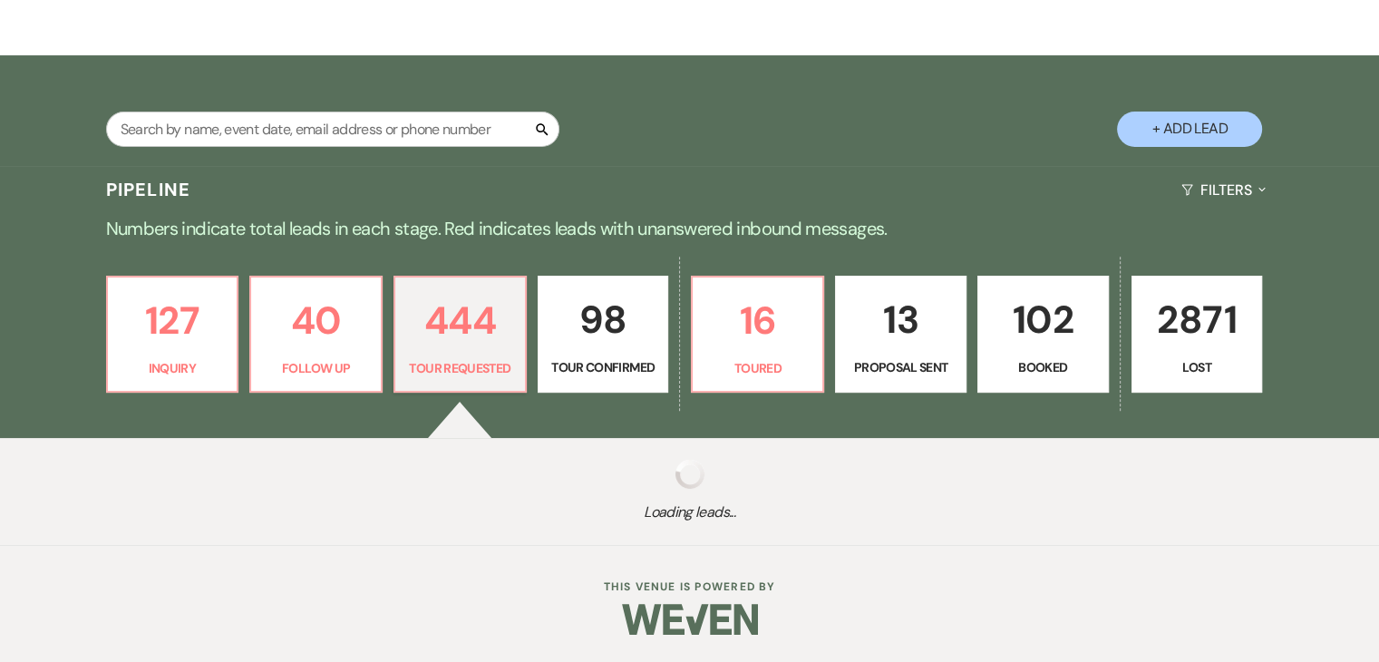
select select "2"
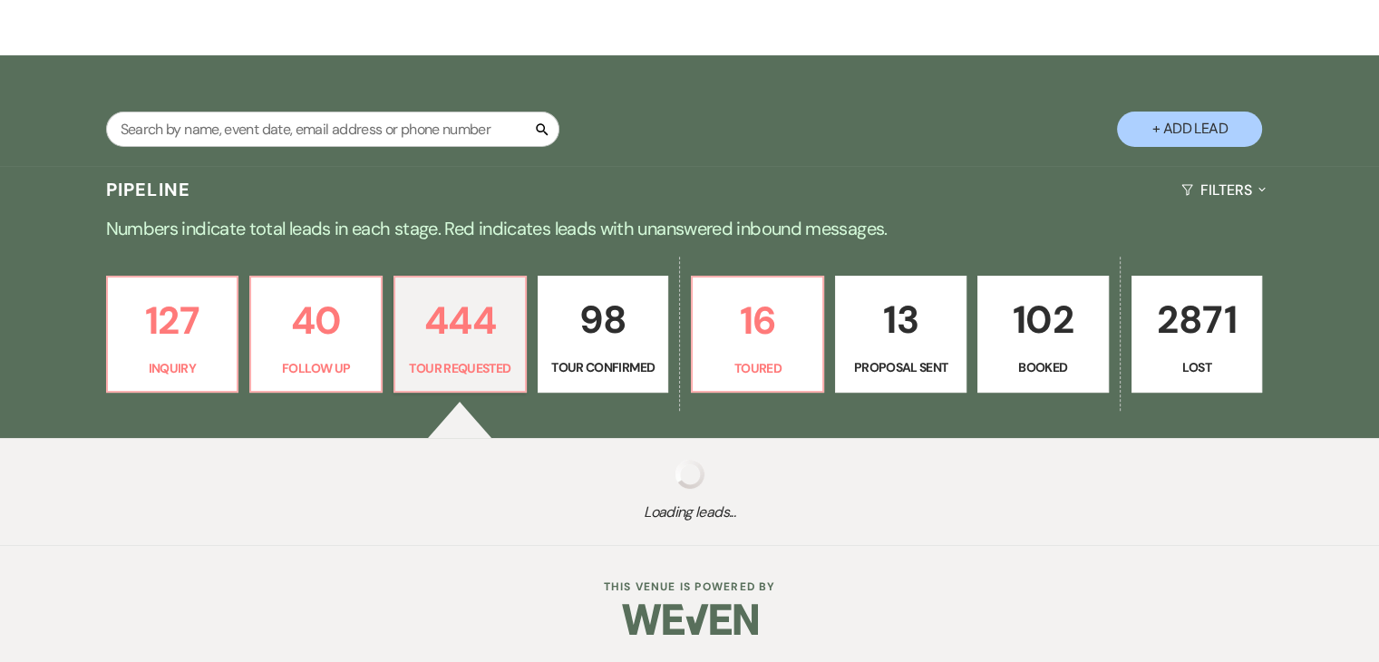
select select "2"
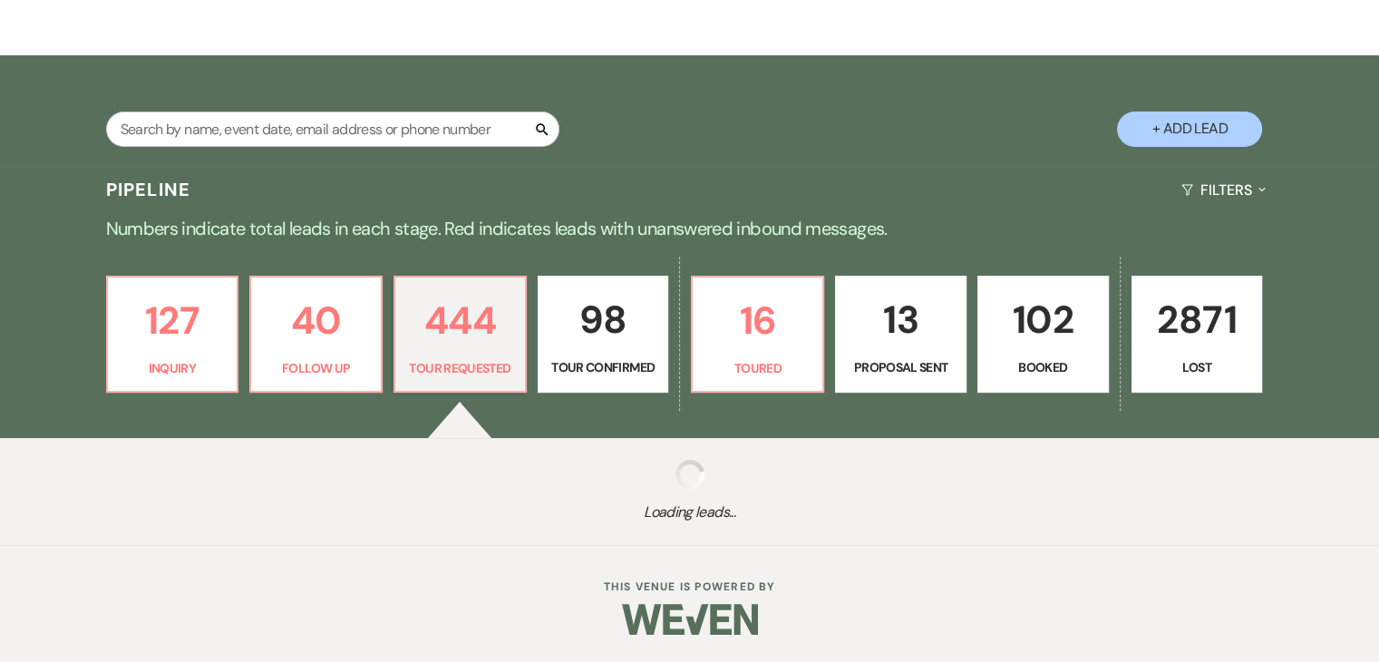
select select "2"
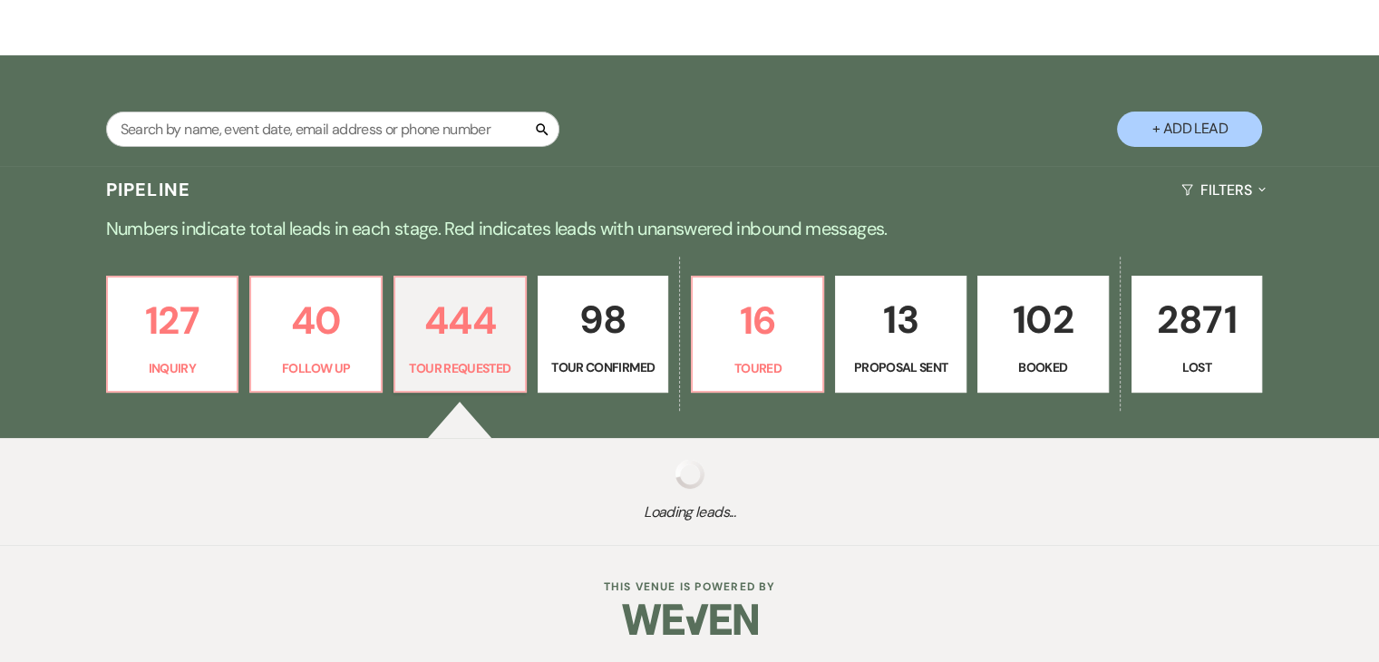
select select "2"
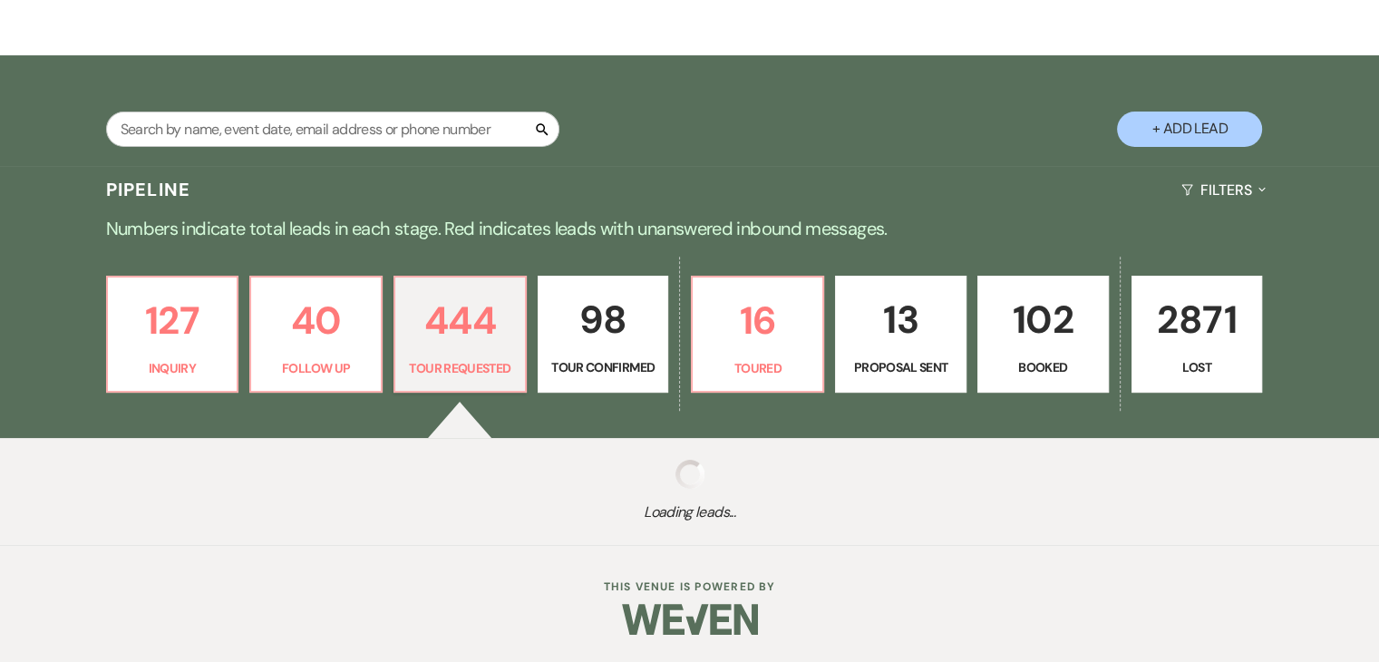
select select "2"
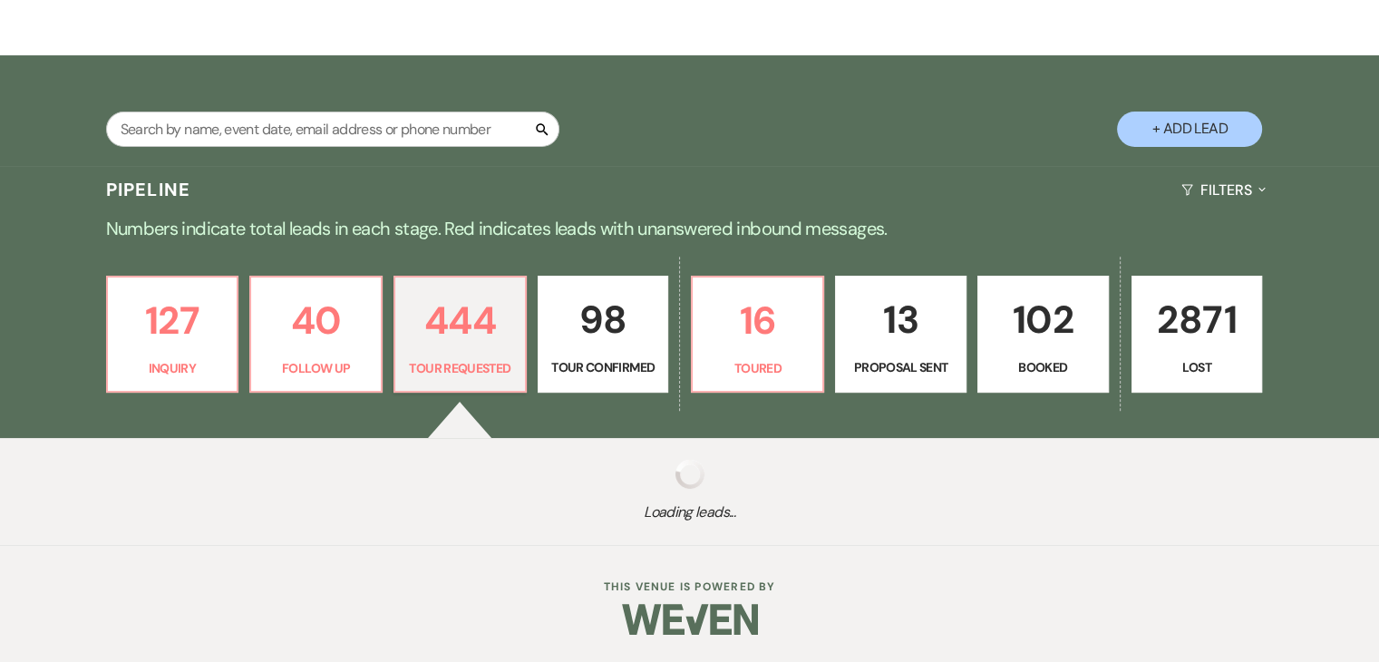
select select "2"
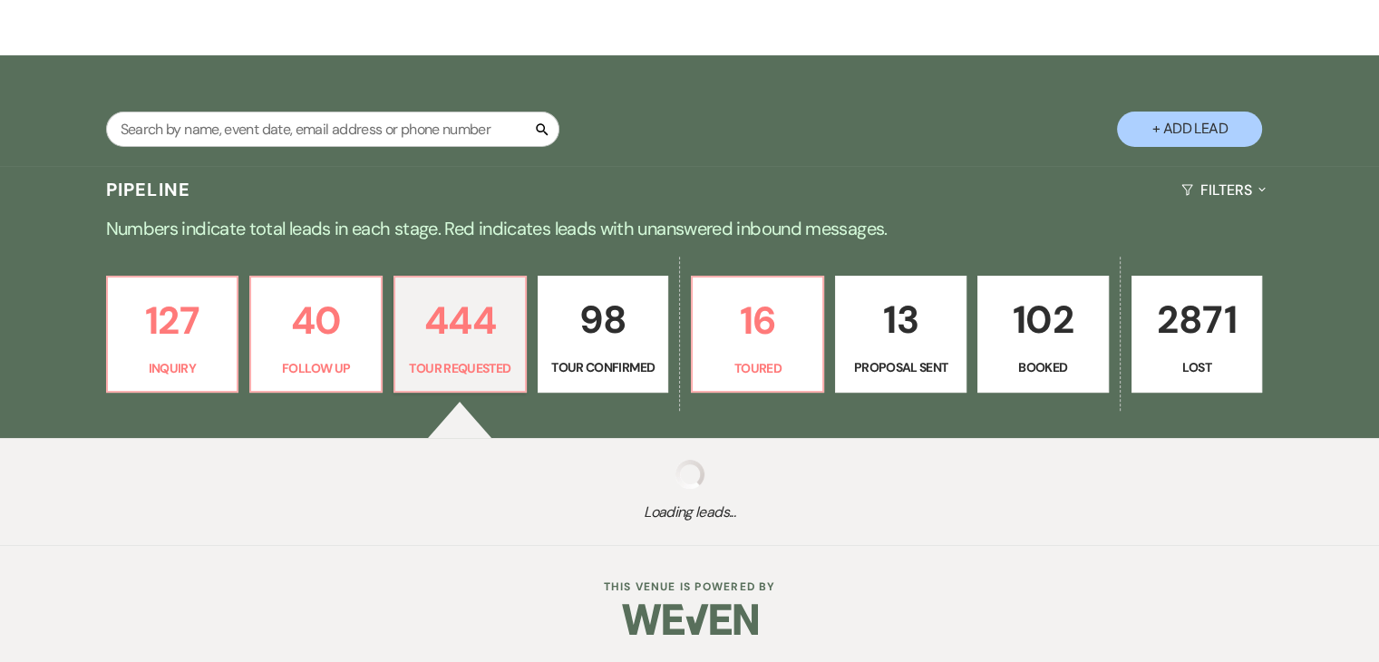
select select "2"
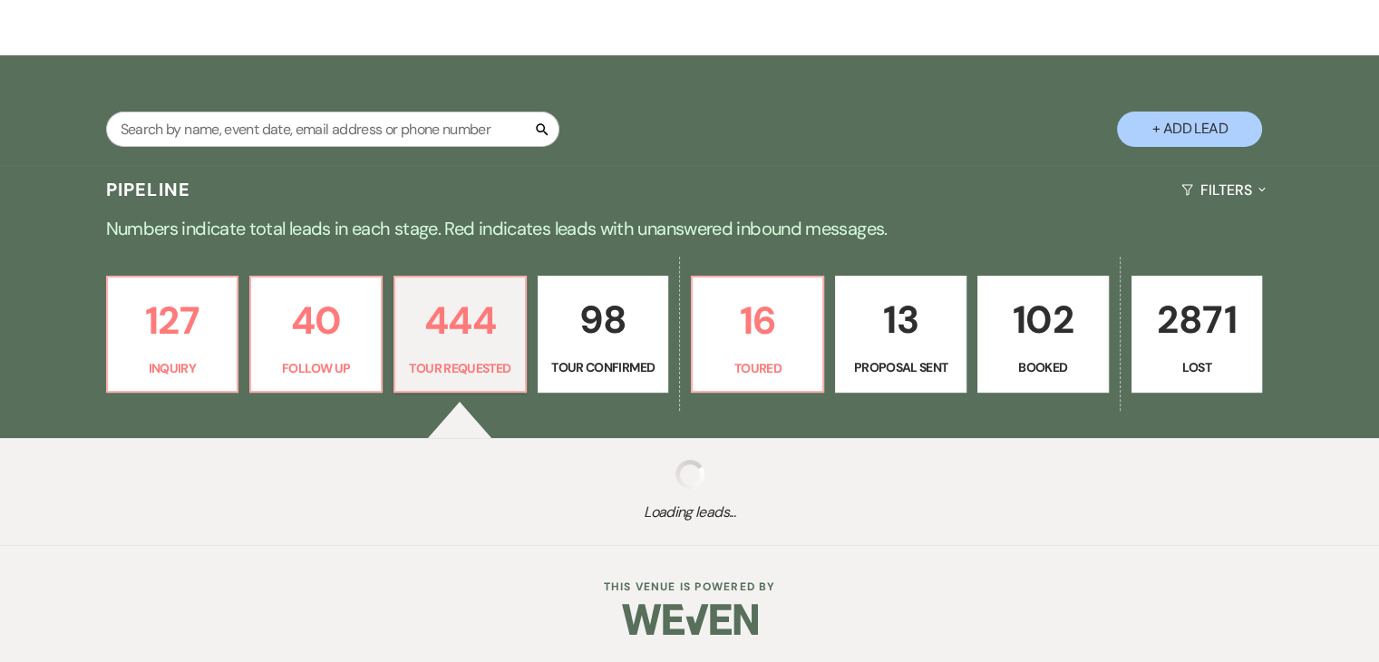
select select "2"
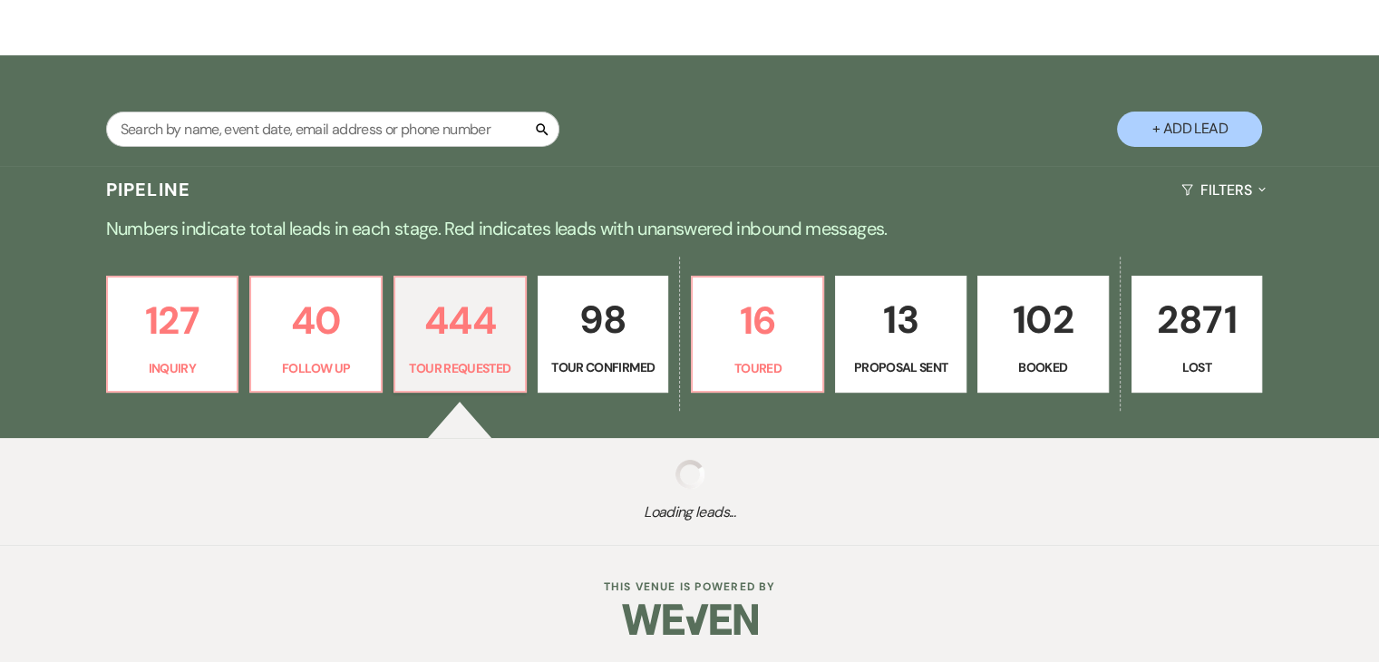
select select "2"
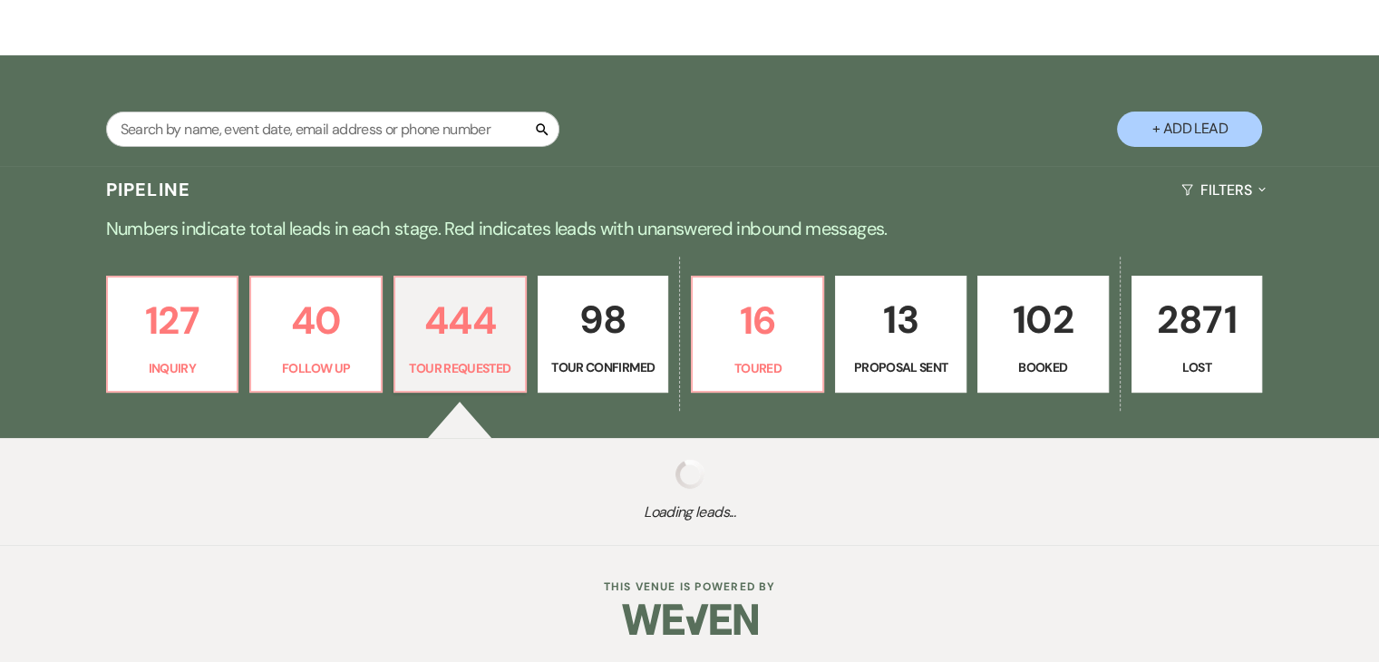
select select "2"
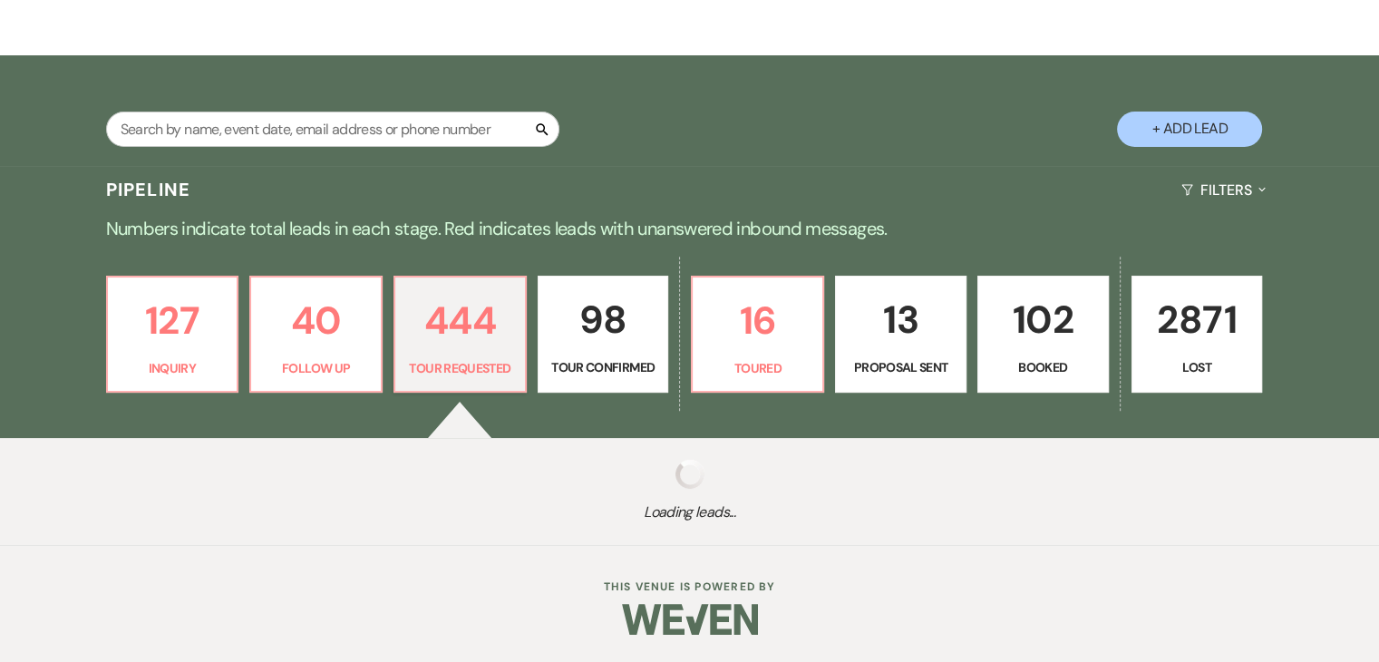
select select "2"
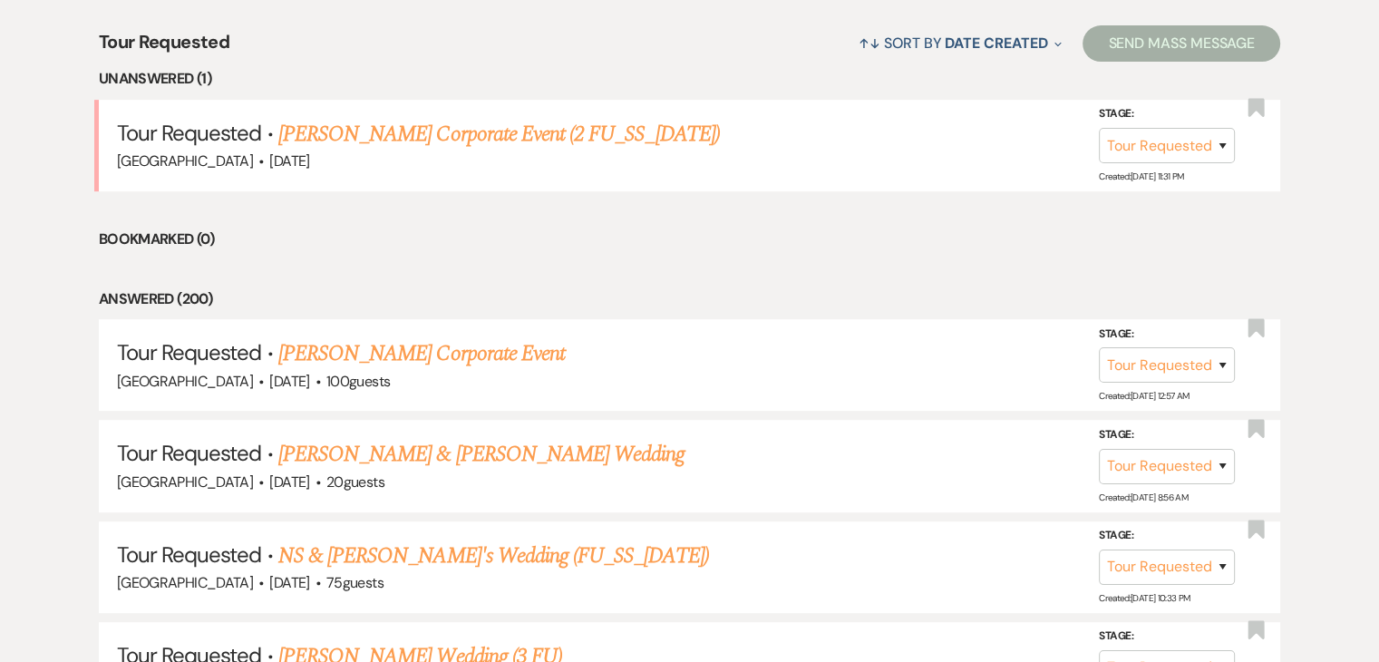
scroll to position [726, 0]
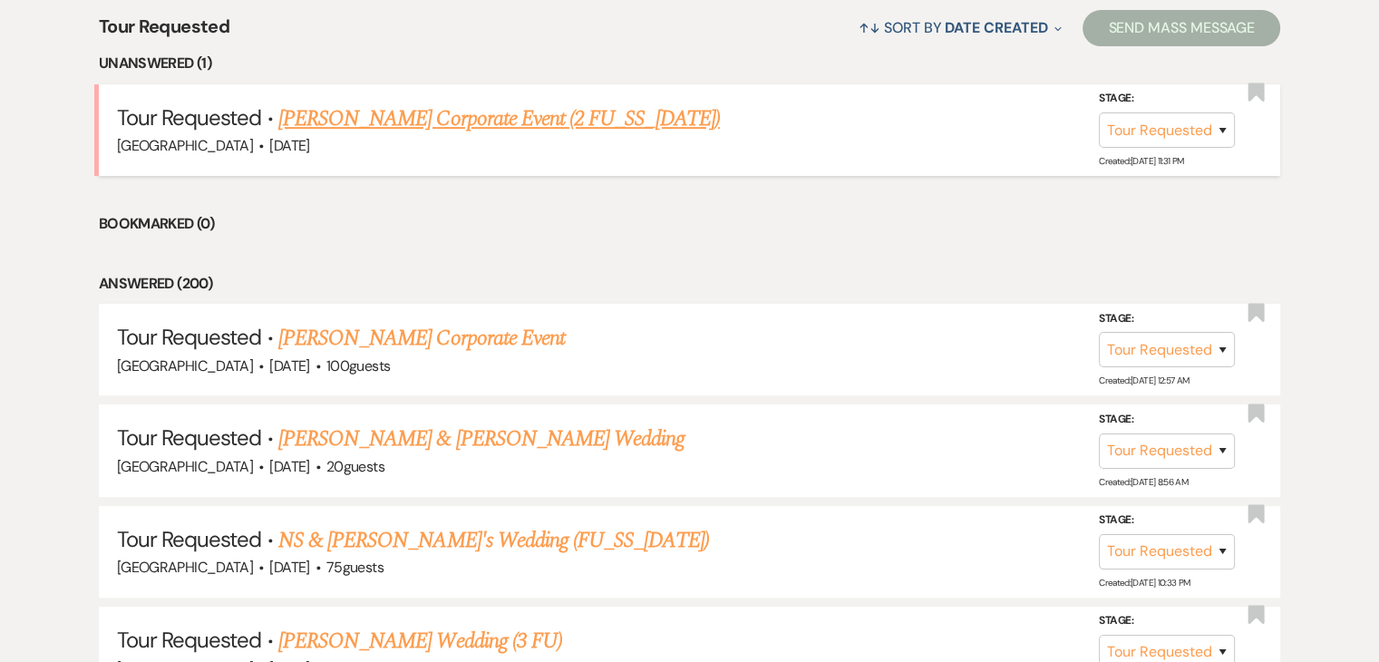
click at [484, 116] on link "Brook Smith's Corporate Event (2 FU_SS_7/25/25)" at bounding box center [499, 118] width 442 height 33
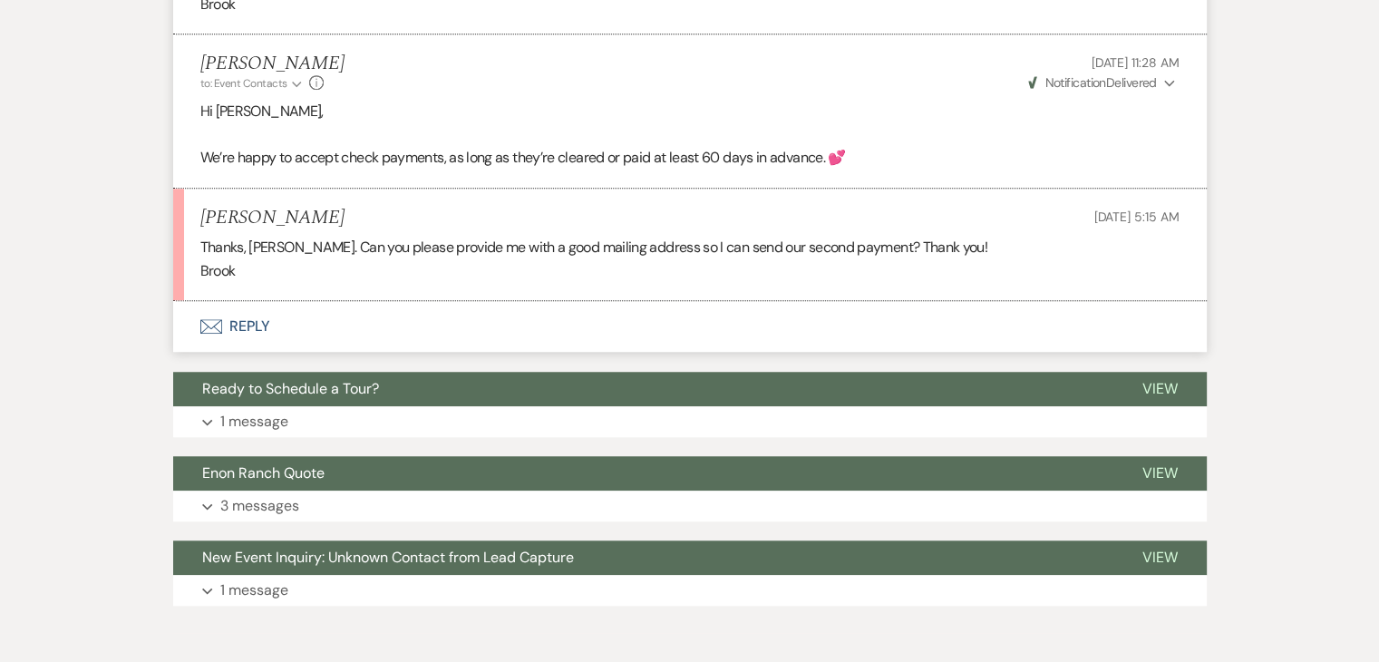
scroll to position [1411, 0]
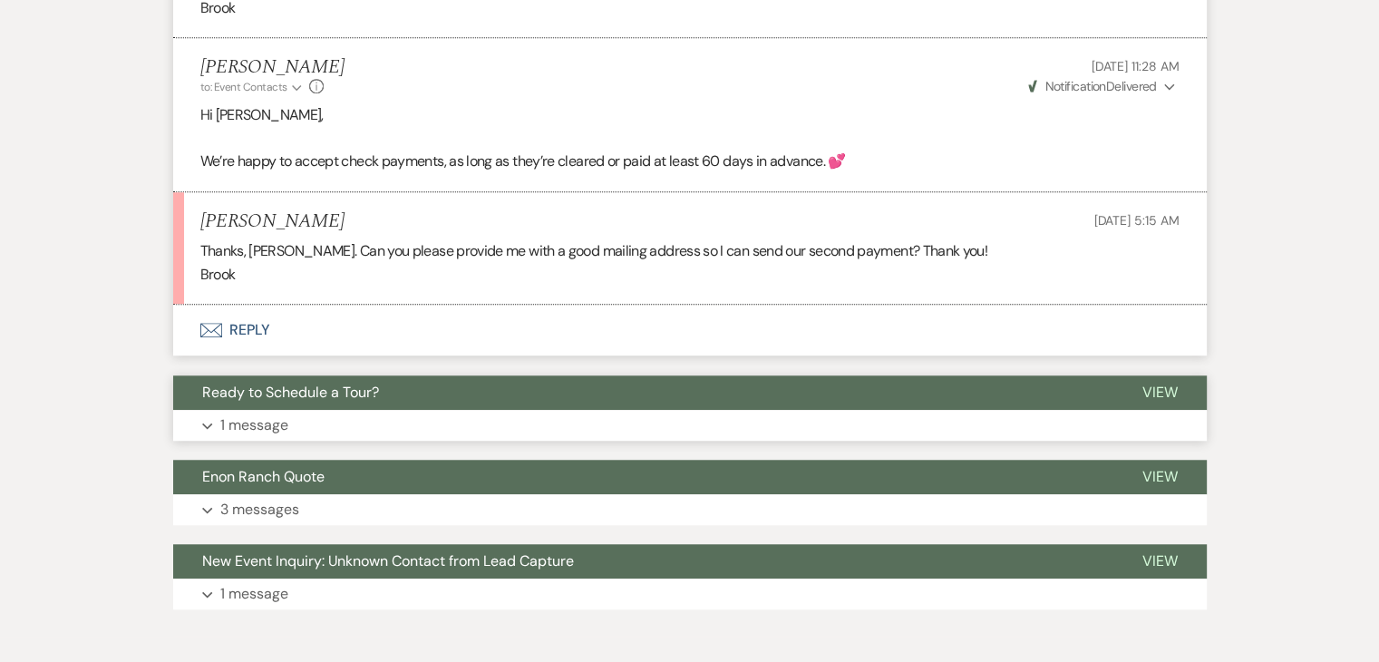
click at [370, 427] on button "Expand 1 message" at bounding box center [690, 425] width 1034 height 31
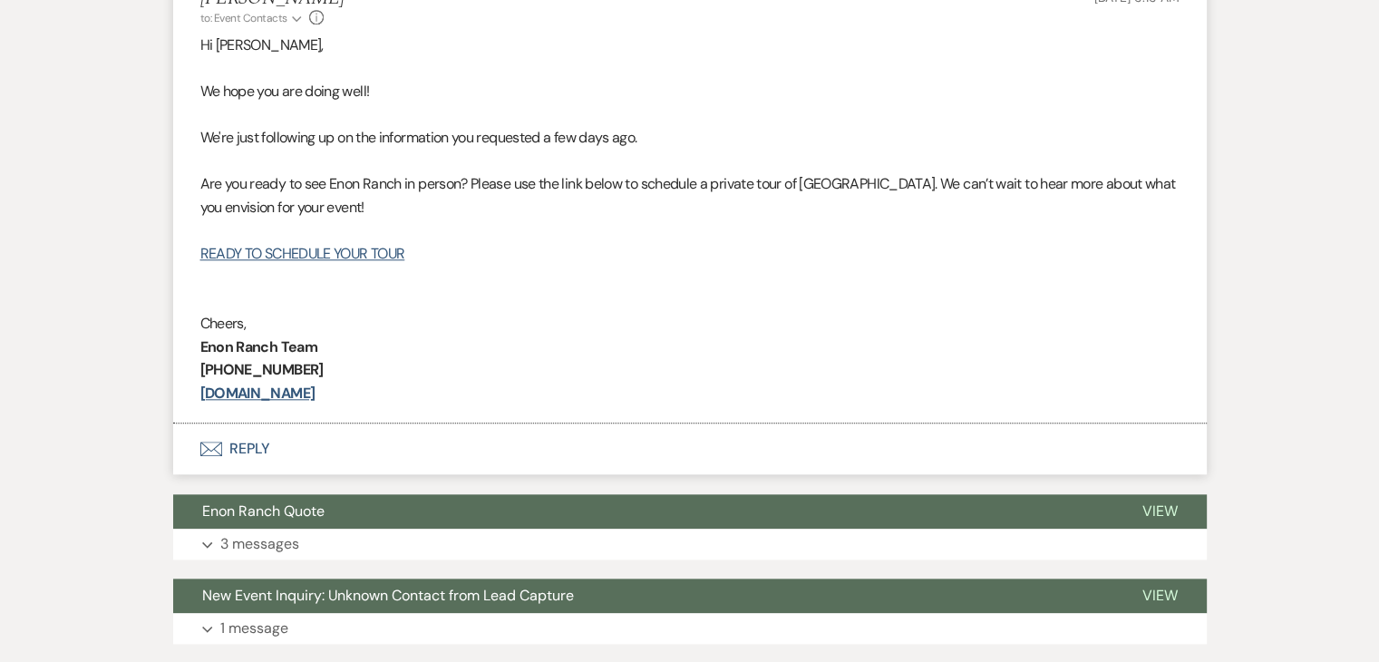
scroll to position [1865, 0]
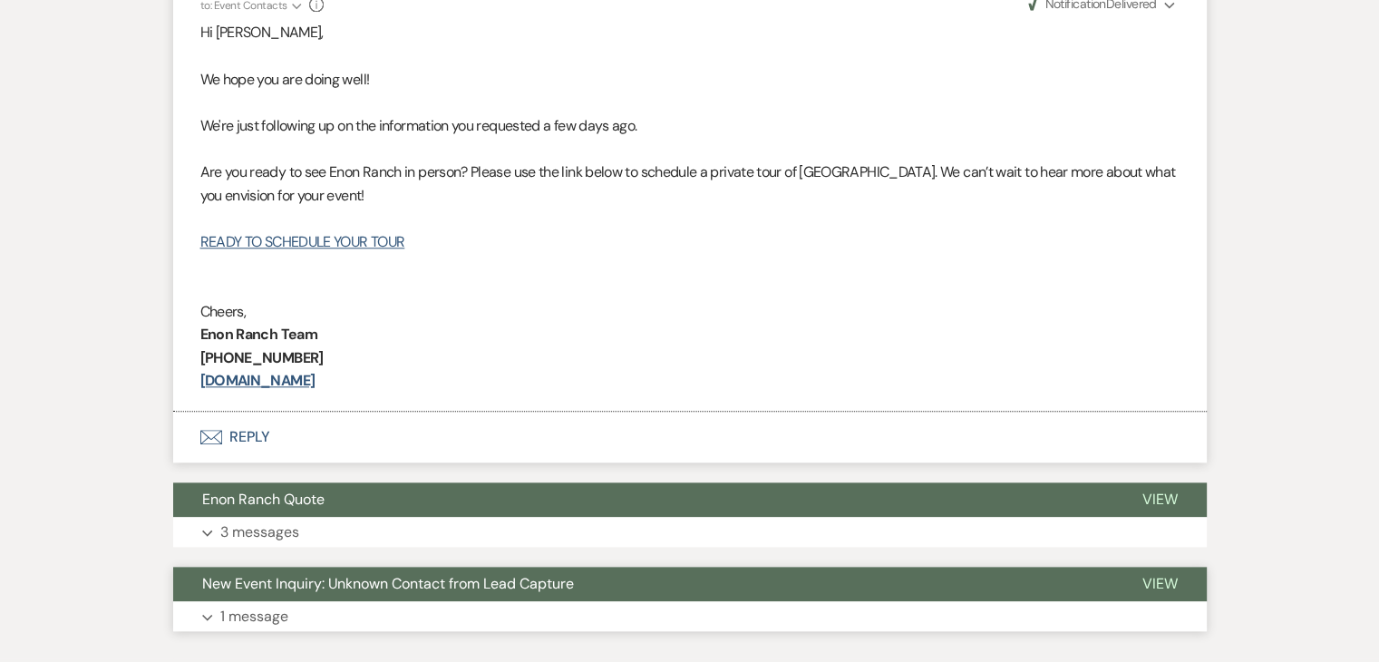
click at [334, 608] on button "Expand 1 message" at bounding box center [690, 616] width 1034 height 31
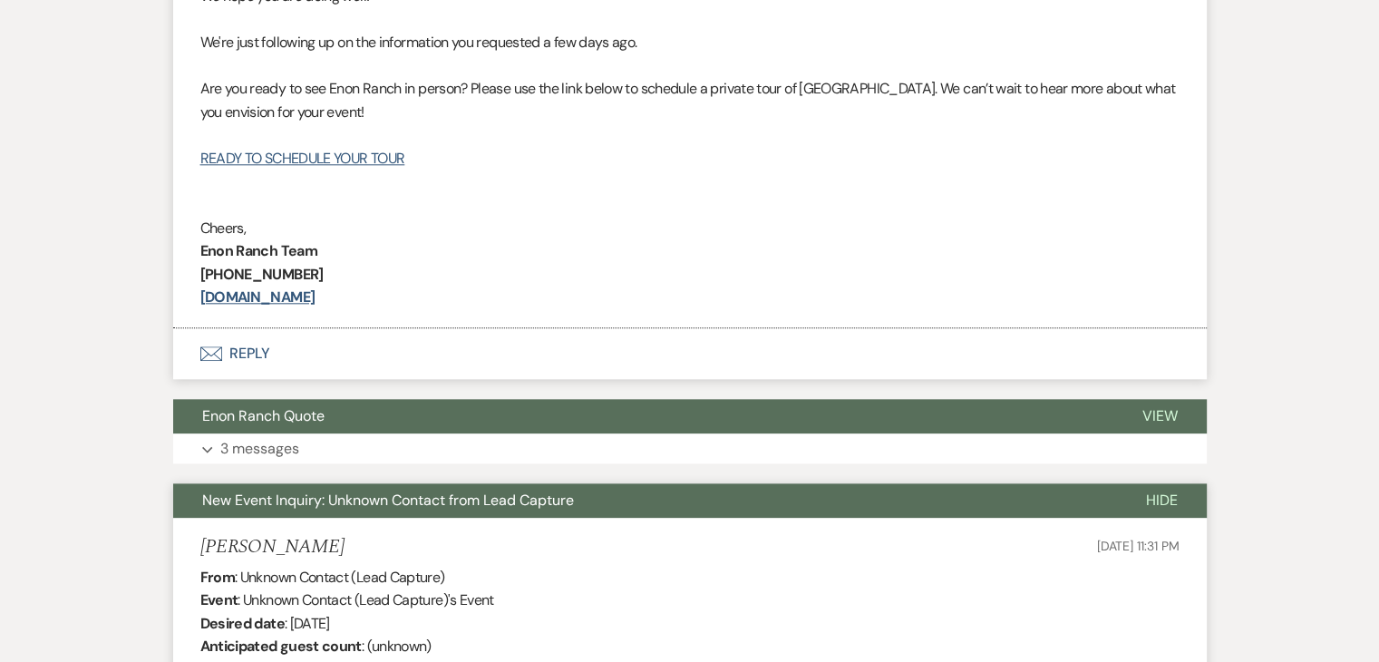
scroll to position [1955, 0]
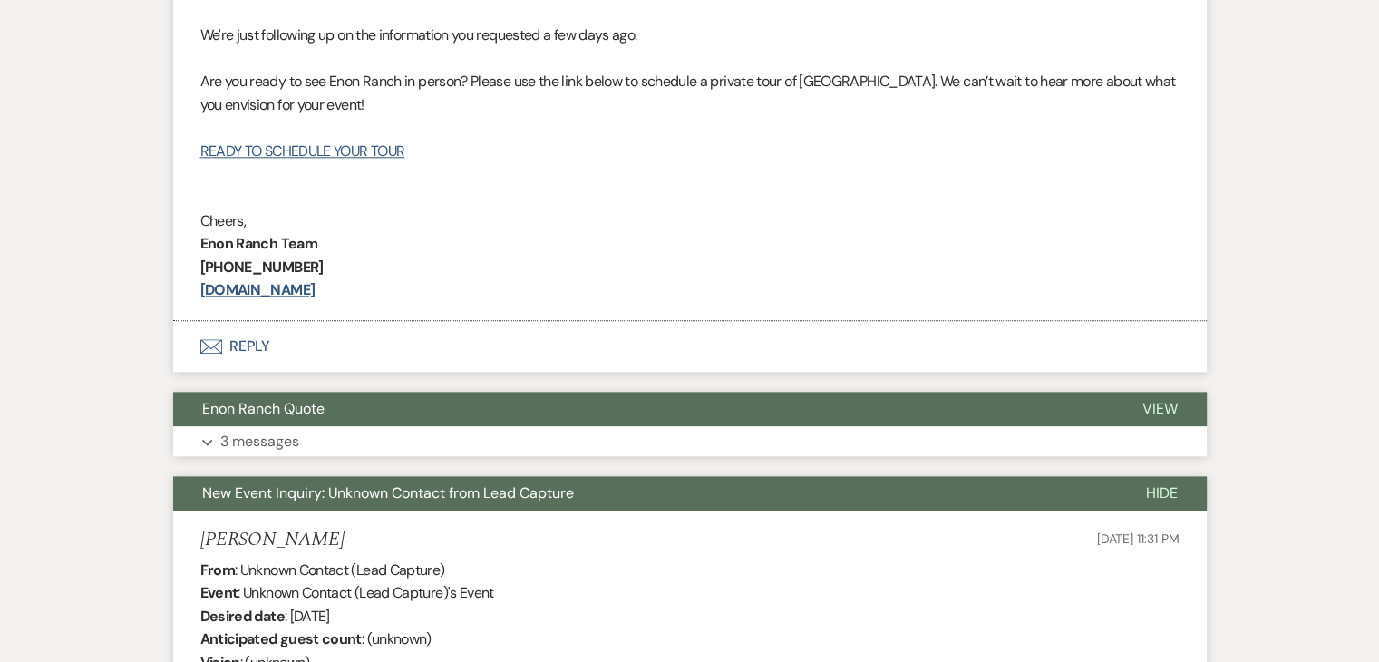
click at [377, 449] on button "Expand 3 messages" at bounding box center [690, 441] width 1034 height 31
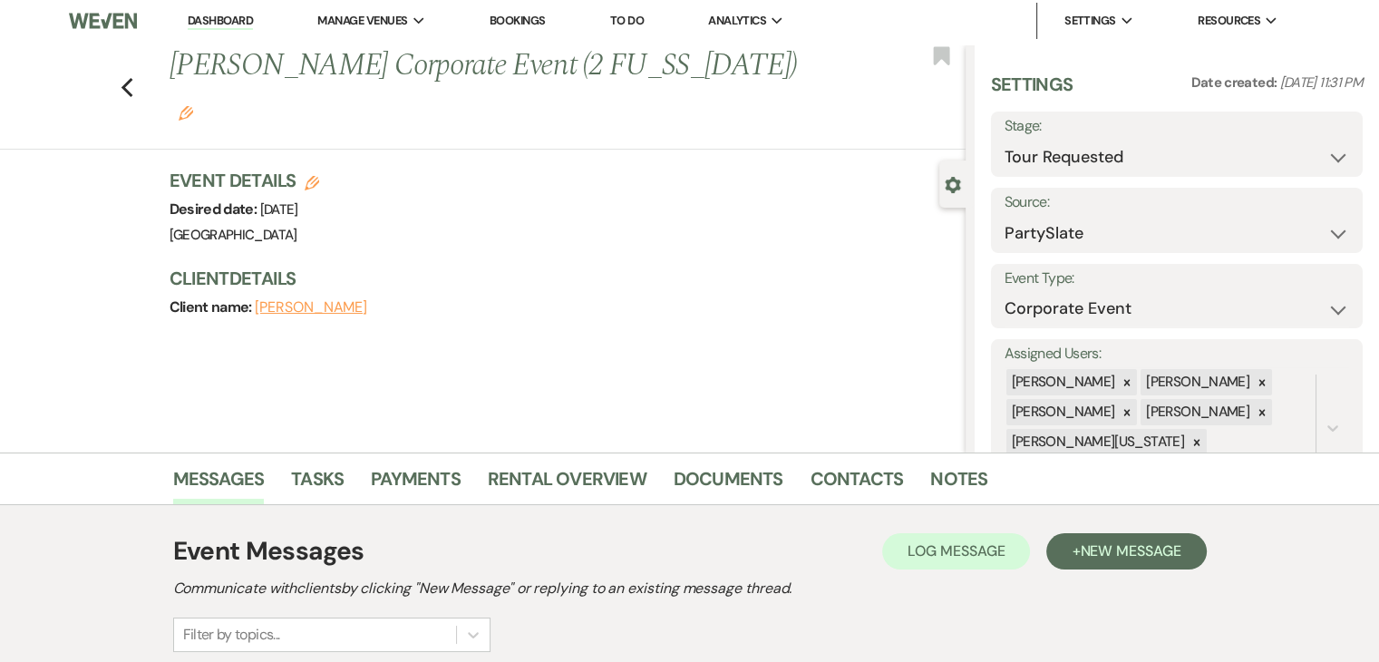
scroll to position [0, 0]
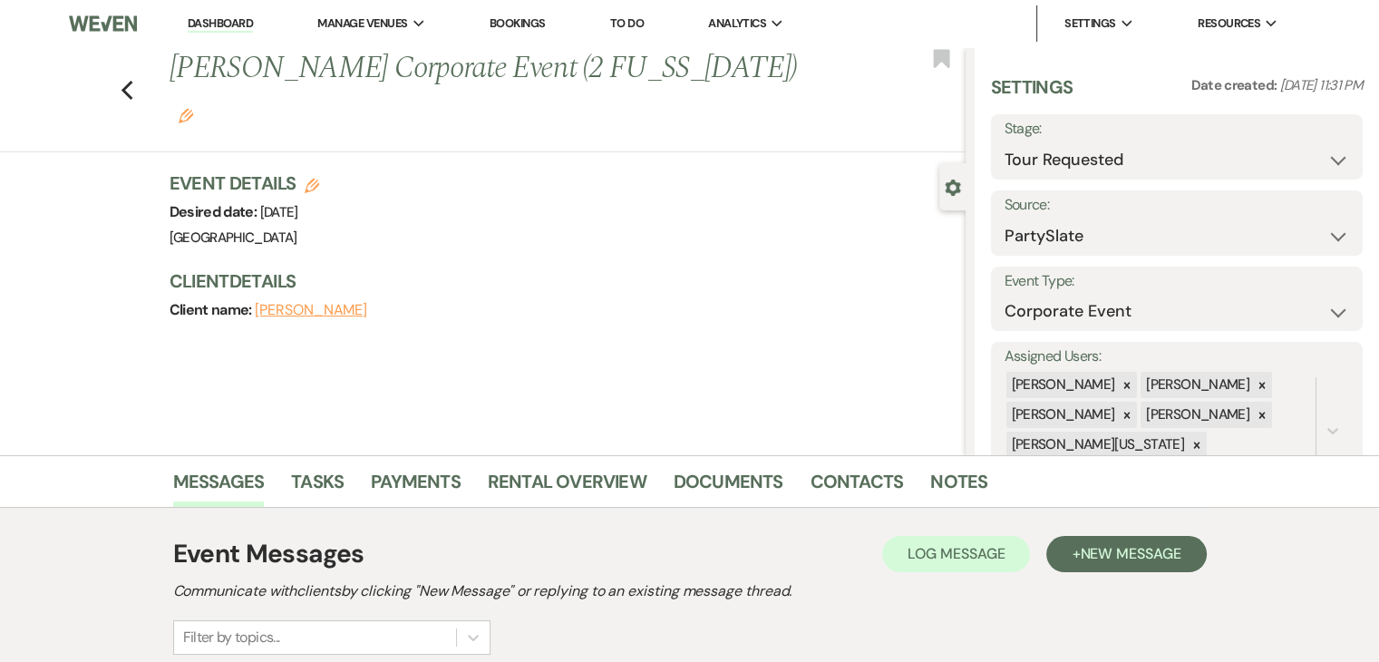
click at [242, 17] on link "Dashboard" at bounding box center [220, 23] width 65 height 17
drag, startPoint x: 242, startPoint y: 17, endPoint x: 250, endPoint y: 3, distance: 16.6
click at [242, 17] on link "Dashboard" at bounding box center [220, 23] width 65 height 17
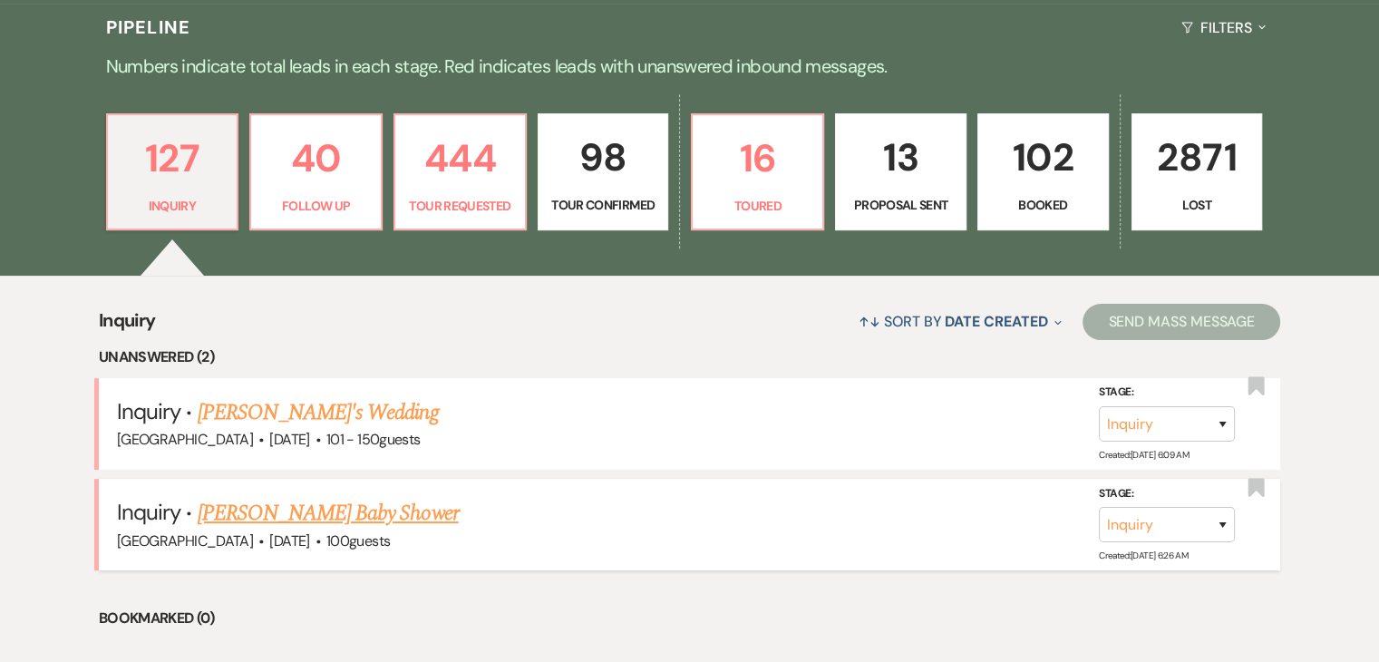
scroll to position [726, 0]
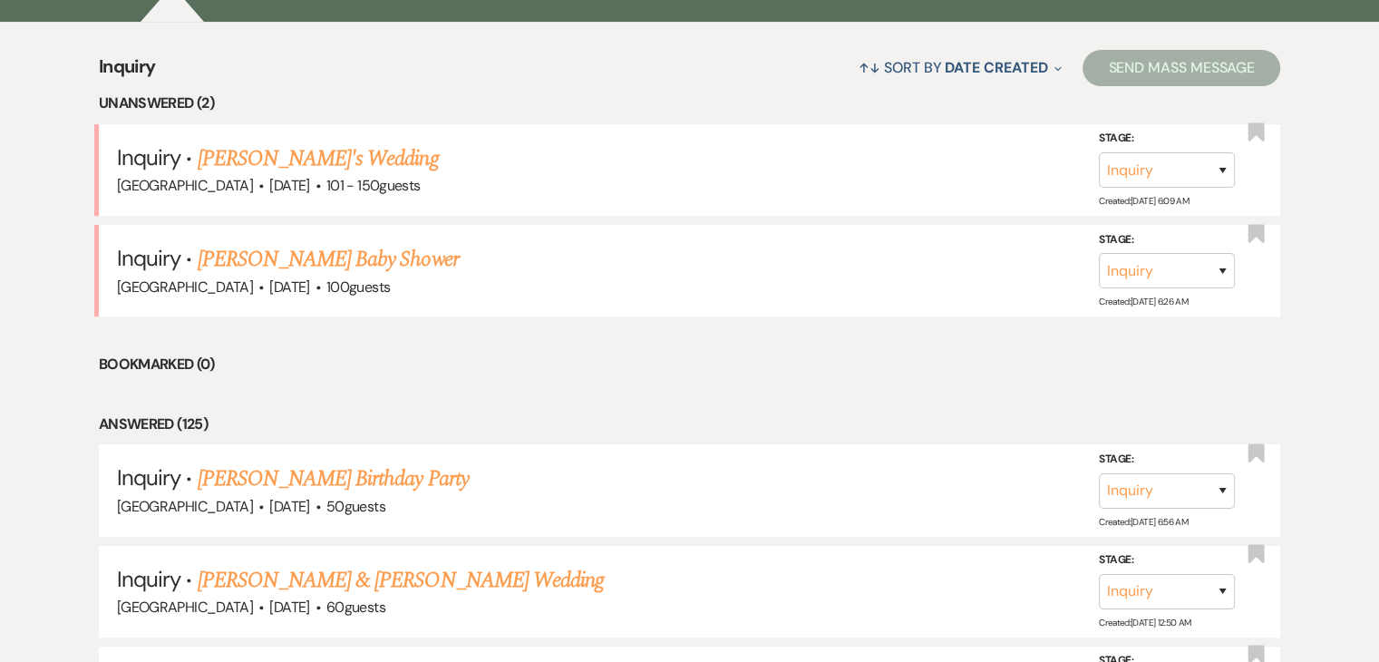
scroll to position [726, 0]
